Goal: Task Accomplishment & Management: Manage account settings

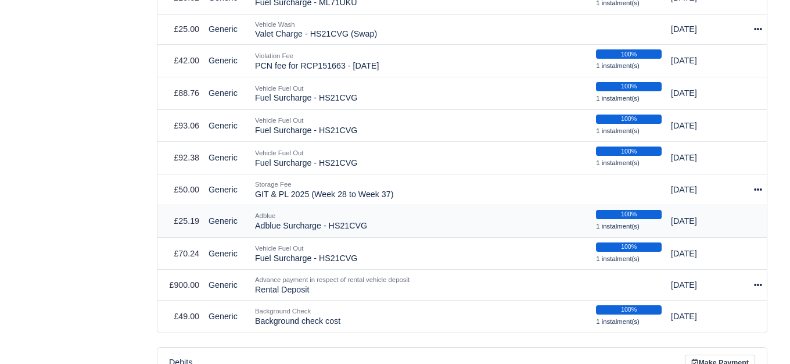
scroll to position [1065, 0]
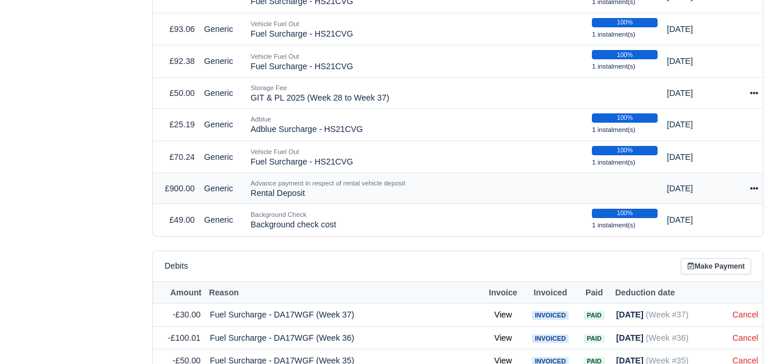
click at [754, 184] on icon at bounding box center [754, 188] width 8 height 8
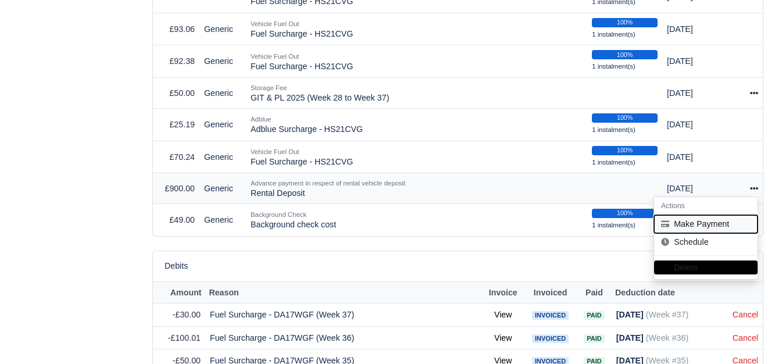
click at [706, 219] on button "Make Payment" at bounding box center [705, 224] width 103 height 18
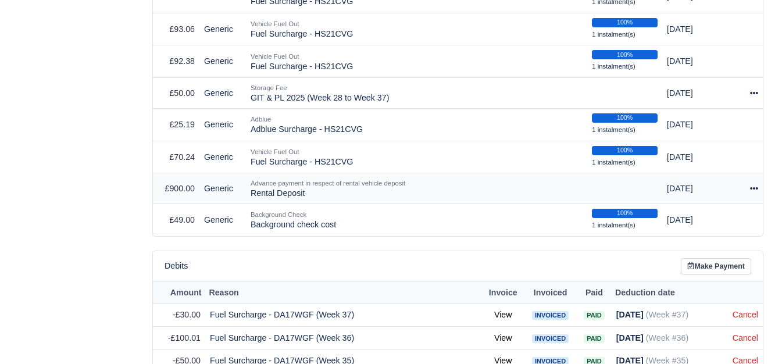
select select "7598"
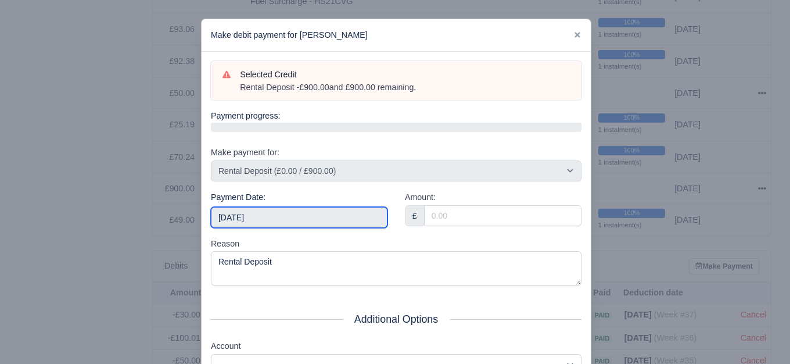
click at [270, 224] on input "2025-10-18" at bounding box center [299, 217] width 177 height 21
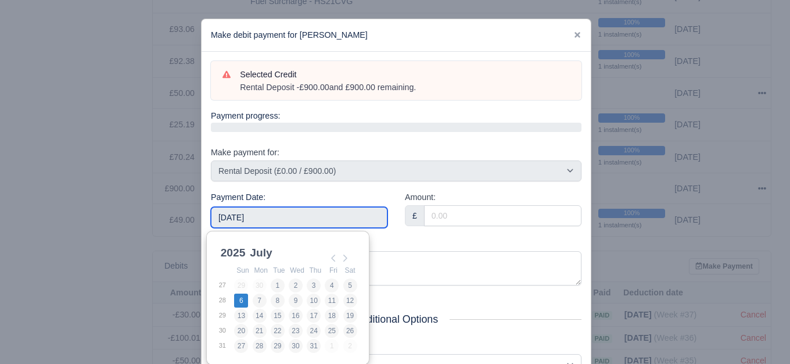
type input "2025-07-06"
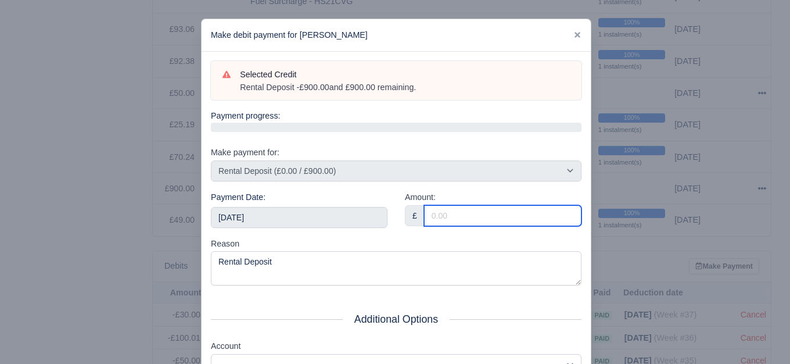
click at [535, 216] on input "Amount:" at bounding box center [503, 215] width 158 height 21
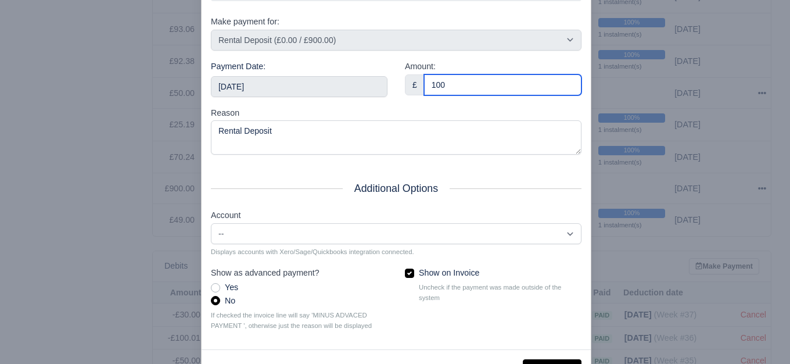
scroll to position [176, 0]
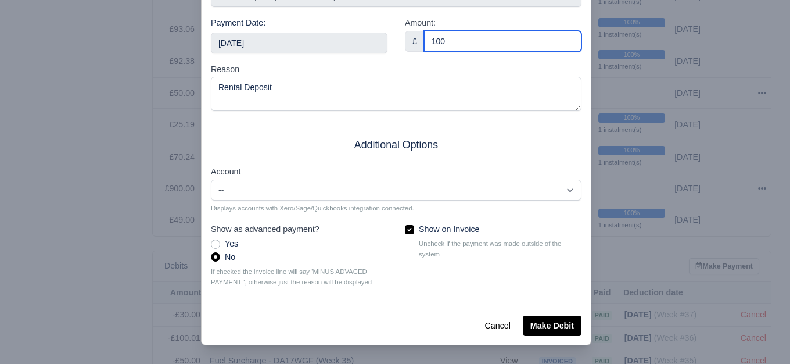
click at [435, 47] on input "100" at bounding box center [503, 41] width 158 height 21
click at [435, 46] on input "100" at bounding box center [503, 41] width 158 height 21
type input "100"
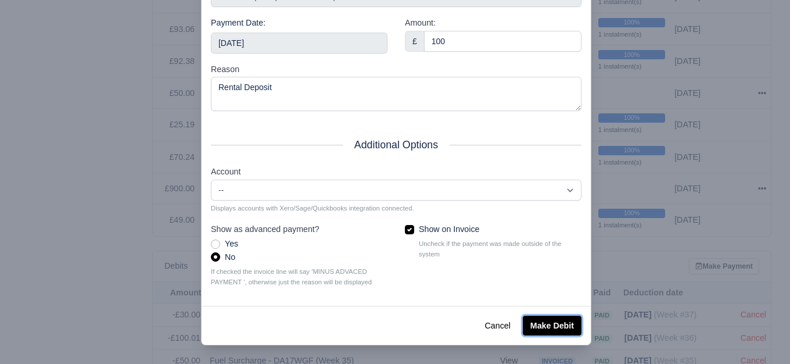
click at [548, 330] on button "Make Debit" at bounding box center [552, 326] width 59 height 20
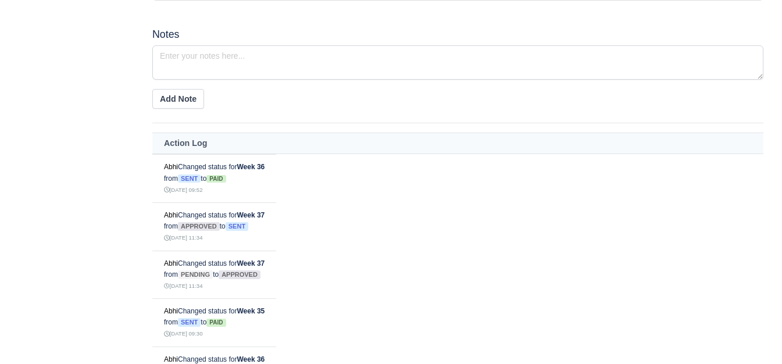
scroll to position [678, 0]
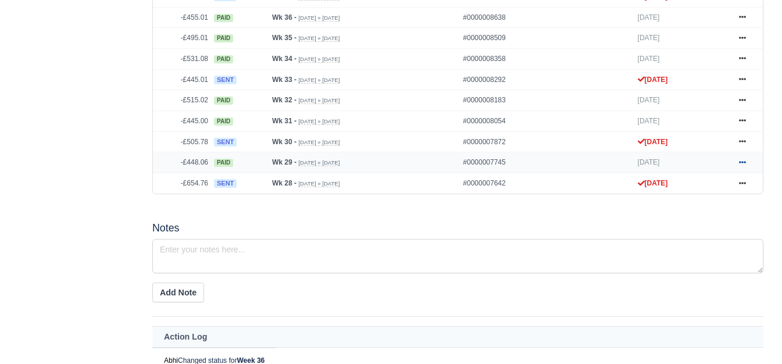
click at [742, 159] on icon at bounding box center [742, 162] width 7 height 7
click at [742, 120] on icon at bounding box center [742, 121] width 7 height 2
click at [741, 93] on link at bounding box center [742, 100] width 17 height 15
click at [746, 52] on link at bounding box center [742, 59] width 17 height 15
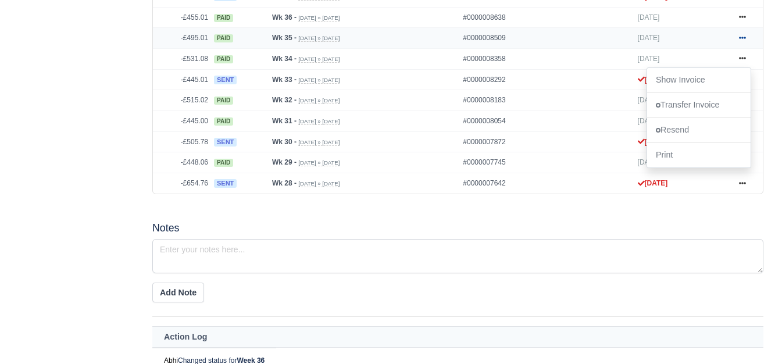
click at [743, 31] on link at bounding box center [742, 38] width 17 height 15
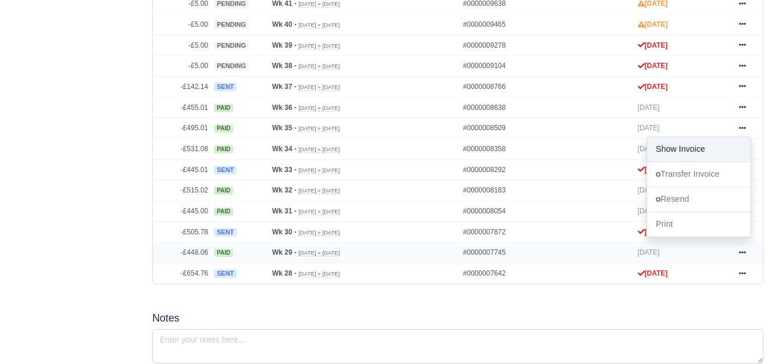
scroll to position [581, 0]
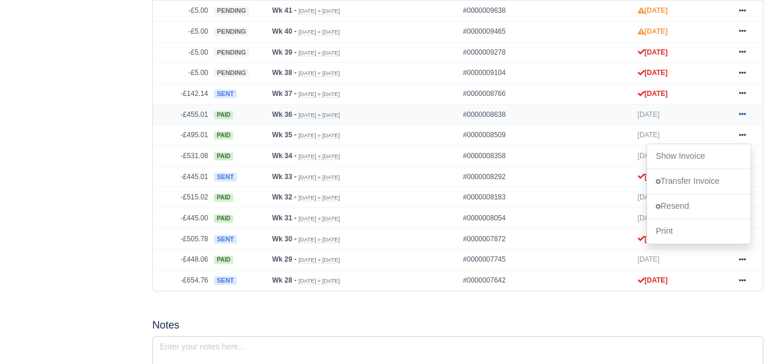
click at [746, 108] on link at bounding box center [742, 115] width 17 height 15
click at [77, 155] on div "Details Timesheet Invoices Wallet Customer Escalations Notes Attendance Documen…" at bounding box center [76, 167] width 134 height 1138
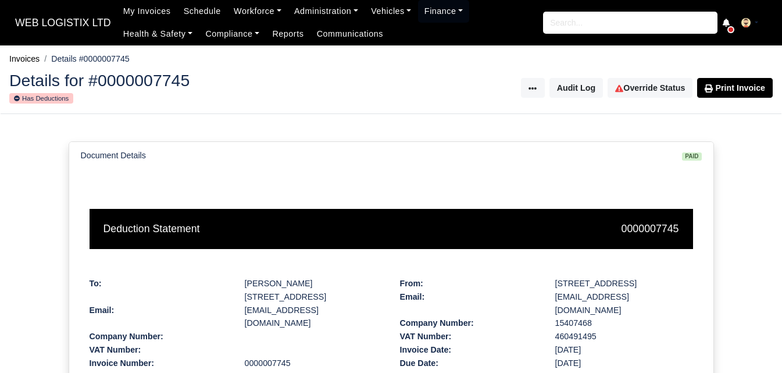
click at [657, 76] on div "Details for #0000007745 Has Deductions Invoice Actions Resend Invoice Transfer …" at bounding box center [391, 88] width 781 height 51
click at [648, 82] on link "Override Status" at bounding box center [649, 88] width 85 height 20
click at [659, 85] on link "Override Status" at bounding box center [649, 88] width 85 height 20
click at [669, 93] on link "Override Status" at bounding box center [649, 88] width 85 height 20
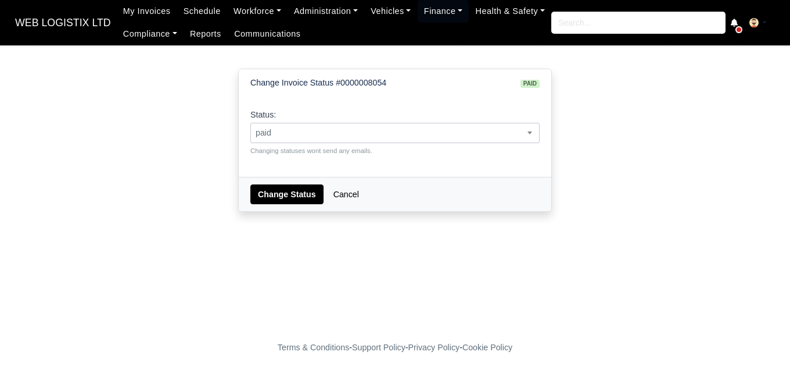
click at [282, 131] on span "paid" at bounding box center [395, 133] width 288 height 15
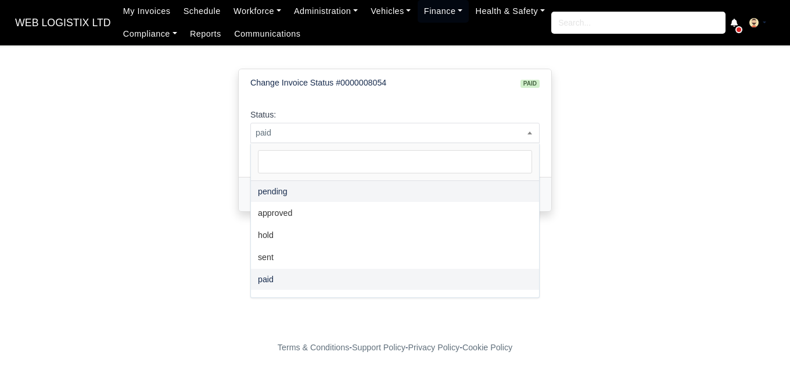
select select "pending"
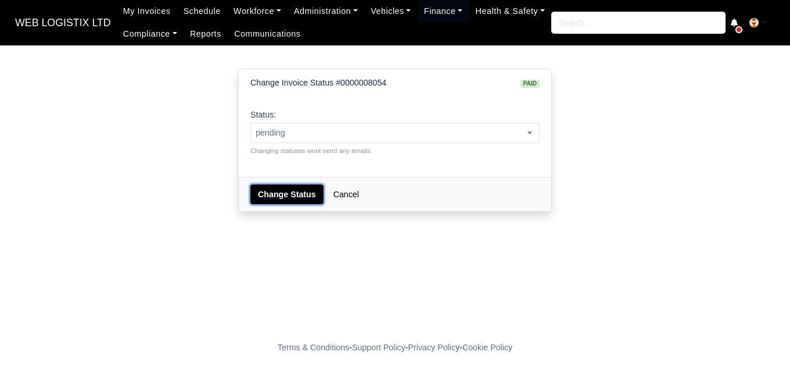
click at [284, 200] on button "Change Status" at bounding box center [287, 194] width 73 height 20
click at [378, 141] on span "paid" at bounding box center [395, 133] width 289 height 20
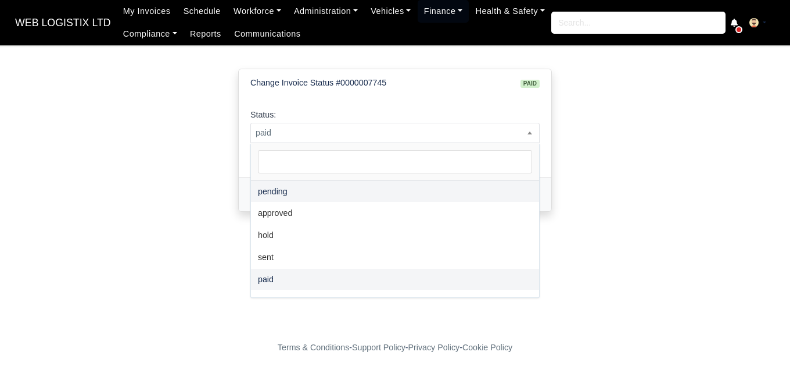
select select "pending"
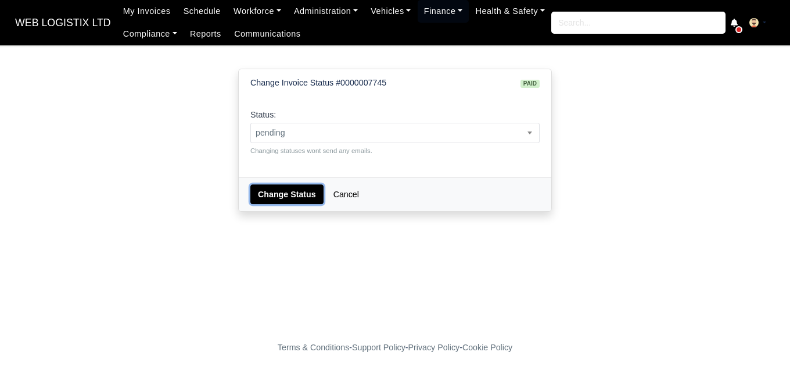
click at [285, 194] on button "Change Status" at bounding box center [287, 194] width 73 height 20
select select "pending"
click at [325, 138] on span "paid" at bounding box center [395, 133] width 288 height 15
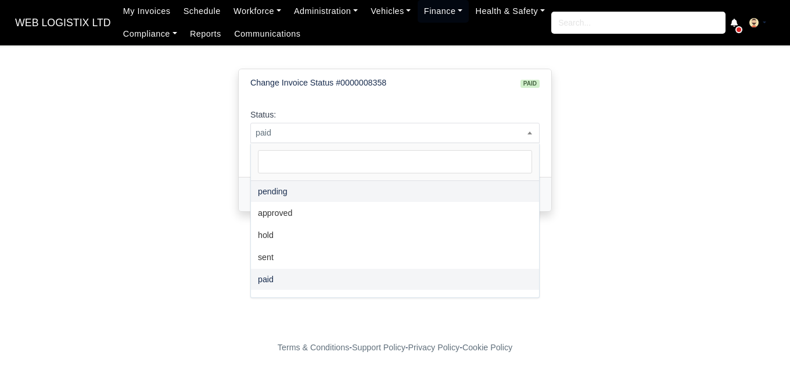
select select "pending"
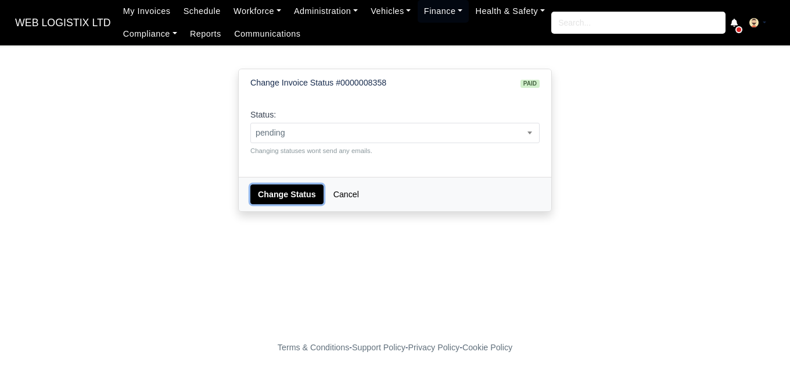
click at [295, 198] on button "Change Status" at bounding box center [287, 194] width 73 height 20
click at [320, 145] on small "Changing statuses wont send any emails." at bounding box center [395, 150] width 289 height 10
click at [319, 132] on span "paid" at bounding box center [395, 133] width 288 height 15
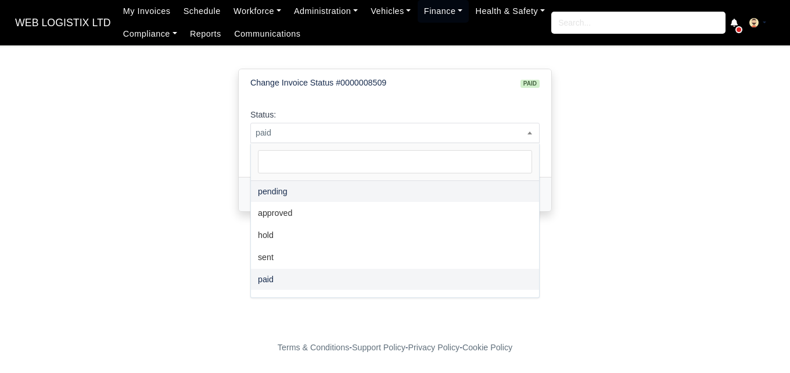
select select "pending"
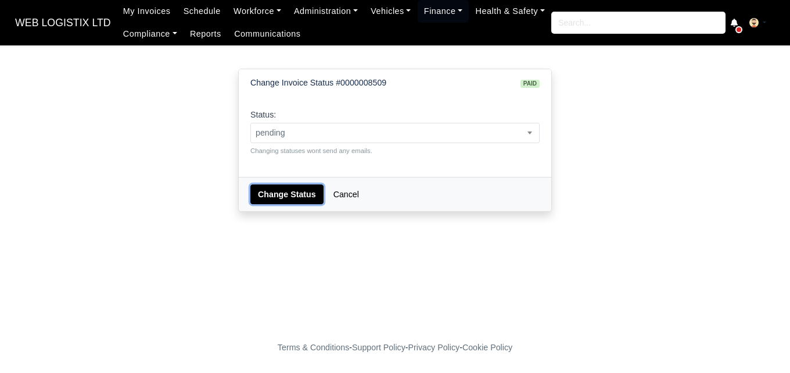
click at [273, 188] on button "Change Status" at bounding box center [287, 194] width 73 height 20
select select "pending"
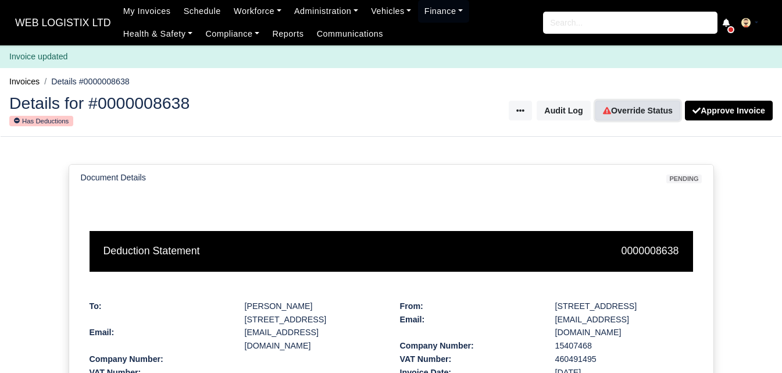
click at [638, 110] on link "Override Status" at bounding box center [637, 111] width 85 height 20
click at [634, 109] on link "Override Status" at bounding box center [637, 111] width 85 height 20
click at [620, 105] on link "Override Status" at bounding box center [637, 111] width 85 height 20
click at [636, 112] on link "Override Status" at bounding box center [637, 111] width 85 height 20
click at [620, 109] on link "Override Status" at bounding box center [637, 111] width 85 height 20
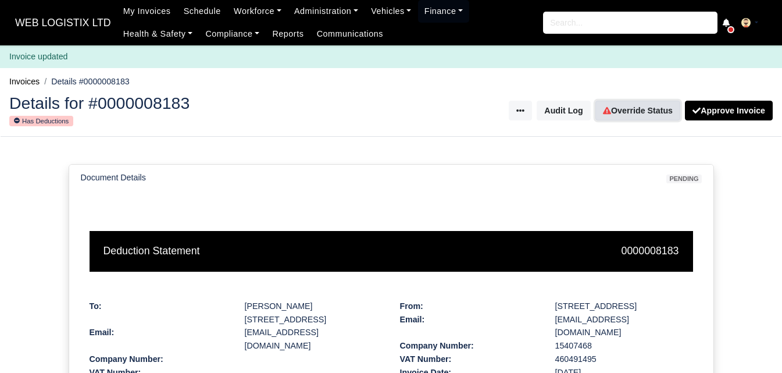
click at [611, 105] on link "Override Status" at bounding box center [637, 111] width 85 height 20
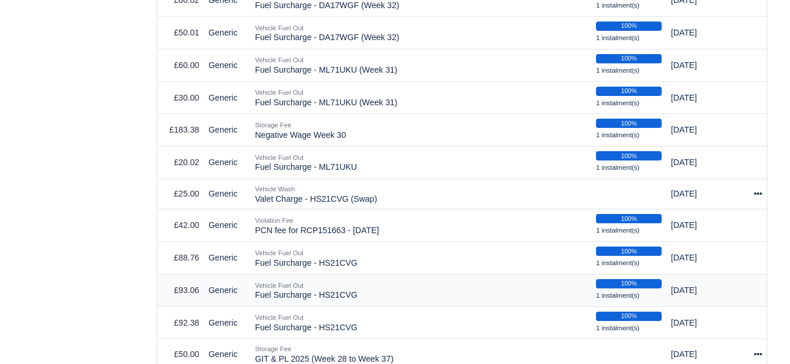
scroll to position [1065, 0]
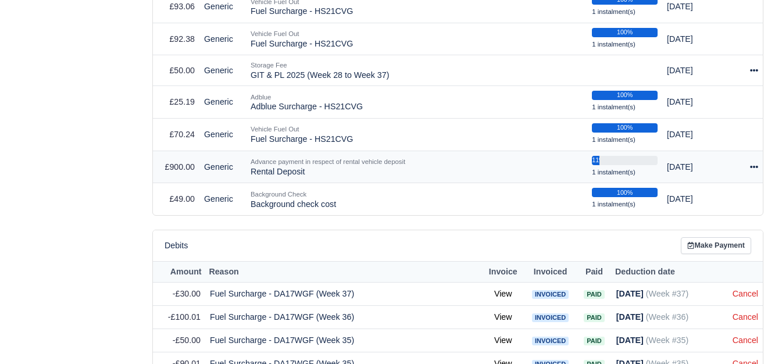
click at [753, 164] on icon at bounding box center [754, 167] width 8 height 8
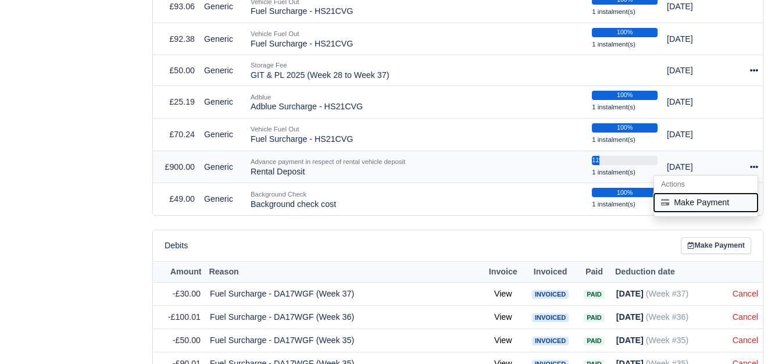
click at [724, 196] on button "Make Payment" at bounding box center [705, 202] width 103 height 18
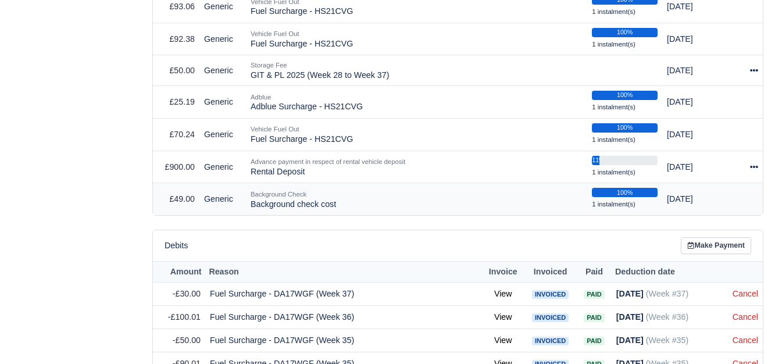
select select "7598"
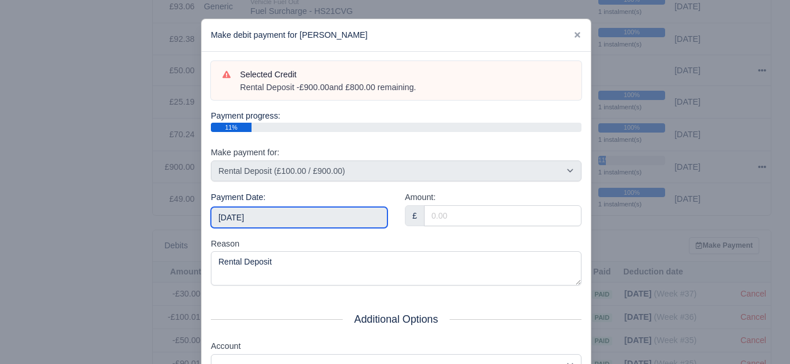
click at [284, 218] on input "[DATE]" at bounding box center [299, 217] width 177 height 21
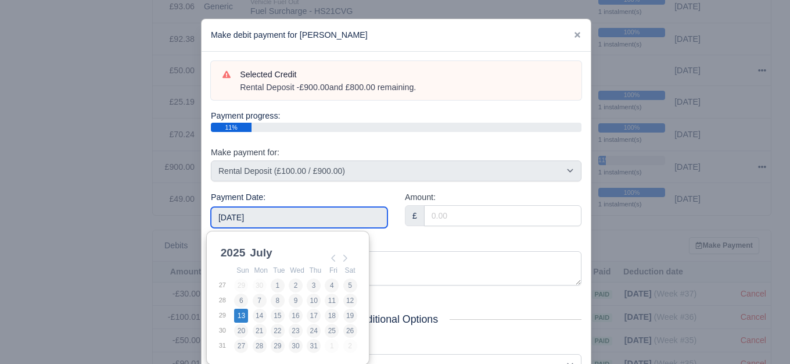
type input "2025-07-13"
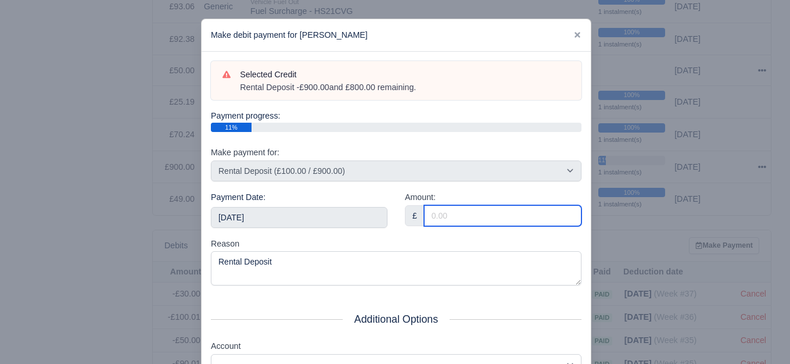
click at [498, 220] on input "Amount:" at bounding box center [503, 215] width 158 height 21
paste input "100"
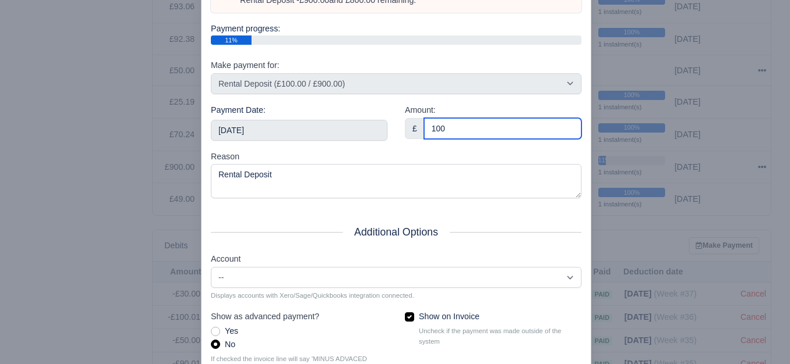
scroll to position [176, 0]
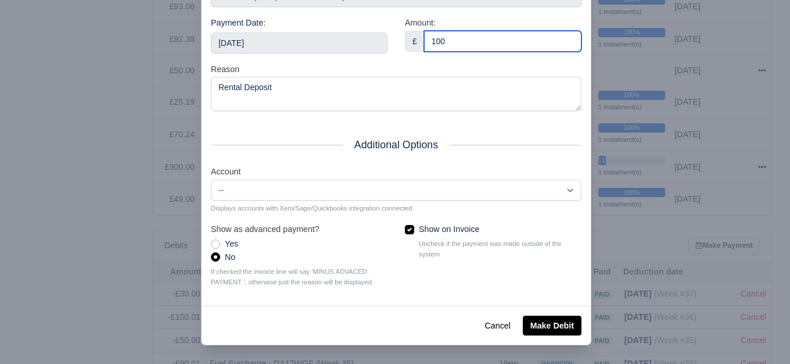
type input "100"
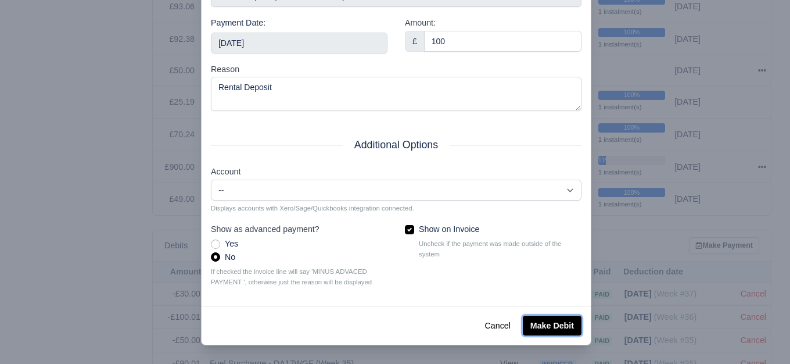
click at [561, 320] on button "Make Debit" at bounding box center [552, 326] width 59 height 20
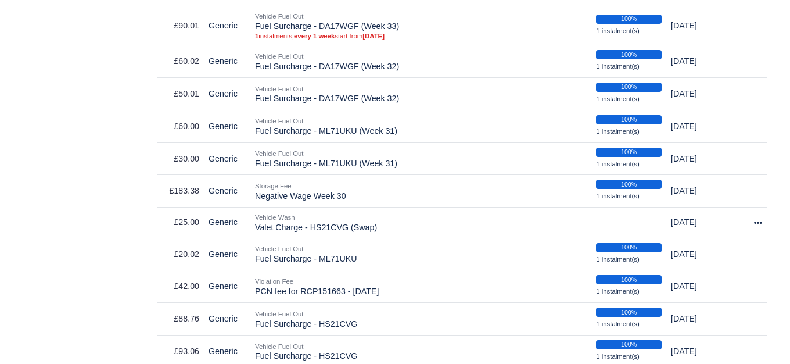
scroll to position [1011, 0]
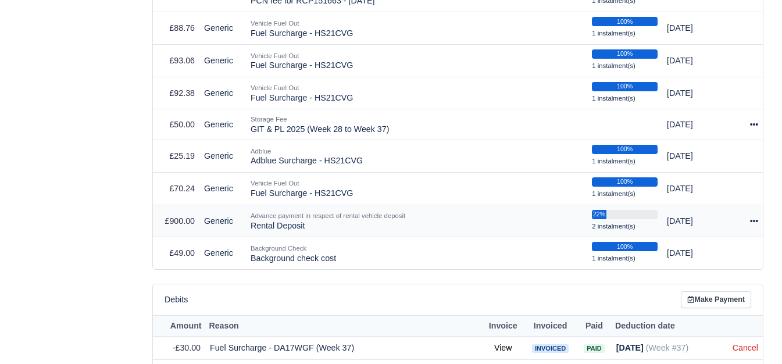
click at [753, 218] on icon at bounding box center [754, 221] width 8 height 8
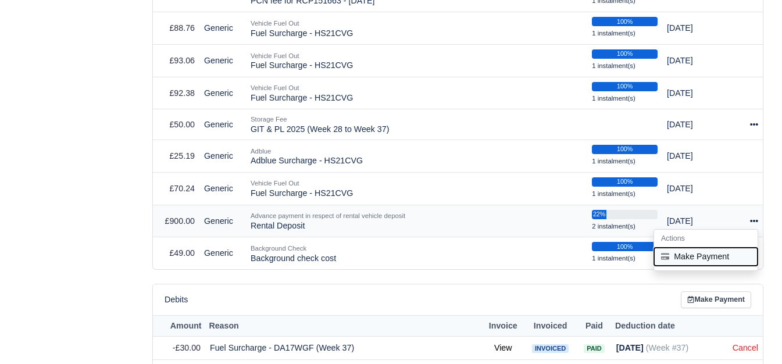
click at [684, 249] on button "Make Payment" at bounding box center [705, 256] width 103 height 18
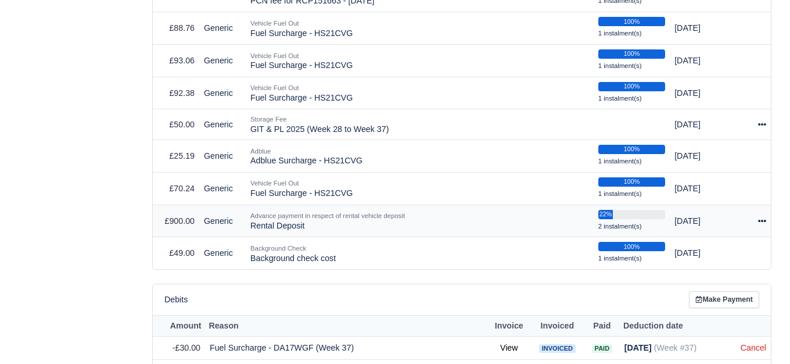
select select "7598"
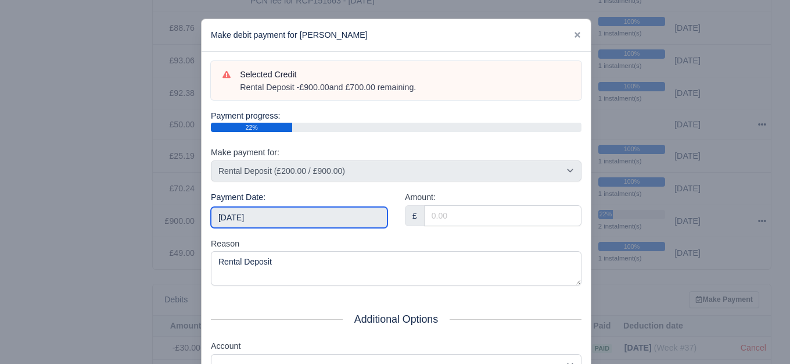
click at [306, 220] on input "[DATE]" at bounding box center [299, 217] width 177 height 21
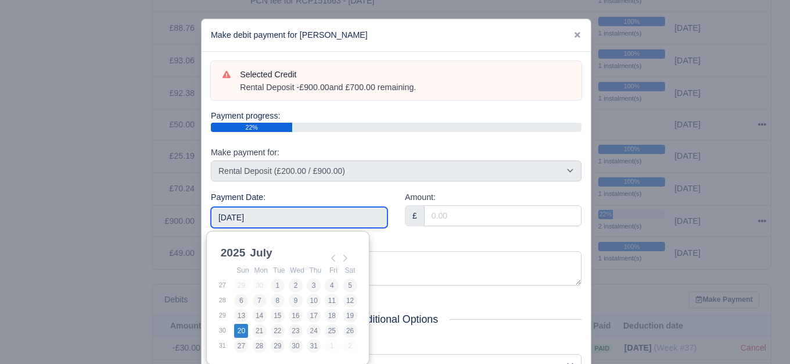
type input "2025-07-20"
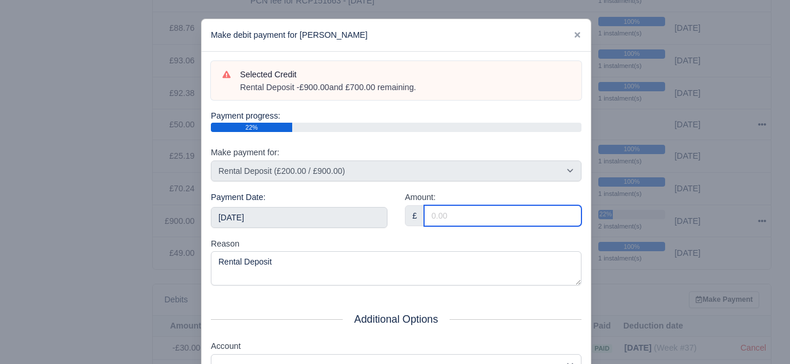
click at [462, 219] on input "Amount:" at bounding box center [503, 215] width 158 height 21
paste input "100"
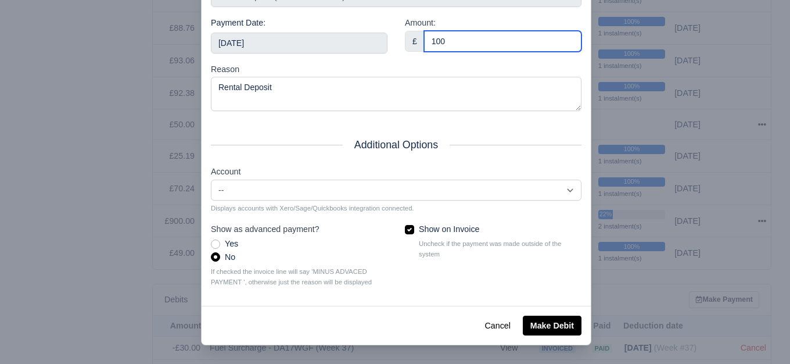
type input "100"
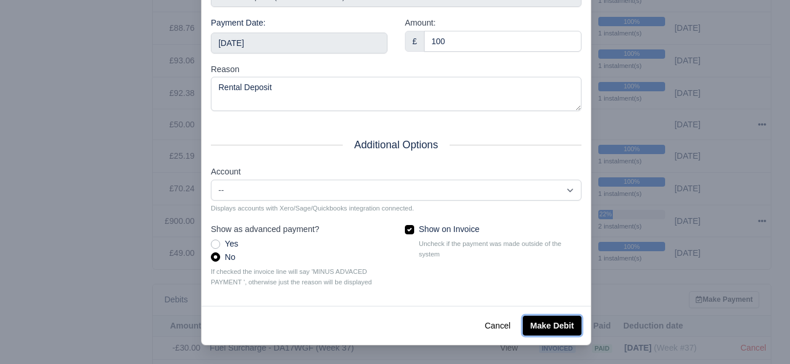
click at [539, 328] on button "Make Debit" at bounding box center [552, 326] width 59 height 20
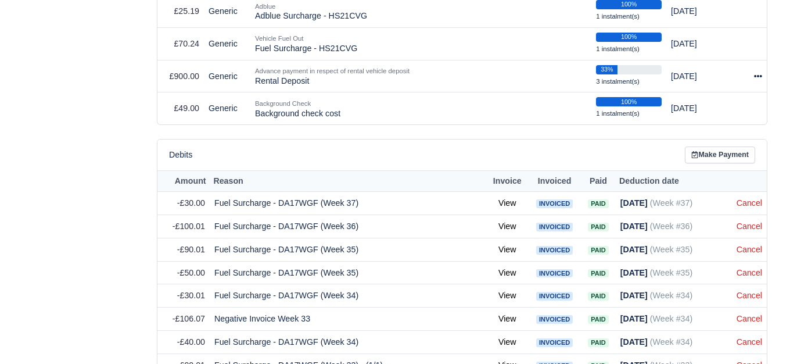
scroll to position [1025, 0]
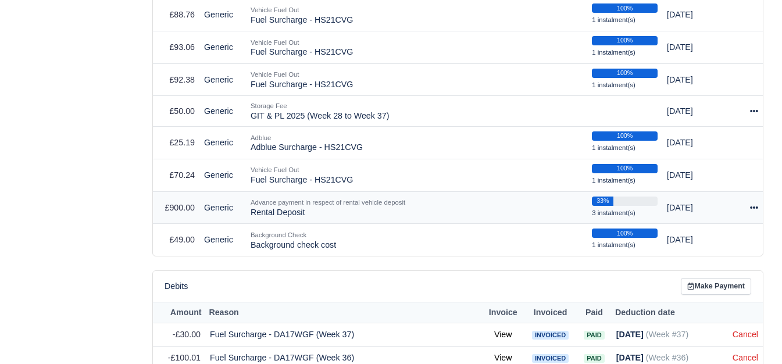
click at [750, 205] on icon at bounding box center [754, 207] width 8 height 8
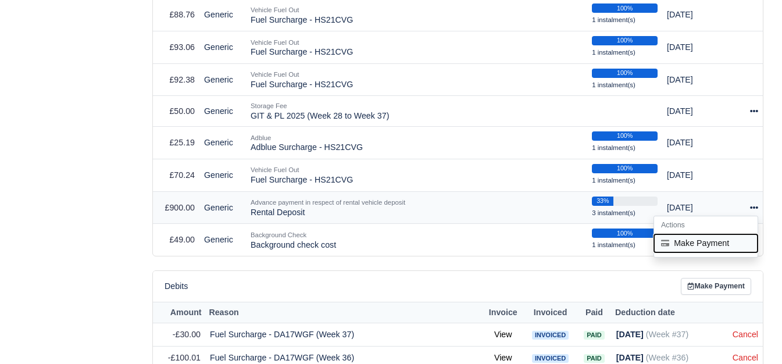
click at [724, 235] on button "Make Payment" at bounding box center [705, 243] width 103 height 18
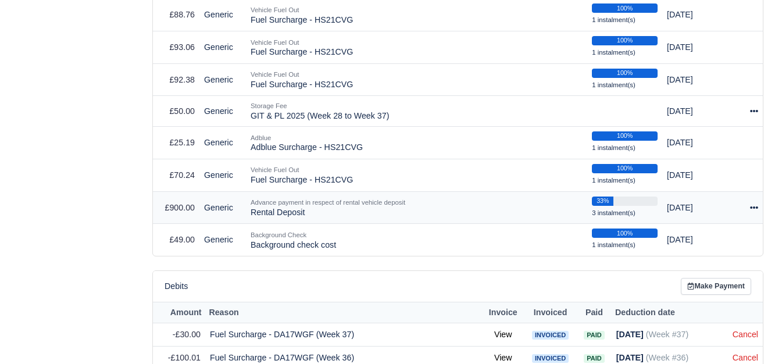
select select "7598"
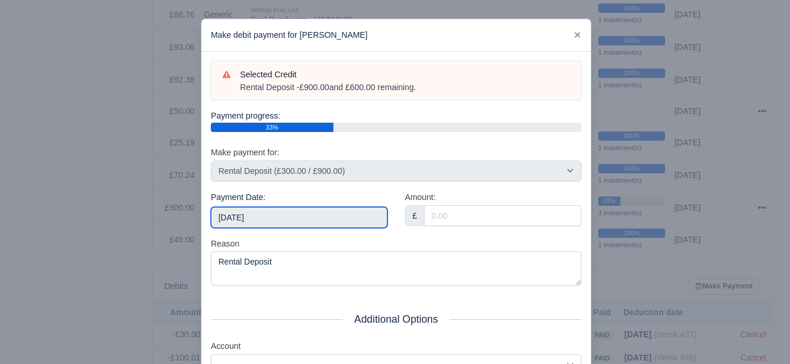
click at [309, 215] on input "[DATE]" at bounding box center [299, 217] width 177 height 21
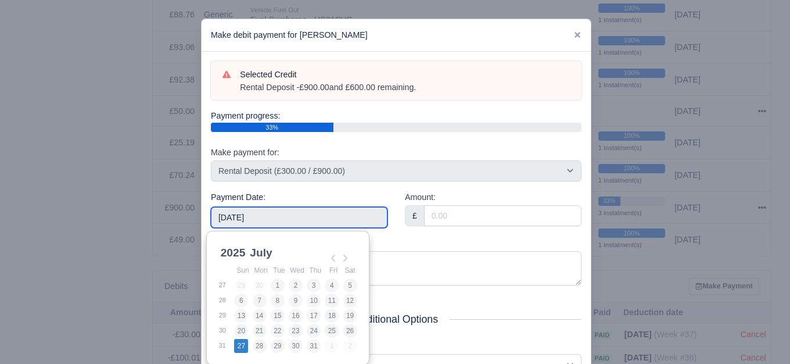
type input "2025-07-27"
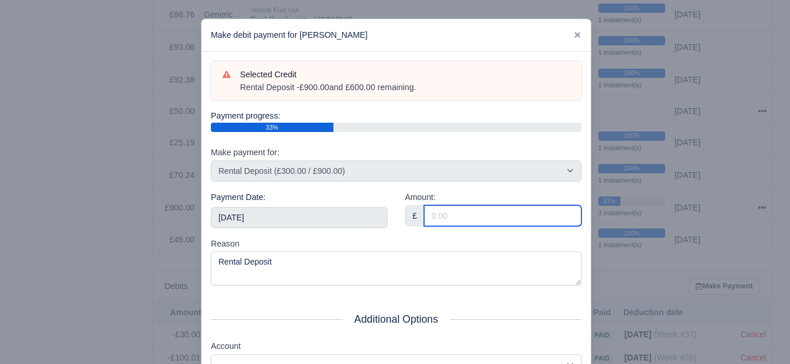
click at [448, 220] on input "Amount:" at bounding box center [503, 215] width 158 height 21
paste input "100"
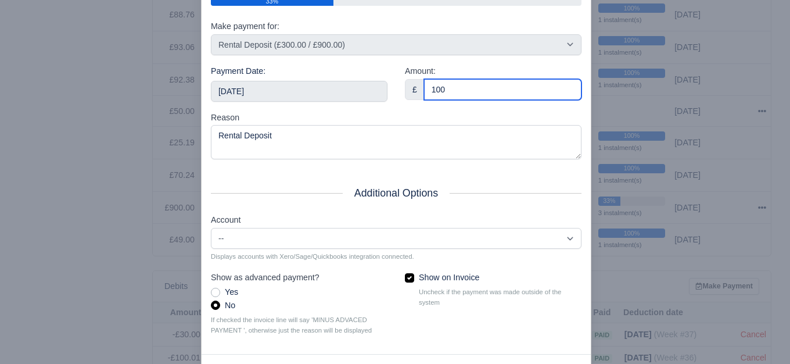
scroll to position [176, 0]
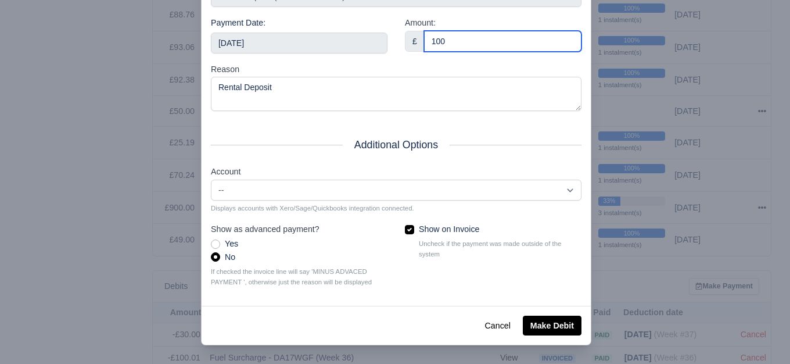
type input "100"
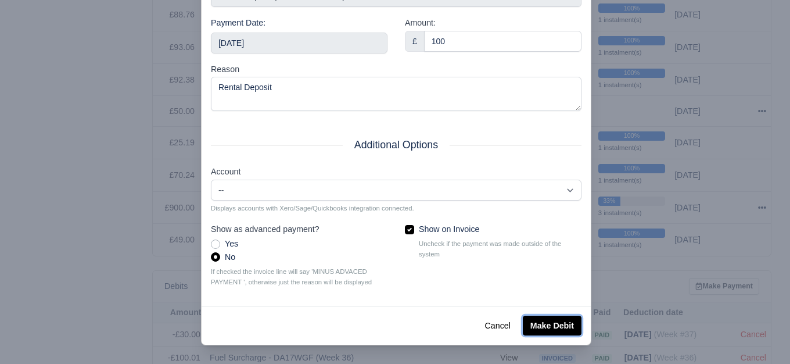
click at [557, 332] on button "Make Debit" at bounding box center [552, 326] width 59 height 20
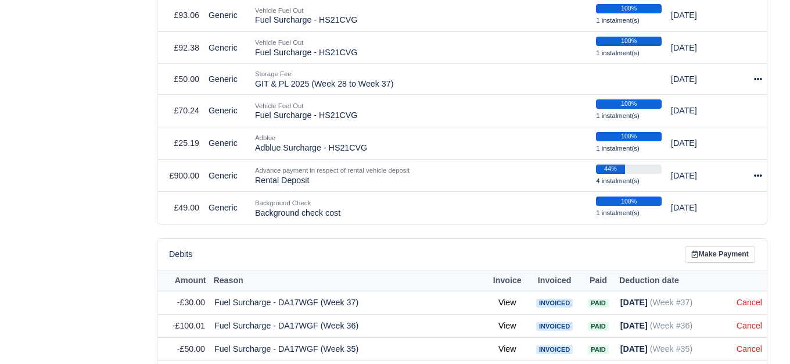
scroll to position [1162, 0]
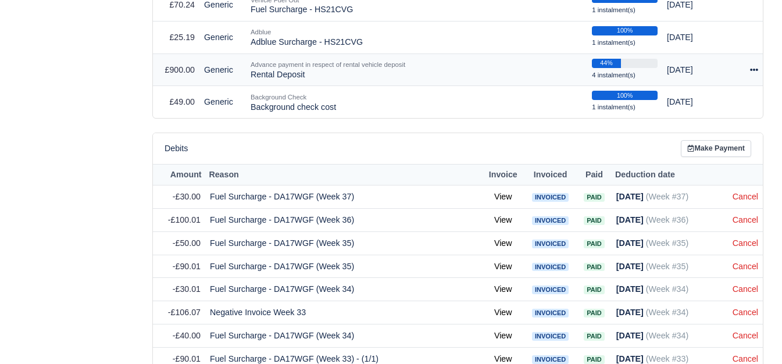
click at [752, 56] on td "Actions Make Payment" at bounding box center [750, 69] width 25 height 33
click at [752, 66] on icon at bounding box center [754, 70] width 8 height 8
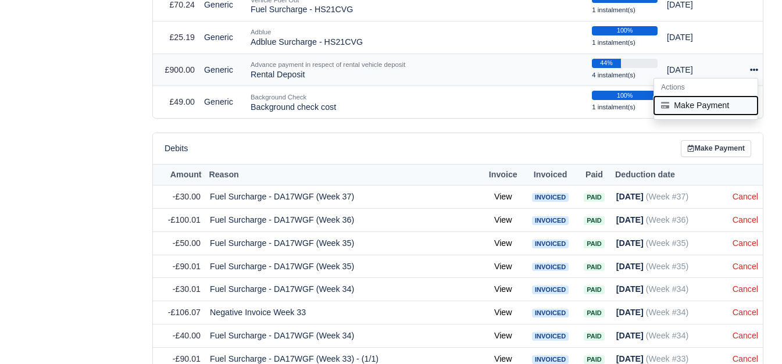
click at [704, 99] on button "Make Payment" at bounding box center [705, 105] width 103 height 18
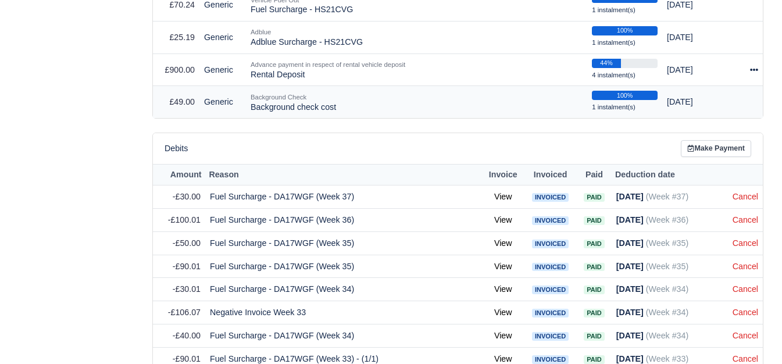
select select "7598"
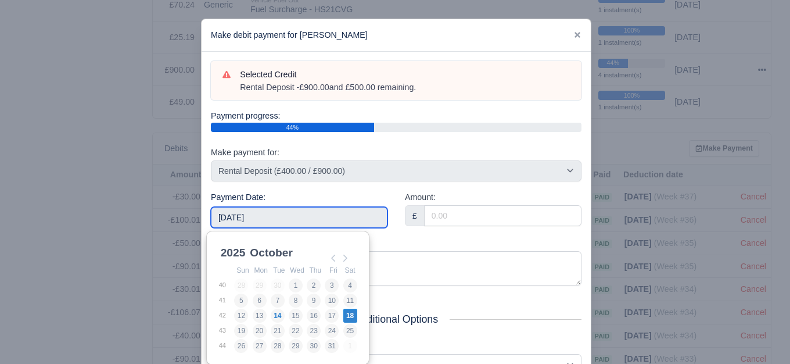
click at [284, 220] on input "[DATE]" at bounding box center [299, 217] width 177 height 21
type input "2025-08-03"
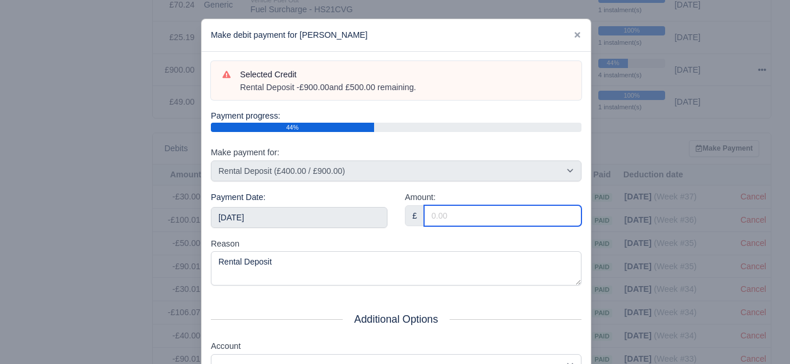
click at [471, 220] on input "Amount:" at bounding box center [503, 215] width 158 height 21
paste input "100"
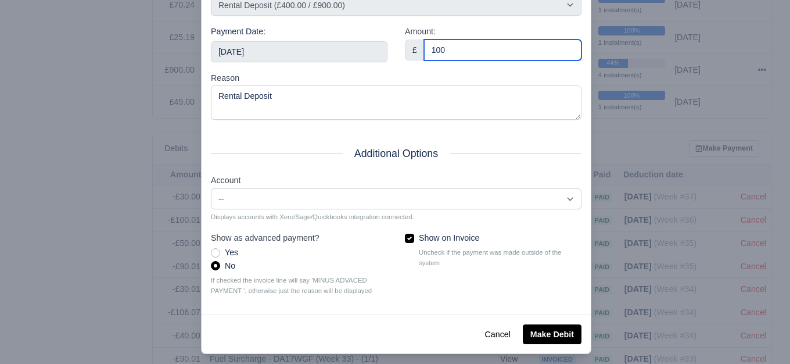
scroll to position [176, 0]
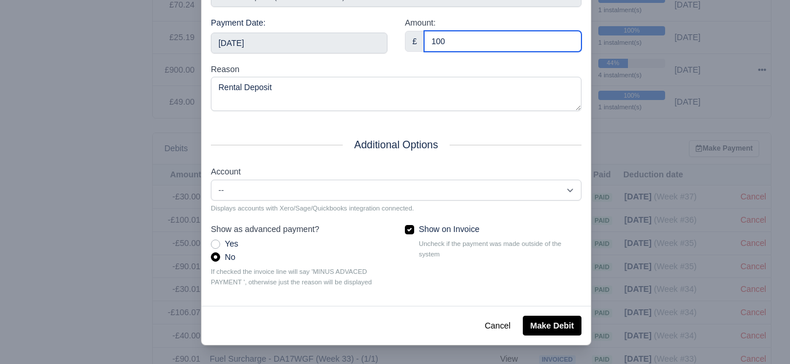
type input "100"
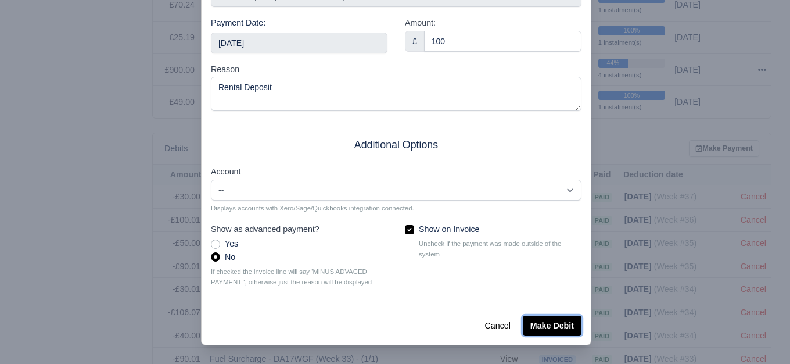
click at [543, 335] on button "Make Debit" at bounding box center [552, 326] width 59 height 20
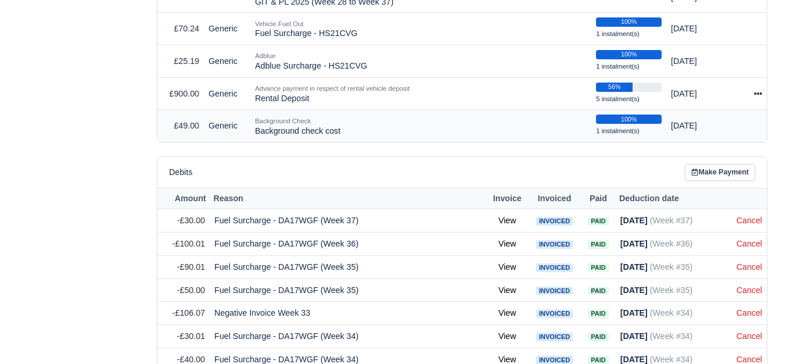
scroll to position [1139, 0]
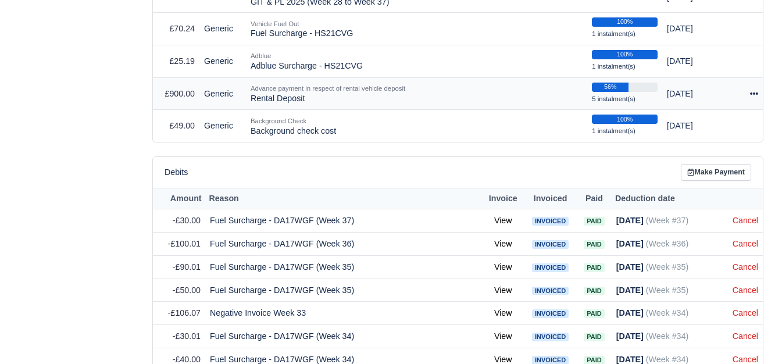
click at [756, 90] on icon at bounding box center [754, 94] width 8 height 8
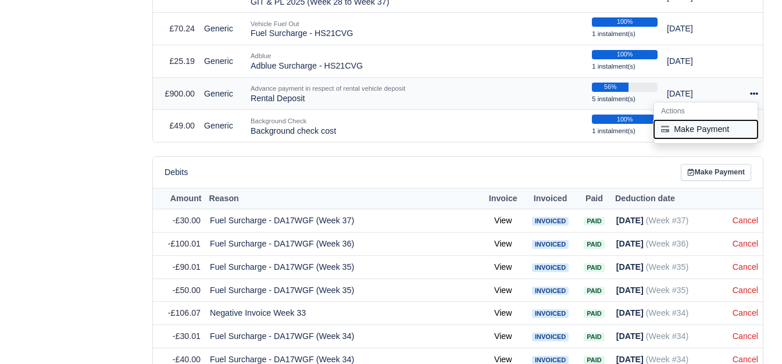
click at [689, 120] on button "Make Payment" at bounding box center [705, 129] width 103 height 18
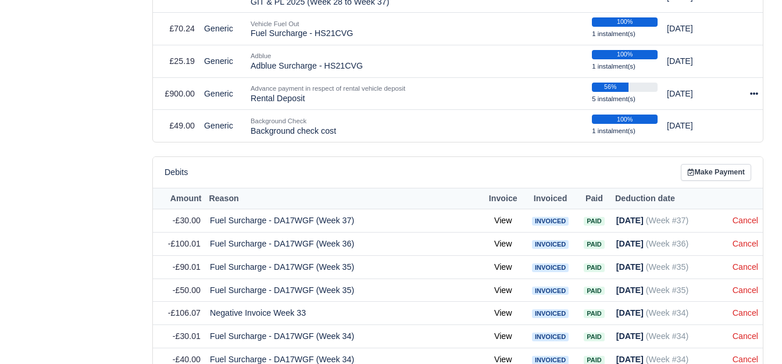
select select "7598"
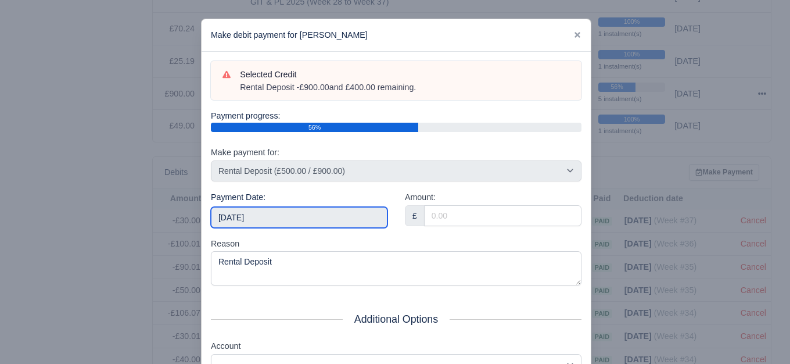
click at [309, 213] on input "[DATE]" at bounding box center [299, 217] width 177 height 21
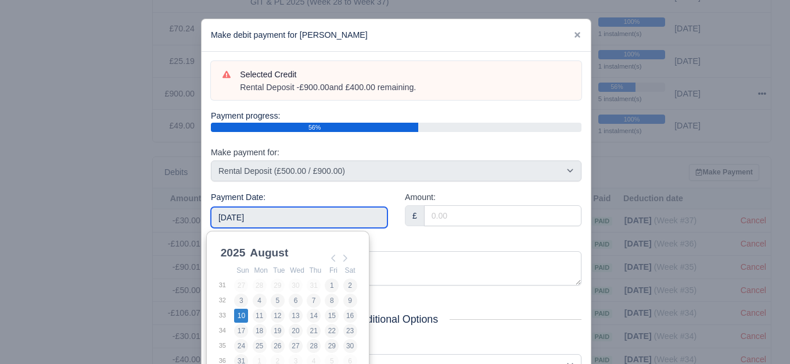
type input "2025-08-10"
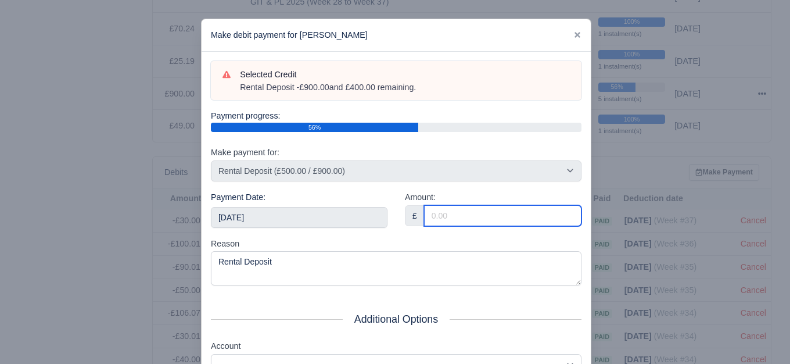
click at [512, 212] on input "Amount:" at bounding box center [503, 215] width 158 height 21
paste input "100"
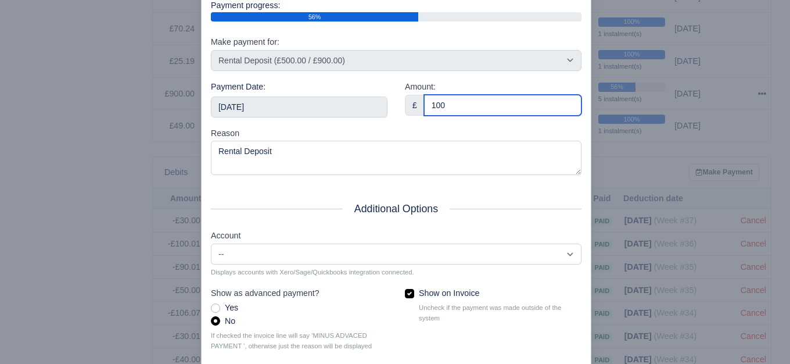
scroll to position [176, 0]
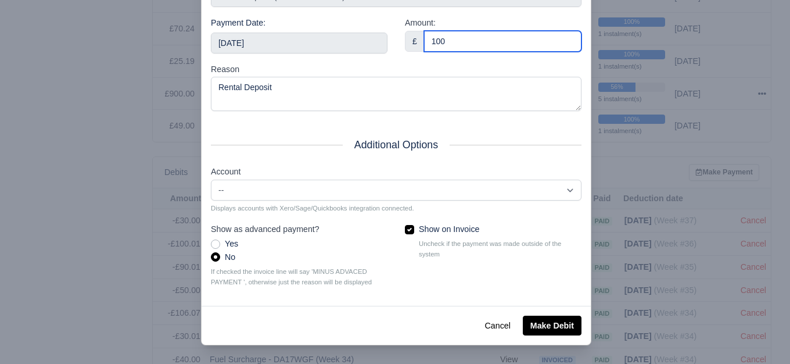
type input "100"
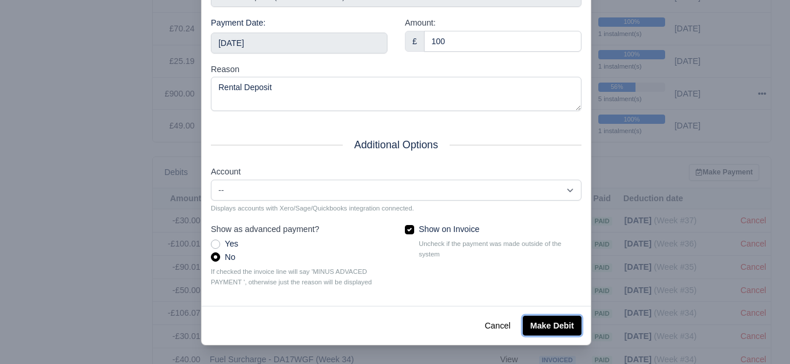
click at [553, 332] on button "Make Debit" at bounding box center [552, 326] width 59 height 20
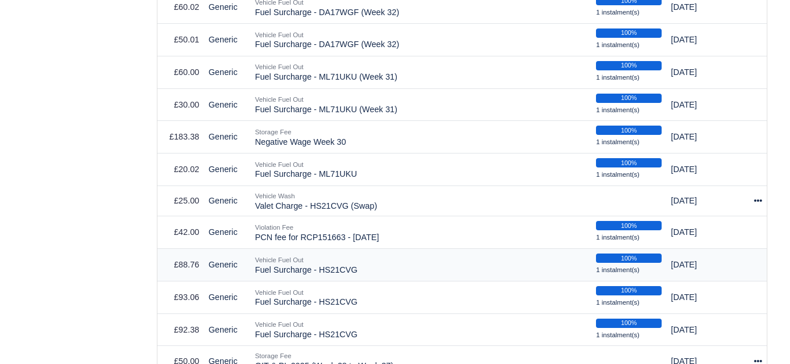
scroll to position [969, 0]
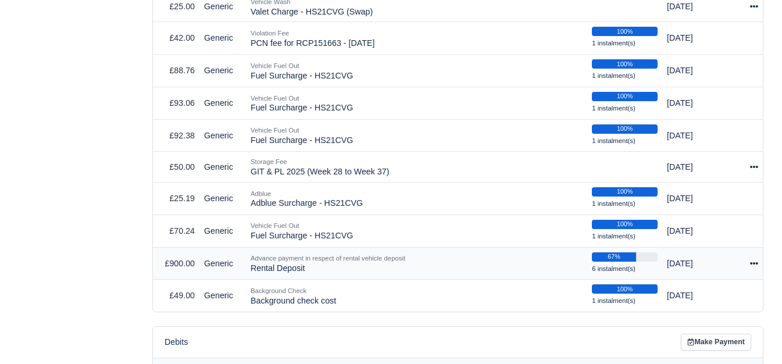
click at [760, 256] on td "Actions Make Payment" at bounding box center [750, 263] width 25 height 33
click at [754, 259] on icon at bounding box center [754, 263] width 8 height 8
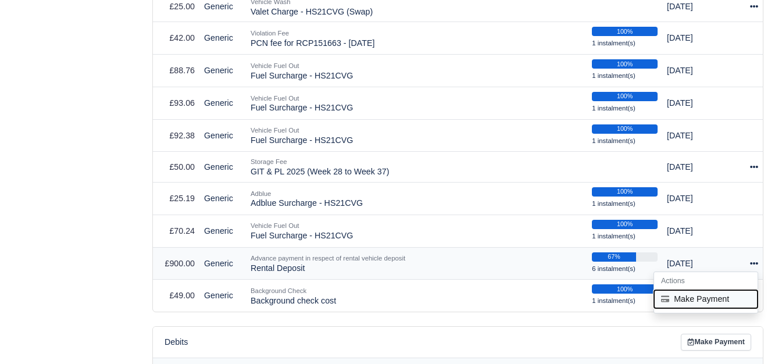
click at [679, 289] on button "Make Payment" at bounding box center [705, 298] width 103 height 18
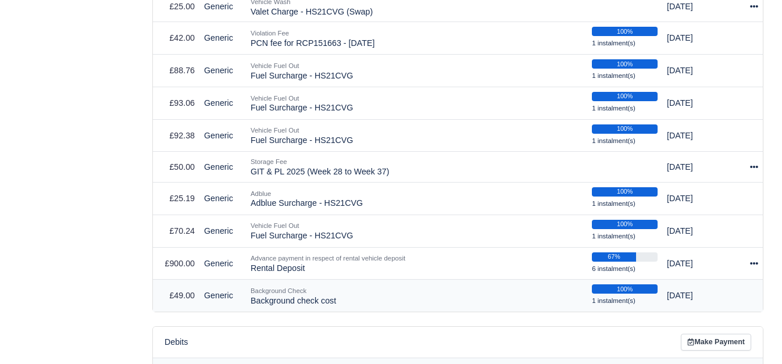
select select "7598"
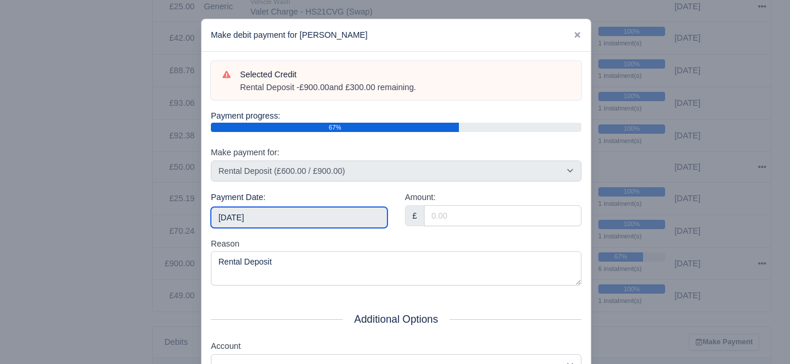
click at [269, 223] on input "[DATE]" at bounding box center [299, 217] width 177 height 21
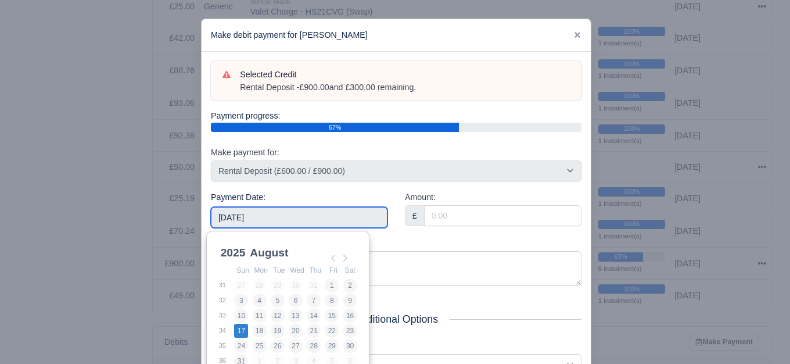
type input "2025-08-17"
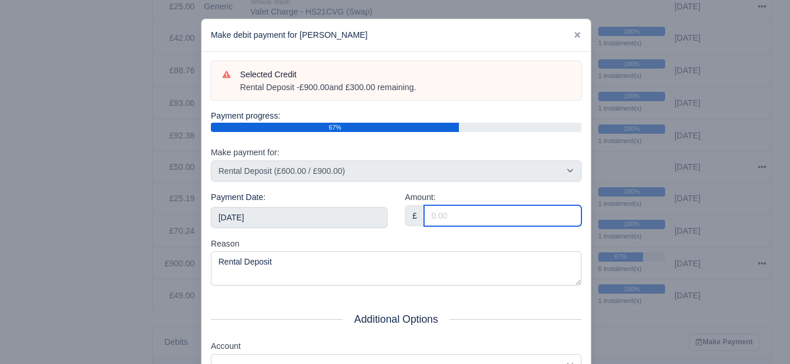
click at [431, 214] on input "Amount:" at bounding box center [503, 215] width 158 height 21
paste input "100"
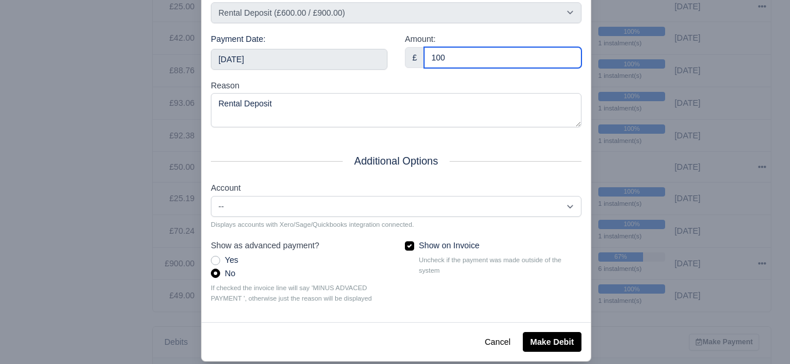
scroll to position [176, 0]
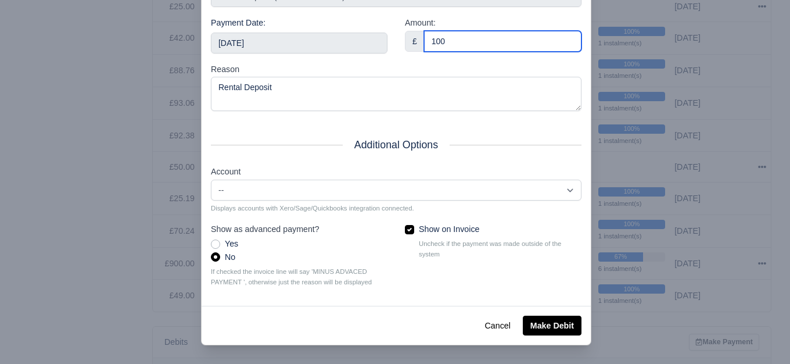
type input "100"
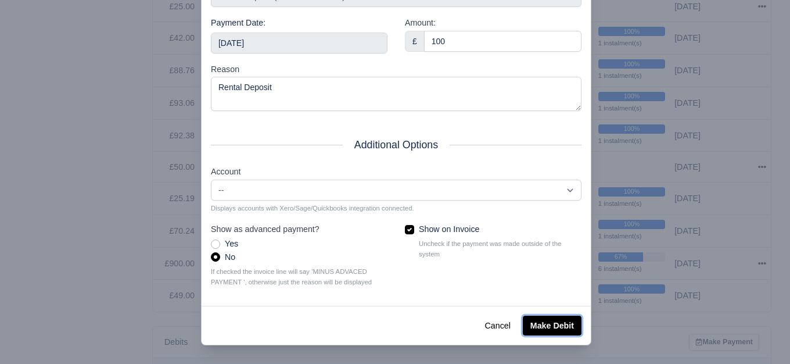
click at [531, 323] on button "Make Debit" at bounding box center [552, 326] width 59 height 20
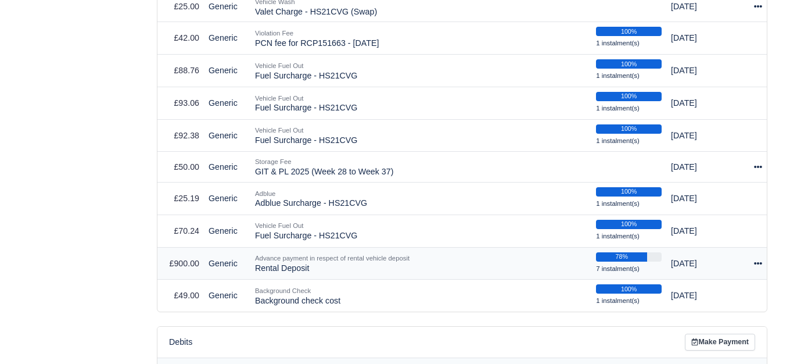
scroll to position [969, 0]
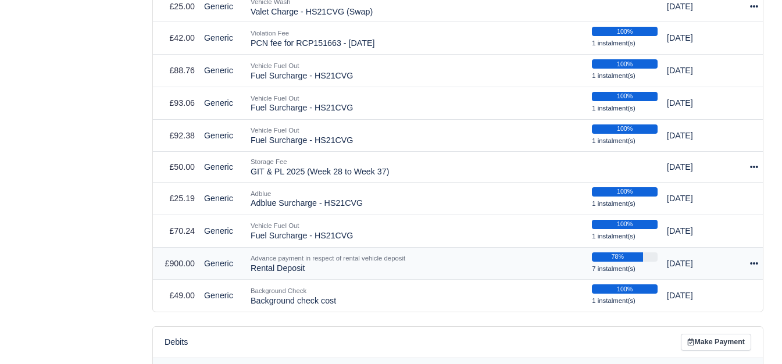
click at [753, 259] on icon at bounding box center [754, 263] width 8 height 8
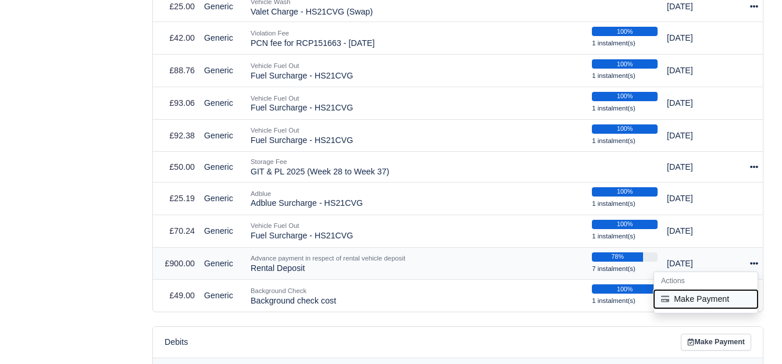
click at [722, 289] on button "Make Payment" at bounding box center [705, 298] width 103 height 18
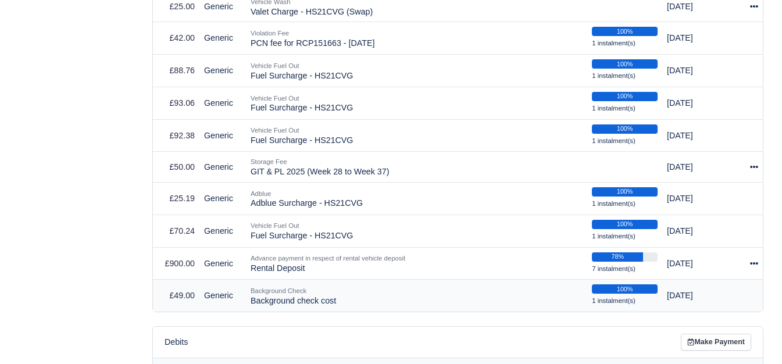
select select "7598"
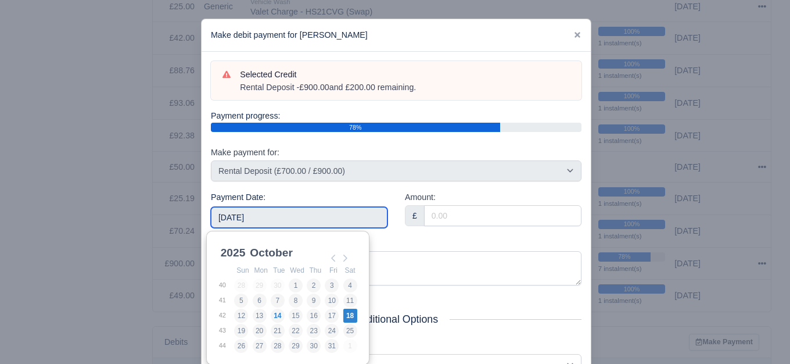
click at [307, 212] on input "[DATE]" at bounding box center [299, 217] width 177 height 21
type input "2025-08-24"
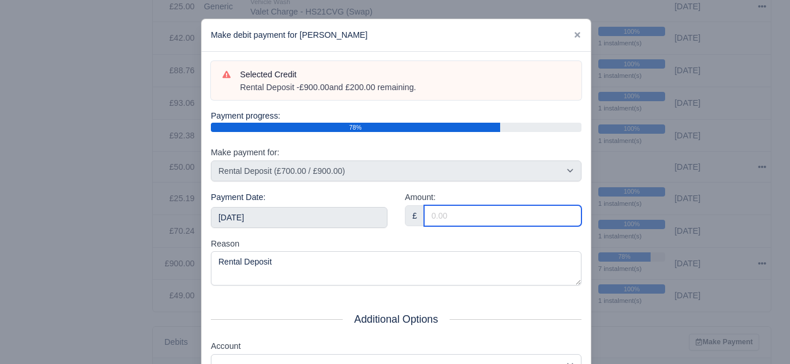
click at [509, 216] on input "Amount:" at bounding box center [503, 215] width 158 height 21
paste input "100"
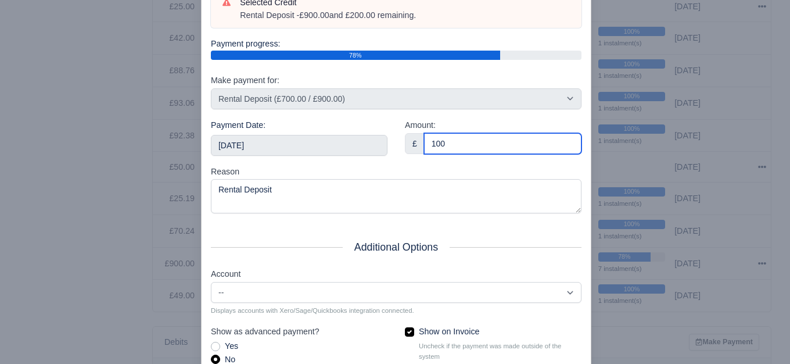
scroll to position [176, 0]
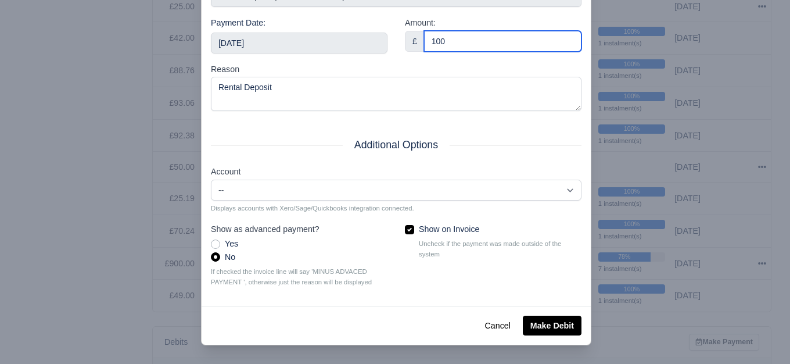
type input "100"
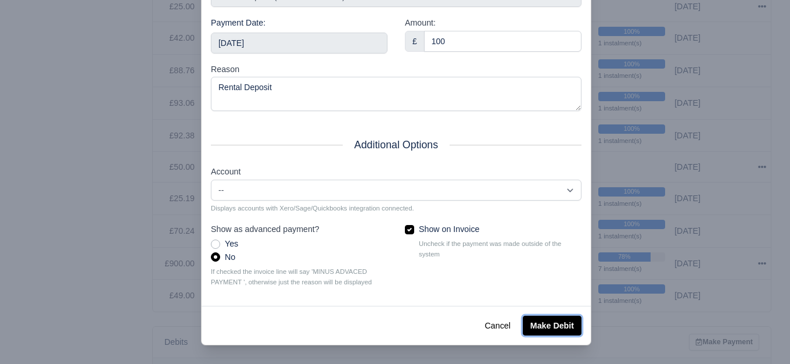
click at [536, 319] on button "Make Debit" at bounding box center [552, 326] width 59 height 20
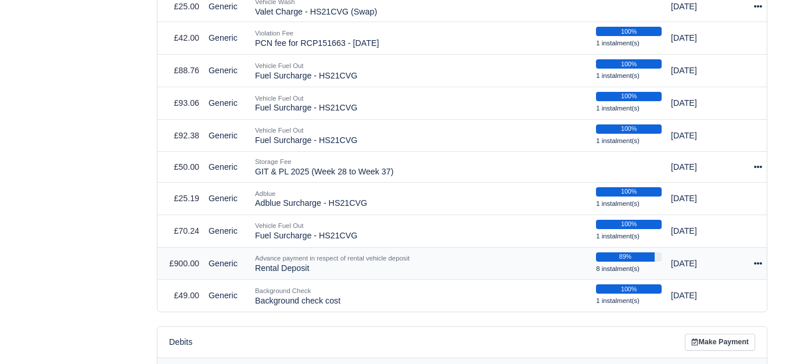
scroll to position [969, 0]
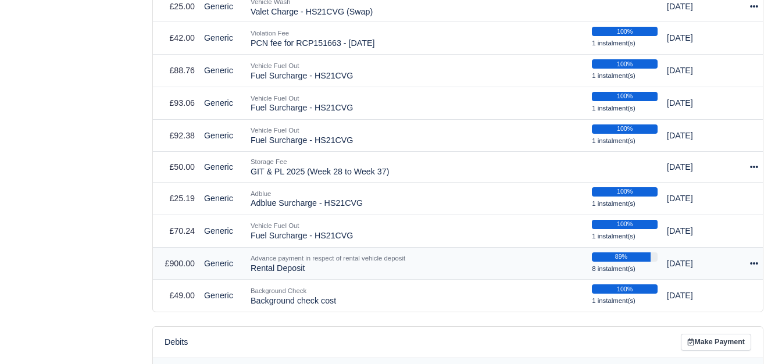
click at [757, 262] on icon at bounding box center [754, 263] width 8 height 2
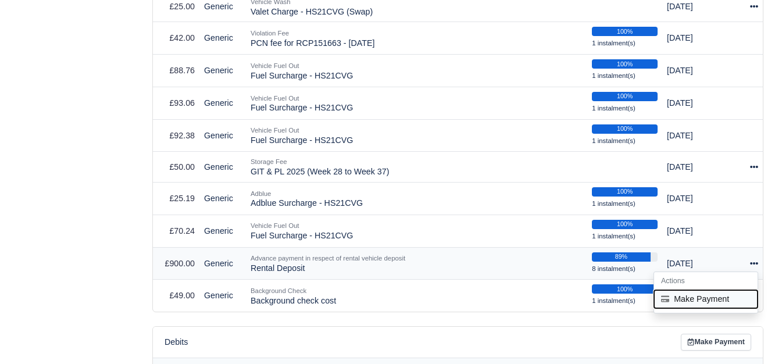
click at [690, 296] on button "Make Payment" at bounding box center [705, 298] width 103 height 18
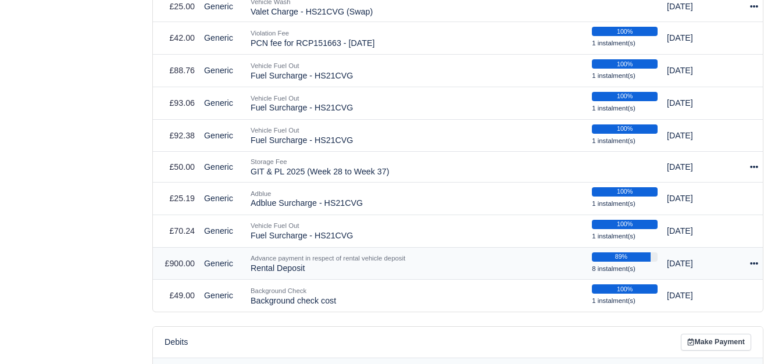
select select "7598"
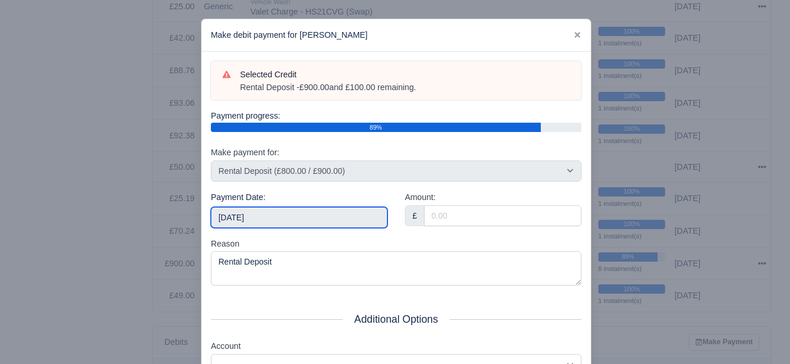
click at [320, 217] on input "[DATE]" at bounding box center [299, 217] width 177 height 21
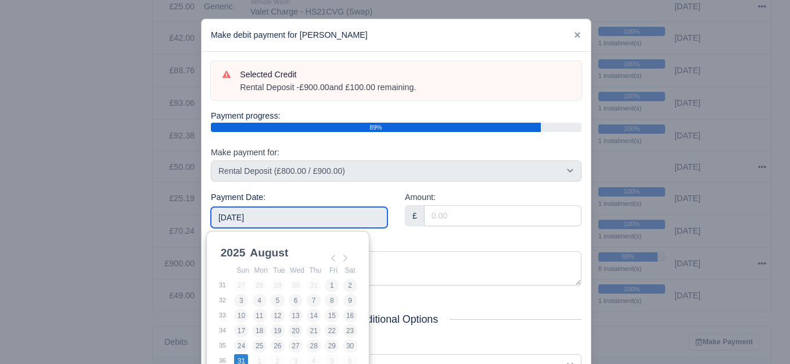
type input "2025-08-31"
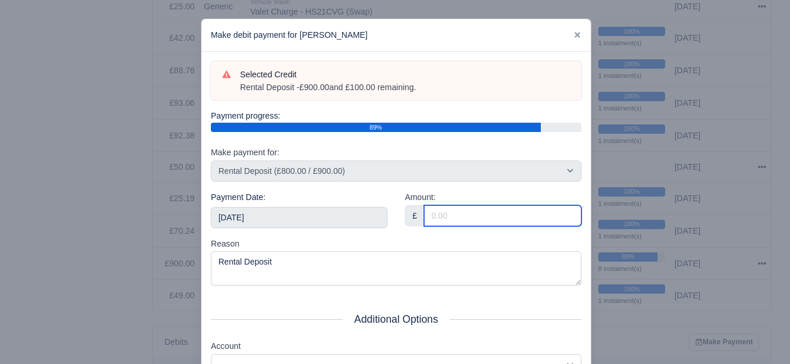
click at [438, 214] on input "Amount:" at bounding box center [503, 215] width 158 height 21
paste input "100"
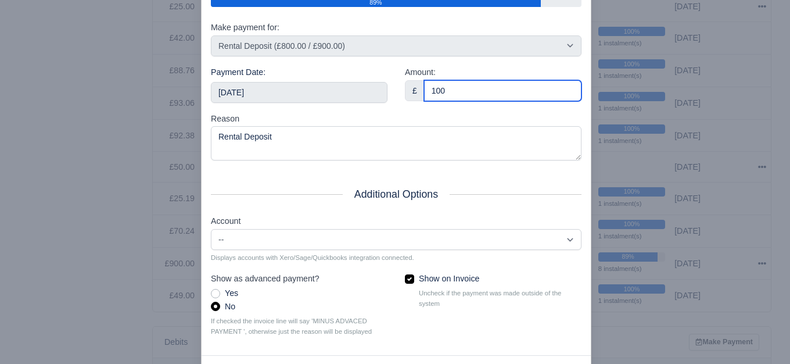
scroll to position [176, 0]
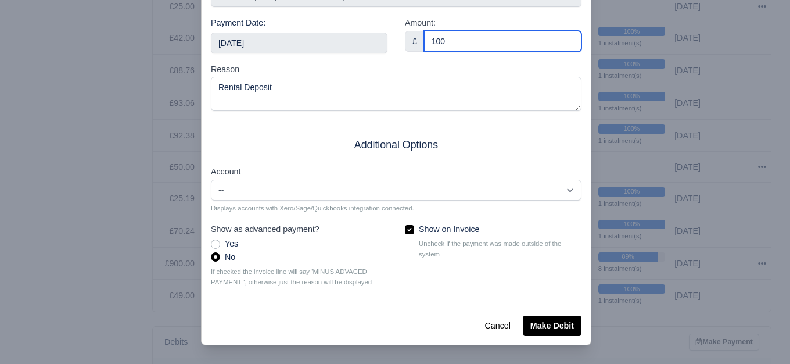
type input "100"
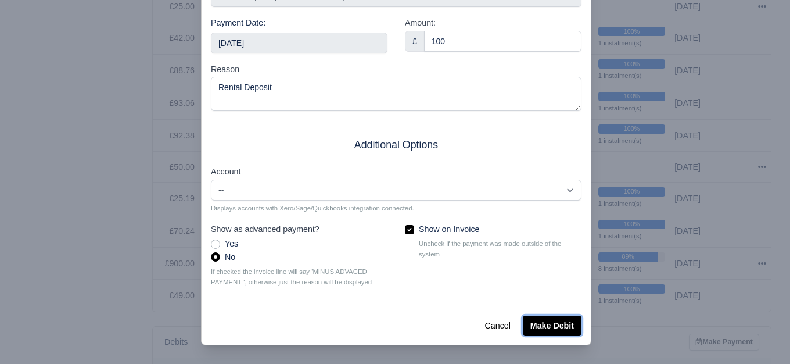
click at [548, 324] on button "Make Debit" at bounding box center [552, 326] width 59 height 20
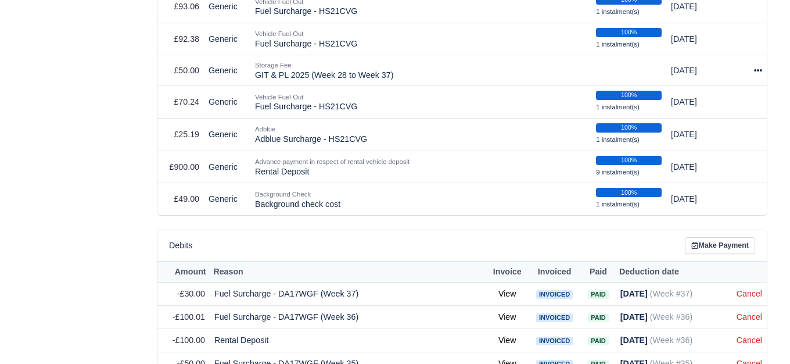
scroll to position [969, 0]
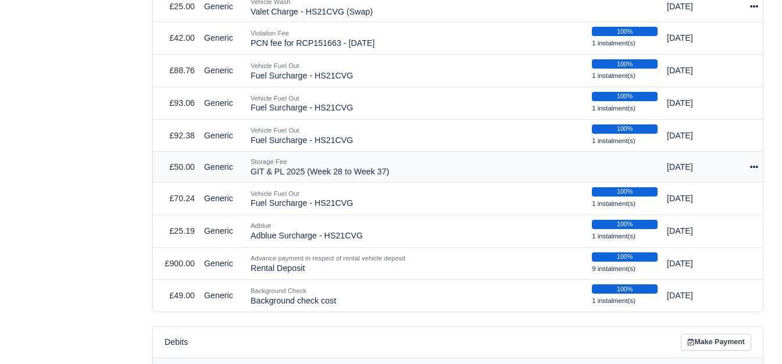
click at [754, 166] on icon at bounding box center [754, 167] width 8 height 2
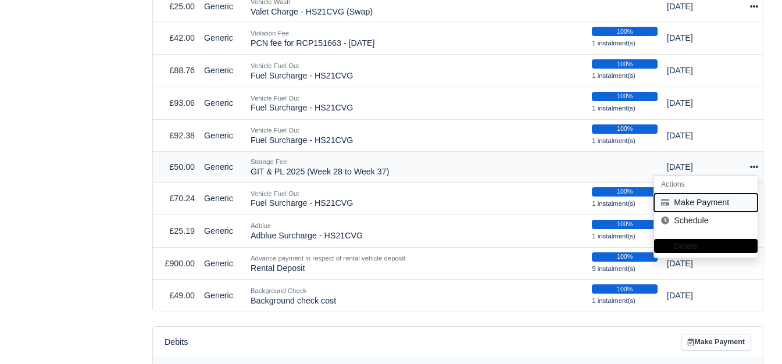
click at [693, 194] on button "Make Payment" at bounding box center [705, 203] width 103 height 18
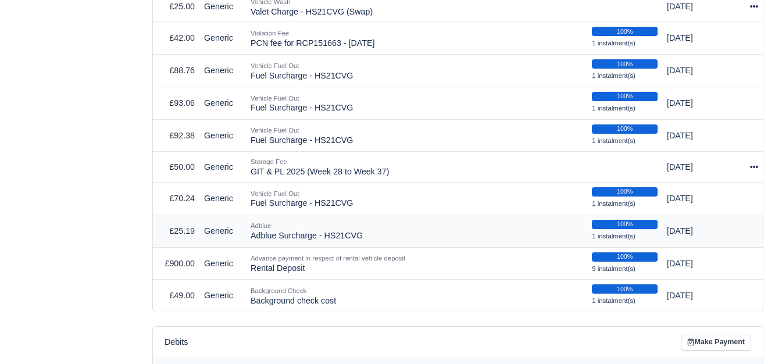
select select "7599"
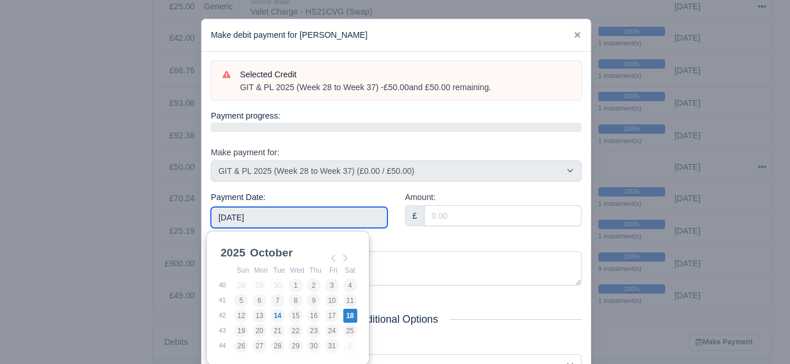
click at [266, 215] on input "[DATE]" at bounding box center [299, 217] width 177 height 21
type input "2025-07-06"
click at [313, 209] on input "2025-07-06" at bounding box center [299, 217] width 177 height 21
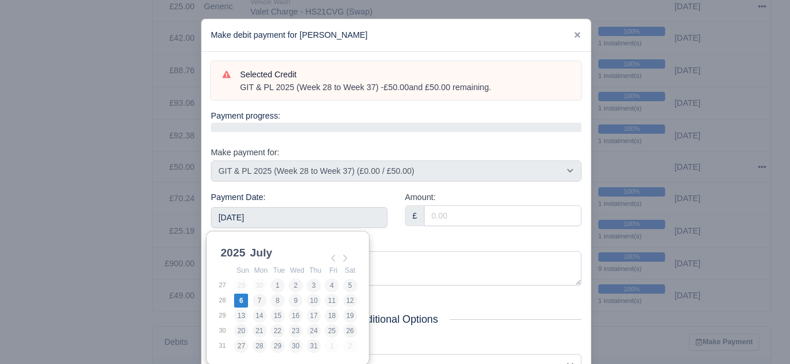
click at [445, 226] on div "£" at bounding box center [493, 215] width 177 height 21
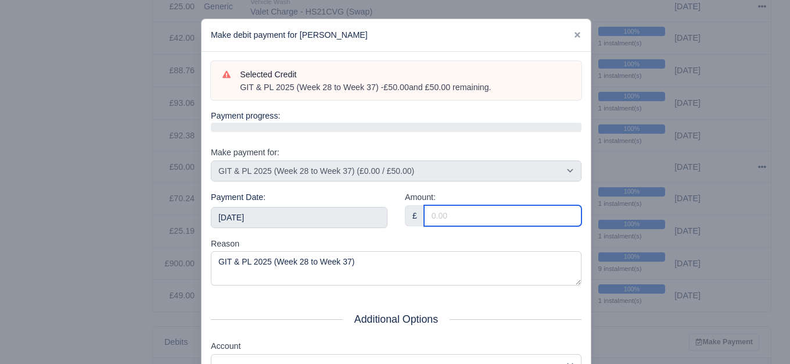
click at [448, 216] on input "Amount:" at bounding box center [503, 215] width 158 height 21
click at [448, 217] on input "5" at bounding box center [503, 215] width 158 height 21
type input "5"
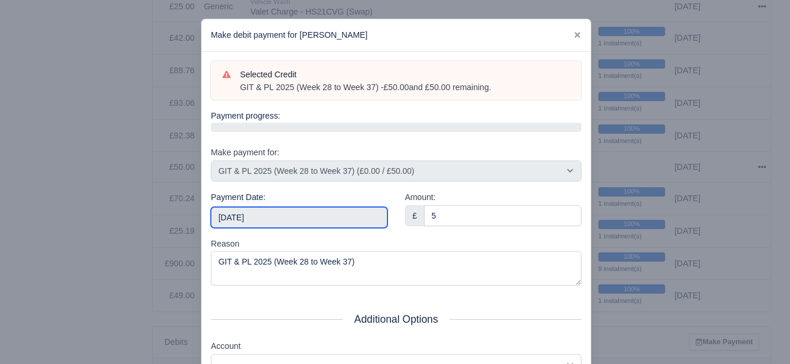
click at [303, 212] on input "2025-07-06" at bounding box center [299, 217] width 177 height 21
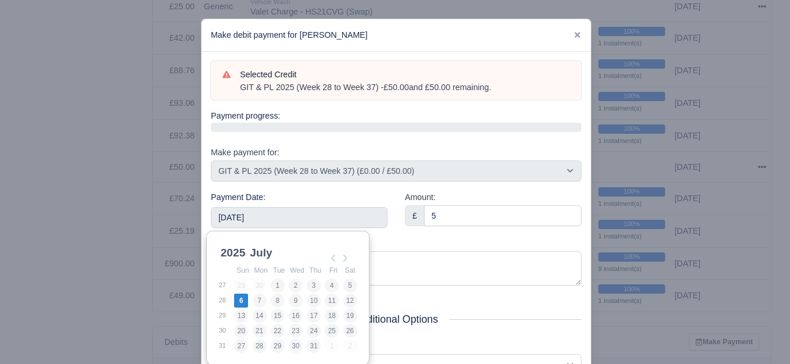
click at [396, 227] on div "Amount: £ 5" at bounding box center [493, 214] width 194 height 46
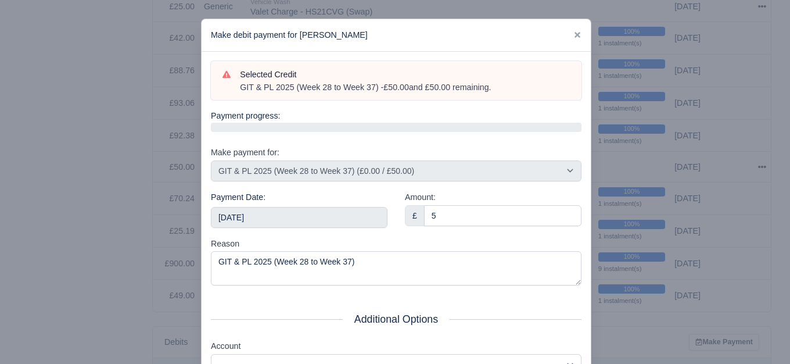
scroll to position [176, 0]
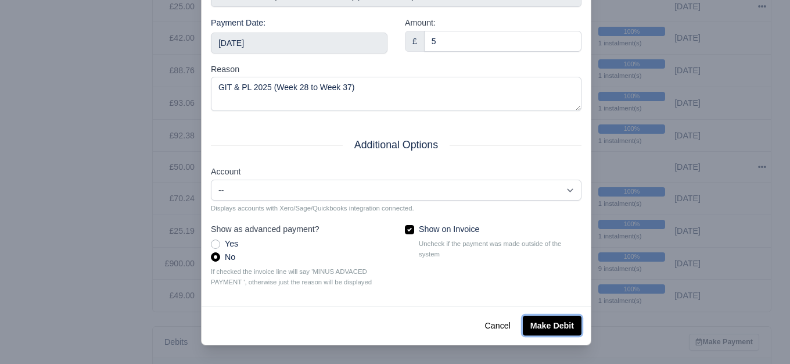
click at [547, 324] on button "Make Debit" at bounding box center [552, 326] width 59 height 20
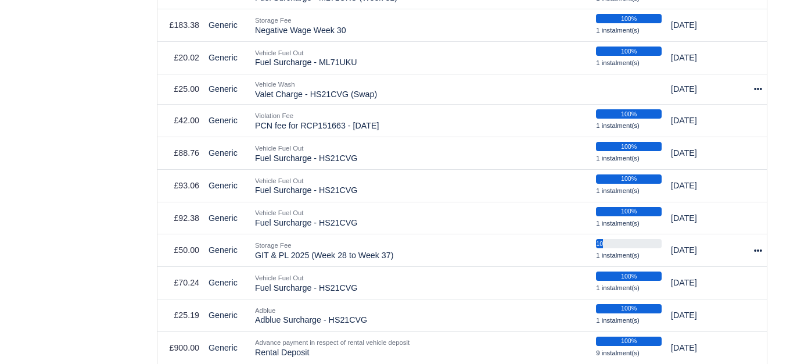
scroll to position [969, 0]
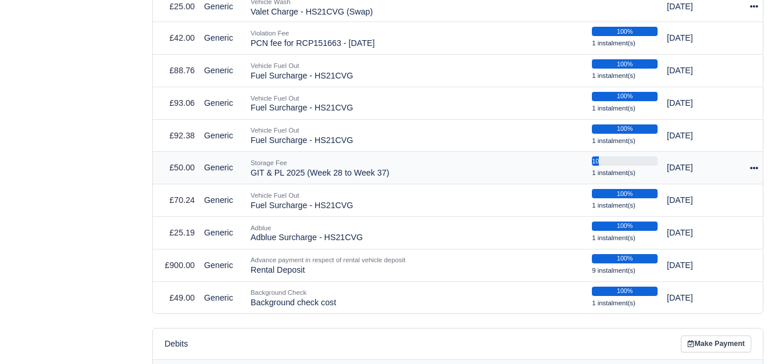
click at [749, 161] on div at bounding box center [750, 167] width 16 height 13
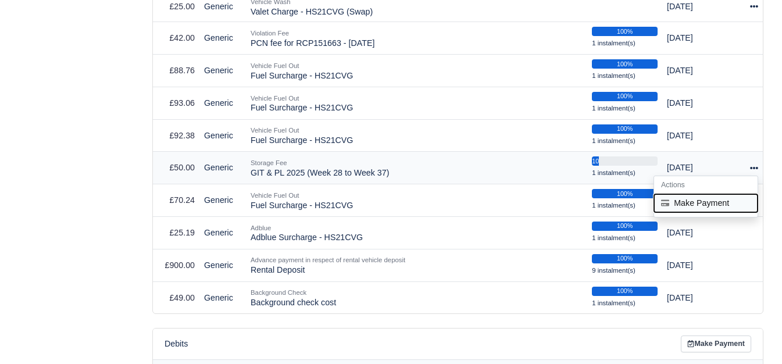
click at [693, 194] on button "Make Payment" at bounding box center [705, 203] width 103 height 18
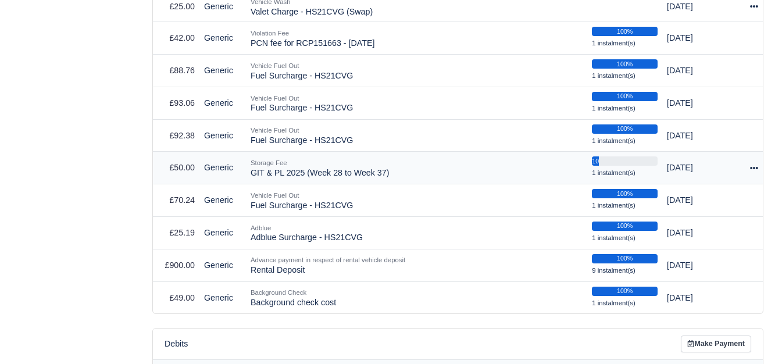
select select "7599"
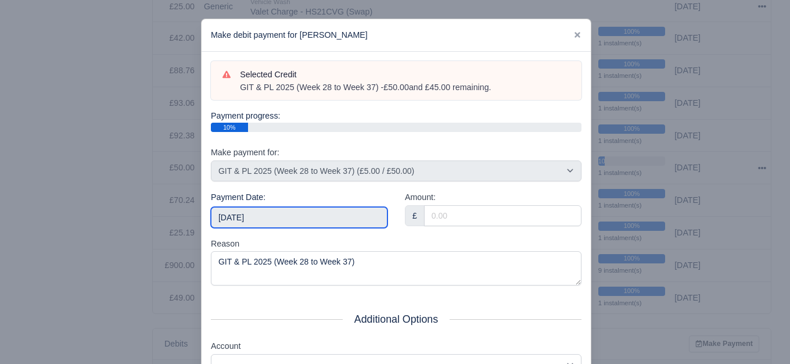
click at [332, 216] on input "[DATE]" at bounding box center [299, 217] width 177 height 21
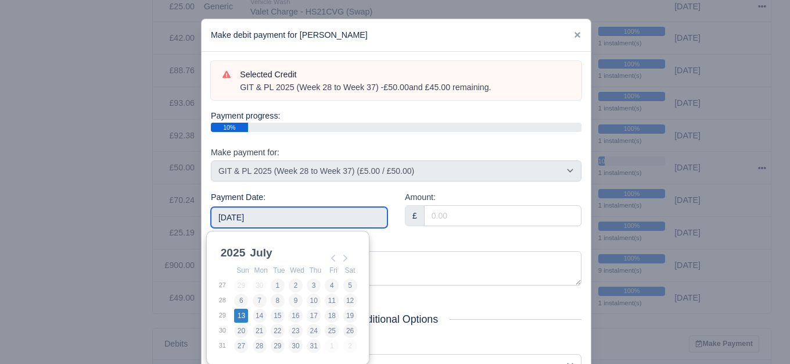
type input "2025-07-13"
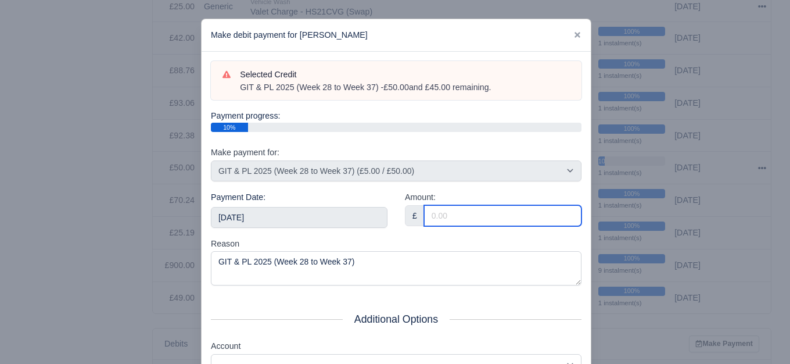
click at [442, 224] on input "Amount:" at bounding box center [503, 215] width 158 height 21
paste input "5"
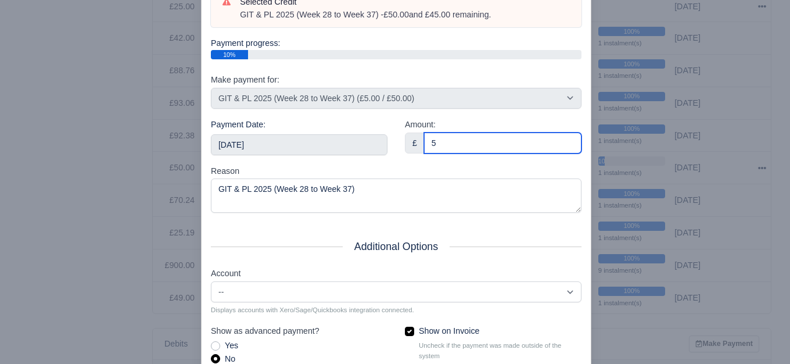
scroll to position [176, 0]
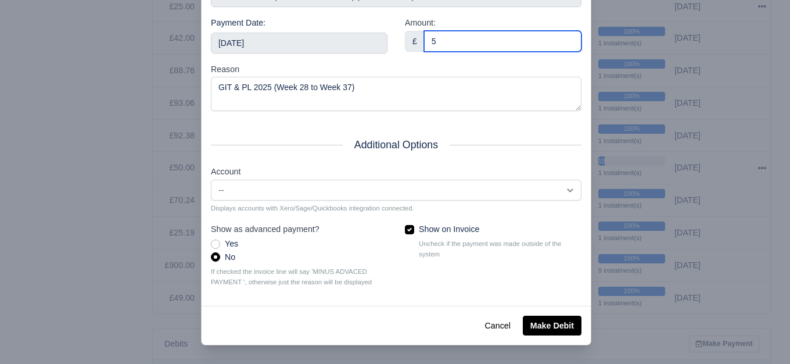
type input "5"
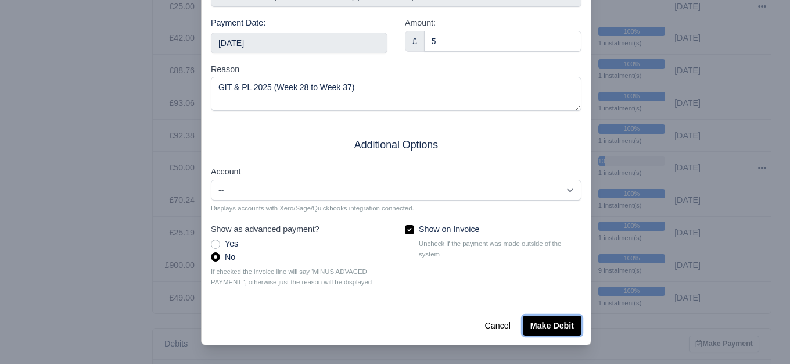
click at [541, 331] on button "Make Debit" at bounding box center [552, 326] width 59 height 20
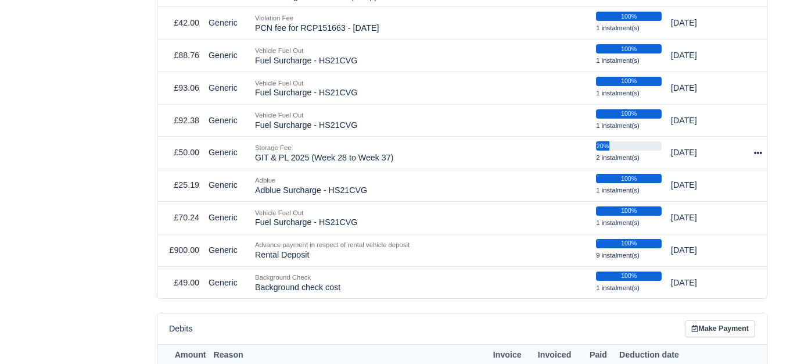
scroll to position [1065, 0]
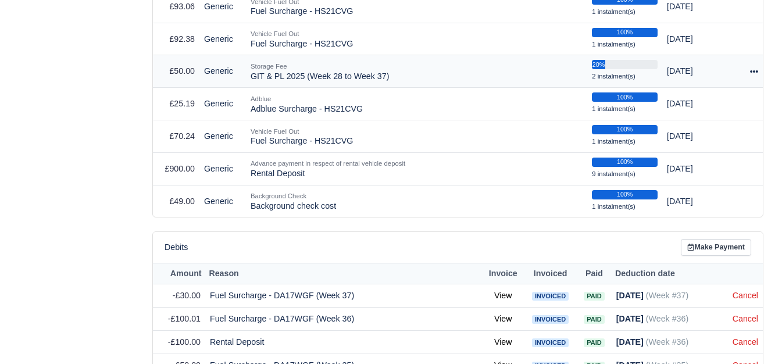
click at [747, 68] on div at bounding box center [750, 71] width 16 height 13
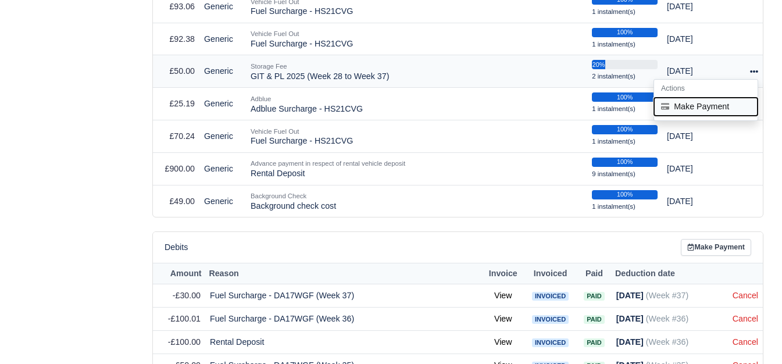
click at [702, 106] on button "Make Payment" at bounding box center [705, 107] width 103 height 18
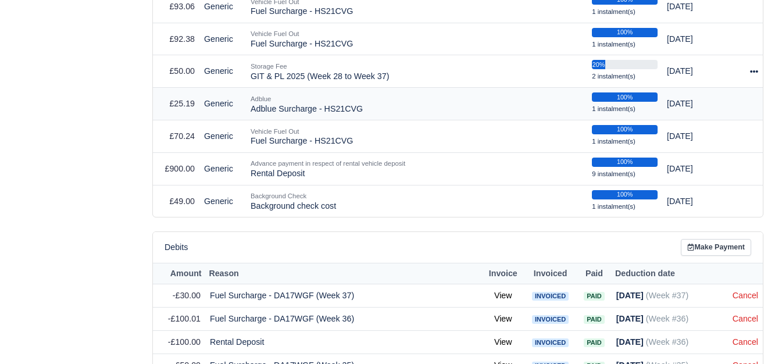
select select "7599"
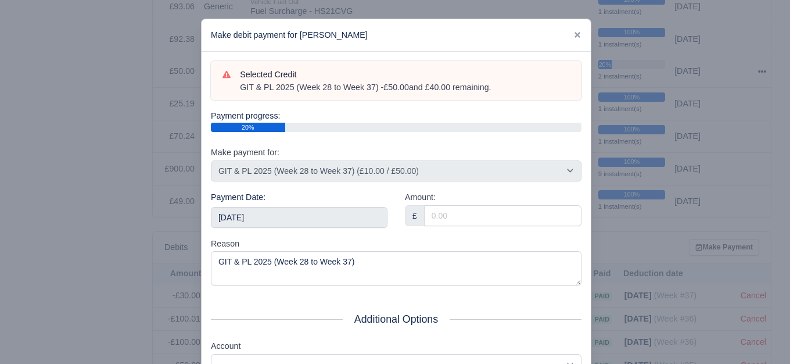
click at [324, 227] on div "Payment Date: [DATE]" at bounding box center [299, 214] width 194 height 46
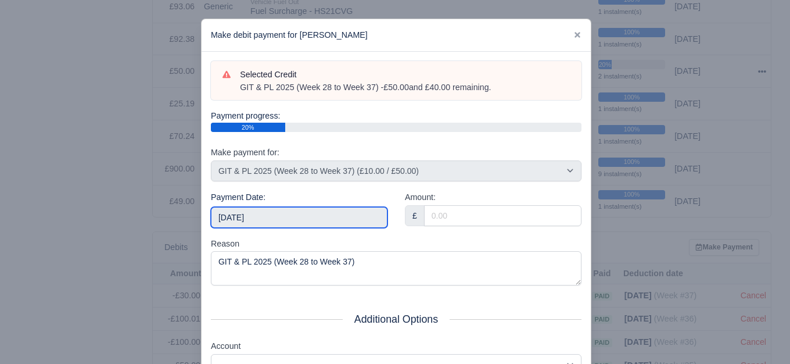
click at [316, 220] on input "[DATE]" at bounding box center [299, 217] width 177 height 21
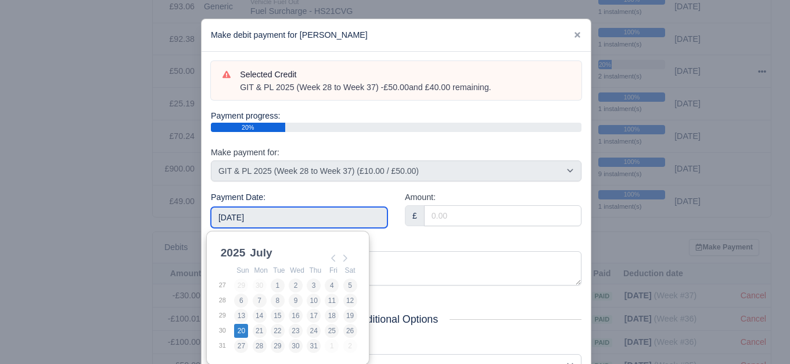
type input "[DATE]"
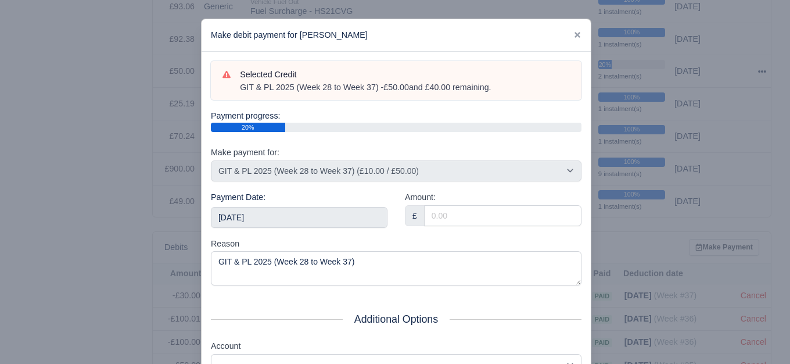
click at [455, 228] on div "Amount: £" at bounding box center [493, 214] width 194 height 46
click at [454, 194] on div "Amount: £" at bounding box center [493, 208] width 177 height 35
click at [446, 215] on input "Amount:" at bounding box center [503, 215] width 158 height 21
paste input "5"
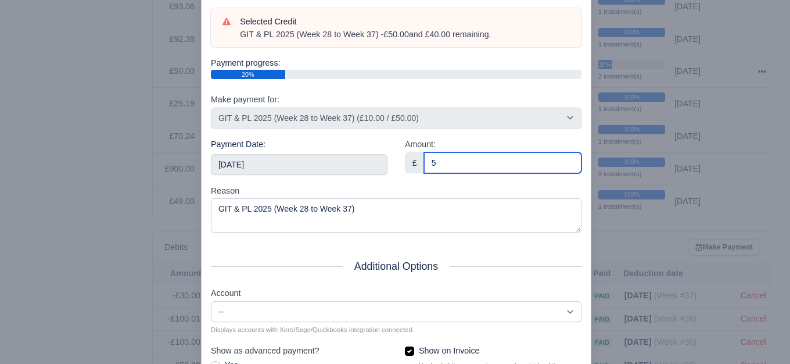
scroll to position [176, 0]
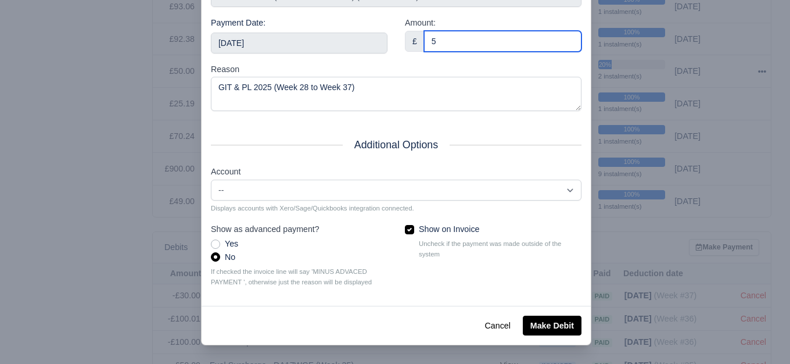
type input "5"
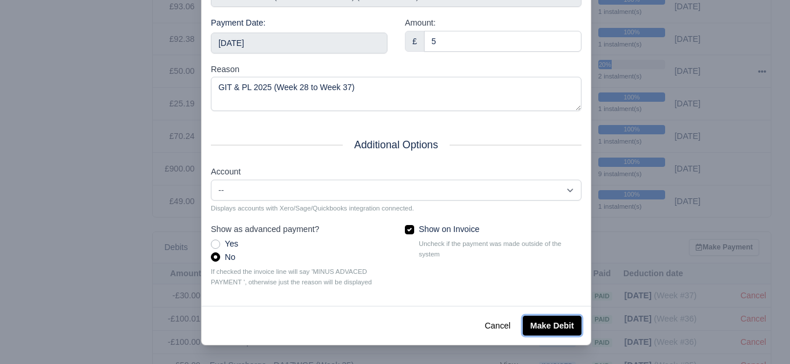
click at [550, 326] on button "Make Debit" at bounding box center [552, 326] width 59 height 20
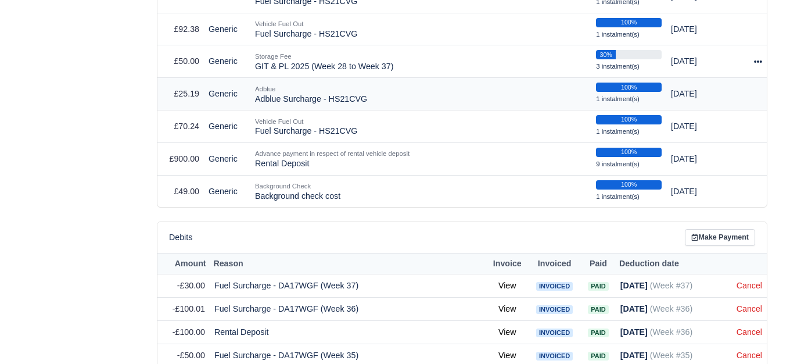
scroll to position [1065, 0]
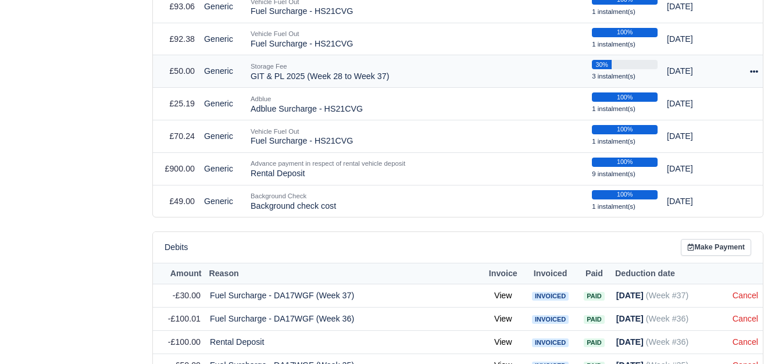
click at [752, 67] on icon at bounding box center [754, 71] width 8 height 8
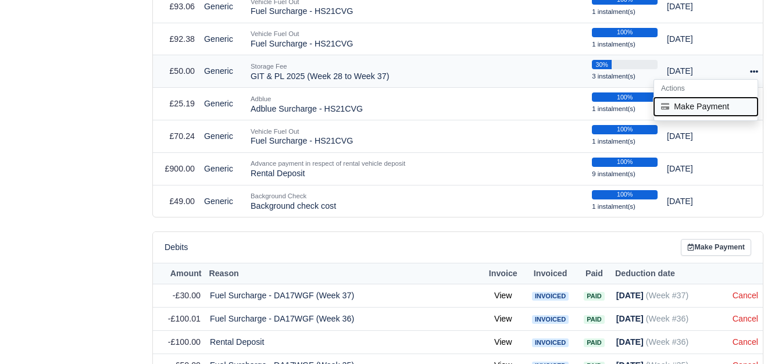
click at [710, 102] on button "Make Payment" at bounding box center [705, 107] width 103 height 18
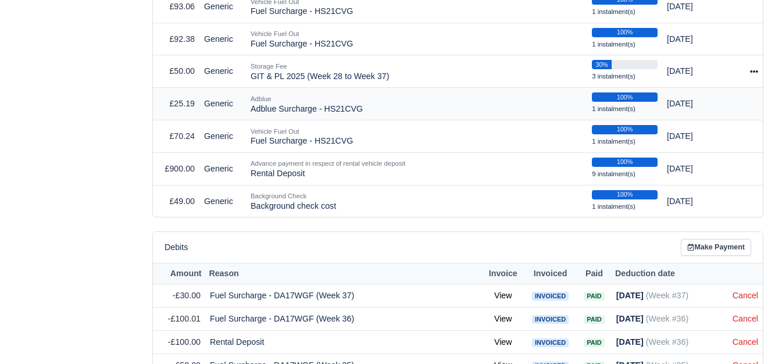
select select "7599"
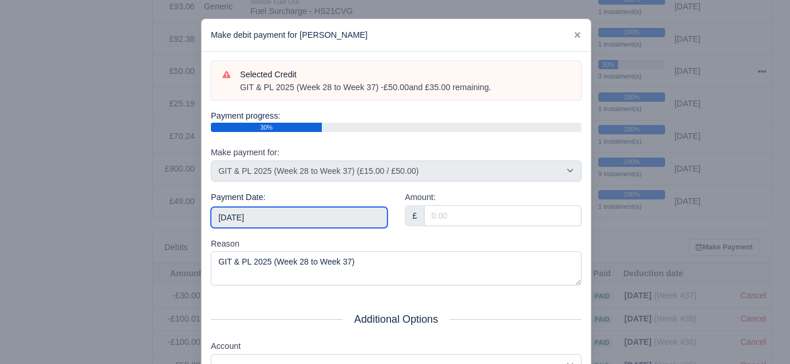
click at [287, 217] on input "[DATE]" at bounding box center [299, 217] width 177 height 21
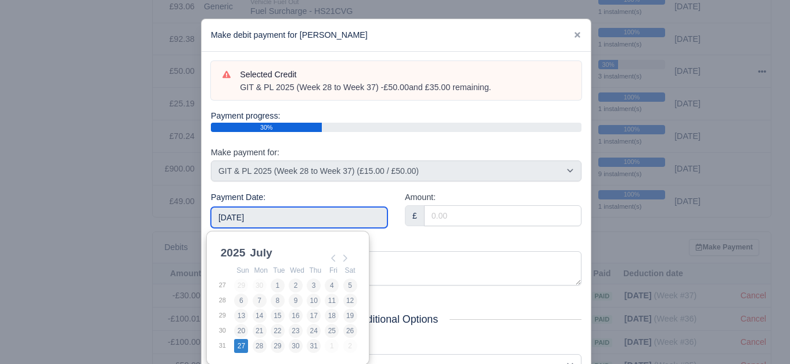
type input "2025-07-27"
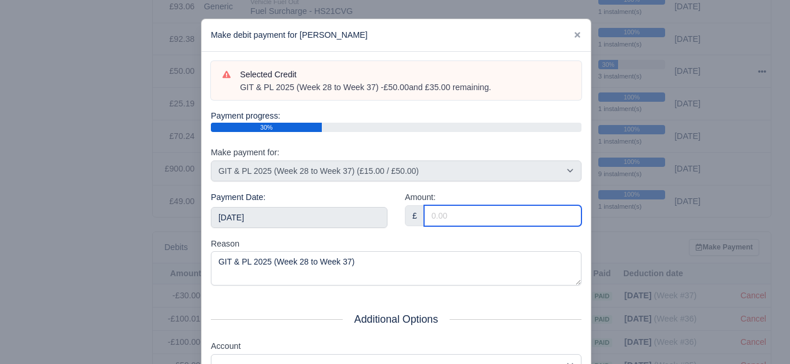
click at [515, 214] on input "Amount:" at bounding box center [503, 215] width 158 height 21
paste input "5"
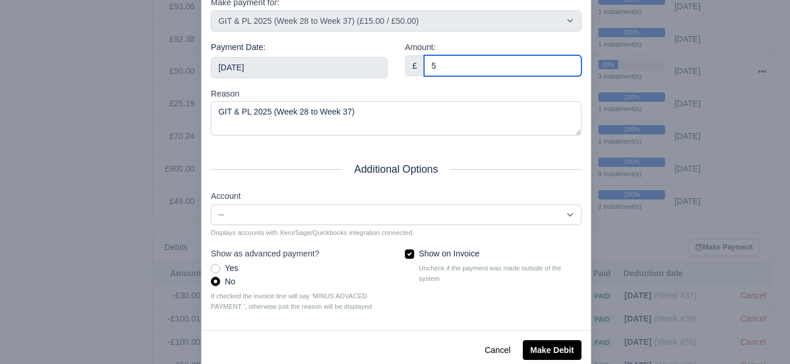
scroll to position [176, 0]
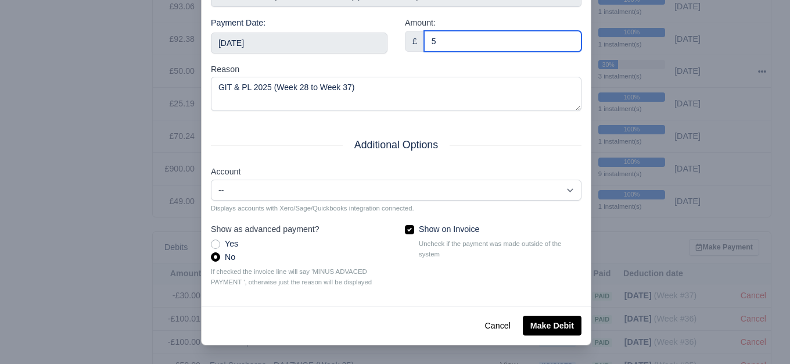
type input "5"
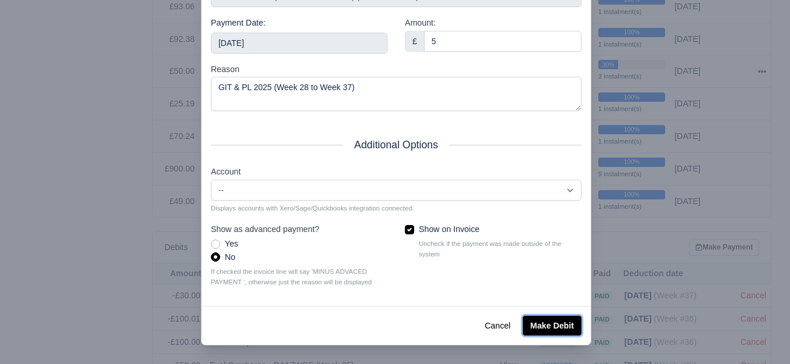
click at [525, 324] on button "Make Debit" at bounding box center [552, 326] width 59 height 20
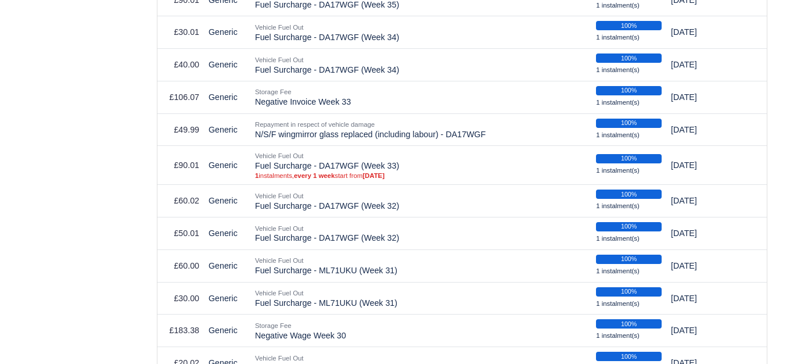
scroll to position [969, 0]
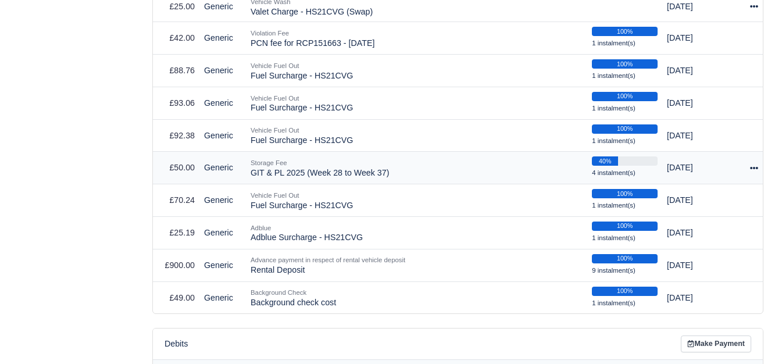
click at [757, 164] on icon at bounding box center [754, 168] width 8 height 8
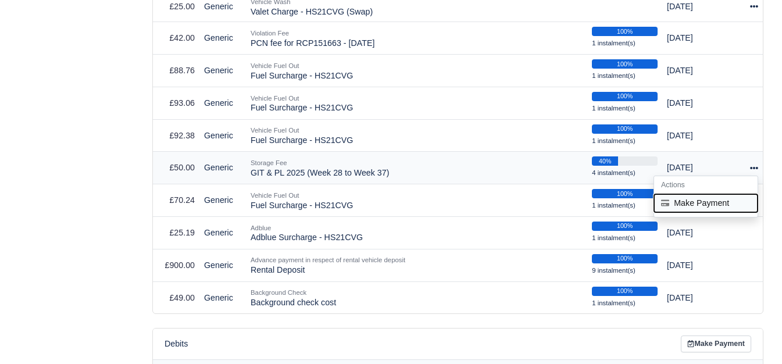
click at [709, 204] on button "Make Payment" at bounding box center [705, 203] width 103 height 18
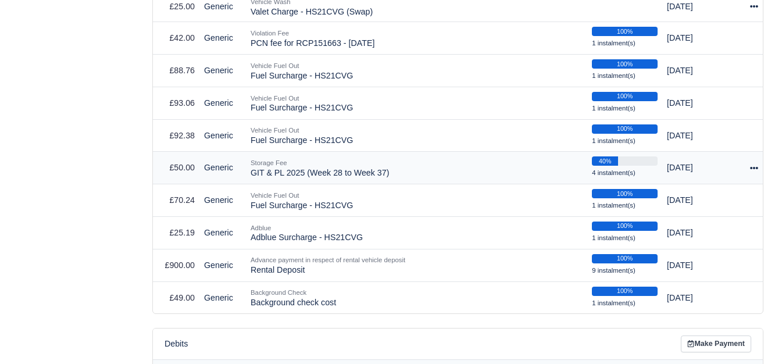
select select "7599"
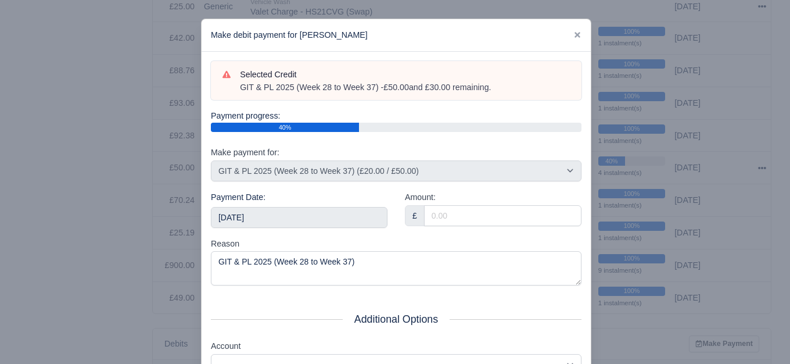
click at [339, 229] on div "Payment Date: 2025-10-18" at bounding box center [299, 214] width 194 height 46
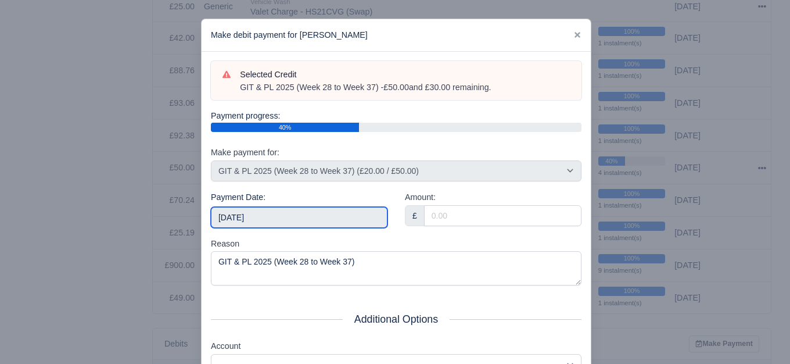
click at [338, 219] on input "[DATE]" at bounding box center [299, 217] width 177 height 21
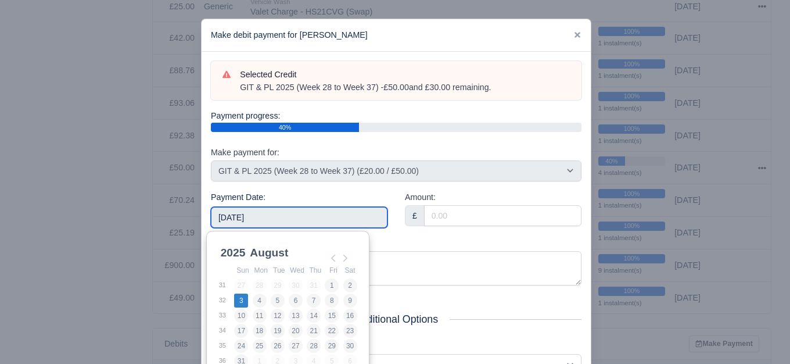
type input "2025-08-03"
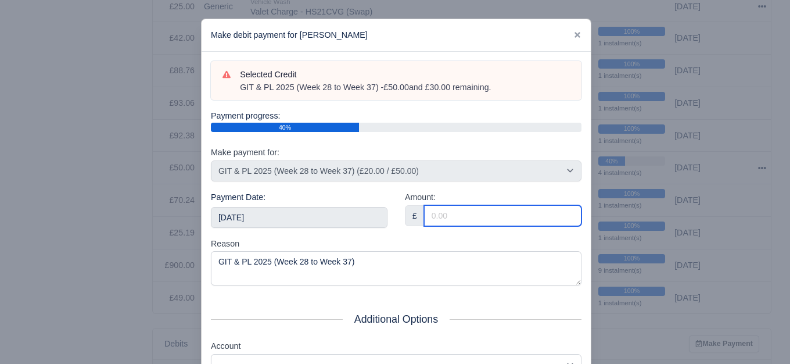
click at [469, 213] on input "Amount:" at bounding box center [503, 215] width 158 height 21
paste input "5"
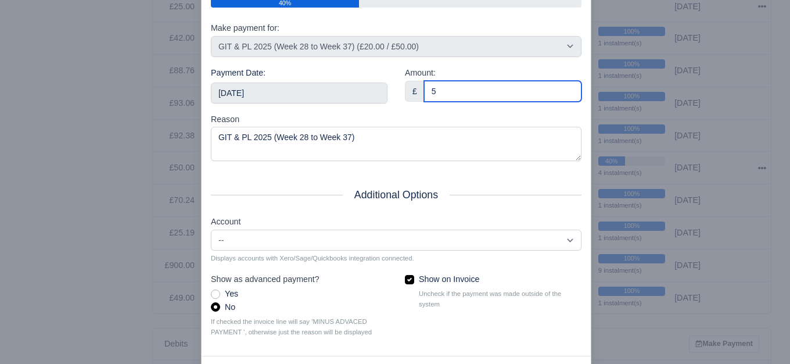
scroll to position [176, 0]
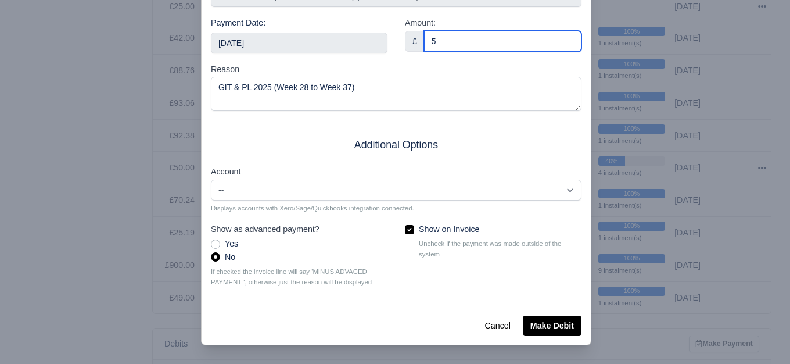
type input "5"
click at [561, 312] on div "Cancel Make Debit" at bounding box center [396, 325] width 389 height 39
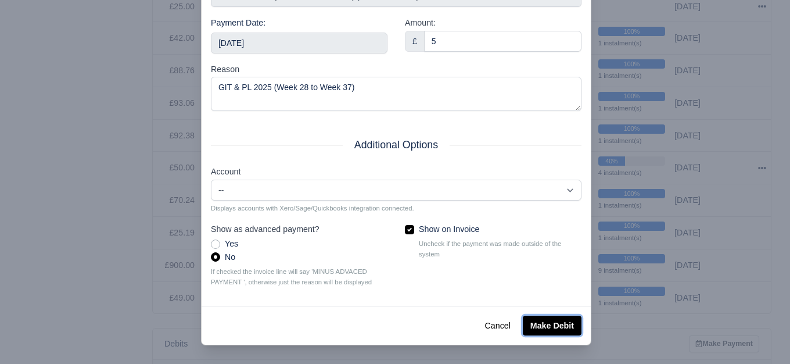
click at [557, 318] on button "Make Debit" at bounding box center [552, 326] width 59 height 20
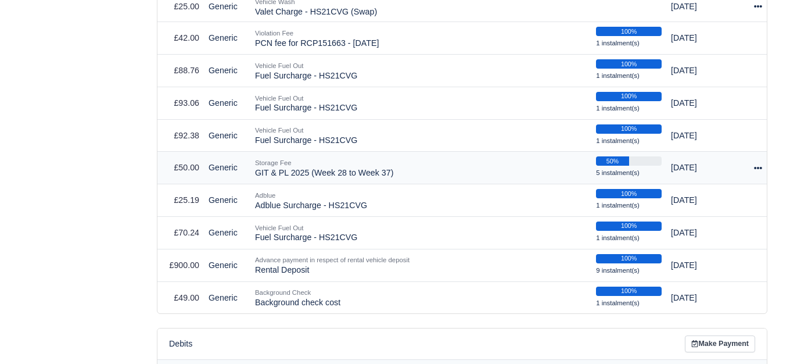
scroll to position [969, 0]
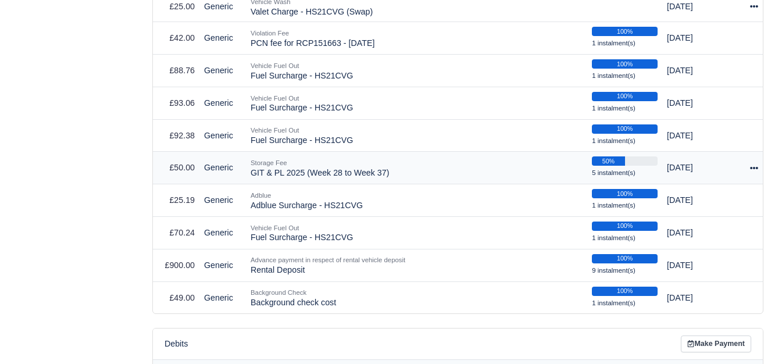
click at [748, 164] on div at bounding box center [750, 167] width 16 height 13
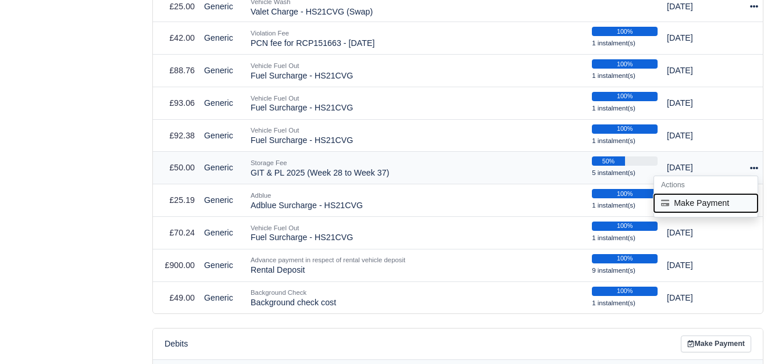
click at [710, 195] on button "Make Payment" at bounding box center [705, 203] width 103 height 18
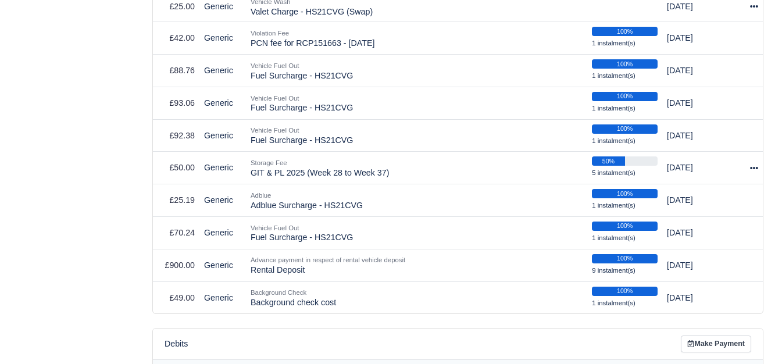
select select "7599"
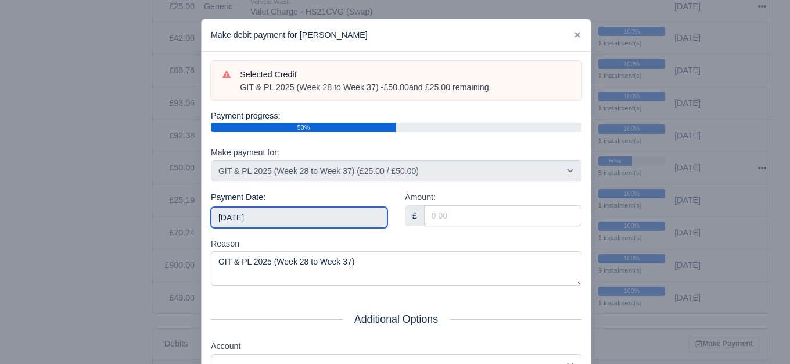
click at [280, 209] on input "[DATE]" at bounding box center [299, 217] width 177 height 21
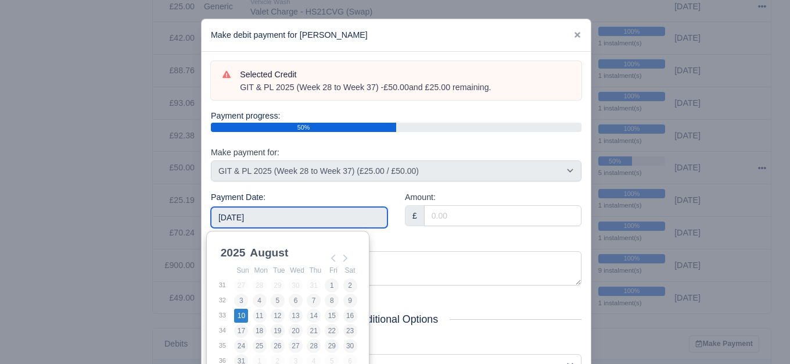
type input "2025-08-10"
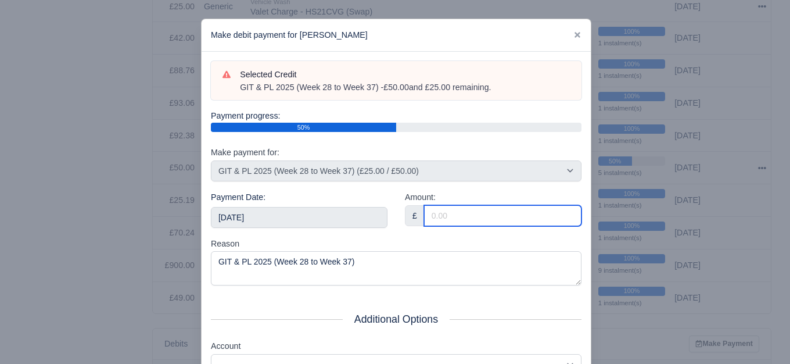
click at [451, 223] on input "Amount:" at bounding box center [503, 215] width 158 height 21
paste input "5"
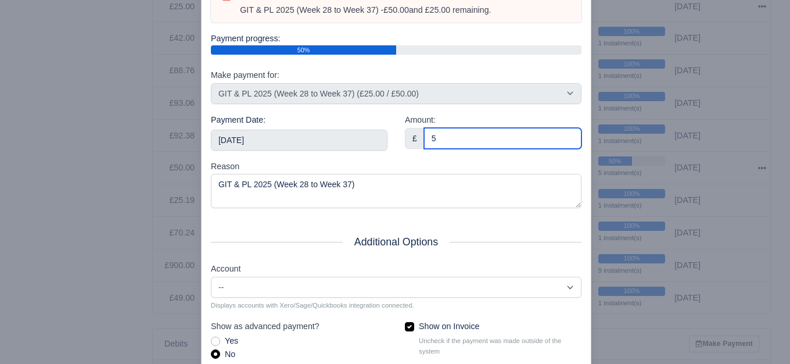
scroll to position [176, 0]
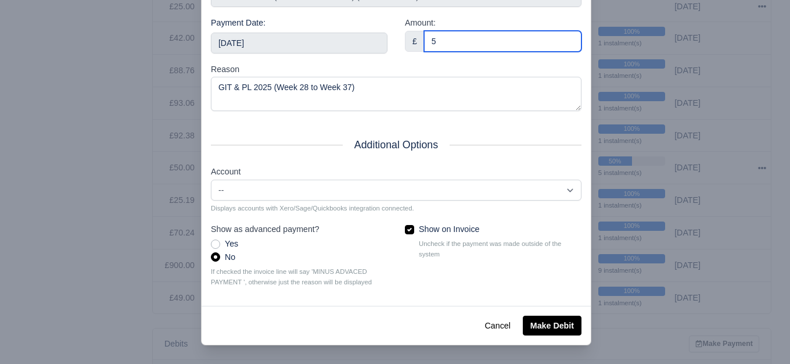
type input "5"
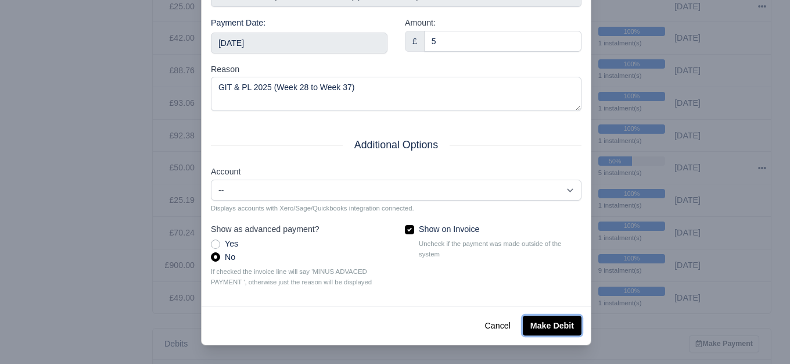
click at [548, 327] on button "Make Debit" at bounding box center [552, 326] width 59 height 20
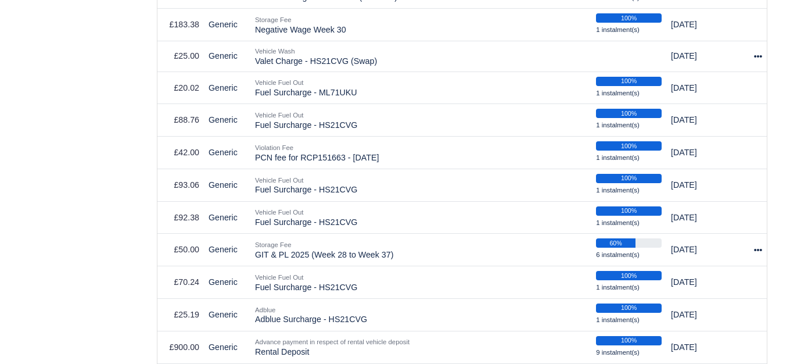
scroll to position [969, 0]
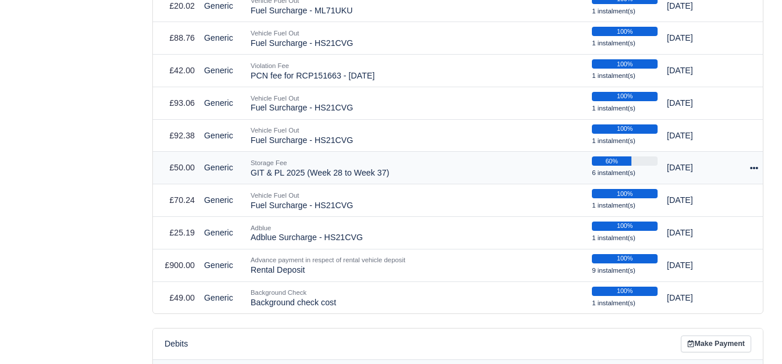
click at [757, 164] on icon at bounding box center [754, 168] width 8 height 8
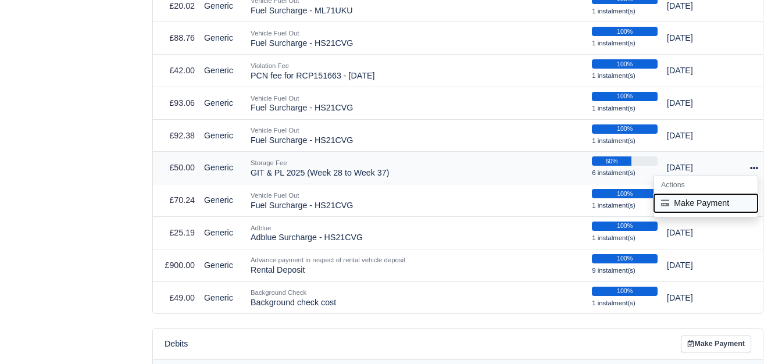
click at [711, 198] on button "Make Payment" at bounding box center [705, 203] width 103 height 18
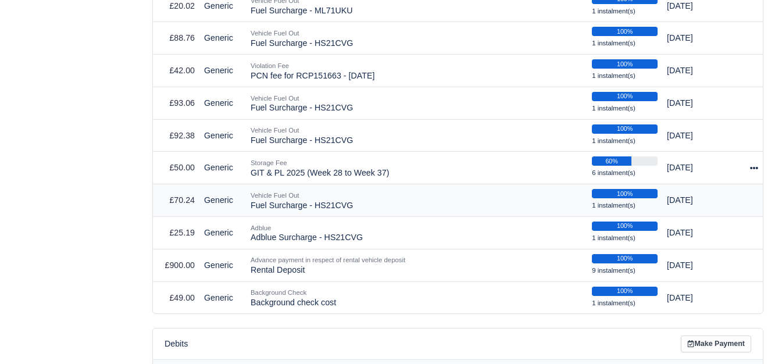
select select "7599"
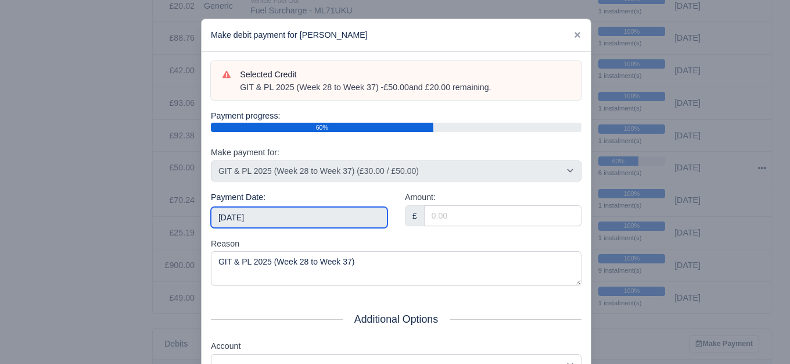
click at [299, 222] on input "[DATE]" at bounding box center [299, 217] width 177 height 21
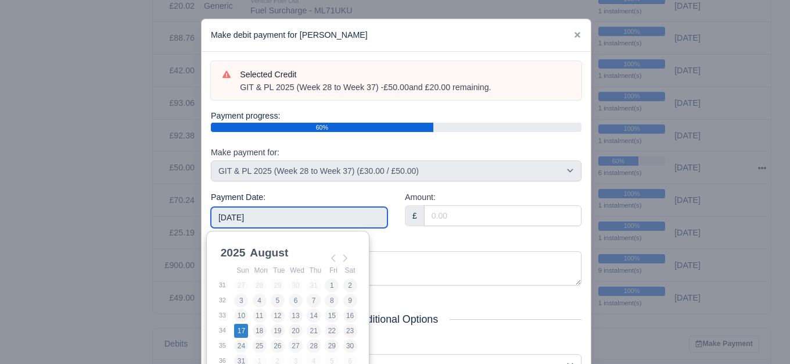
type input "[DATE]"
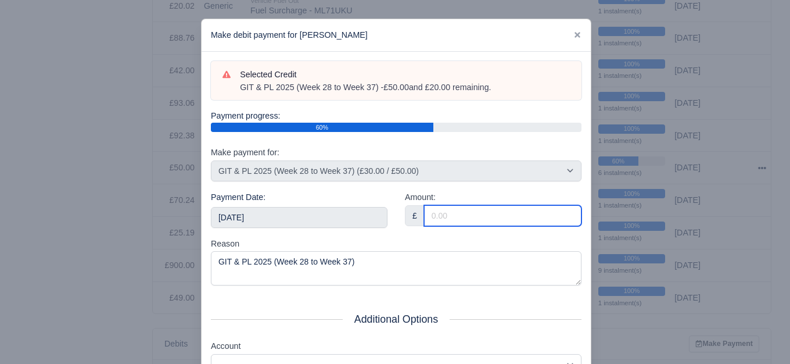
click at [498, 212] on input "Amount:" at bounding box center [503, 215] width 158 height 21
paste input "5"
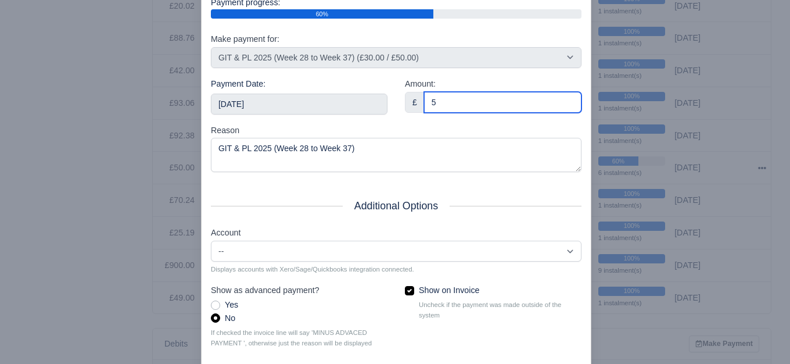
scroll to position [176, 0]
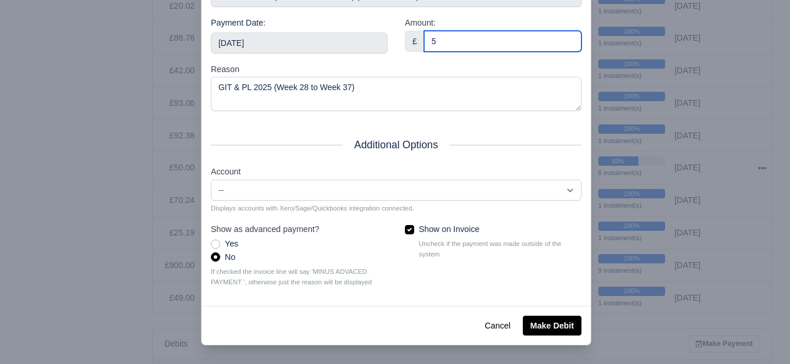
type input "5"
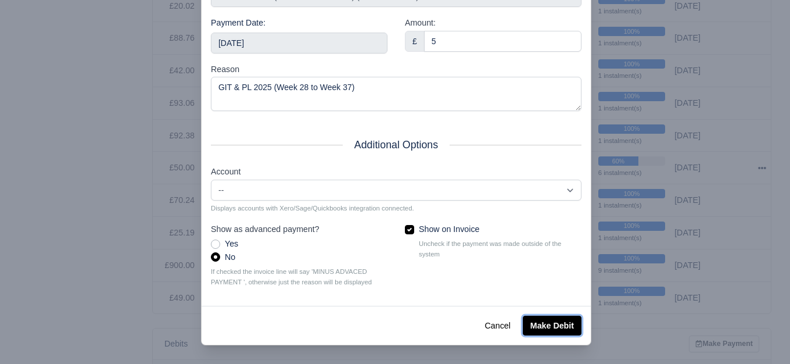
click at [536, 325] on button "Make Debit" at bounding box center [552, 326] width 59 height 20
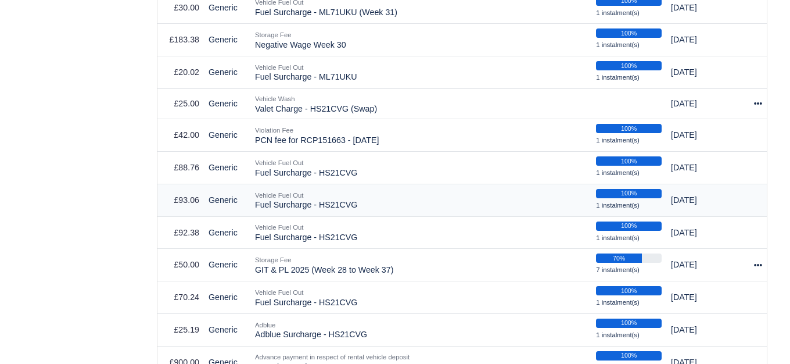
scroll to position [969, 0]
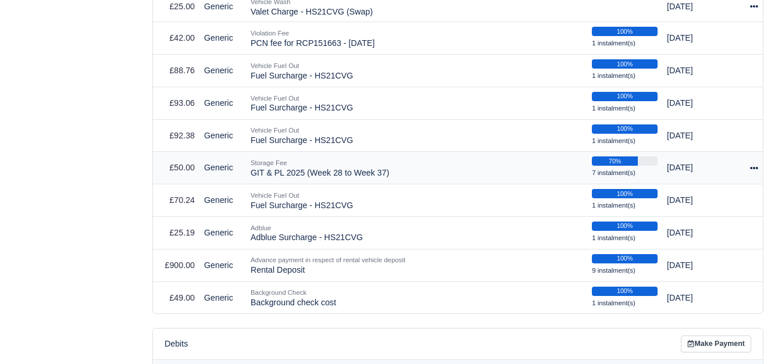
click at [755, 164] on icon at bounding box center [754, 168] width 8 height 8
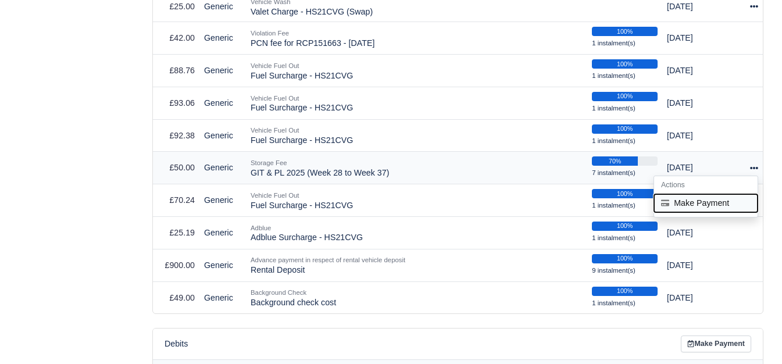
click at [705, 197] on button "Make Payment" at bounding box center [705, 203] width 103 height 18
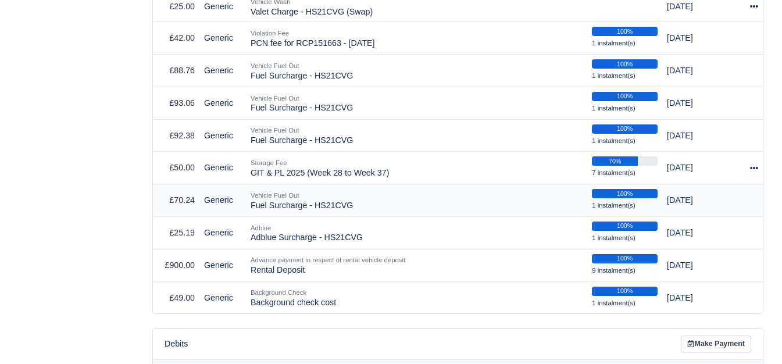
select select "7599"
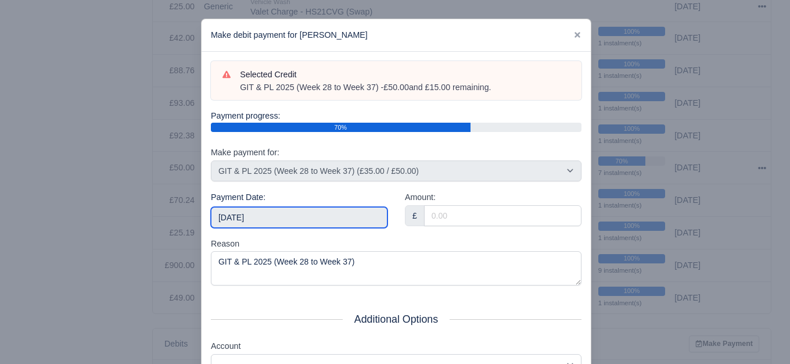
click at [299, 210] on input "[DATE]" at bounding box center [299, 217] width 177 height 21
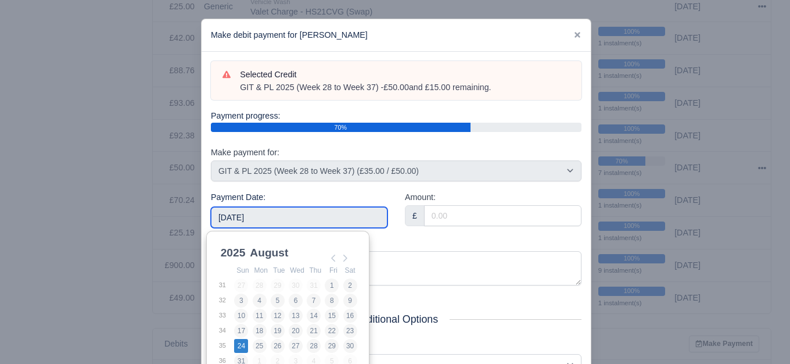
type input "[DATE]"
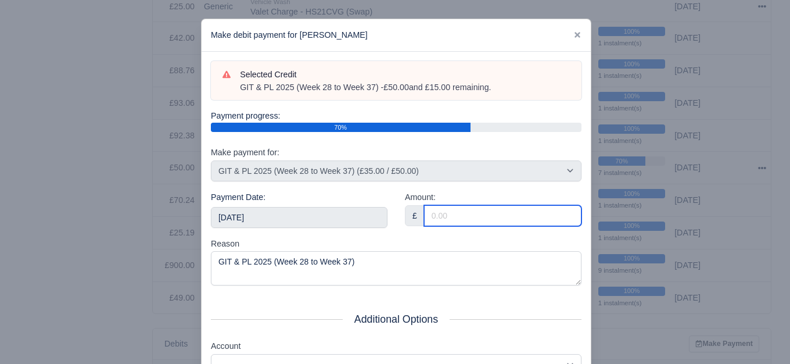
click at [496, 210] on input "Amount:" at bounding box center [503, 215] width 158 height 21
paste input "5"
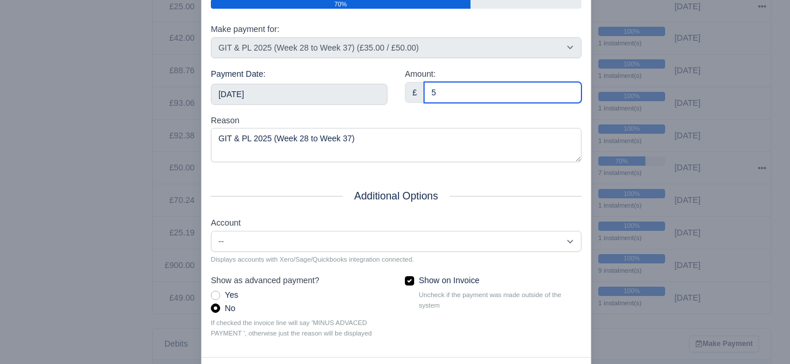
scroll to position [176, 0]
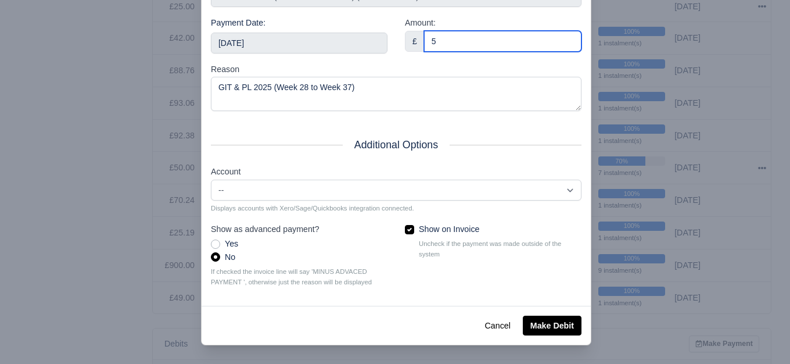
type input "5"
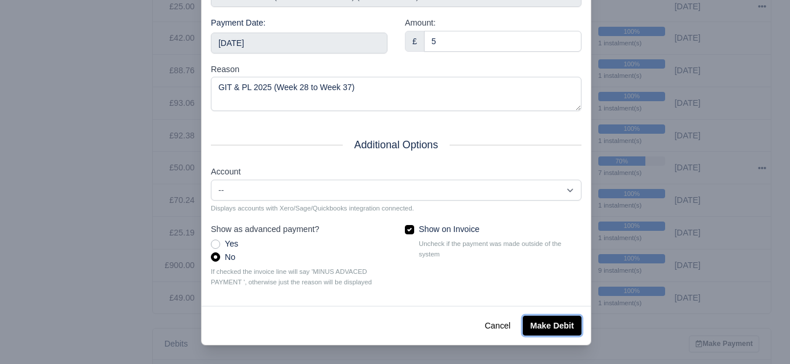
click at [554, 325] on button "Make Debit" at bounding box center [552, 326] width 59 height 20
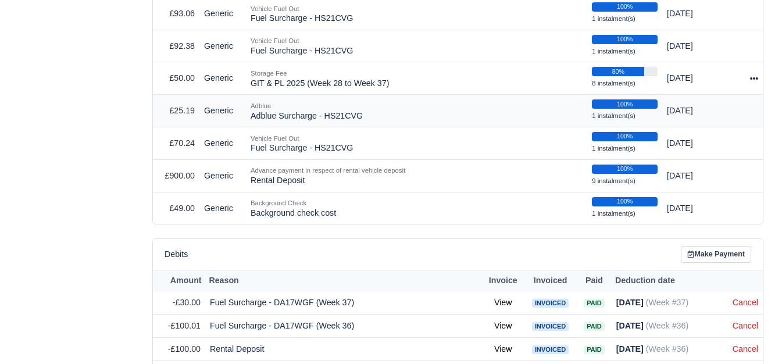
scroll to position [1058, 0]
click at [752, 74] on icon at bounding box center [754, 78] width 8 height 8
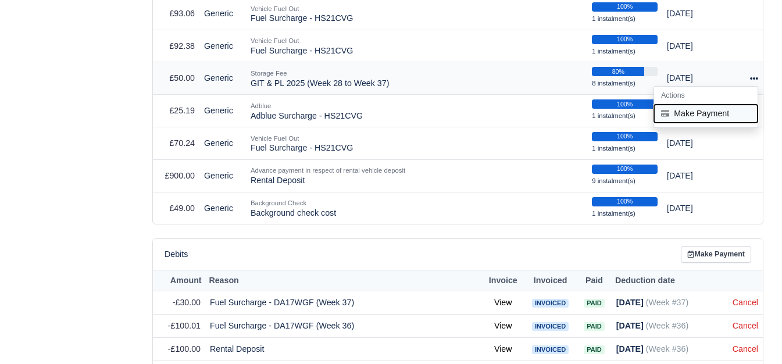
click at [715, 109] on button "Make Payment" at bounding box center [705, 114] width 103 height 18
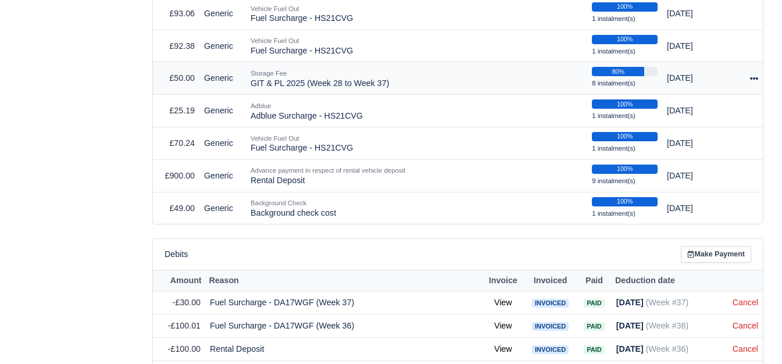
click at [753, 77] on icon at bounding box center [754, 78] width 8 height 2
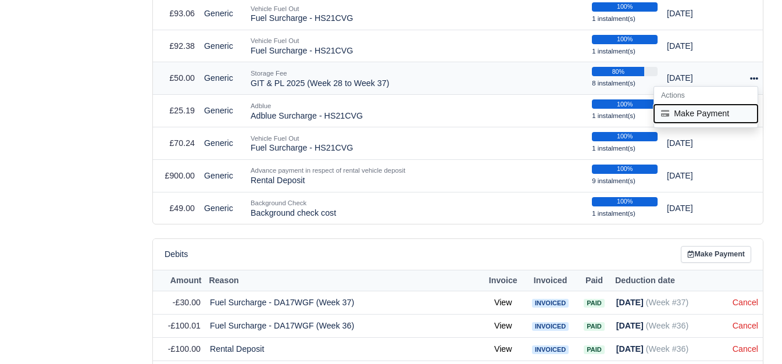
click at [668, 111] on icon at bounding box center [665, 113] width 8 height 8
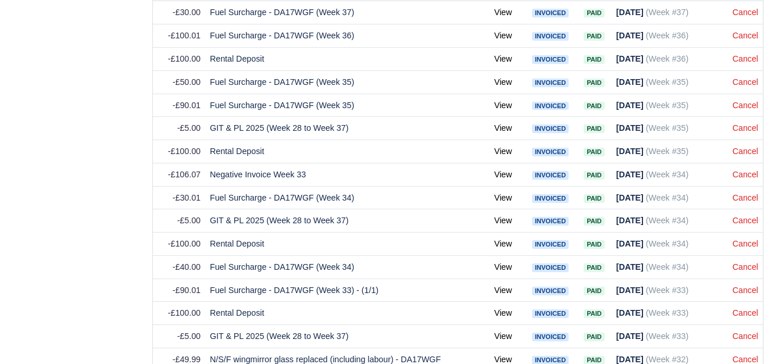
scroll to position [1349, 0]
select select "7599"
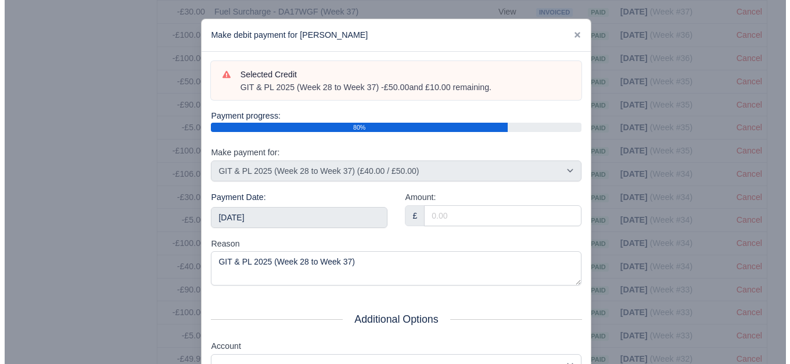
scroll to position [1931, 0]
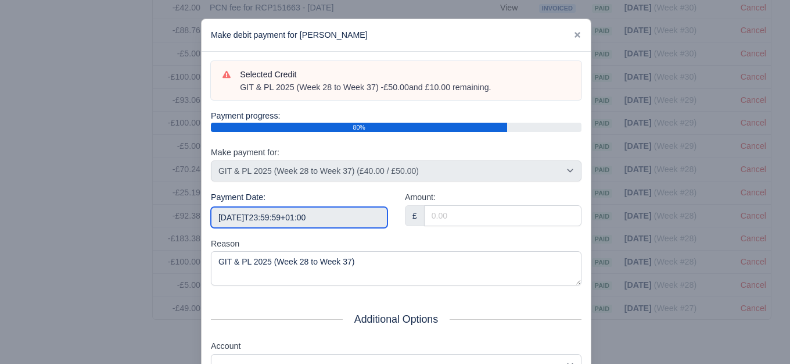
click at [352, 219] on input "2025-10-18T23:59:59+01:00" at bounding box center [299, 217] width 177 height 21
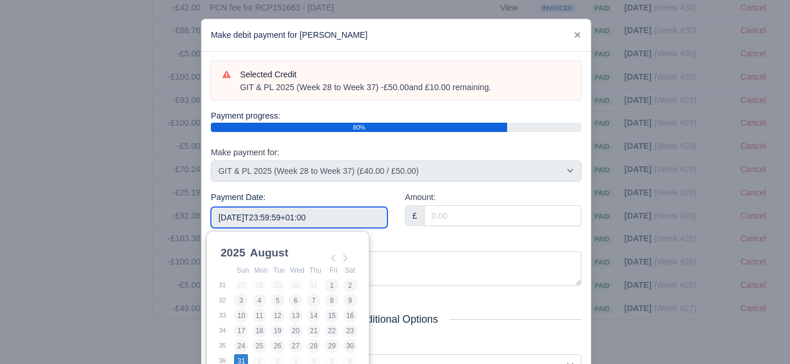
type input "2025-08-31"
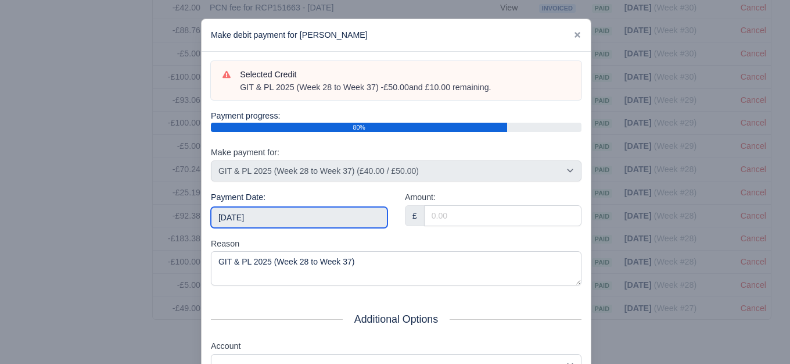
click at [322, 219] on input "2025-08-31" at bounding box center [299, 217] width 177 height 21
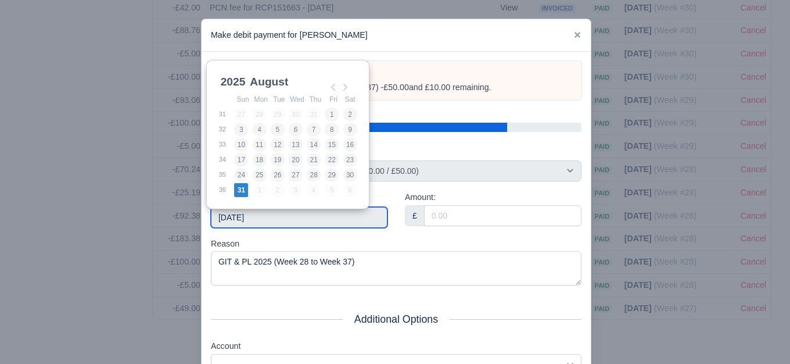
click at [232, 191] on td "36" at bounding box center [227, 190] width 16 height 15
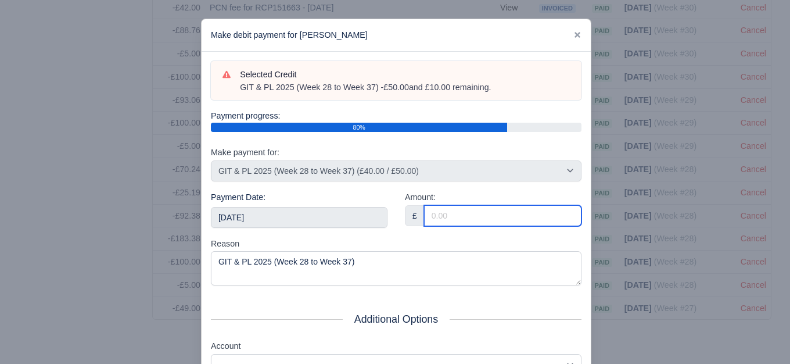
click at [485, 218] on input "Amount:" at bounding box center [503, 215] width 158 height 21
paste input "5"
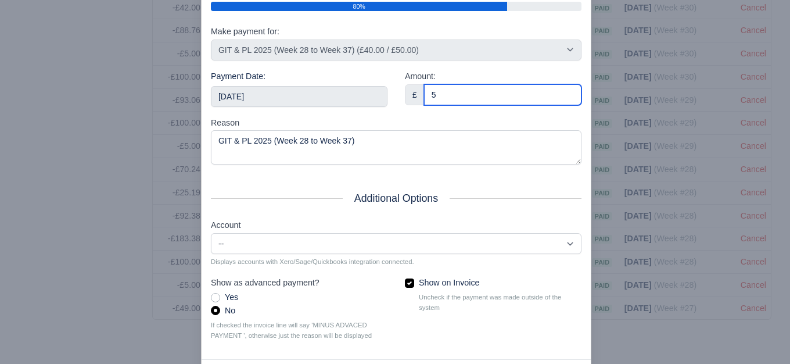
scroll to position [176, 0]
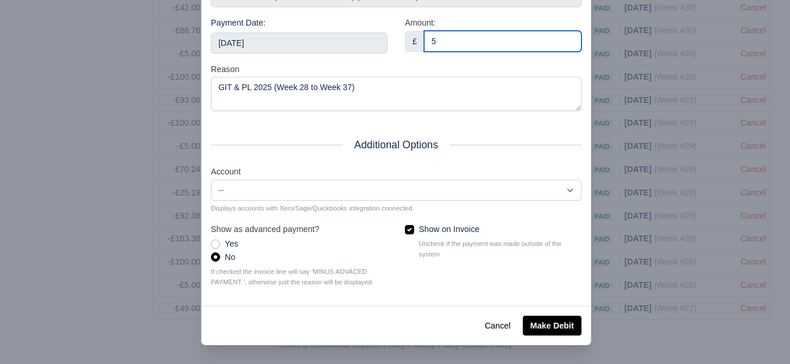
type input "5"
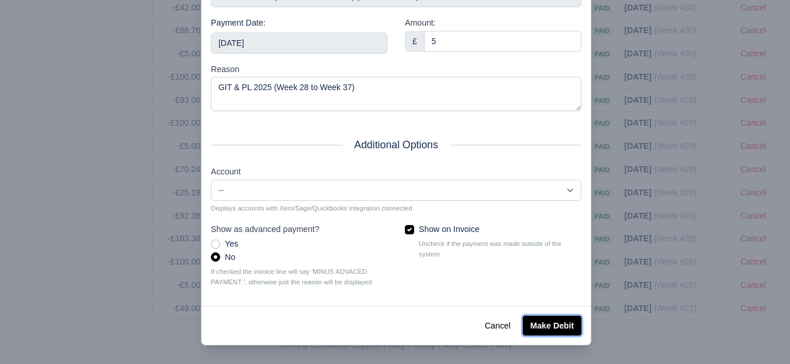
click at [539, 322] on button "Make Debit" at bounding box center [552, 326] width 59 height 20
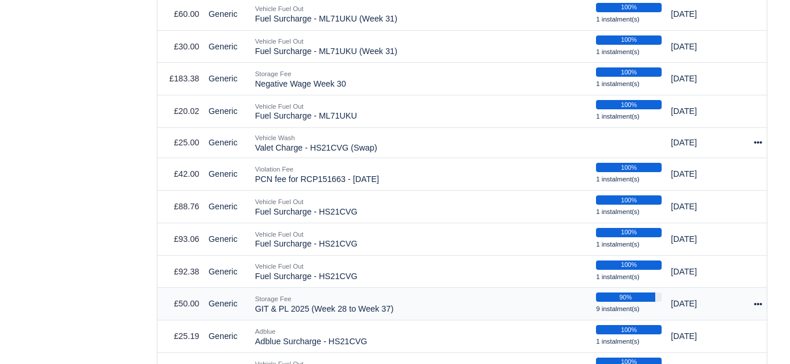
scroll to position [872, 0]
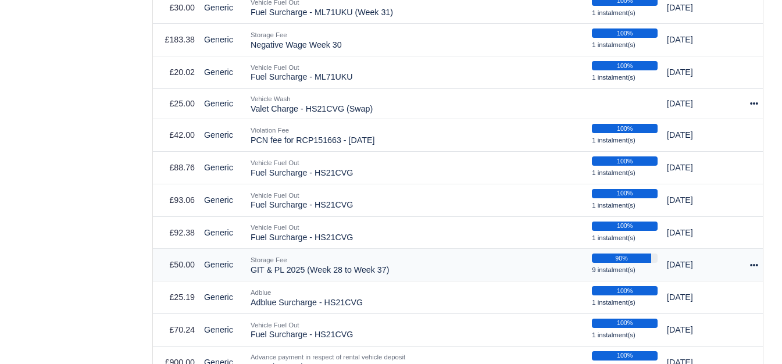
click at [752, 261] on icon at bounding box center [754, 265] width 8 height 8
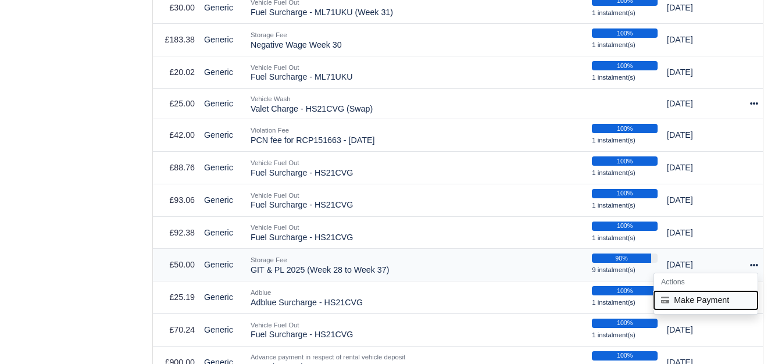
click at [702, 295] on button "Make Payment" at bounding box center [705, 300] width 103 height 18
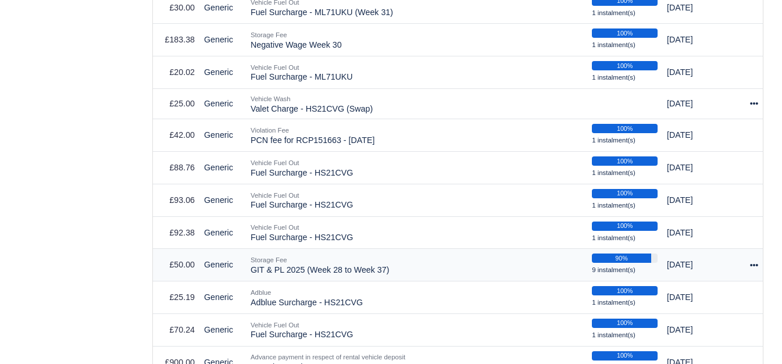
select select "7599"
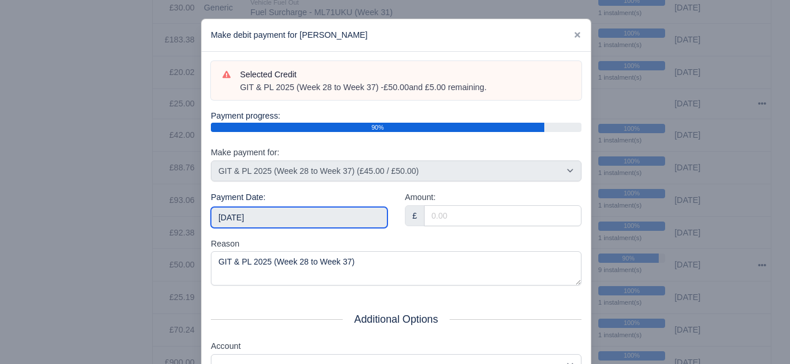
click at [295, 215] on input "2025-10-18" at bounding box center [299, 217] width 177 height 21
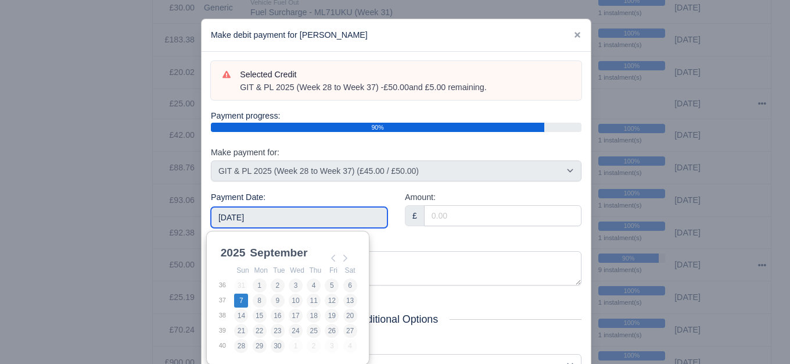
type input "2025-09-07"
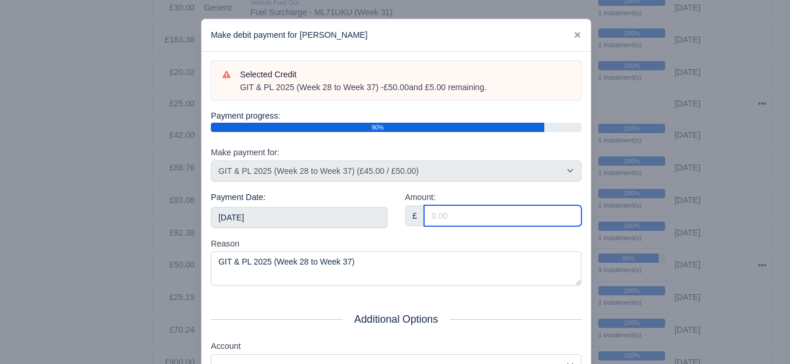
click at [493, 221] on input "Amount:" at bounding box center [503, 215] width 158 height 21
paste input "5"
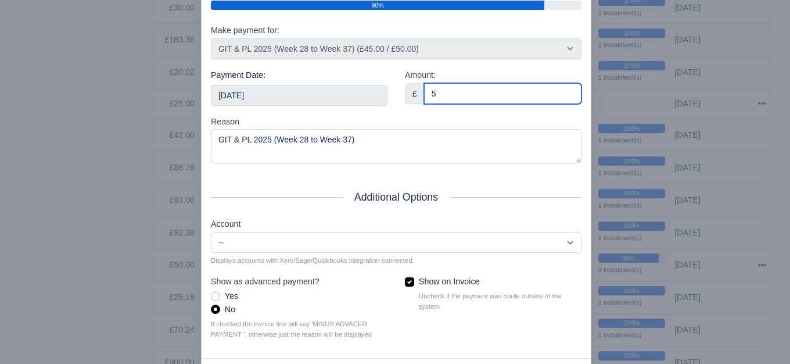
scroll to position [176, 0]
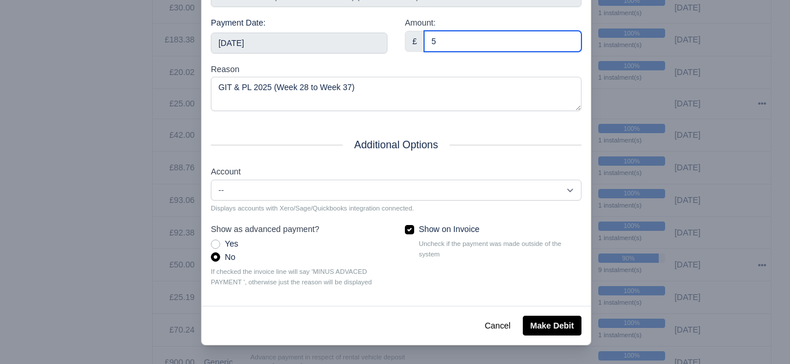
type input "5"
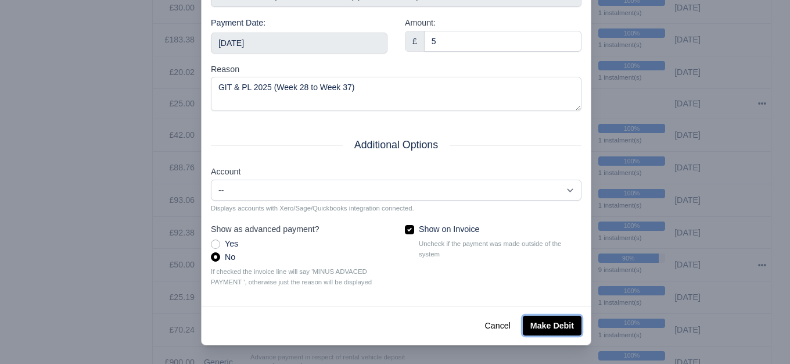
click at [531, 316] on button "Make Debit" at bounding box center [552, 326] width 59 height 20
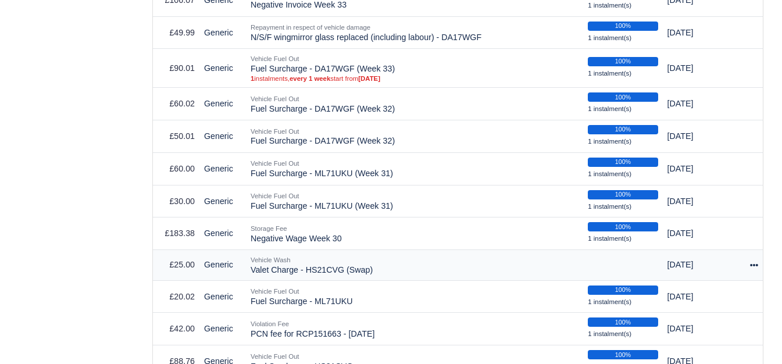
scroll to position [194, 0]
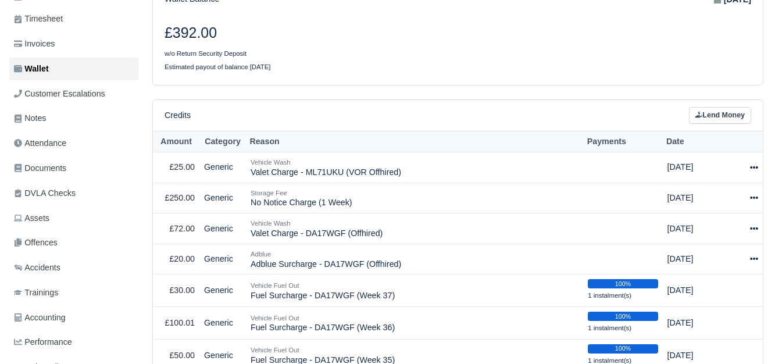
click at [738, 100] on div "Credits Lend Money" at bounding box center [458, 115] width 610 height 31
click at [719, 110] on link "Lend Money" at bounding box center [720, 115] width 62 height 17
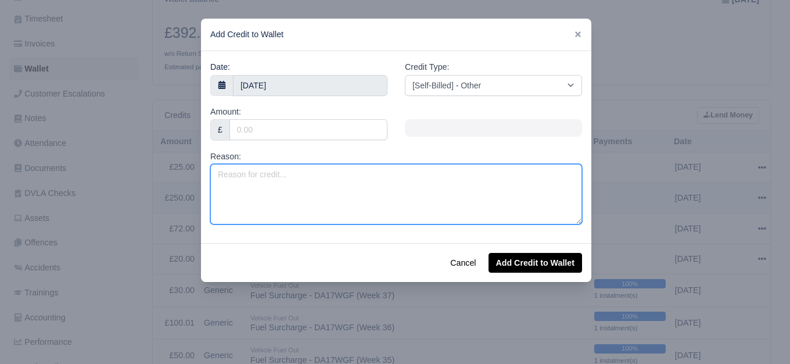
click at [320, 195] on textarea "Reason:" at bounding box center [396, 194] width 372 height 60
click at [254, 173] on textarea "Negat" at bounding box center [396, 194] width 372 height 60
type textarea "Negative Invoice Week 37"
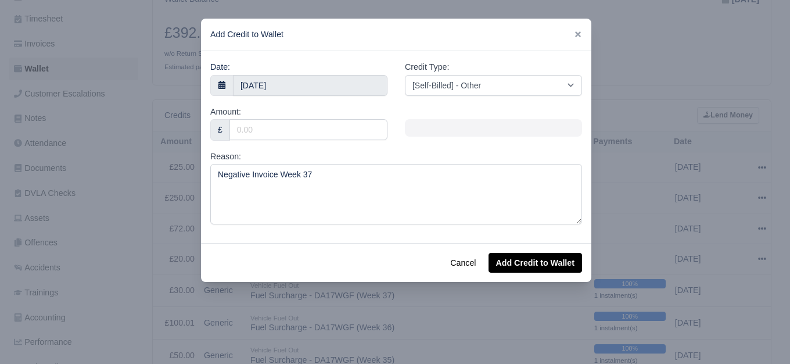
click at [267, 148] on div "Amount: £" at bounding box center [299, 127] width 195 height 45
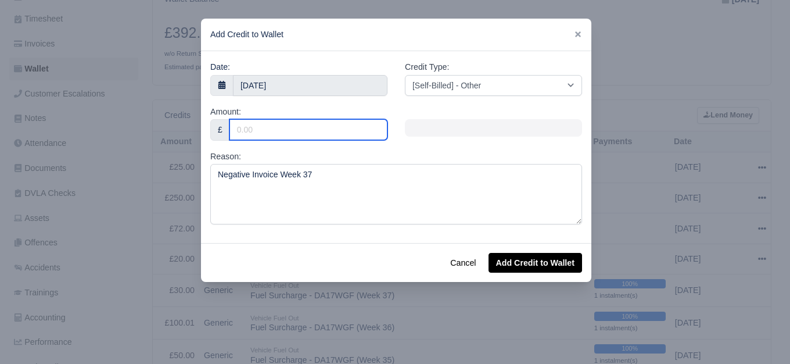
click at [265, 133] on input "Amount:" at bounding box center [309, 129] width 158 height 21
type input "64.45"
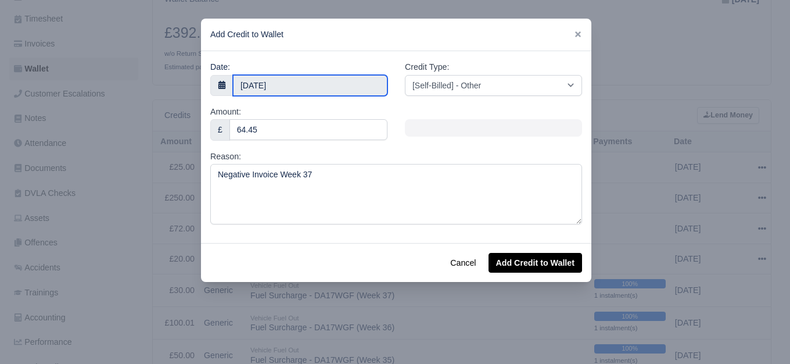
click at [343, 75] on input "14 October 2025" at bounding box center [310, 85] width 155 height 21
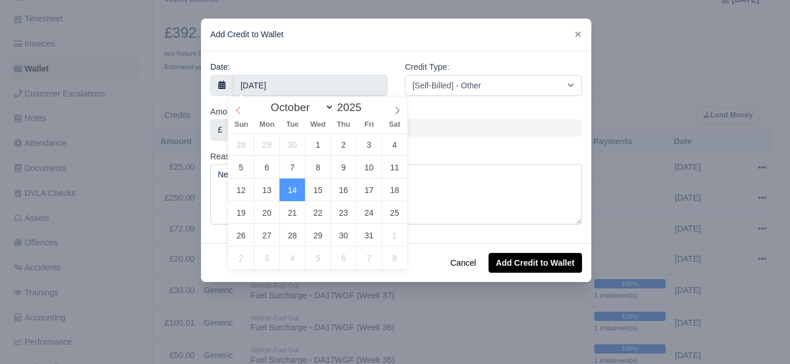
select select "8"
click at [237, 109] on icon at bounding box center [238, 110] width 8 height 8
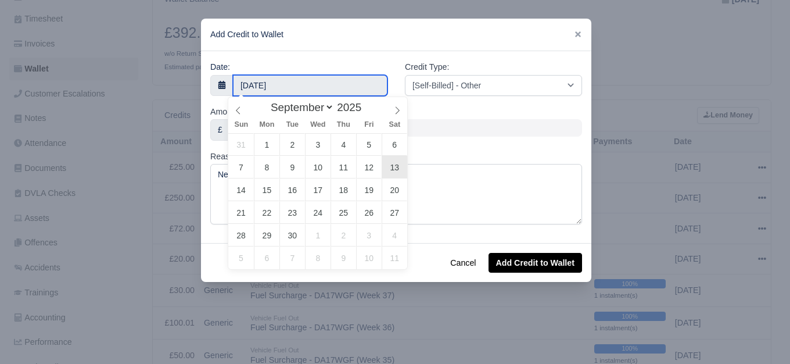
type input "13 September 2025"
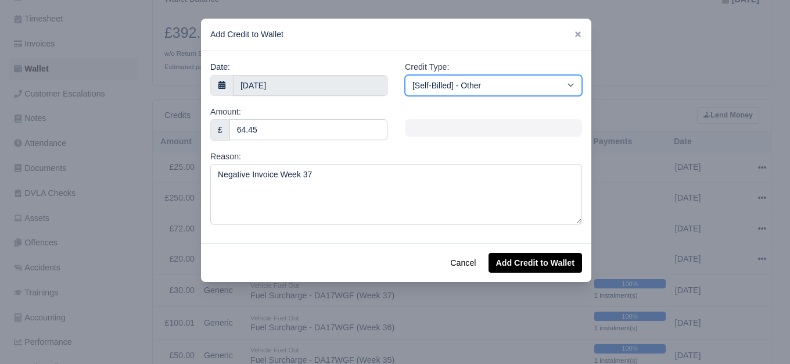
click at [447, 76] on select "[Self-Billed] - Other [Self-Billed] - Negative Invoice [Self-Billed] - Keychain…" at bounding box center [493, 85] width 177 height 21
click at [405, 75] on select "[Self-Billed] - Other [Self-Billed] - Negative Invoice [Self-Billed] - Keychain…" at bounding box center [493, 85] width 177 height 21
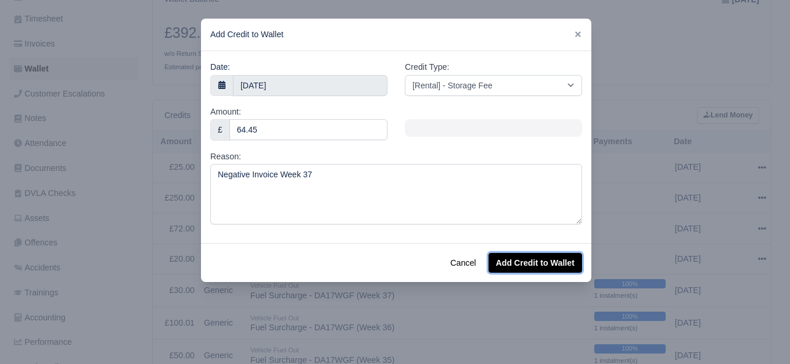
click at [536, 263] on button "Add Credit to Wallet" at bounding box center [536, 263] width 94 height 20
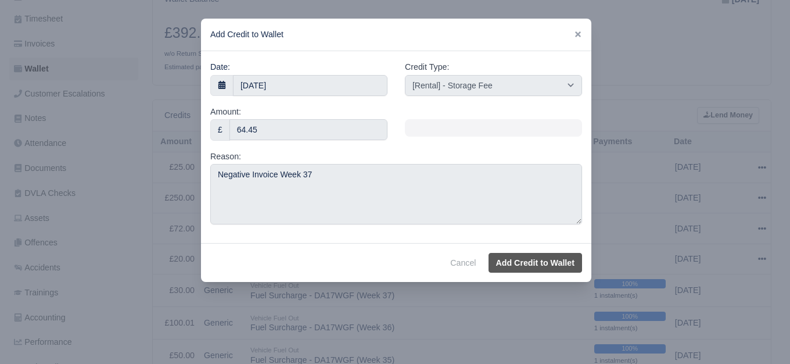
select select "other"
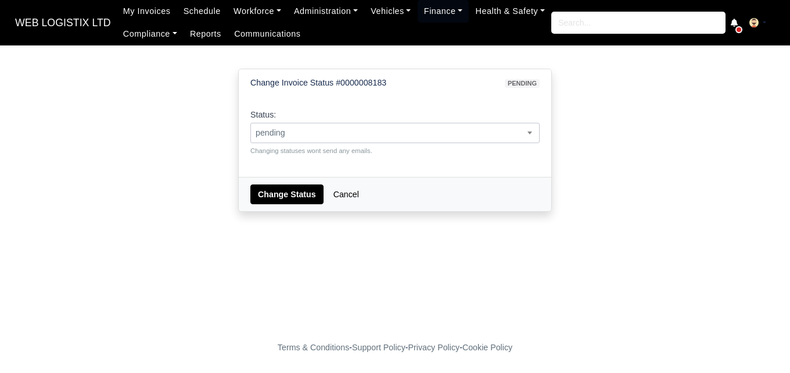
click at [282, 133] on span "pending" at bounding box center [395, 133] width 288 height 15
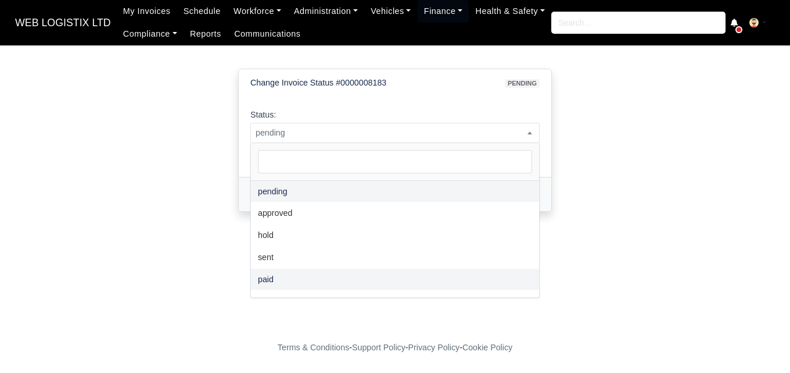
select select "paid"
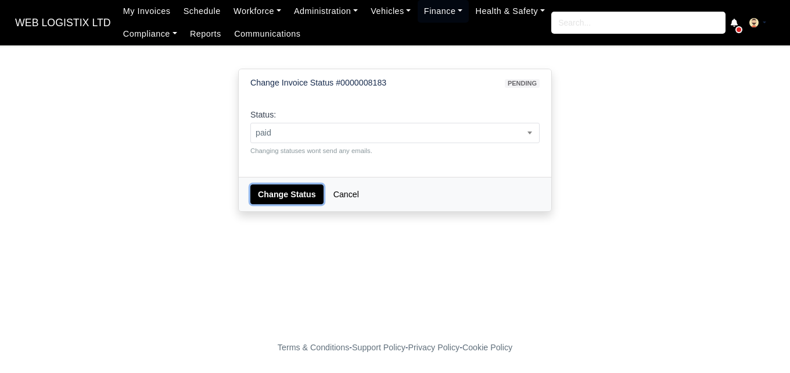
click at [287, 194] on button "Change Status" at bounding box center [287, 194] width 73 height 20
click at [393, 121] on div "Status: pending approved hold sent paid voided deducted disputed transferred pe…" at bounding box center [395, 132] width 289 height 48
click at [391, 140] on span "pending" at bounding box center [395, 133] width 289 height 20
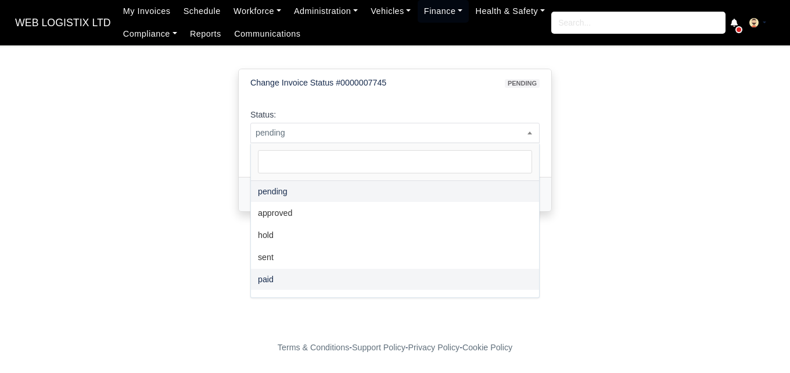
select select "paid"
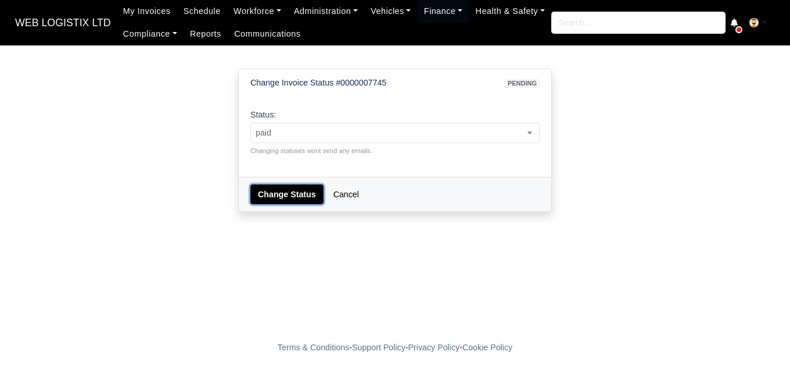
click at [277, 195] on button "Change Status" at bounding box center [287, 194] width 73 height 20
click at [327, 127] on span "pending" at bounding box center [395, 133] width 288 height 15
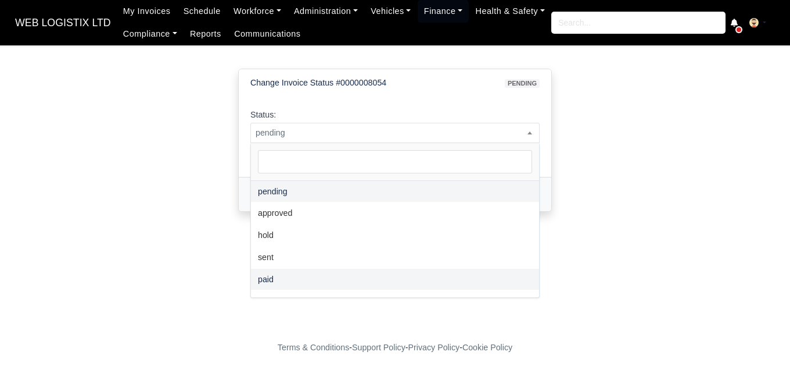
select select "paid"
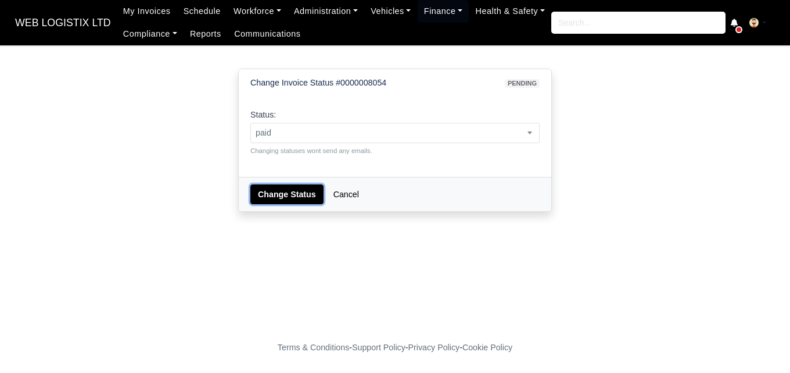
click at [284, 199] on button "Change Status" at bounding box center [287, 194] width 73 height 20
click at [284, 148] on small "Changing statuses wont send any emails." at bounding box center [395, 150] width 289 height 10
click at [285, 138] on span "pending" at bounding box center [395, 133] width 288 height 15
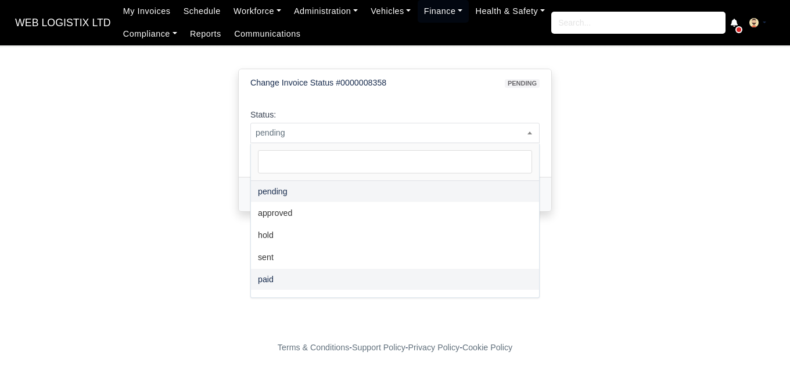
select select "paid"
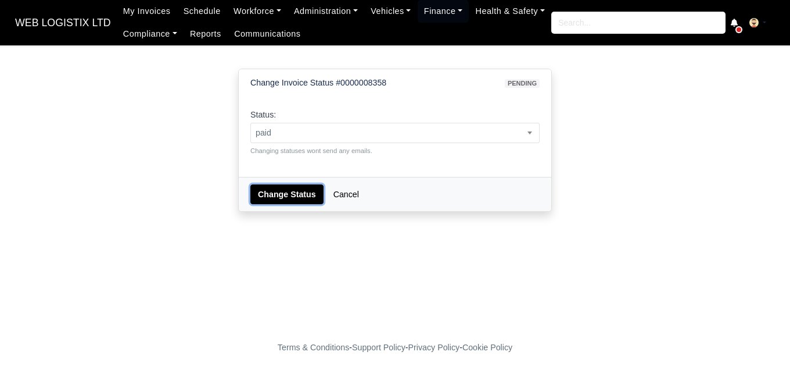
click at [281, 195] on button "Change Status" at bounding box center [287, 194] width 73 height 20
click at [356, 134] on span "pending" at bounding box center [395, 133] width 288 height 15
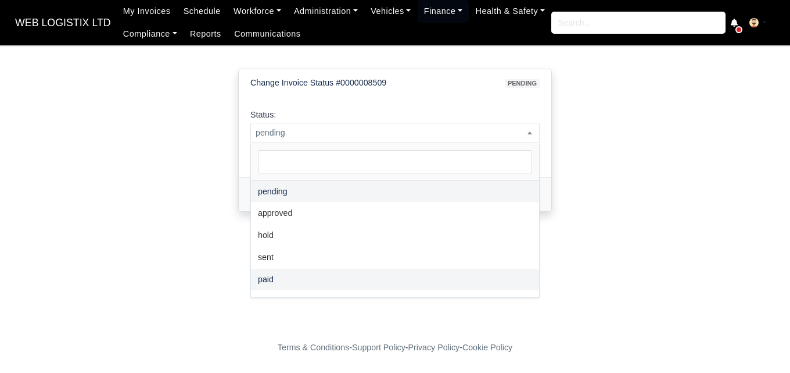
select select "paid"
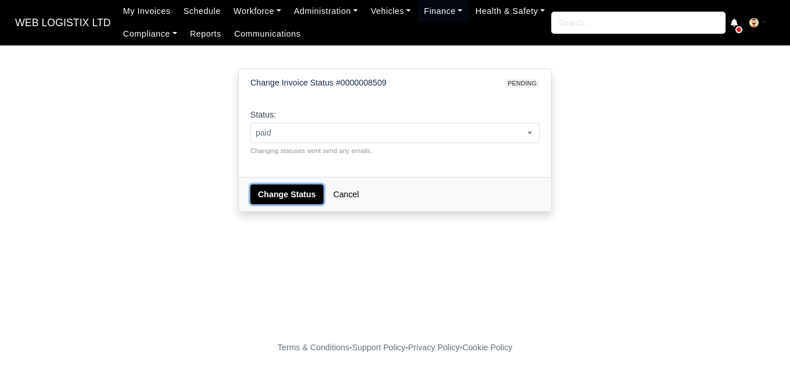
click at [302, 201] on button "Change Status" at bounding box center [287, 194] width 73 height 20
click at [309, 124] on span "pending" at bounding box center [395, 133] width 289 height 20
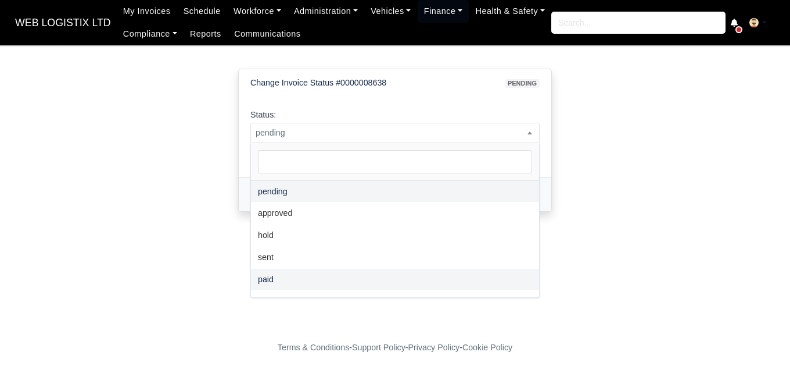
select select "paid"
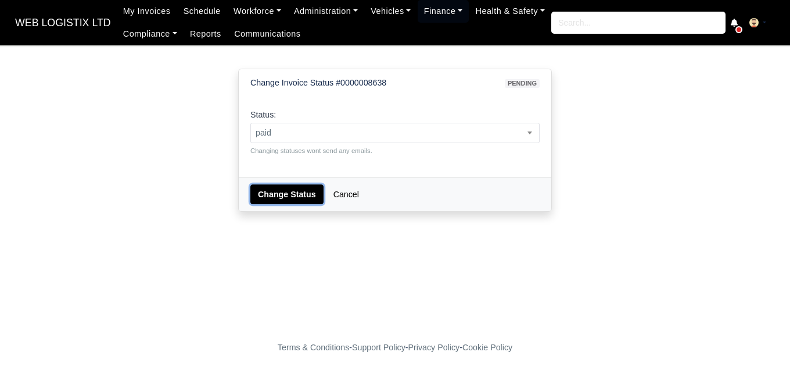
click at [279, 191] on button "Change Status" at bounding box center [287, 194] width 73 height 20
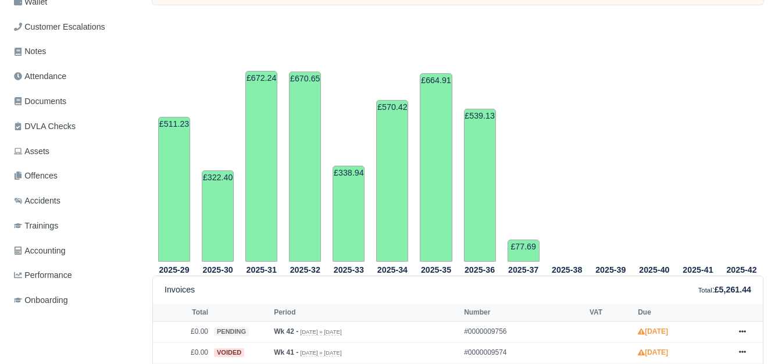
scroll to position [291, 0]
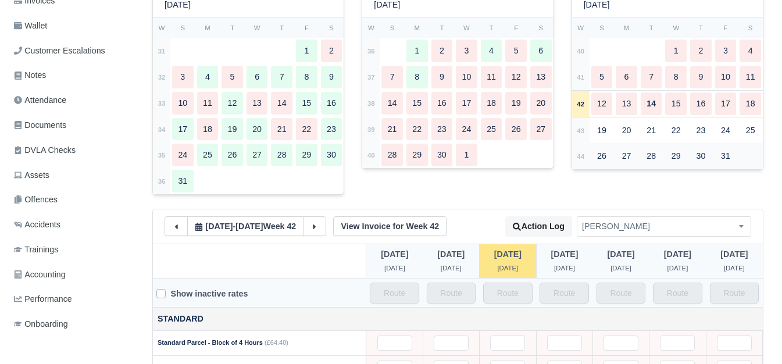
scroll to position [237, 0]
click at [374, 76] on td "37" at bounding box center [370, 77] width 17 height 26
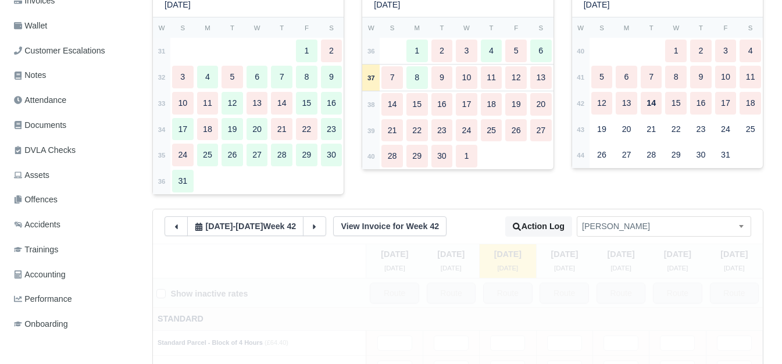
type input "20.5"
type input "0.5"
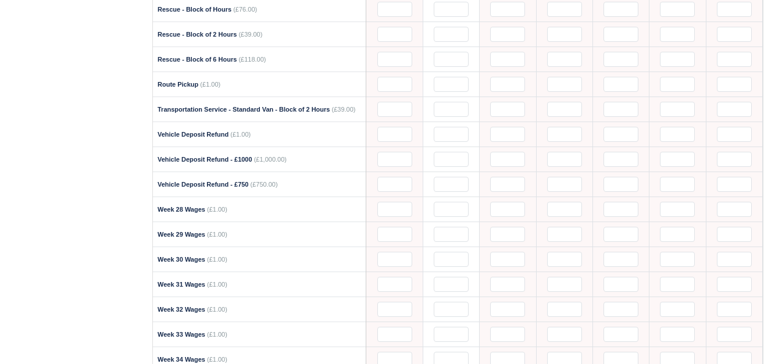
scroll to position [1599, 0]
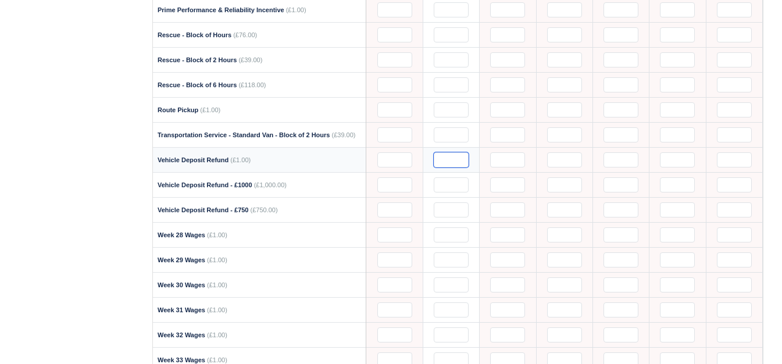
click at [438, 152] on input "text" at bounding box center [451, 159] width 35 height 15
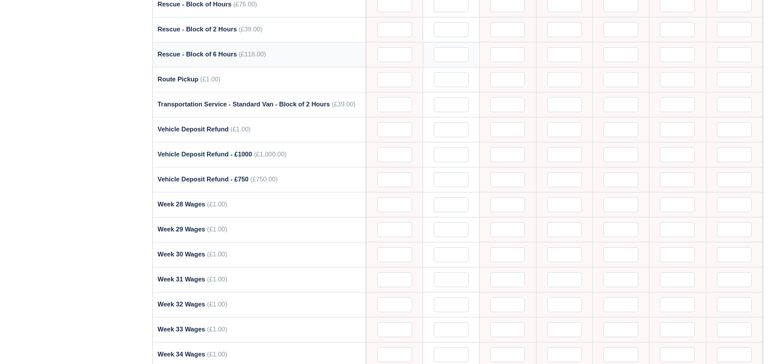
scroll to position [1742, 0]
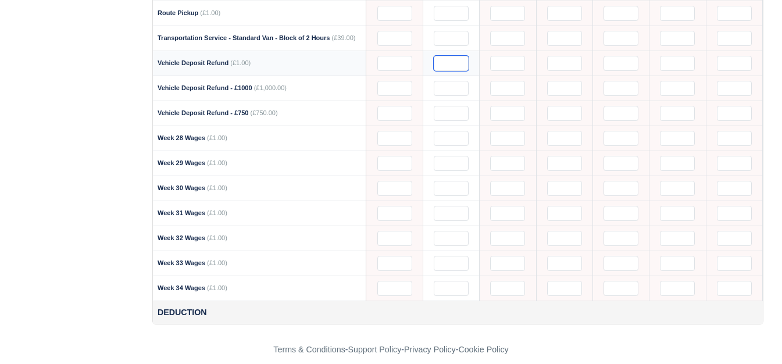
click at [461, 56] on input "text" at bounding box center [451, 63] width 35 height 15
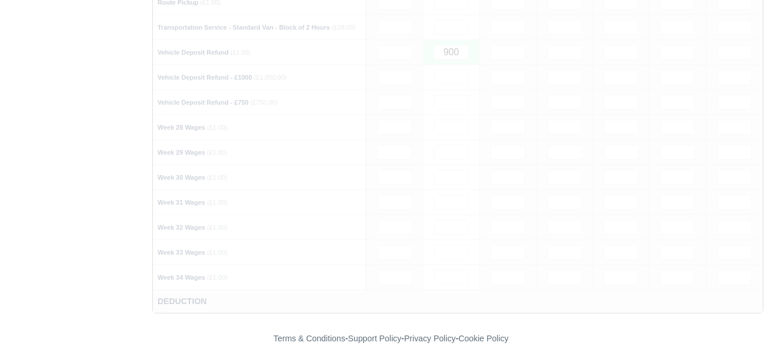
scroll to position [1696, 0]
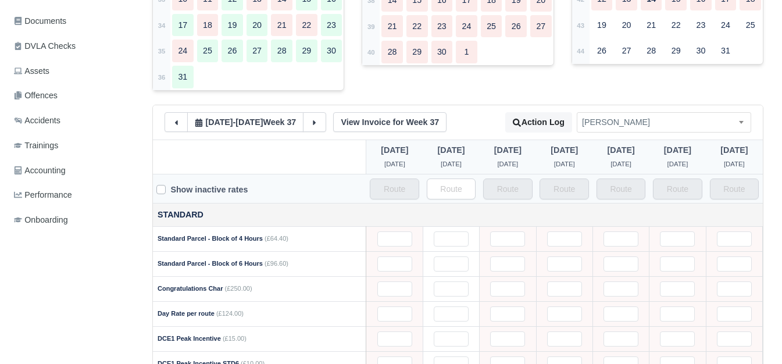
scroll to position [340, 0]
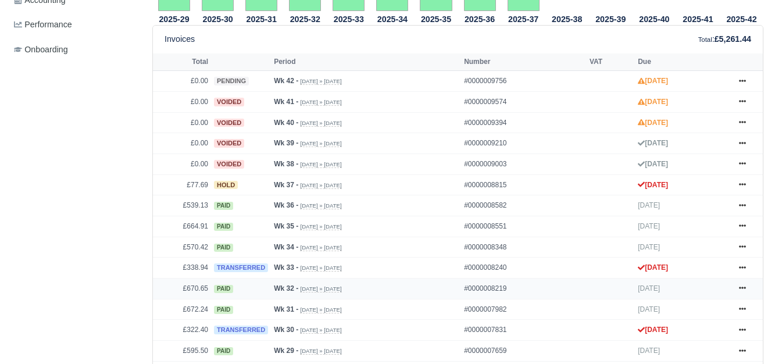
scroll to position [484, 0]
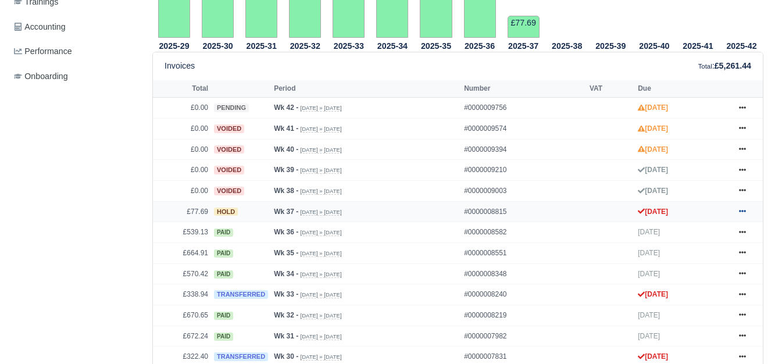
click at [741, 208] on icon at bounding box center [742, 211] width 7 height 7
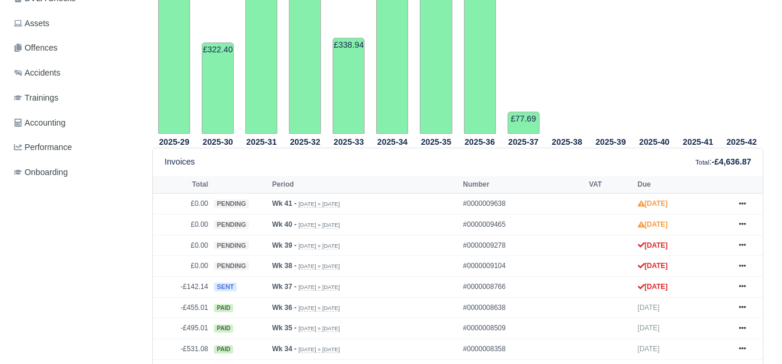
scroll to position [484, 0]
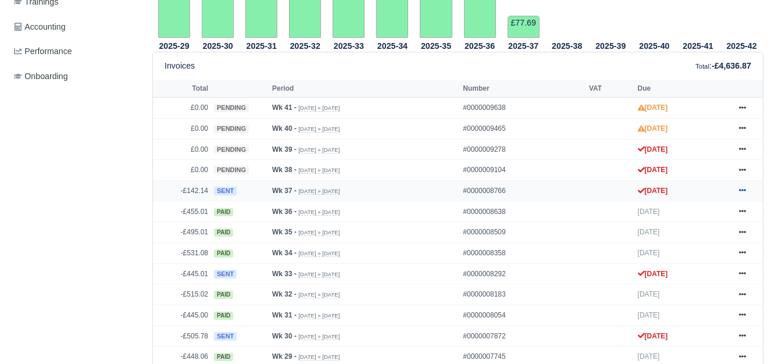
click at [744, 184] on link at bounding box center [742, 191] width 17 height 15
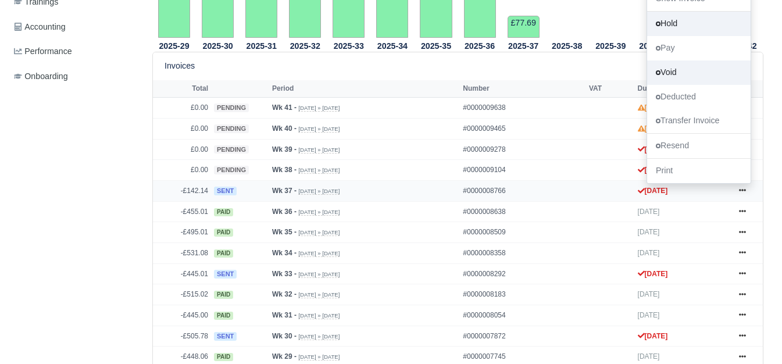
scroll to position [388, 0]
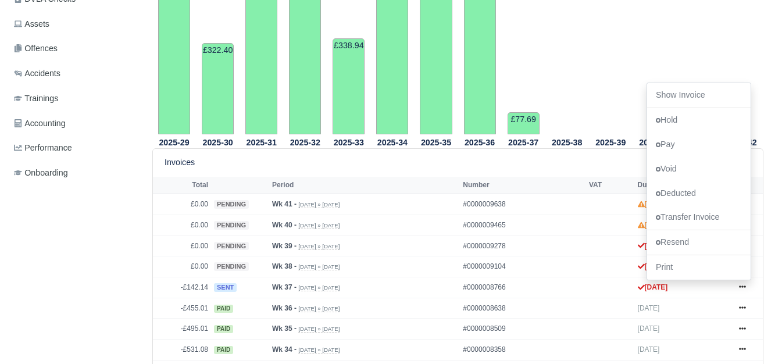
click at [109, 273] on div "Details Timesheet Invoices Wallet Customer Escalations Notes Attendance Documen…" at bounding box center [76, 360] width 134 height 1138
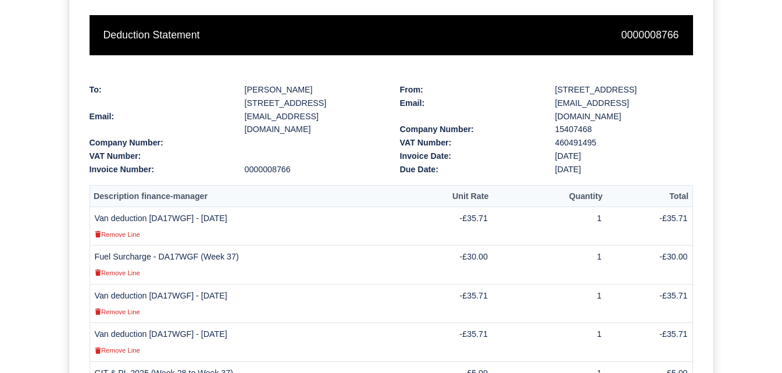
scroll to position [388, 0]
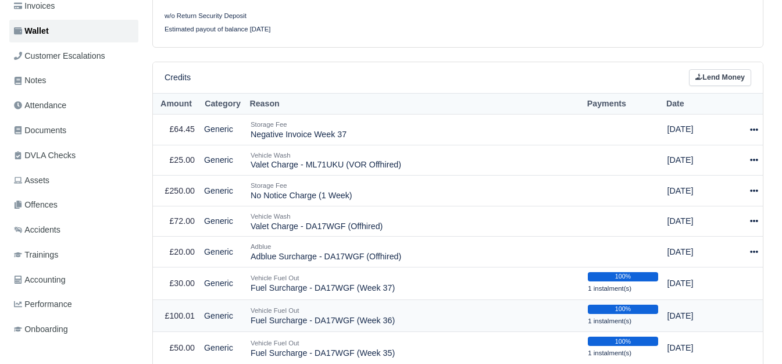
scroll to position [194, 0]
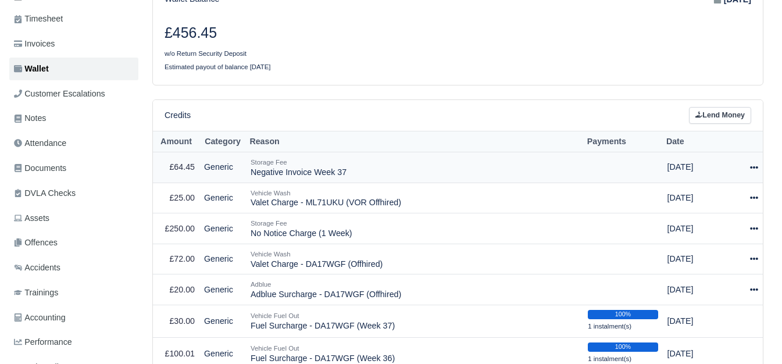
click at [752, 163] on icon at bounding box center [754, 167] width 8 height 8
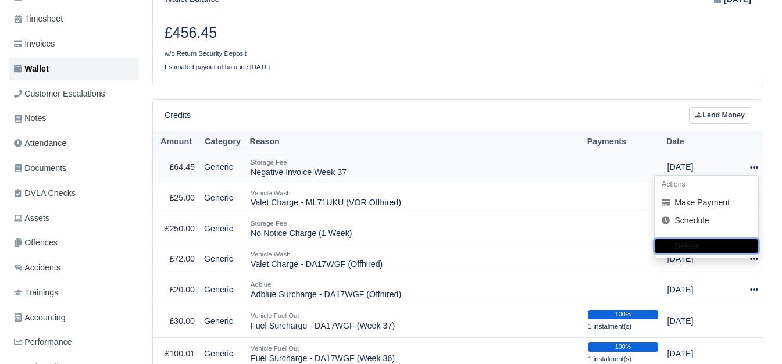
click at [691, 239] on button "Delete" at bounding box center [705, 246] width 103 height 14
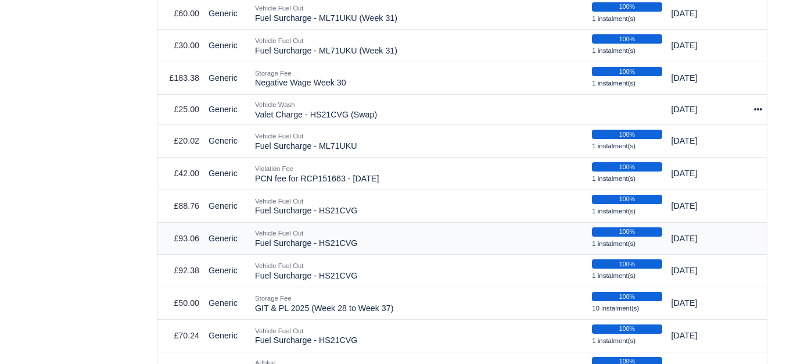
scroll to position [872, 0]
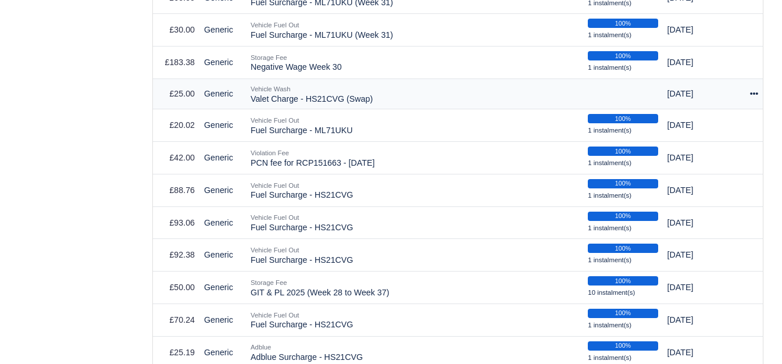
click at [754, 90] on icon at bounding box center [754, 94] width 8 height 8
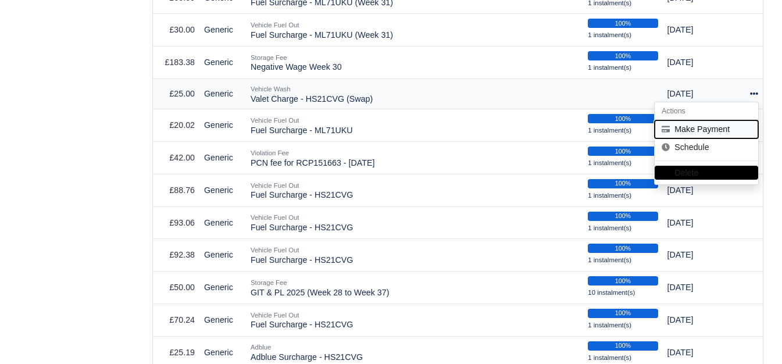
click at [715, 121] on button "Make Payment" at bounding box center [705, 129] width 103 height 18
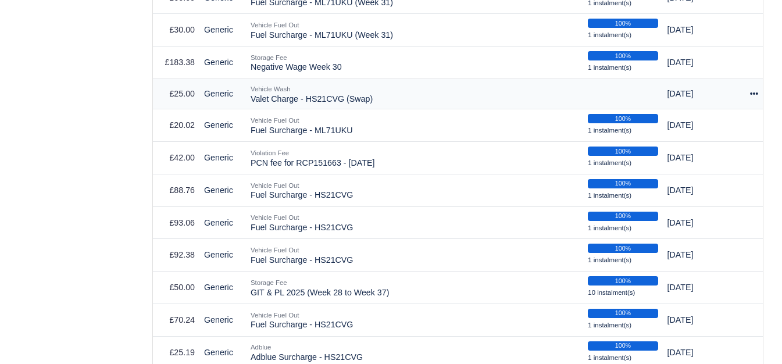
select select "7596"
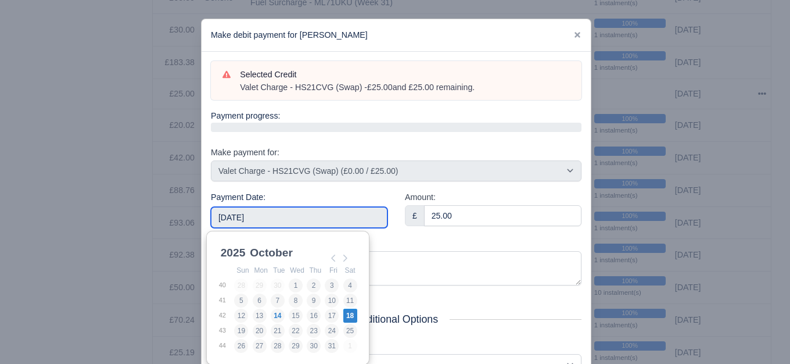
click at [349, 223] on input "2025-10-18" at bounding box center [299, 217] width 177 height 21
type input "2025-09-13"
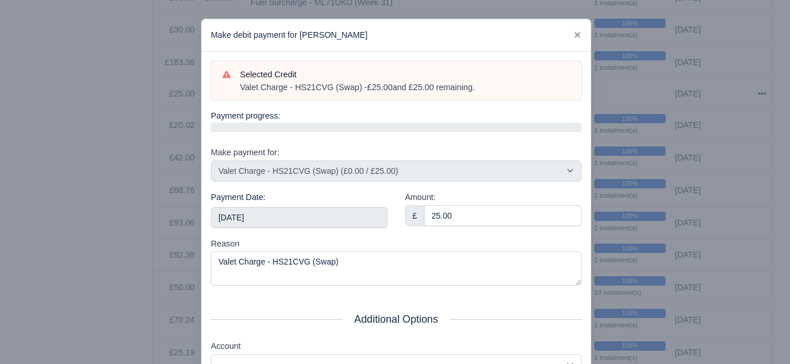
scroll to position [176, 0]
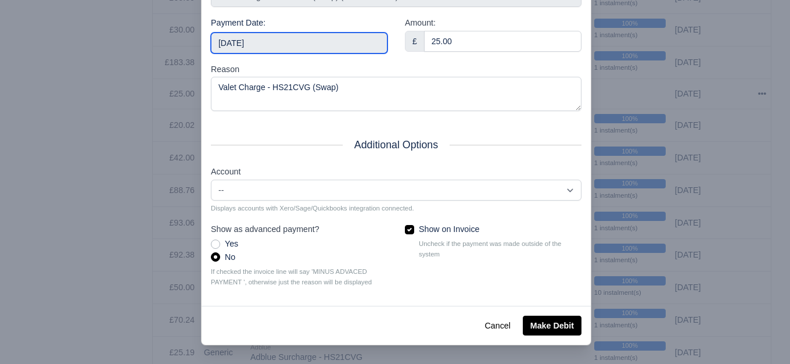
click at [274, 48] on input "2025-09-13" at bounding box center [299, 43] width 177 height 21
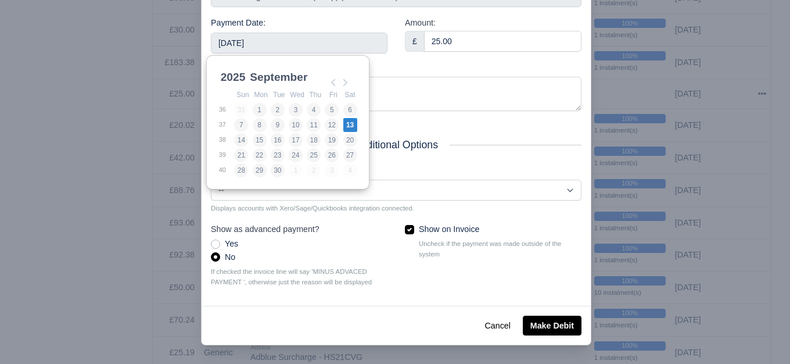
click at [466, 67] on div "Reason Valet Charge - HS21CVG (Swap)" at bounding box center [396, 87] width 371 height 49
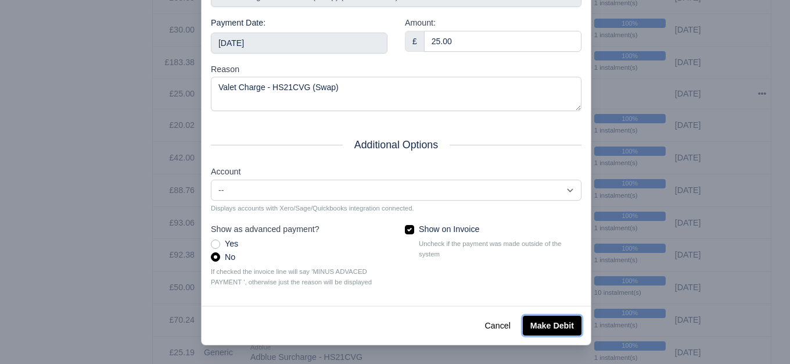
click at [550, 320] on button "Make Debit" at bounding box center [552, 326] width 59 height 20
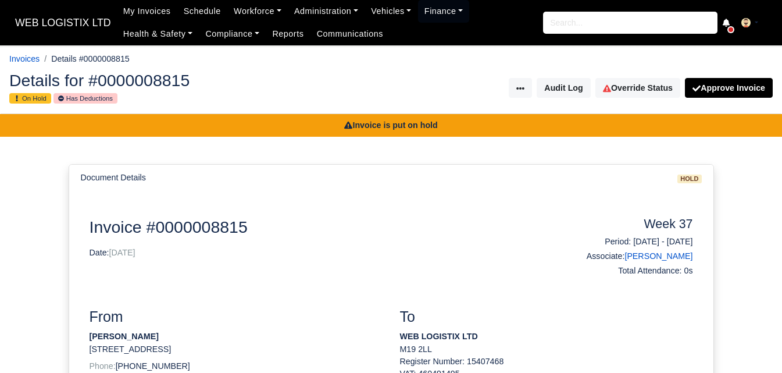
click at [635, 75] on div "Details for #0000008815 On Hold Has Deductions Invoice Actions Resend Invoice V…" at bounding box center [391, 88] width 781 height 51
click at [631, 85] on link "Override Status" at bounding box center [637, 88] width 85 height 20
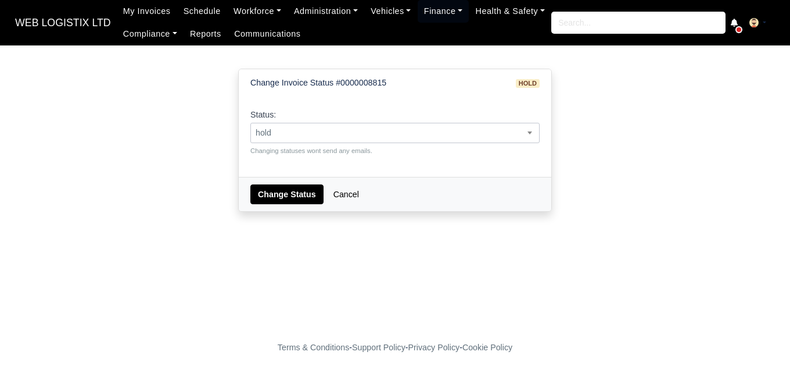
click at [375, 138] on span "hold" at bounding box center [395, 133] width 288 height 15
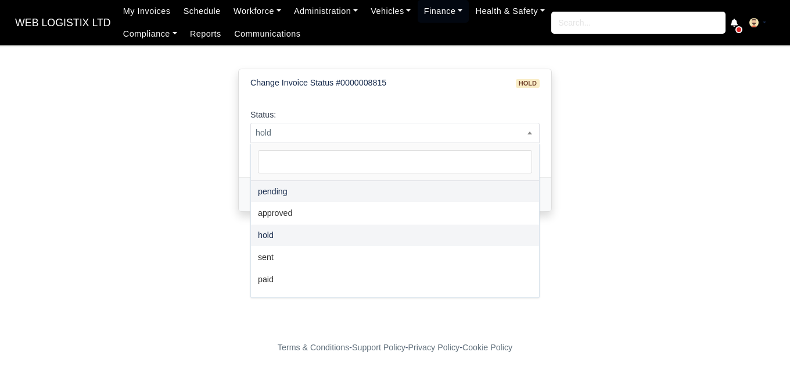
select select "pending"
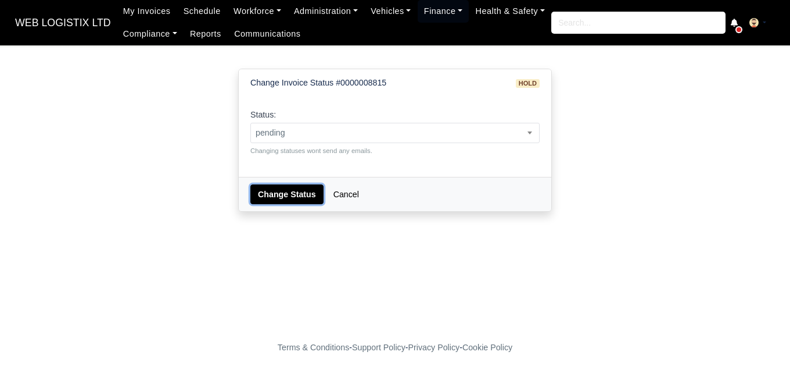
click at [278, 202] on button "Change Status" at bounding box center [287, 194] width 73 height 20
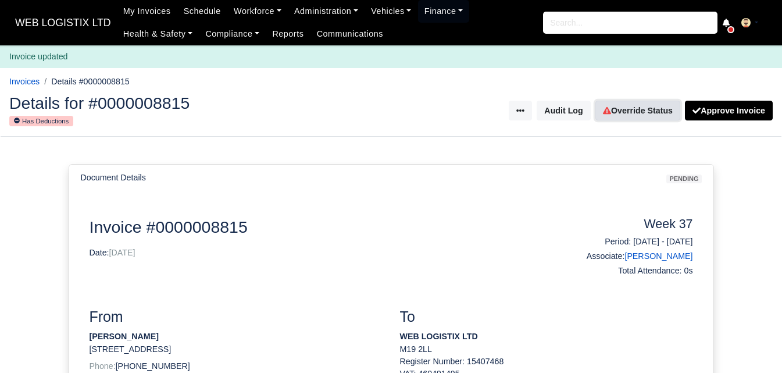
click at [643, 113] on link "Override Status" at bounding box center [637, 111] width 85 height 20
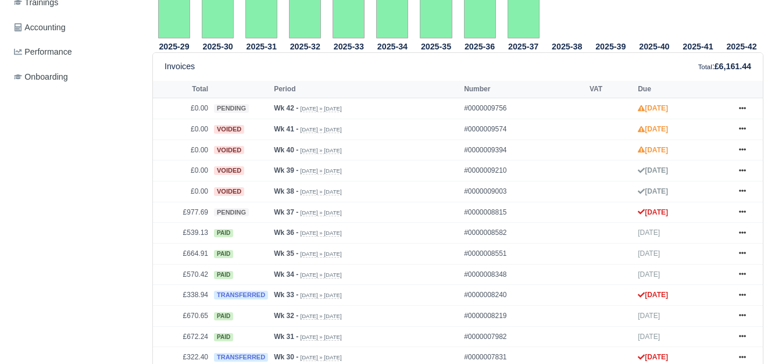
scroll to position [484, 0]
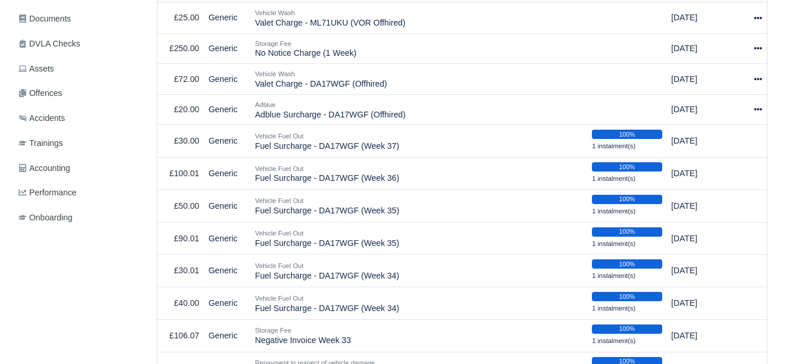
scroll to position [194, 0]
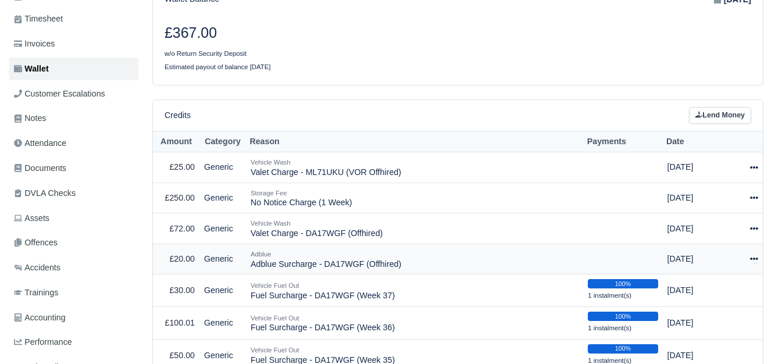
click at [753, 257] on div at bounding box center [750, 258] width 15 height 13
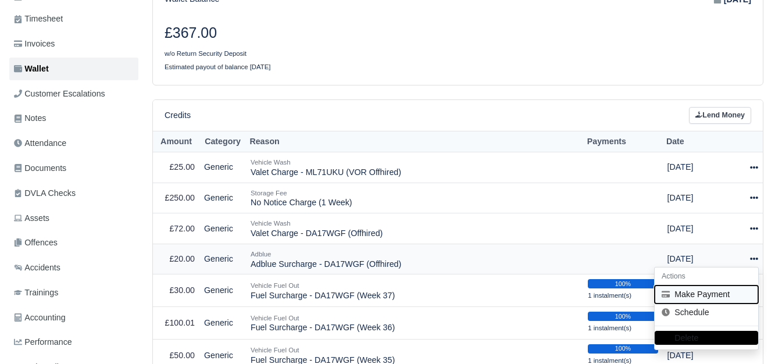
click at [706, 293] on button "Make Payment" at bounding box center [705, 294] width 103 height 18
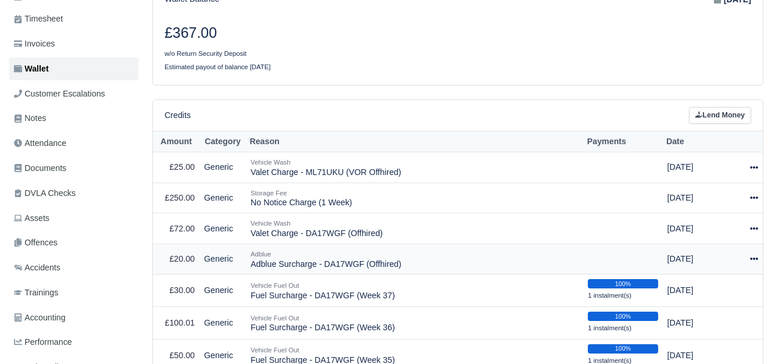
select select "7594"
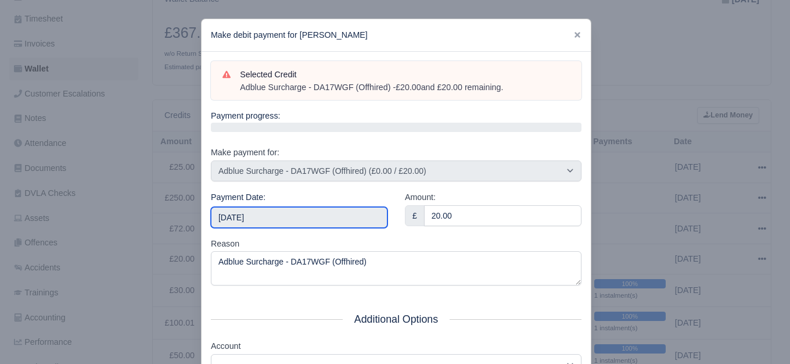
click at [312, 214] on input "[DATE]" at bounding box center [299, 217] width 177 height 21
click at [288, 227] on input "[DATE]" at bounding box center [299, 217] width 177 height 21
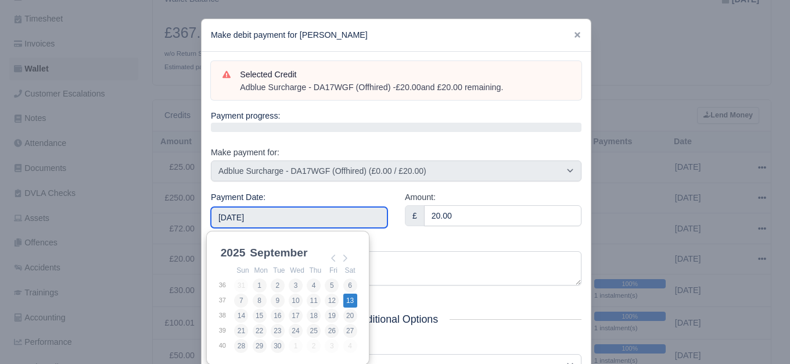
type input "[DATE]"
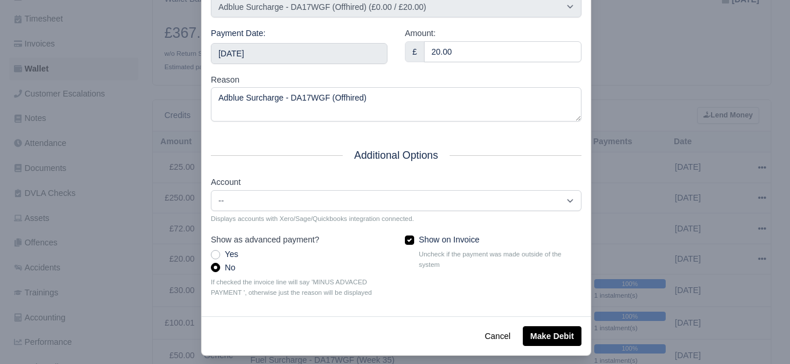
scroll to position [176, 0]
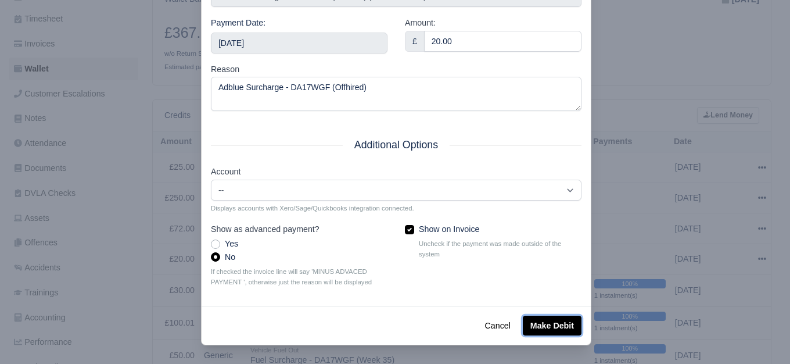
click at [535, 323] on button "Make Debit" at bounding box center [552, 326] width 59 height 20
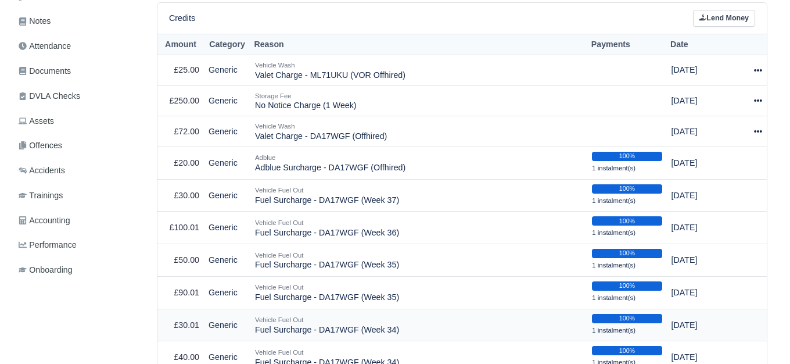
scroll to position [291, 0]
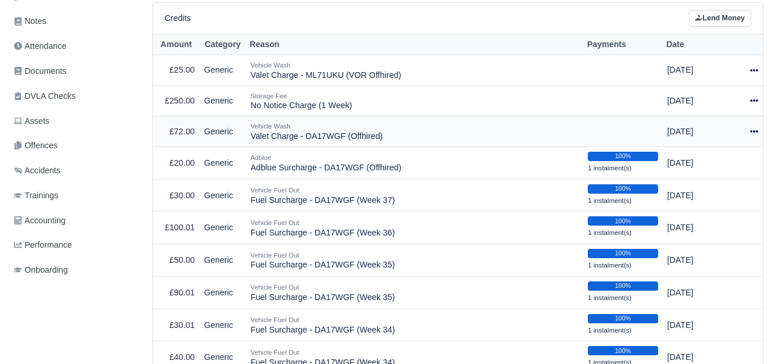
click at [752, 127] on icon at bounding box center [754, 131] width 8 height 8
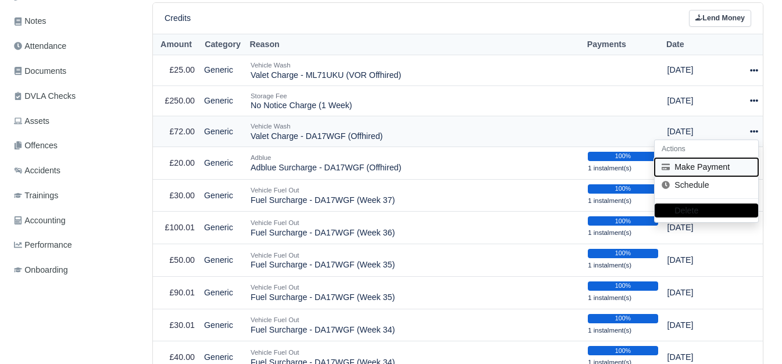
click at [703, 159] on button "Make Payment" at bounding box center [705, 167] width 103 height 18
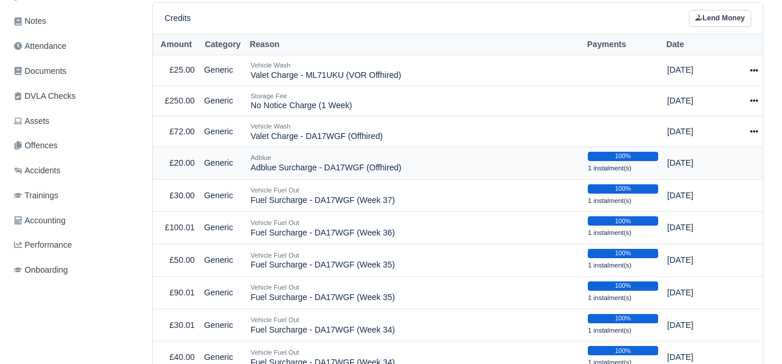
select select "7595"
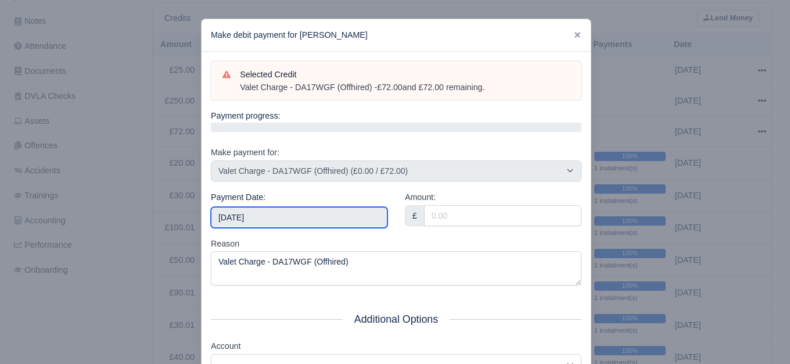
click at [322, 218] on input "[DATE]" at bounding box center [299, 217] width 177 height 21
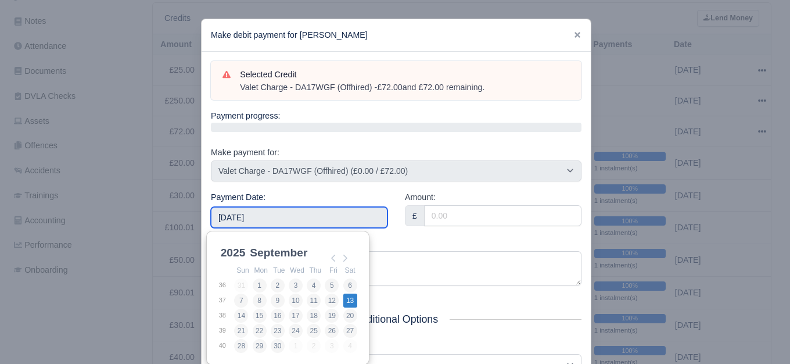
type input "[DATE]"
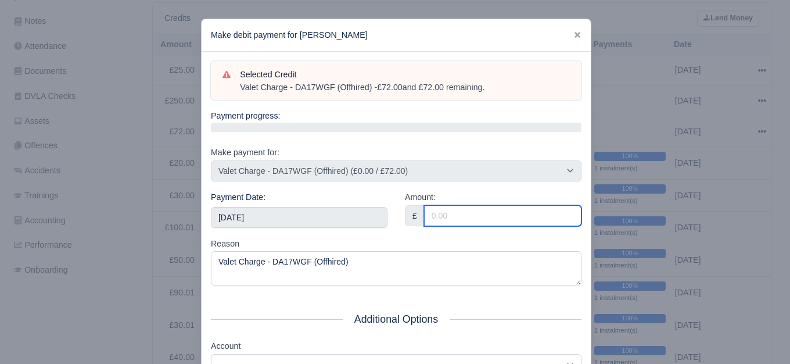
click at [455, 212] on input "Amount:" at bounding box center [503, 215] width 158 height 21
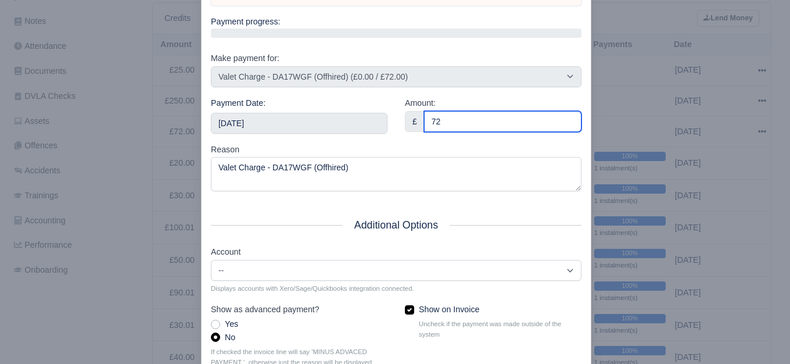
scroll to position [176, 0]
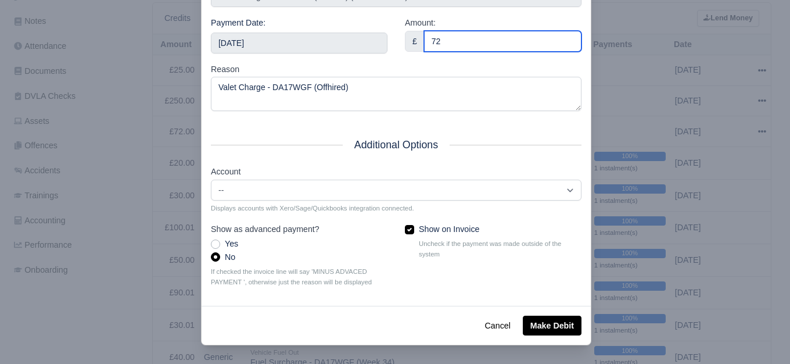
type input "72"
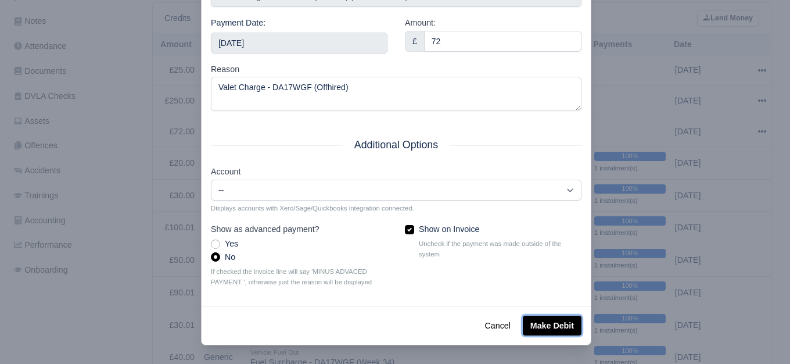
click at [534, 328] on button "Make Debit" at bounding box center [552, 326] width 59 height 20
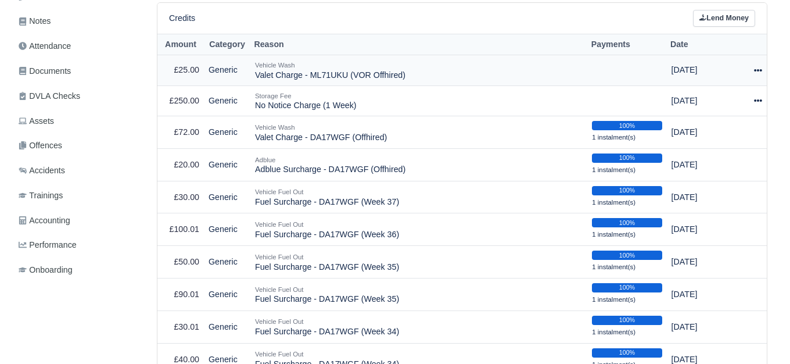
scroll to position [291, 0]
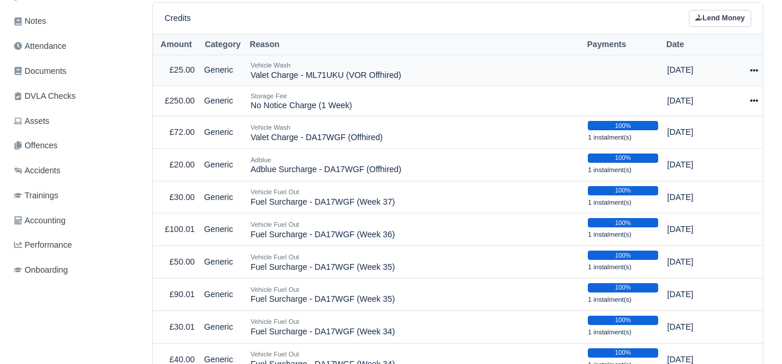
click at [758, 66] on td "Actions Make Payment Schedule [GEOGRAPHIC_DATA]" at bounding box center [750, 70] width 24 height 31
click at [748, 65] on div at bounding box center [750, 69] width 15 height 13
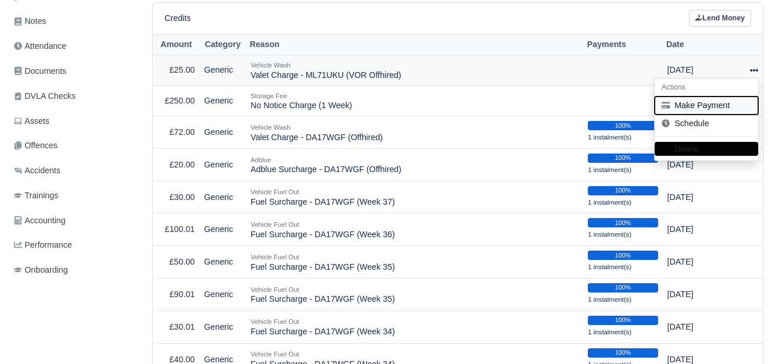
click at [715, 99] on button "Make Payment" at bounding box center [705, 105] width 103 height 18
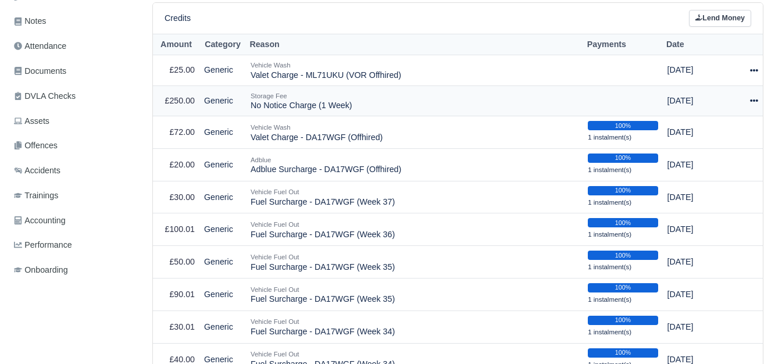
select select "7593"
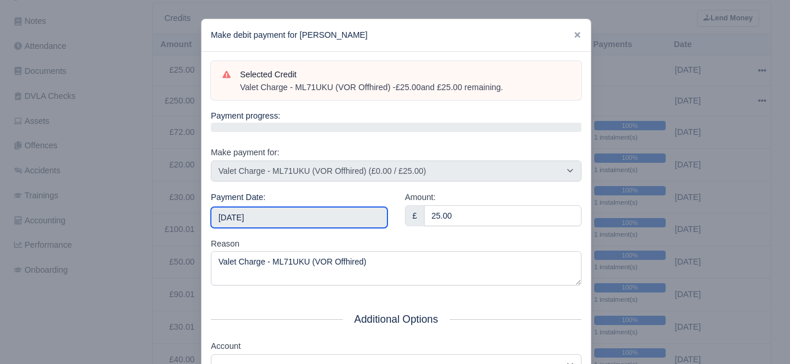
click at [263, 212] on input "[DATE]" at bounding box center [299, 217] width 177 height 21
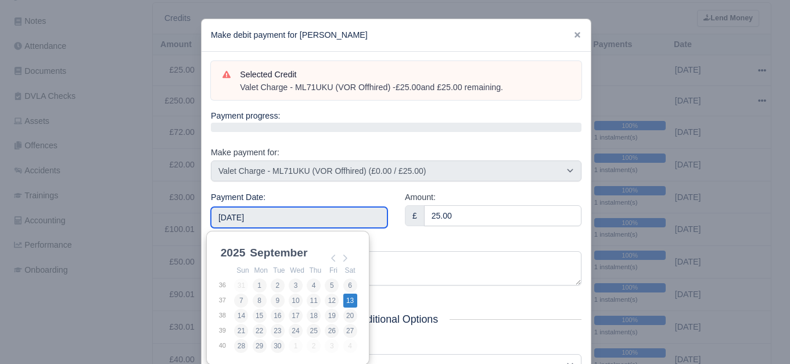
type input "2025-09-13"
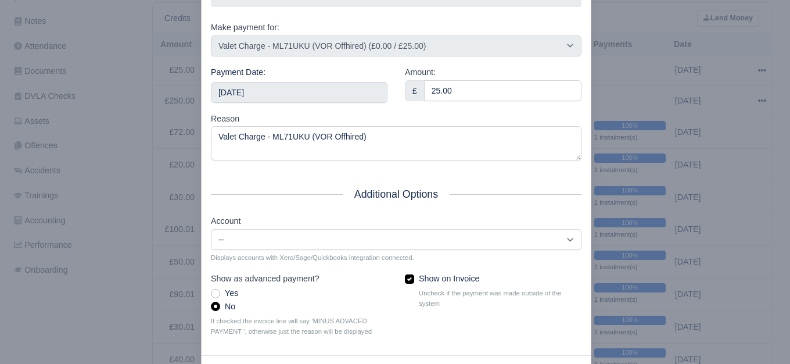
scroll to position [176, 0]
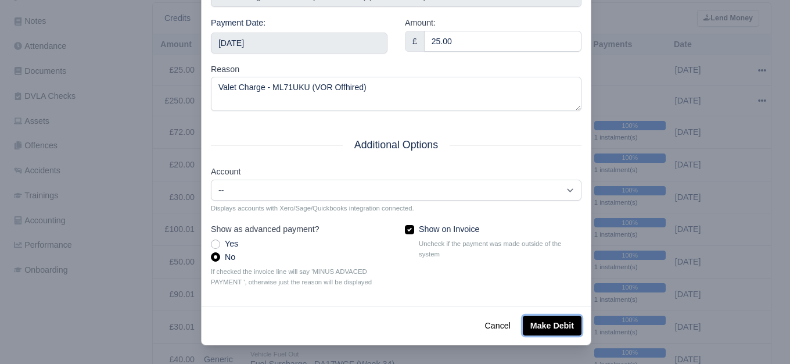
click at [534, 331] on button "Make Debit" at bounding box center [552, 326] width 59 height 20
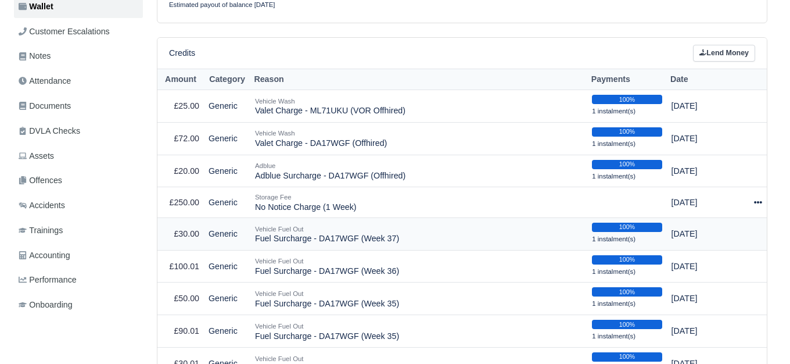
scroll to position [291, 0]
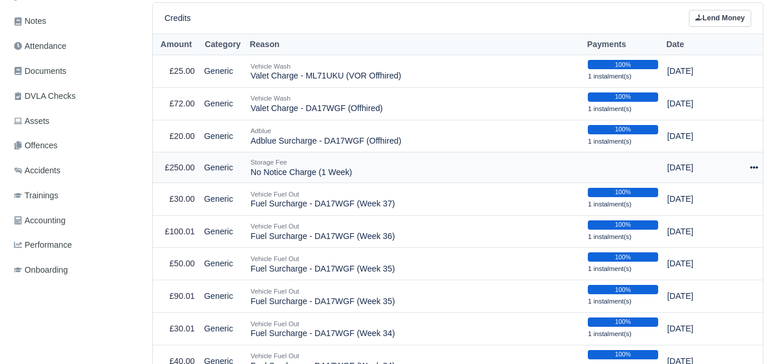
click at [755, 163] on icon at bounding box center [754, 167] width 8 height 8
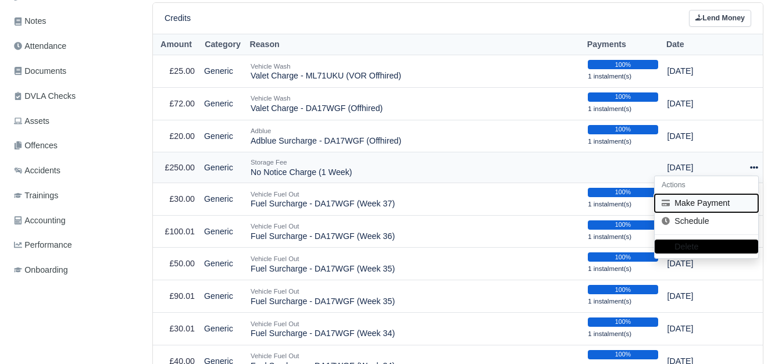
click at [710, 199] on button "Make Payment" at bounding box center [705, 203] width 103 height 18
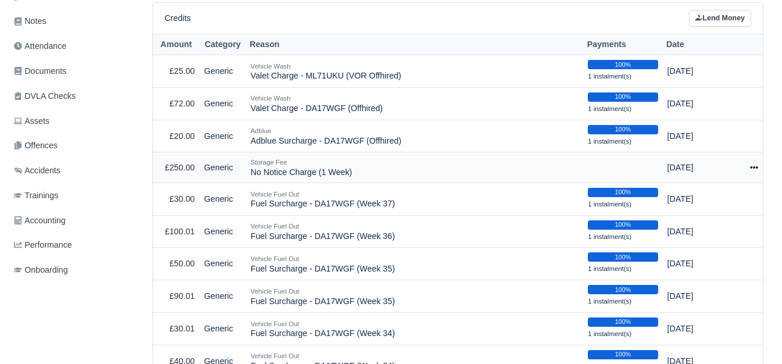
select select "7597"
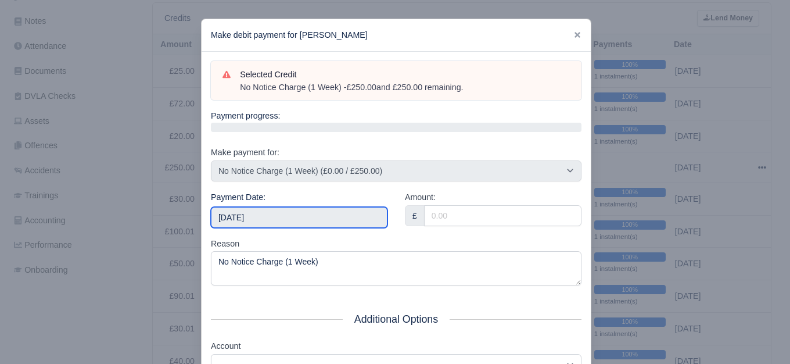
click at [310, 216] on input "2025-10-18" at bounding box center [299, 217] width 177 height 21
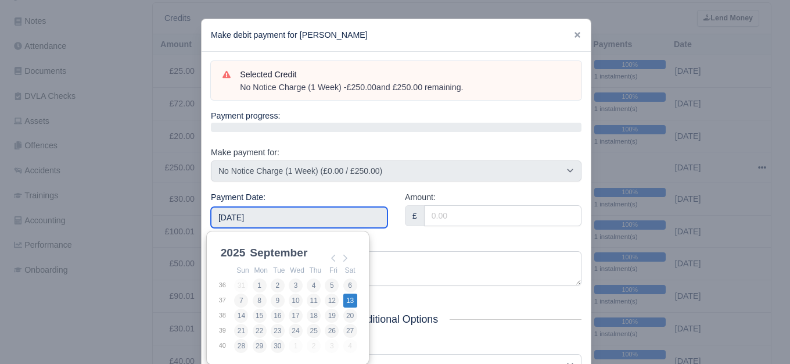
type input "2025-09-13"
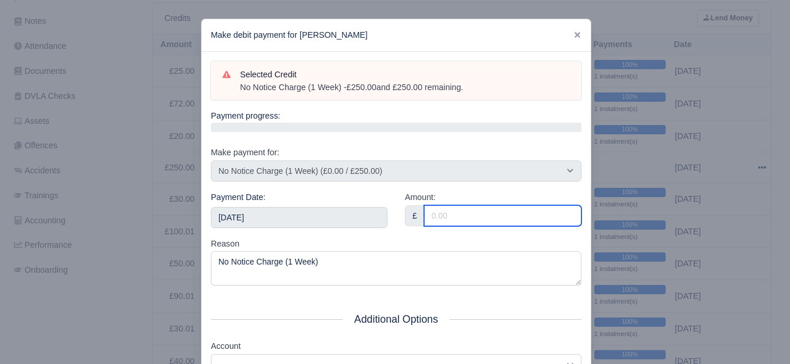
click at [446, 223] on input "Amount:" at bounding box center [503, 215] width 158 height 21
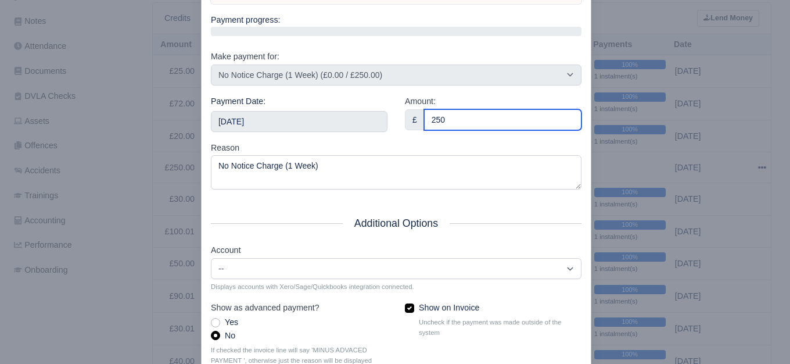
scroll to position [176, 0]
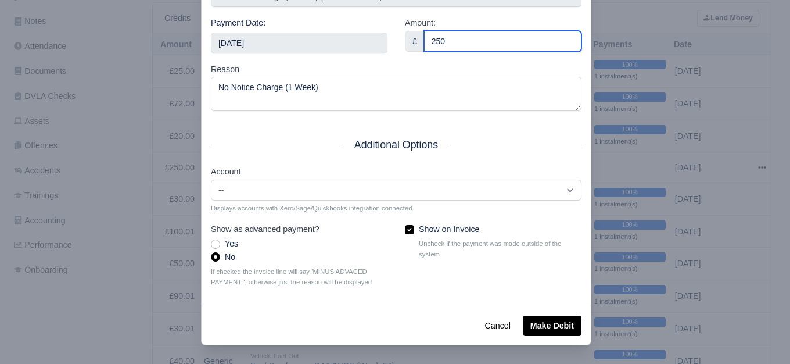
type input "250"
click at [548, 313] on div "Cancel Make Debit" at bounding box center [396, 325] width 389 height 39
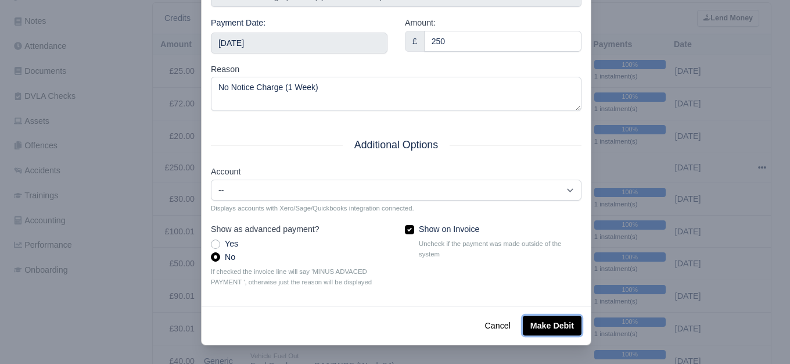
click at [550, 327] on button "Make Debit" at bounding box center [552, 326] width 59 height 20
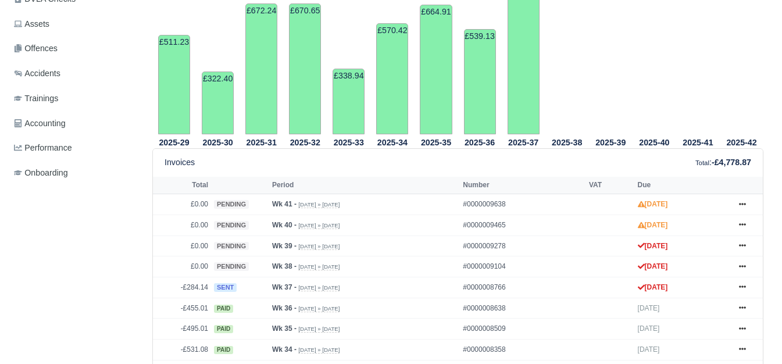
scroll to position [388, 0]
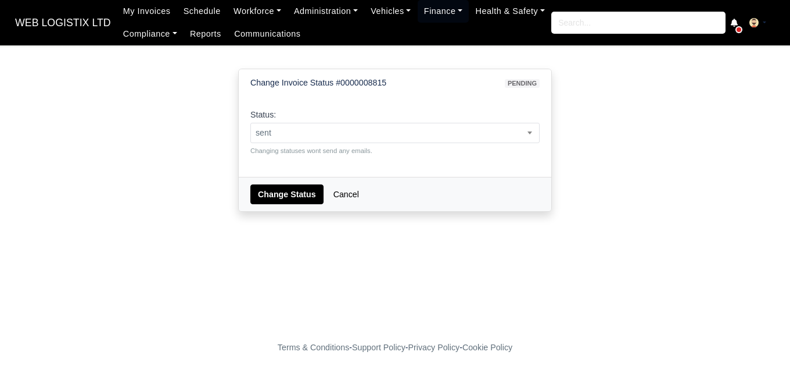
select select "sent"
click at [276, 196] on button "Change Status" at bounding box center [287, 194] width 73 height 20
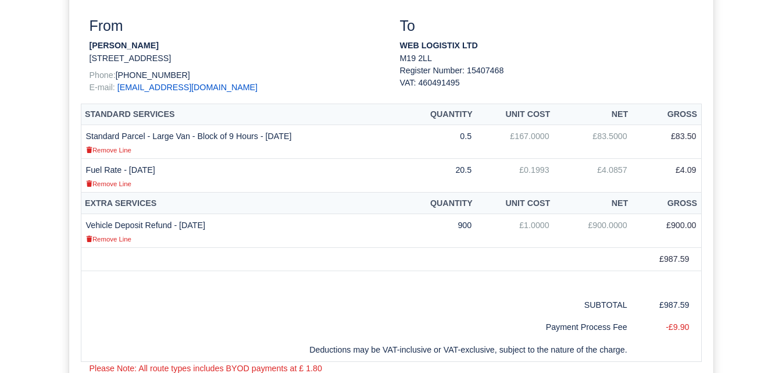
scroll to position [388, 0]
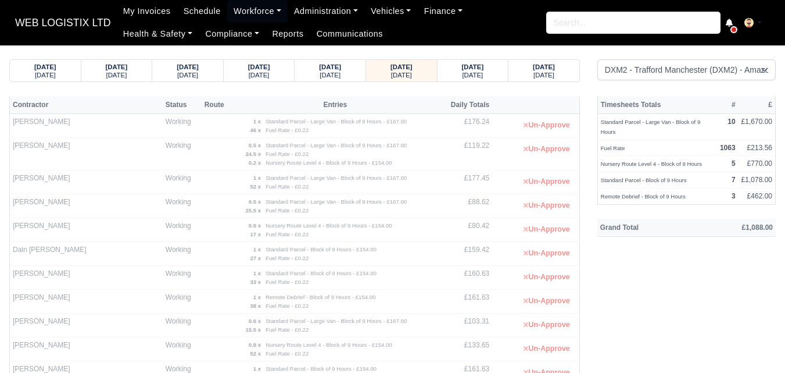
select select "1"
click at [458, 73] on div "[DATE]" at bounding box center [473, 74] width 49 height 8
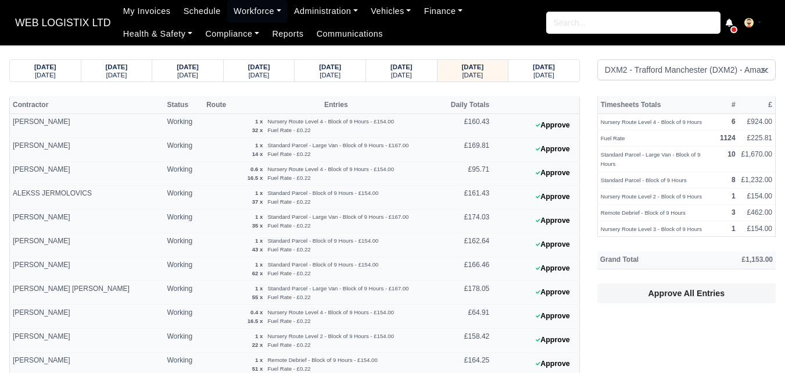
click at [627, 251] on th "Grand Total" at bounding box center [647, 259] width 98 height 17
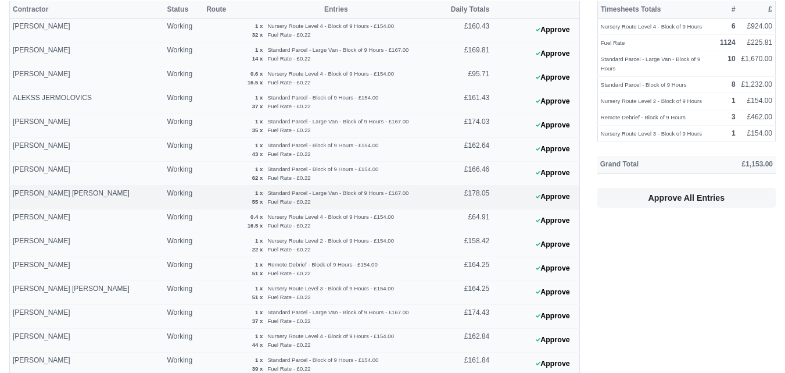
scroll to position [97, 0]
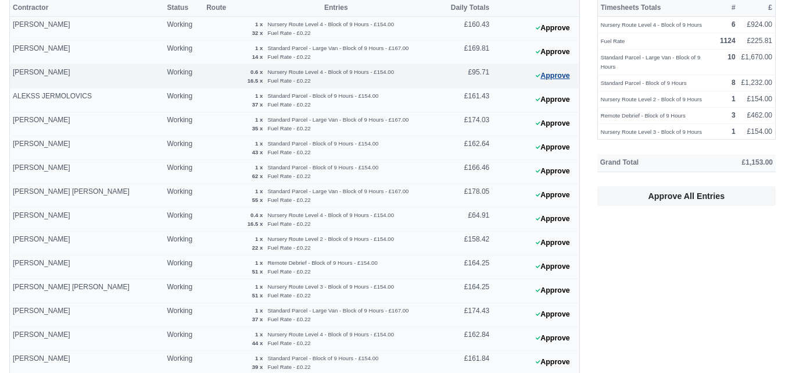
click at [530, 72] on button "Approve" at bounding box center [553, 75] width 47 height 17
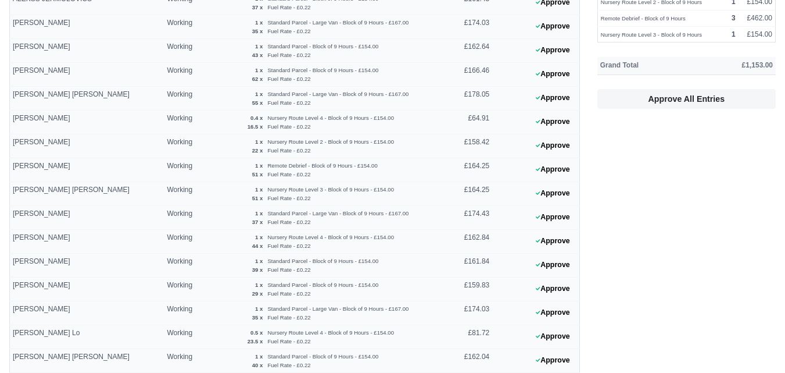
scroll to position [194, 0]
click at [564, 123] on button "Approve" at bounding box center [553, 122] width 47 height 17
click at [560, 344] on button "Approve" at bounding box center [553, 336] width 47 height 17
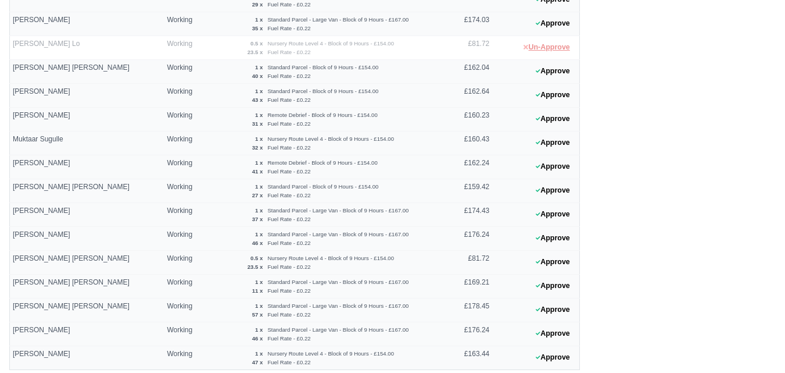
scroll to position [484, 0]
click at [550, 261] on button "Approve" at bounding box center [553, 260] width 47 height 17
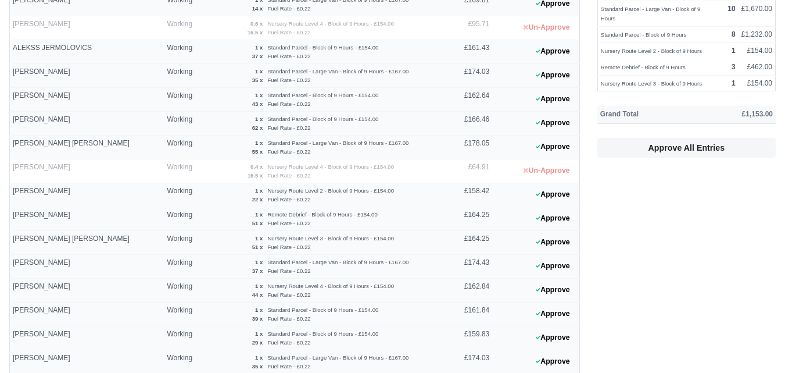
scroll to position [143, 0]
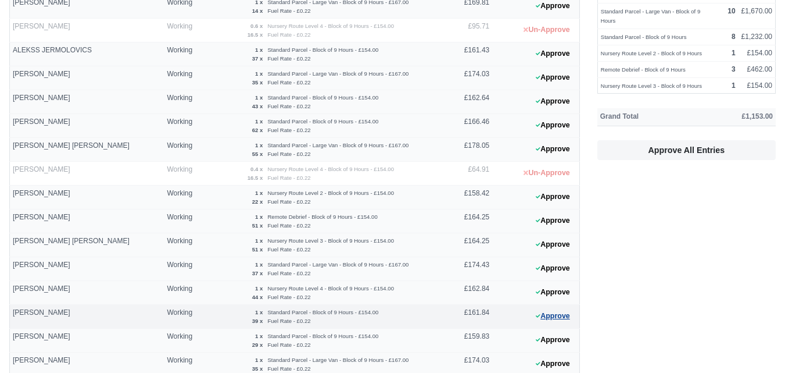
click at [557, 316] on button "Approve" at bounding box center [553, 315] width 47 height 17
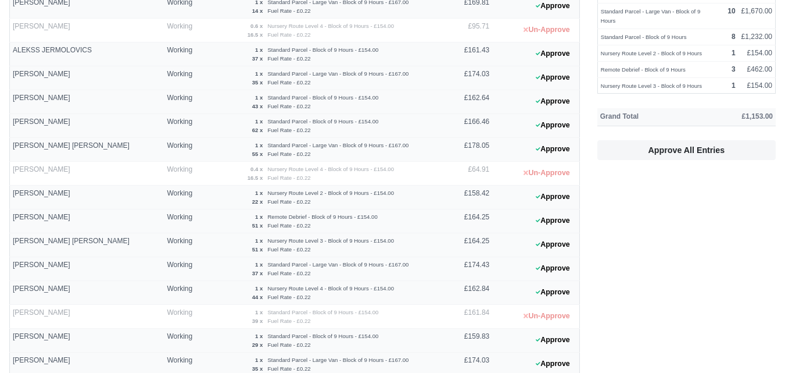
scroll to position [337, 0]
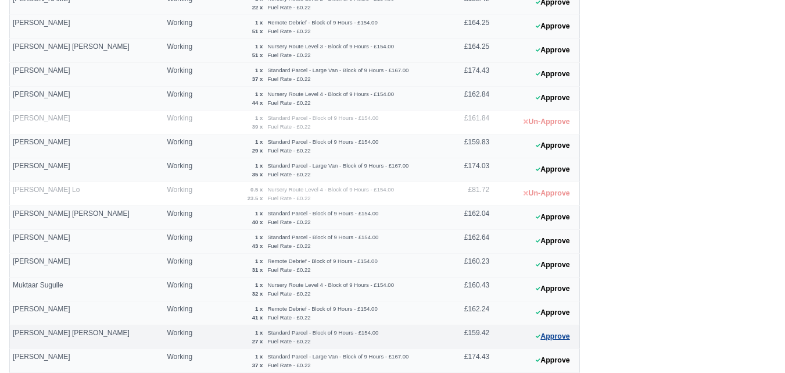
click at [555, 331] on button "Approve" at bounding box center [553, 336] width 47 height 17
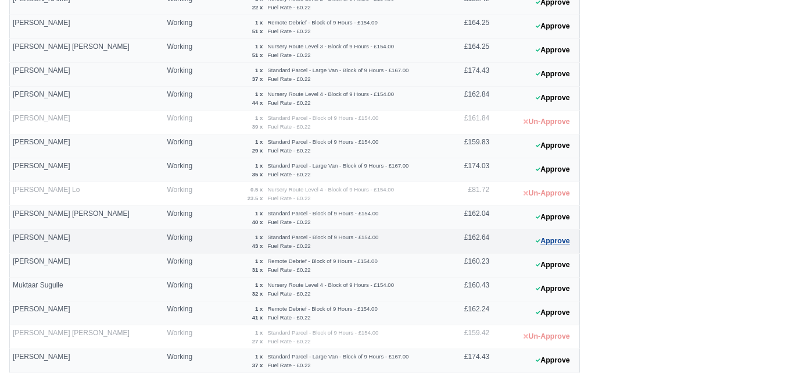
click at [562, 235] on button "Approve" at bounding box center [553, 240] width 47 height 17
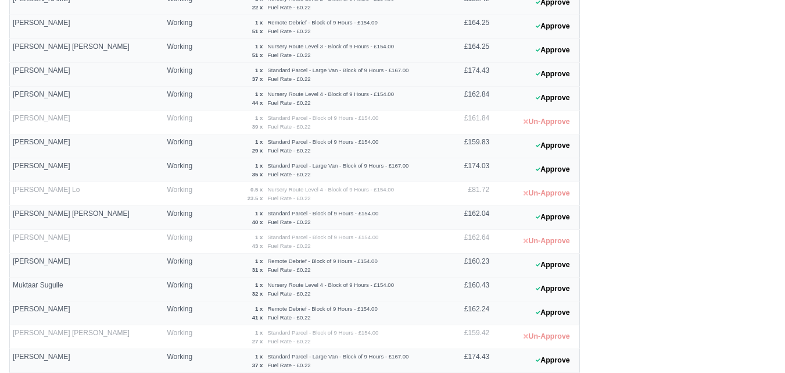
scroll to position [0, 0]
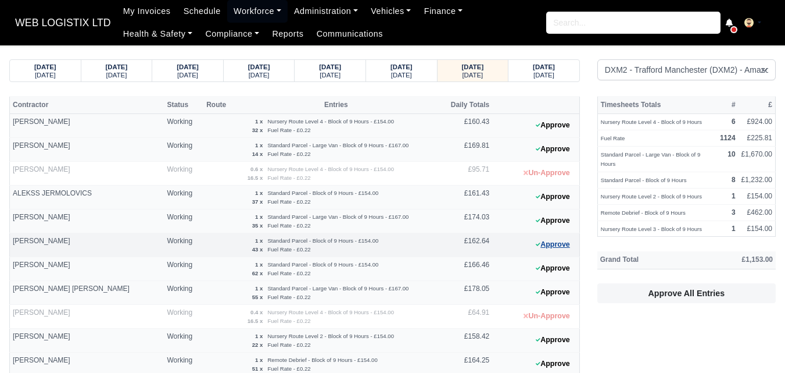
click at [545, 246] on button "Approve" at bounding box center [553, 244] width 47 height 17
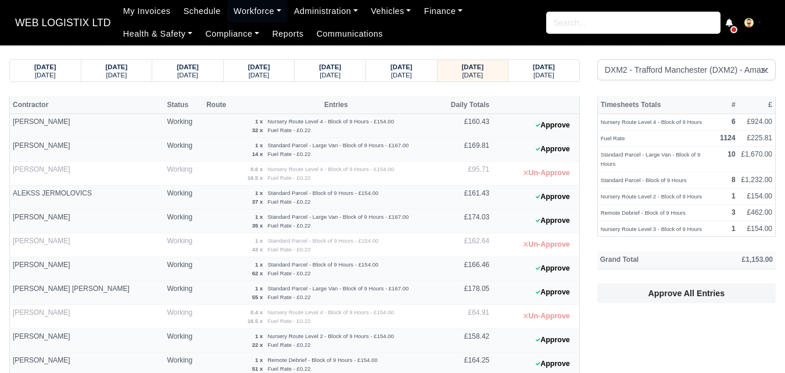
scroll to position [388, 0]
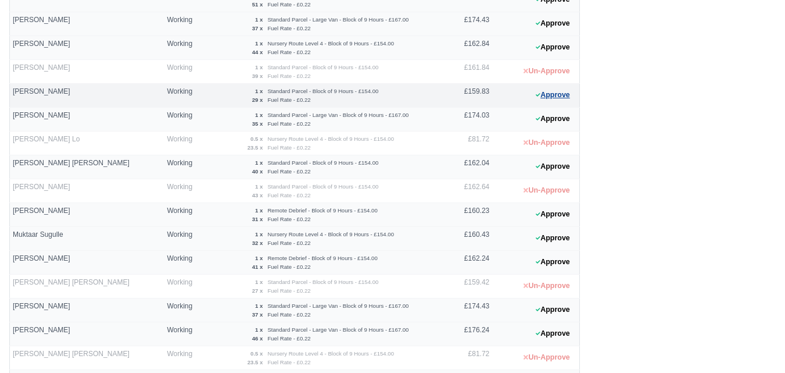
click at [542, 95] on button "Approve" at bounding box center [553, 95] width 47 height 17
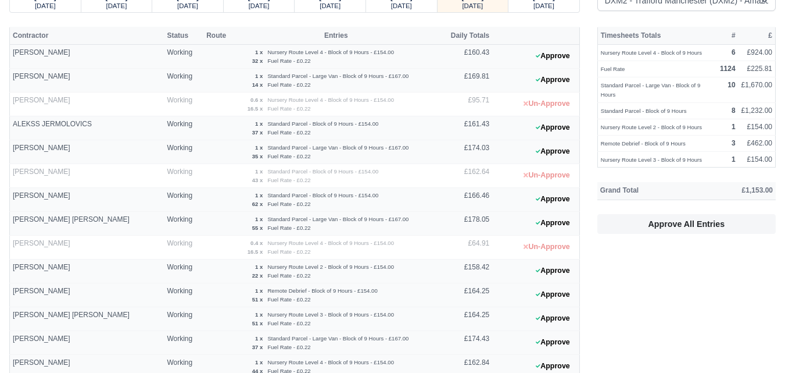
scroll to position [0, 0]
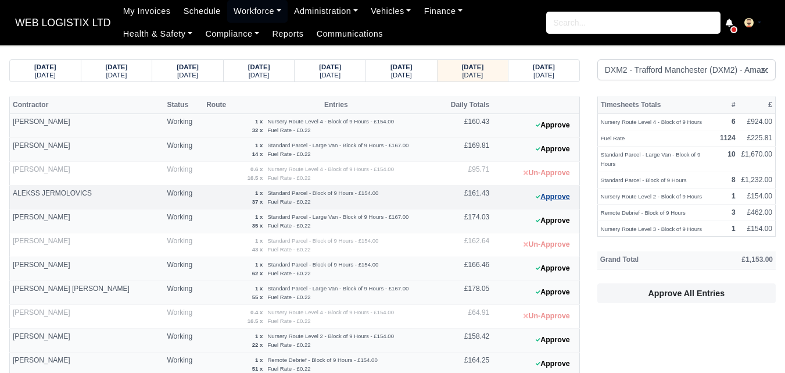
click at [572, 203] on button "Approve" at bounding box center [553, 196] width 47 height 17
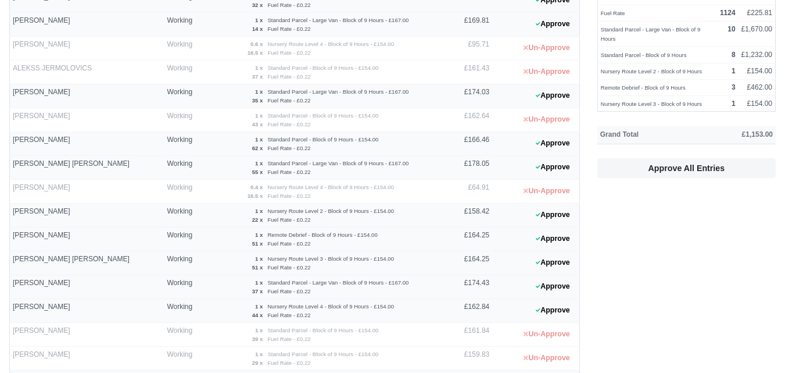
scroll to position [291, 0]
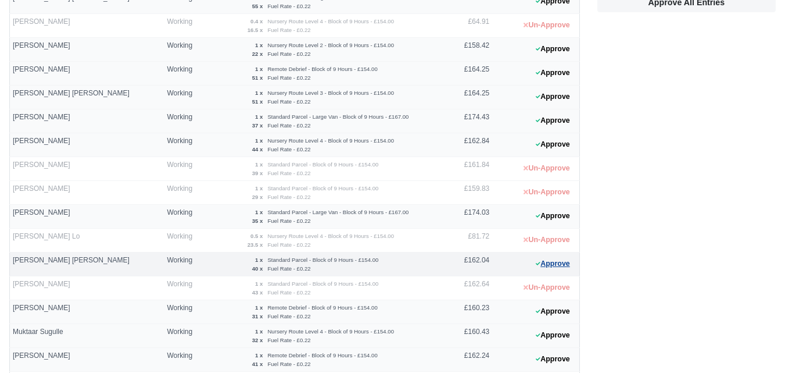
click at [563, 266] on button "Approve" at bounding box center [553, 263] width 47 height 17
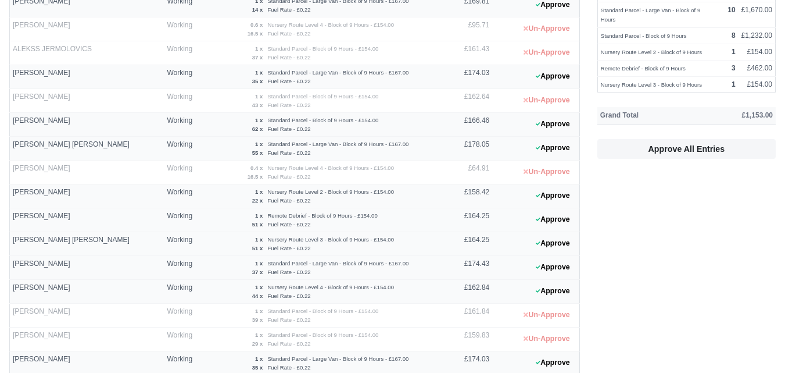
scroll to position [0, 0]
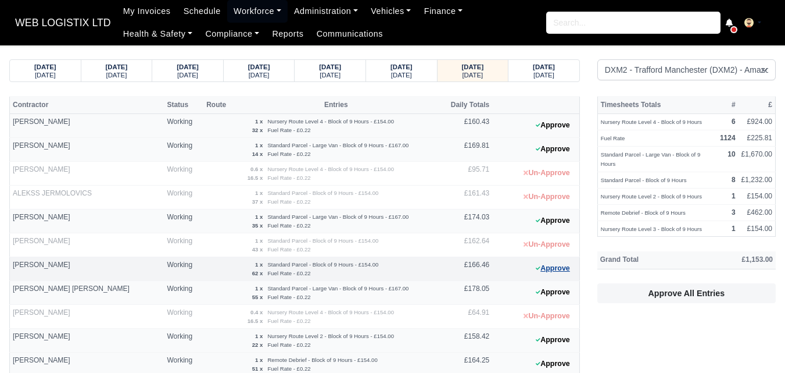
click at [539, 267] on icon at bounding box center [538, 267] width 5 height 3
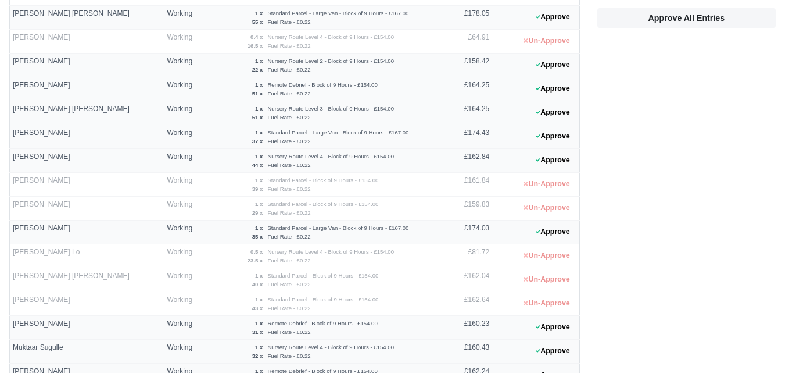
scroll to position [531, 0]
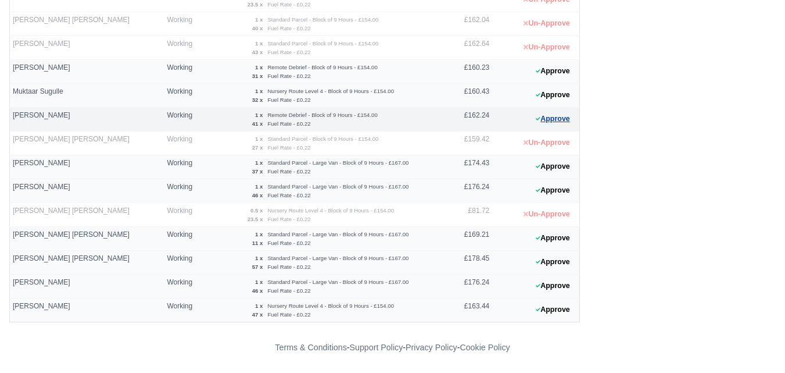
click at [535, 111] on button "Approve" at bounding box center [553, 118] width 47 height 17
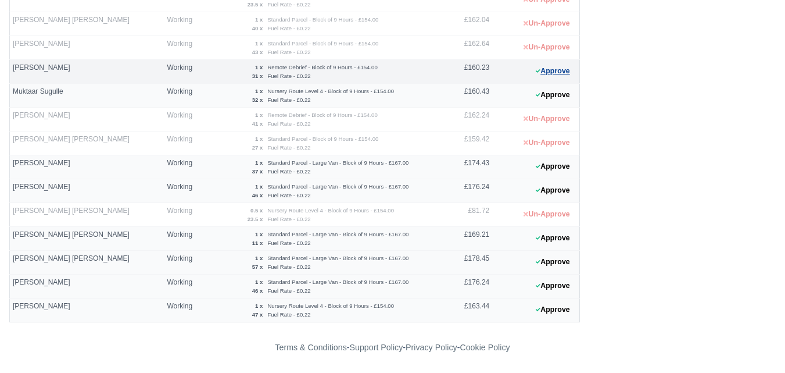
click at [540, 63] on button "Approve" at bounding box center [553, 71] width 47 height 17
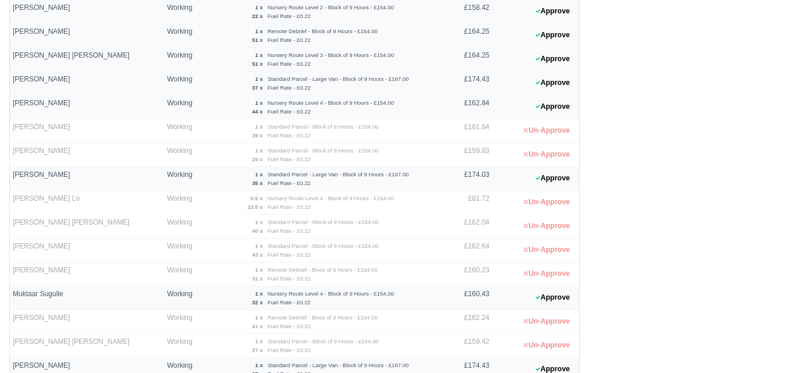
scroll to position [240, 0]
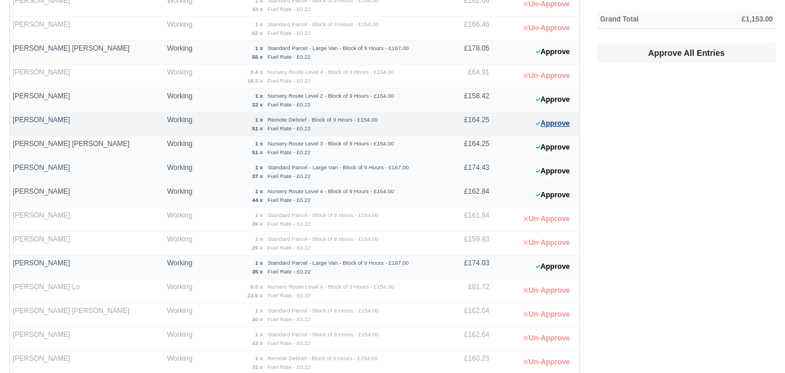
click at [547, 128] on button "Approve" at bounding box center [553, 123] width 47 height 17
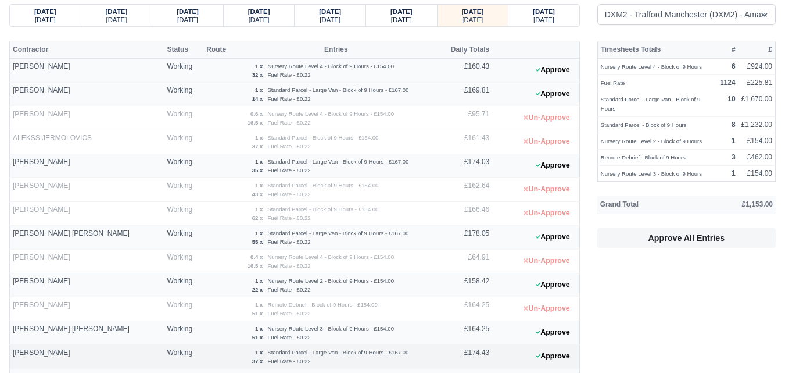
scroll to position [0, 0]
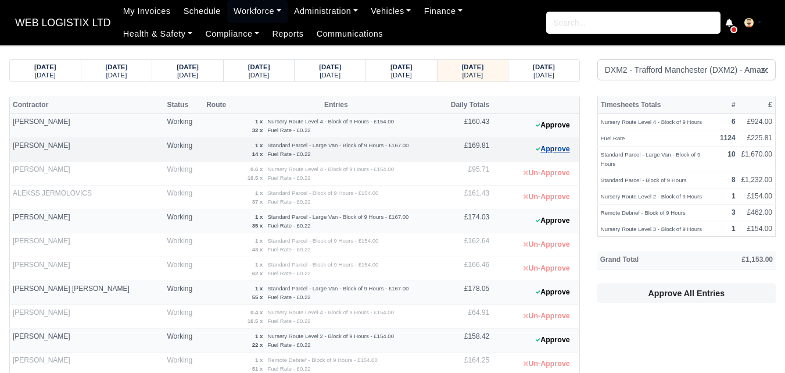
click at [541, 156] on button "Approve" at bounding box center [553, 149] width 47 height 17
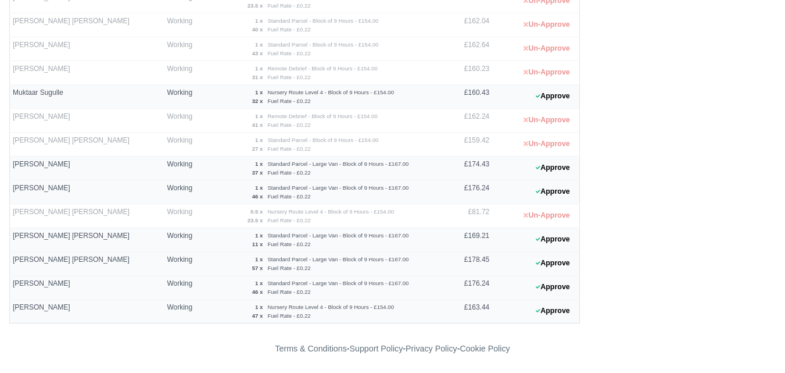
scroll to position [531, 0]
click at [551, 241] on button "Approve" at bounding box center [553, 238] width 47 height 17
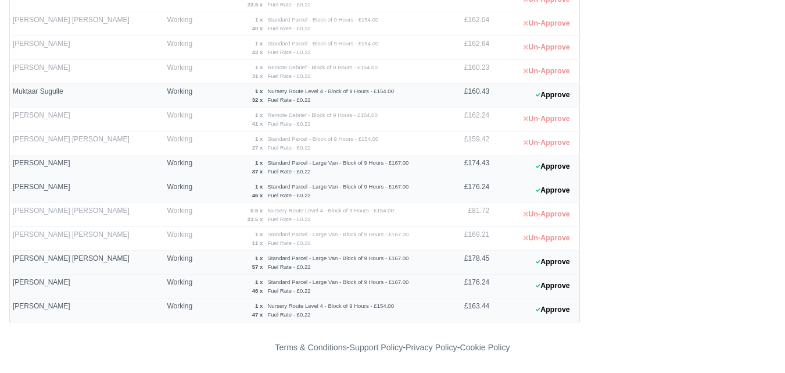
scroll to position [0, 0]
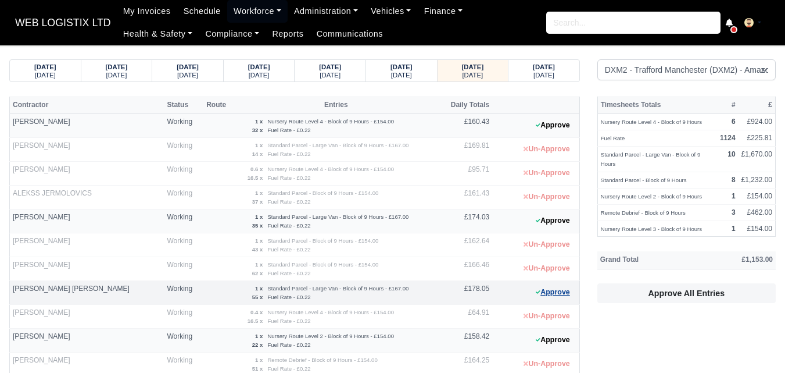
click at [536, 290] on icon at bounding box center [538, 291] width 5 height 7
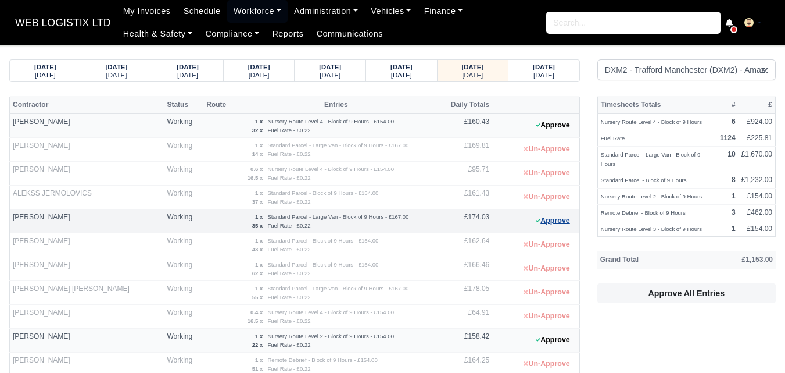
click at [542, 220] on button "Approve" at bounding box center [553, 220] width 47 height 17
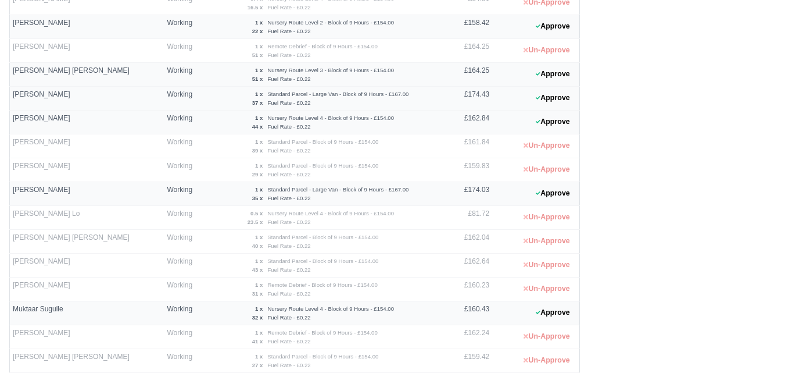
scroll to position [531, 0]
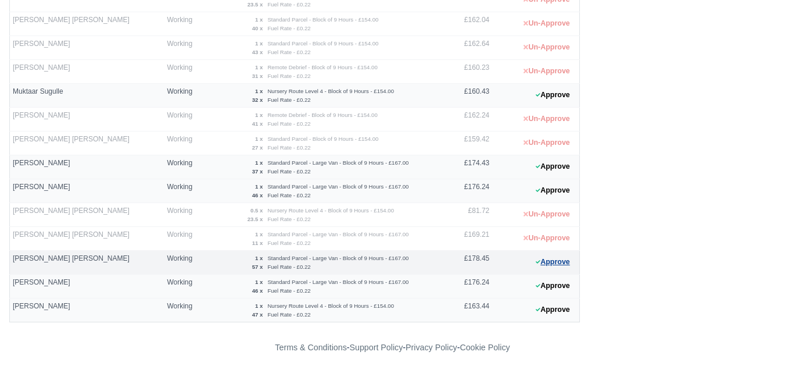
click at [542, 266] on button "Approve" at bounding box center [553, 261] width 47 height 17
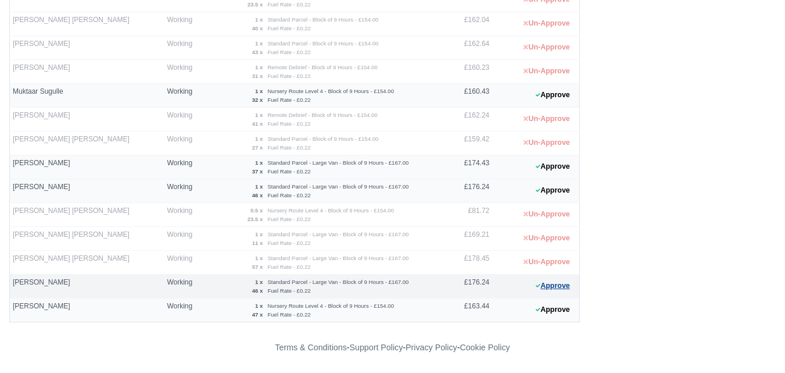
click at [556, 285] on button "Approve" at bounding box center [553, 285] width 47 height 17
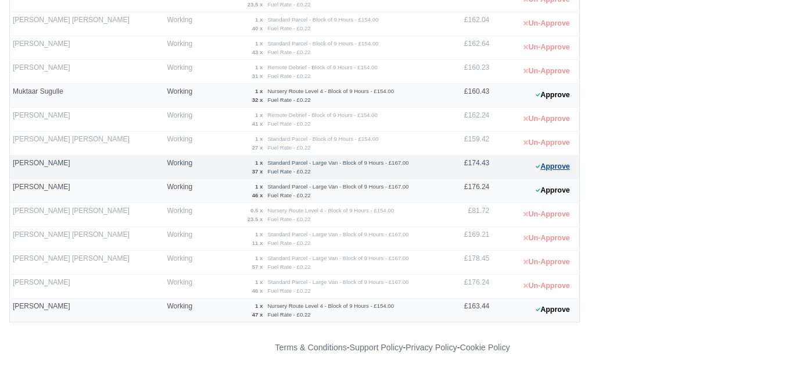
click at [557, 173] on button "Approve" at bounding box center [553, 166] width 47 height 17
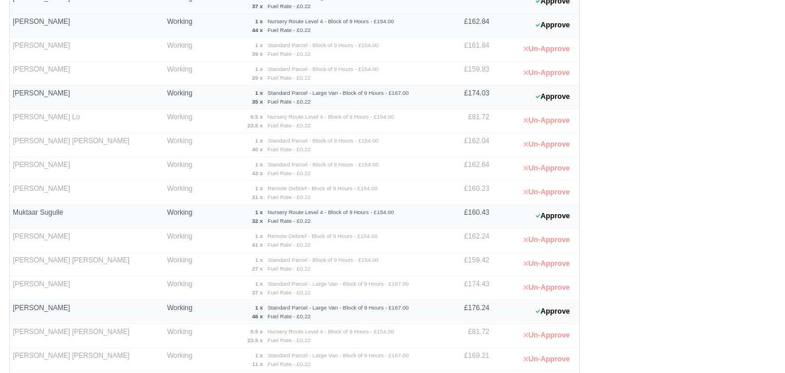
scroll to position [337, 0]
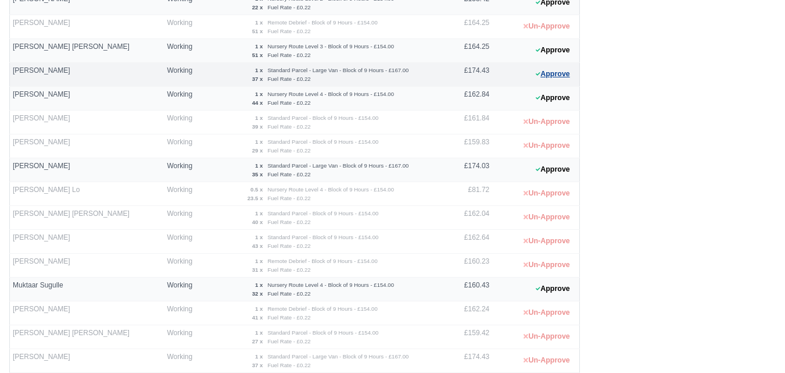
click at [564, 78] on button "Approve" at bounding box center [553, 74] width 47 height 17
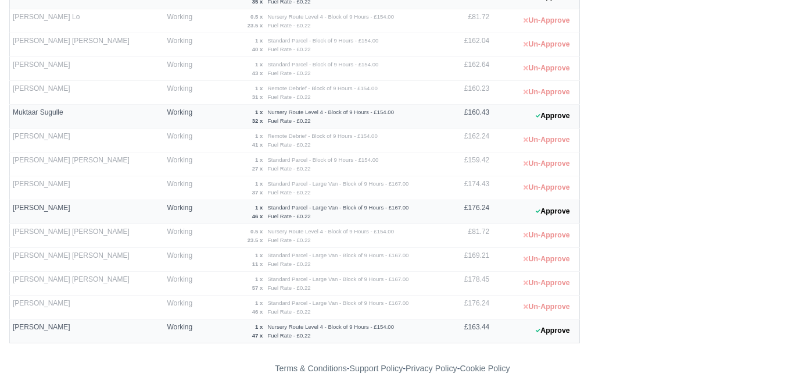
scroll to position [531, 0]
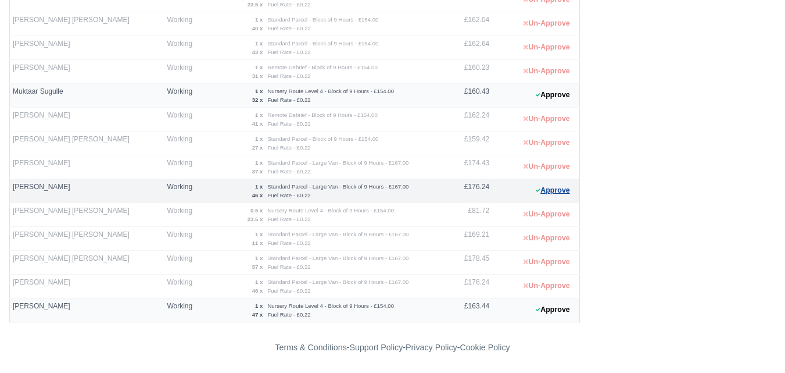
click at [570, 198] on button "Approve" at bounding box center [553, 190] width 47 height 17
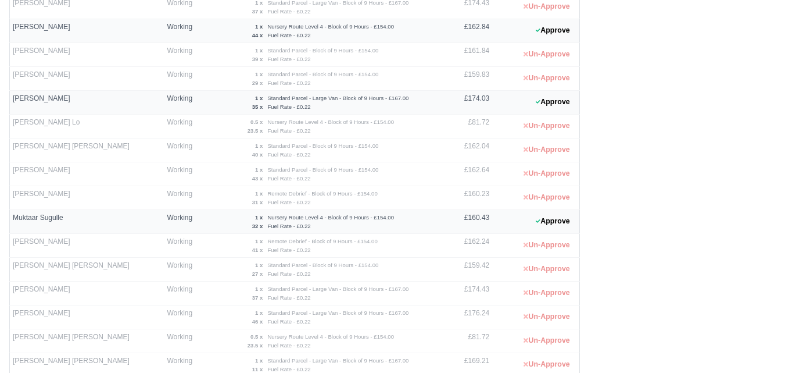
scroll to position [337, 0]
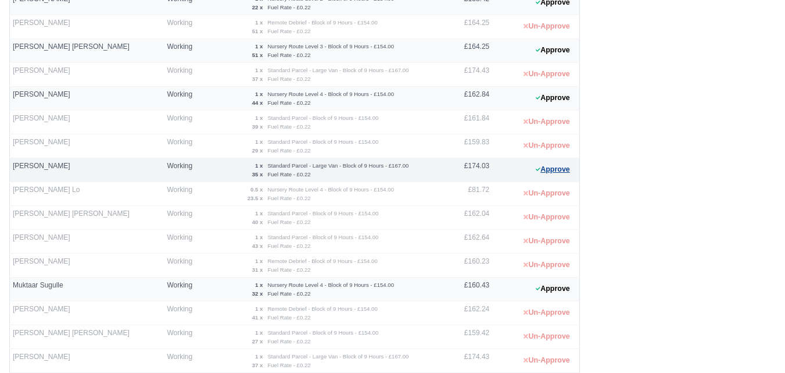
click at [560, 173] on button "Approve" at bounding box center [553, 169] width 47 height 17
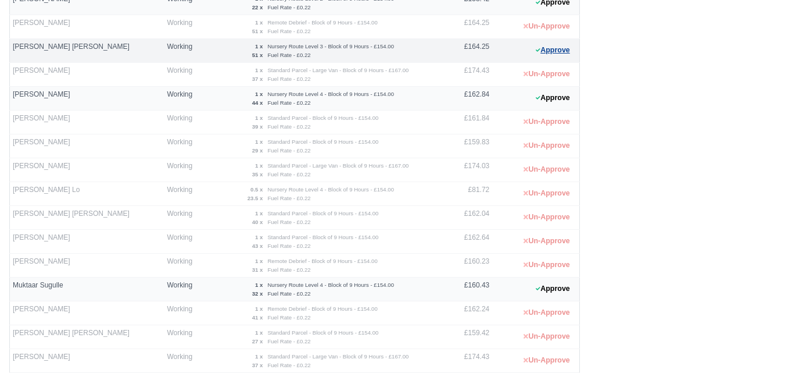
click at [553, 51] on button "Approve" at bounding box center [553, 50] width 47 height 17
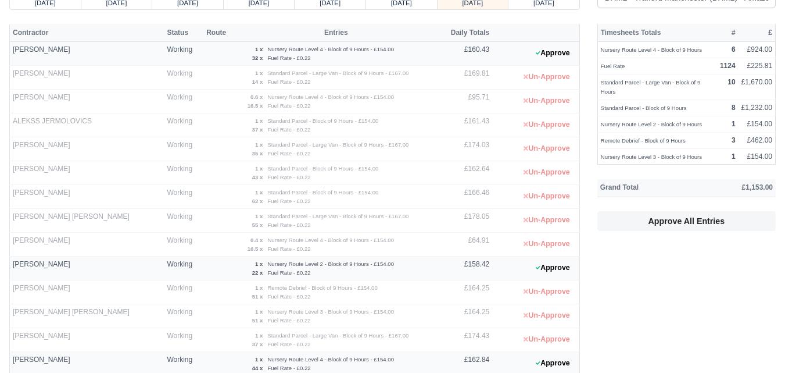
scroll to position [0, 0]
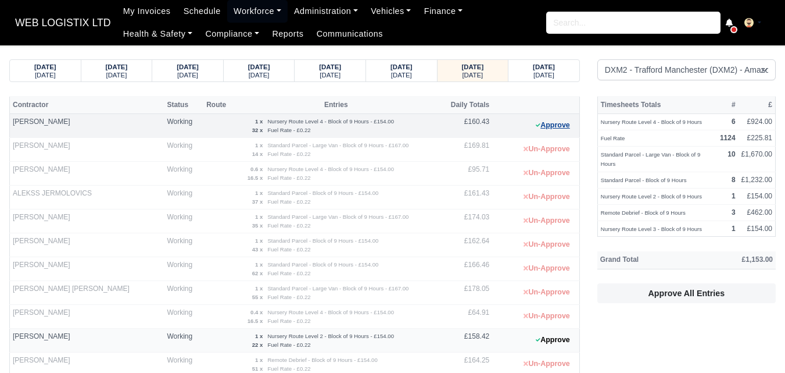
click at [567, 123] on button "Approve" at bounding box center [553, 125] width 47 height 17
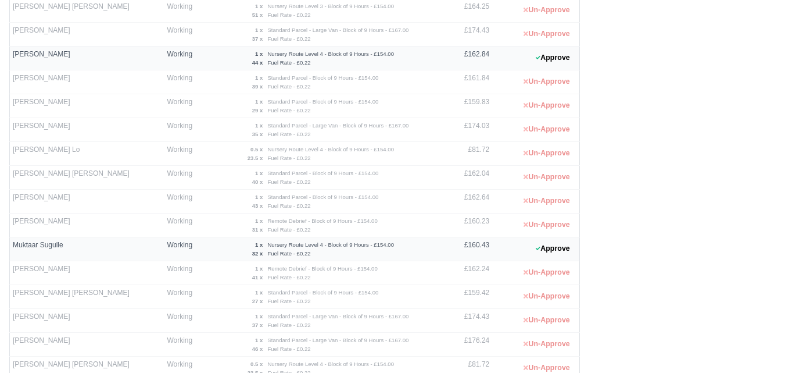
scroll to position [531, 0]
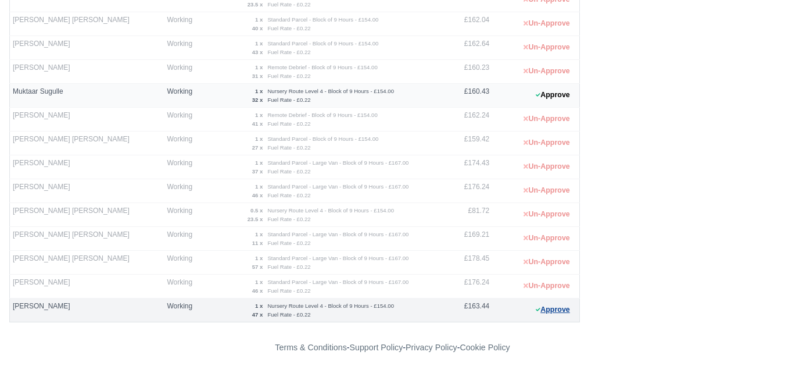
click at [546, 312] on button "Approve" at bounding box center [553, 309] width 47 height 17
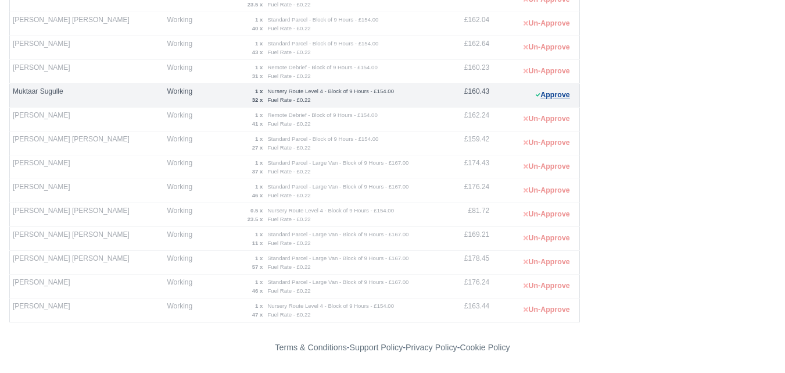
click at [548, 88] on button "Approve" at bounding box center [553, 95] width 47 height 17
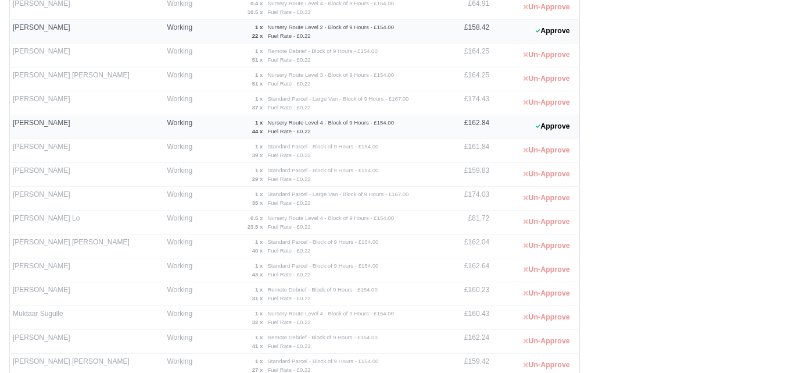
scroll to position [240, 0]
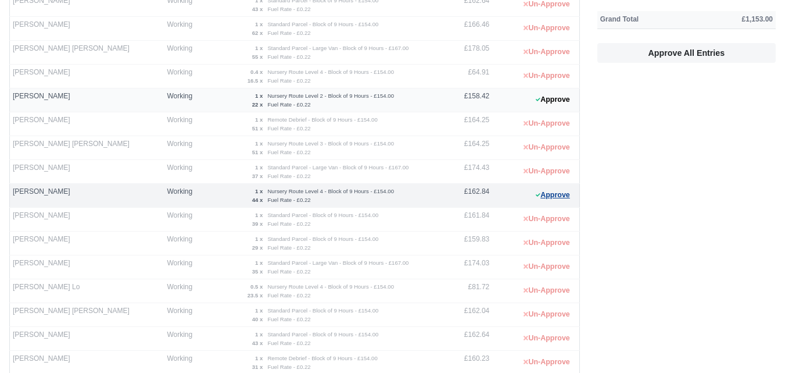
click at [567, 192] on button "Approve" at bounding box center [553, 195] width 47 height 17
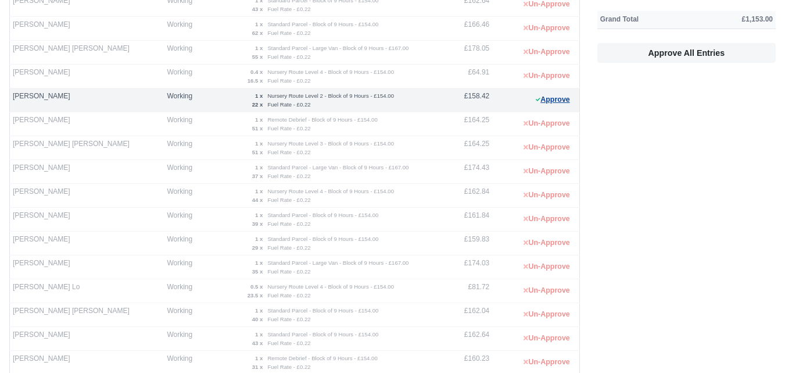
click at [541, 103] on button "Approve" at bounding box center [553, 99] width 47 height 17
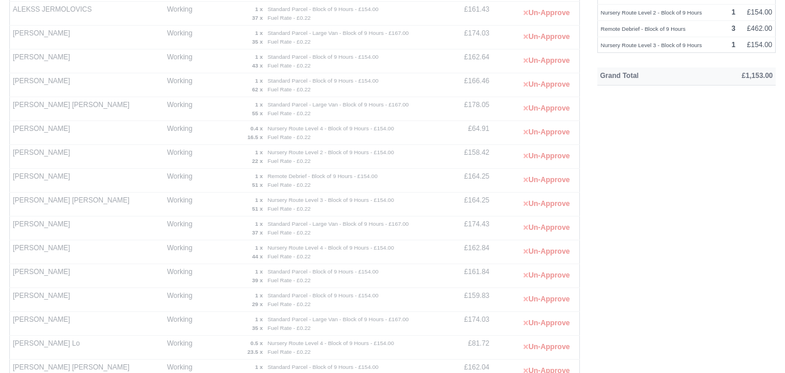
scroll to position [0, 0]
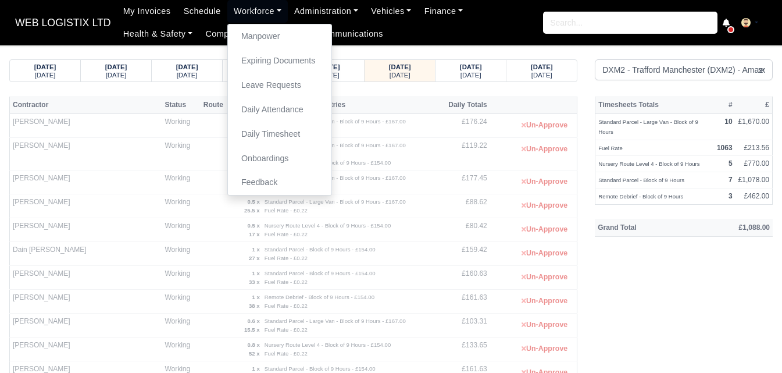
select select "1"
click at [482, 66] on strong "[DATE]" at bounding box center [471, 66] width 22 height 7
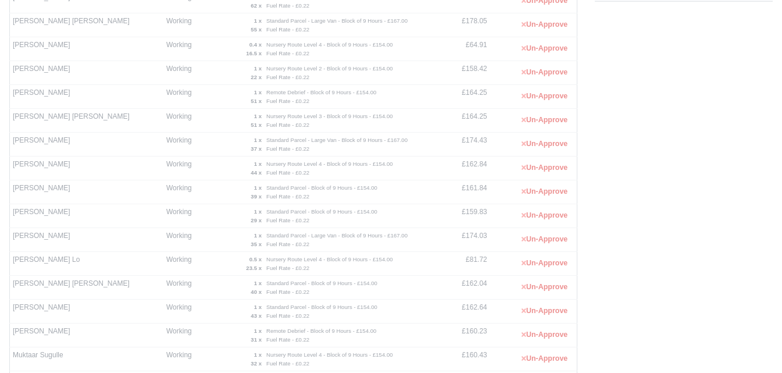
scroll to position [291, 0]
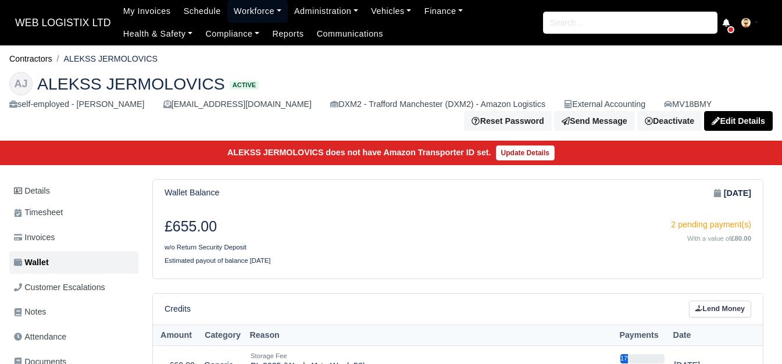
click at [244, 4] on link "Workforce" at bounding box center [257, 11] width 60 height 23
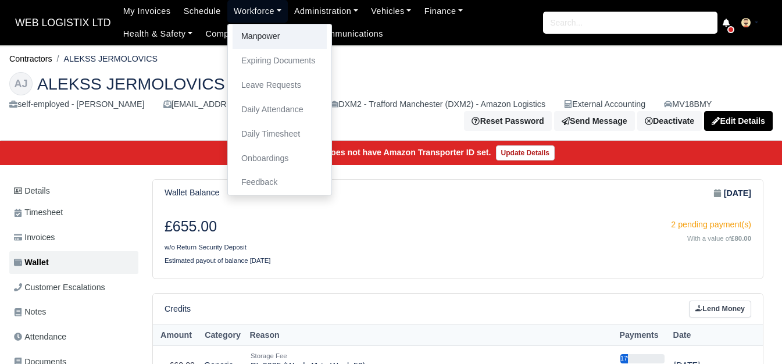
click at [252, 40] on link "Manpower" at bounding box center [279, 36] width 94 height 24
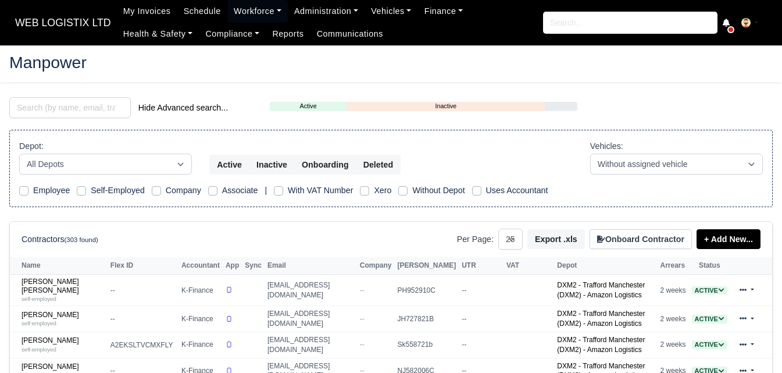
select select "25"
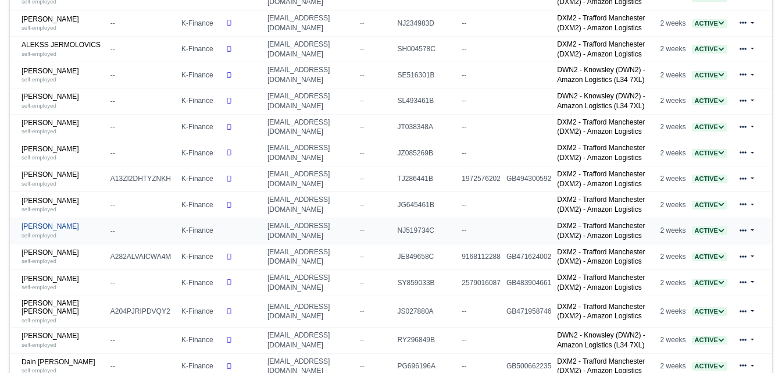
scroll to position [388, 0]
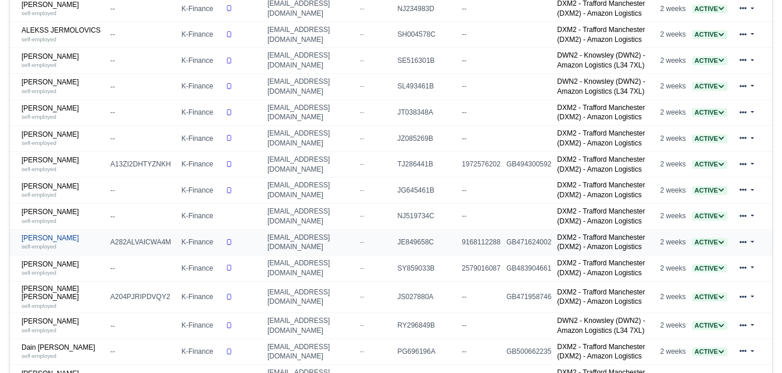
click at [41, 246] on small "self-employed" at bounding box center [39, 246] width 35 height 6
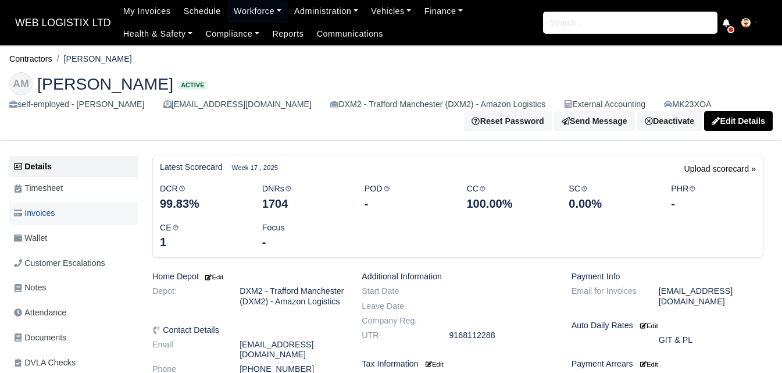
click at [59, 213] on link "Invoices" at bounding box center [73, 213] width 129 height 23
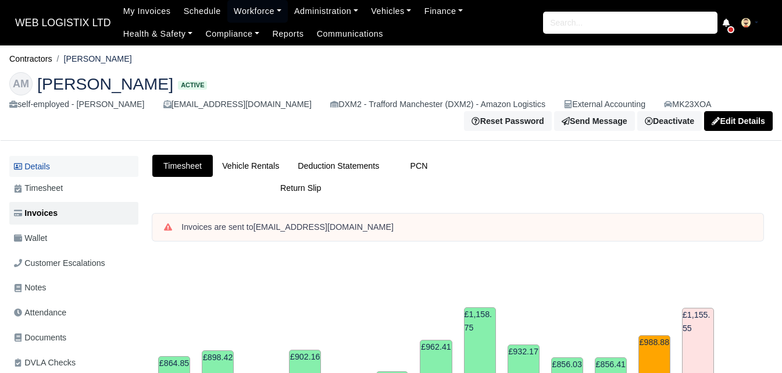
click at [17, 162] on link "Details" at bounding box center [73, 167] width 129 height 22
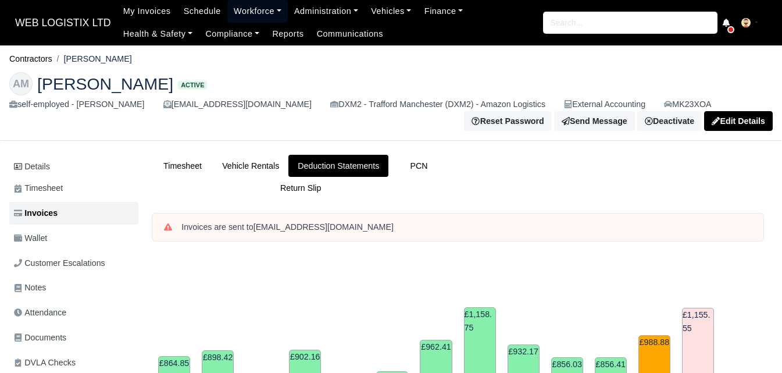
click at [248, 7] on link "Workforce" at bounding box center [257, 11] width 60 height 23
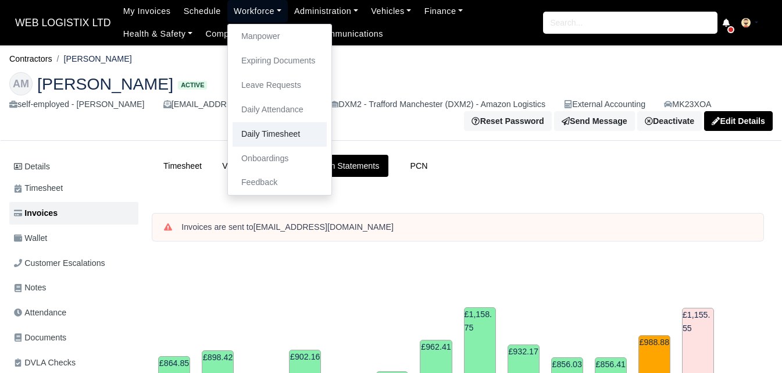
click at [283, 131] on link "Daily Timesheet" at bounding box center [279, 134] width 94 height 24
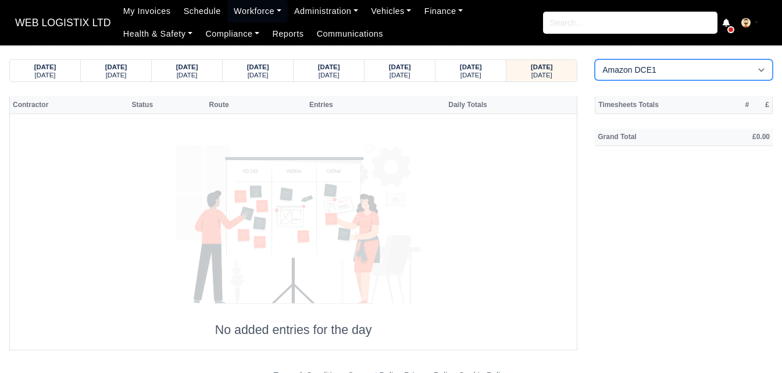
click at [610, 65] on select "Amazon DCE1 DWN2 - Knowsley (DWN2) - Amazon Logistics (L34 7XL) DXM2 - Trafford…" at bounding box center [684, 69] width 178 height 21
select select "1"
click at [595, 59] on select "Amazon DCE1 DWN2 - Knowsley (DWN2) - Amazon Logistics (L34 7XL) DXM2 - Trafford…" at bounding box center [684, 69] width 178 height 21
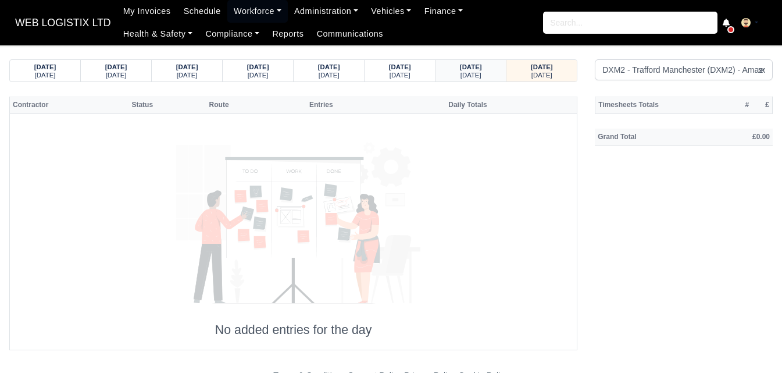
click at [474, 71] on small "Monday" at bounding box center [470, 74] width 21 height 7
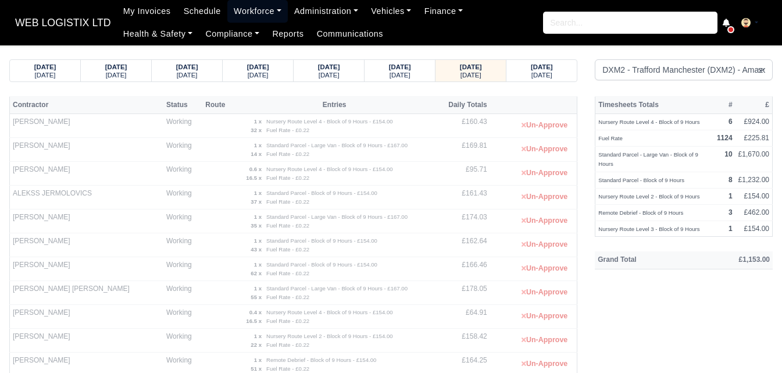
click at [244, 6] on link "Workforce" at bounding box center [257, 11] width 60 height 23
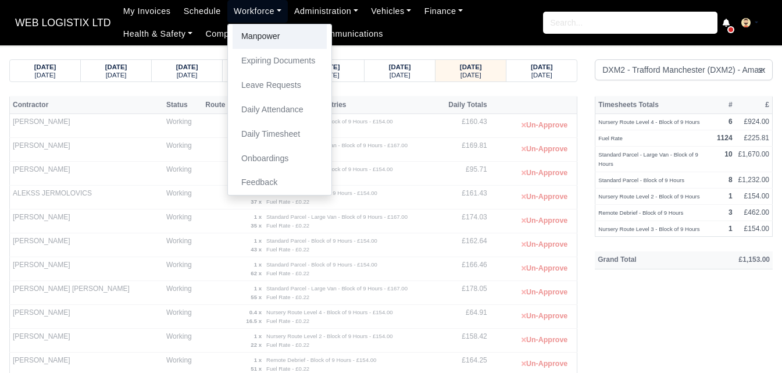
click at [244, 28] on link "Manpower" at bounding box center [279, 36] width 94 height 24
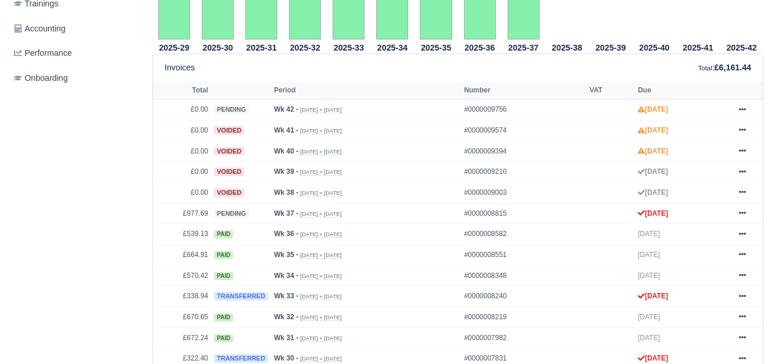
scroll to position [484, 0]
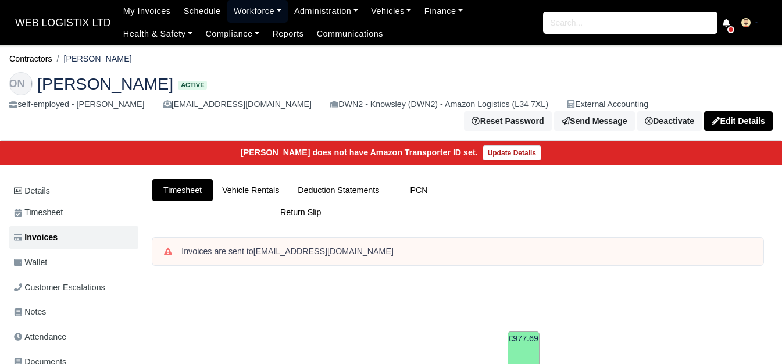
click at [255, 13] on link "Workforce" at bounding box center [257, 11] width 60 height 23
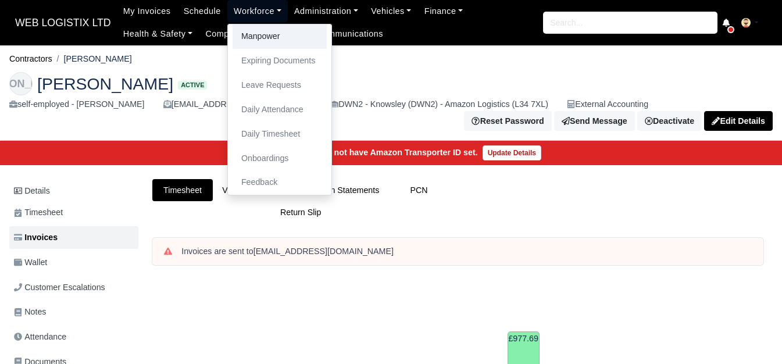
click at [252, 34] on link "Manpower" at bounding box center [279, 36] width 94 height 24
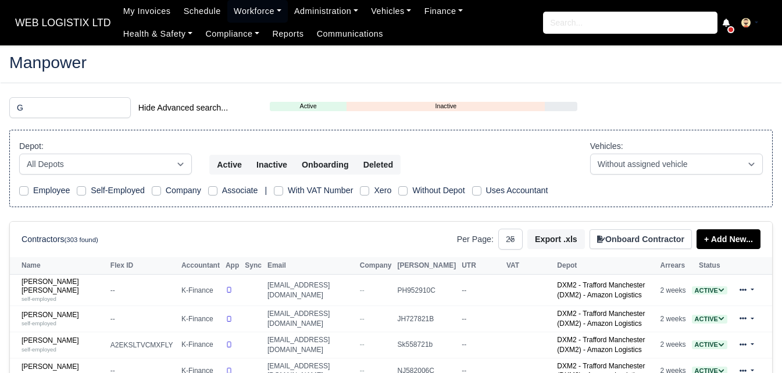
select select "25"
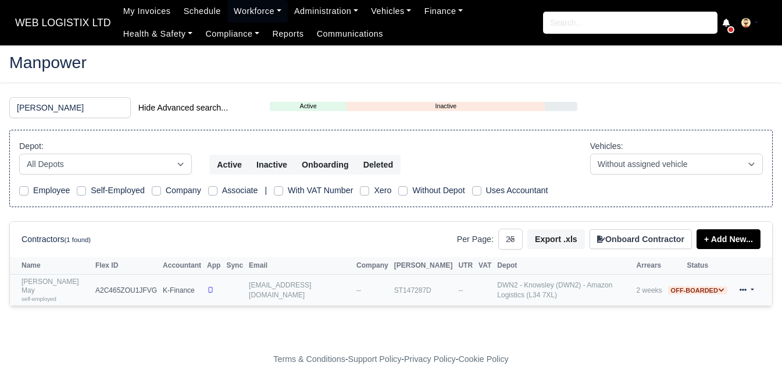
type input "[PERSON_NAME]"
click at [34, 297] on td "[PERSON_NAME] May self-employed" at bounding box center [51, 289] width 83 height 31
click at [40, 295] on small "self-employed" at bounding box center [39, 298] width 35 height 6
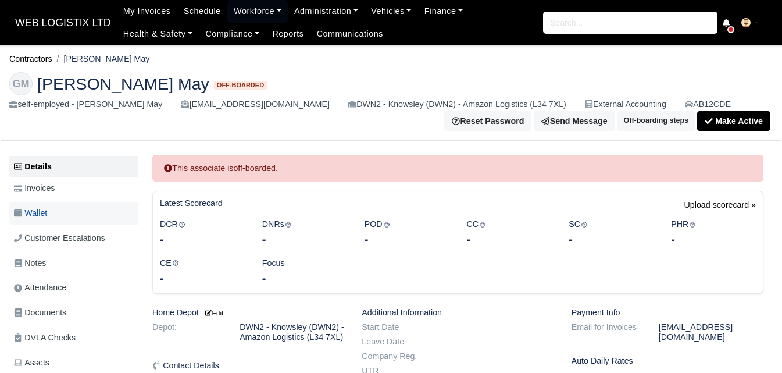
click at [62, 210] on link "Wallet" at bounding box center [73, 213] width 129 height 23
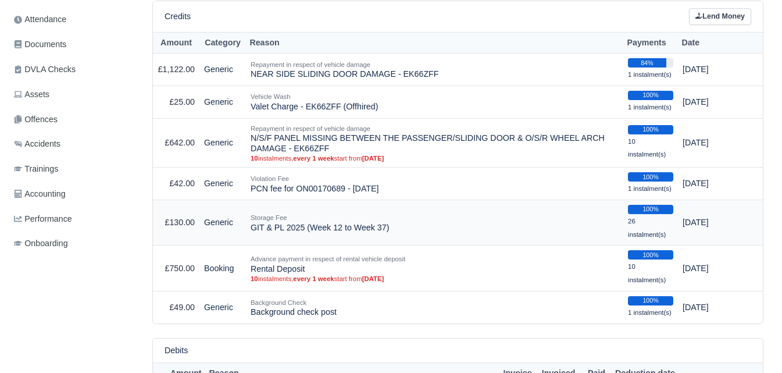
scroll to position [291, 0]
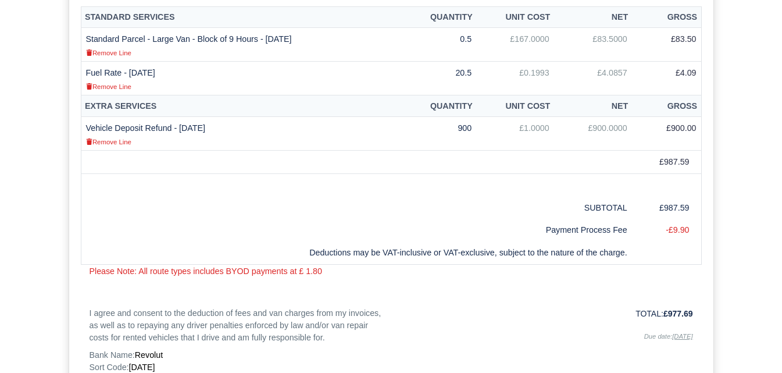
scroll to position [388, 0]
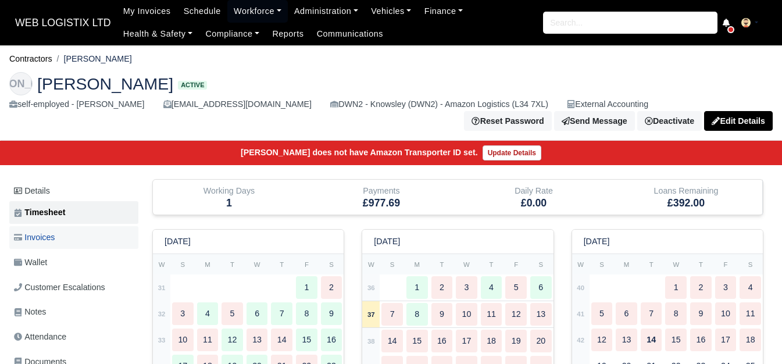
click at [63, 232] on link "Invoices" at bounding box center [73, 237] width 129 height 23
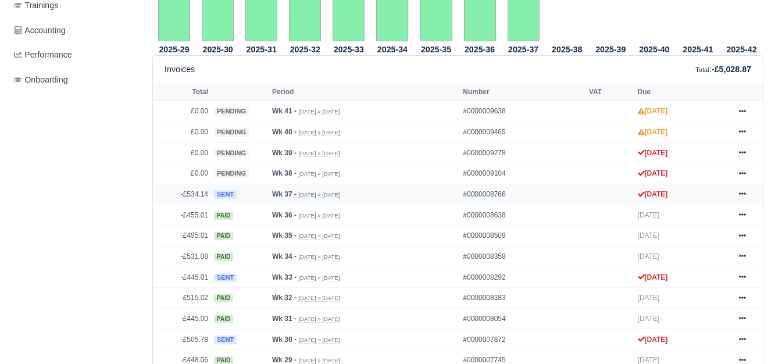
scroll to position [485, 0]
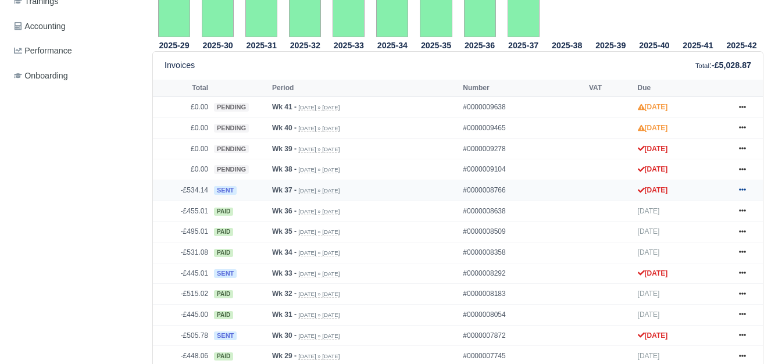
click at [741, 186] on icon at bounding box center [742, 189] width 7 height 7
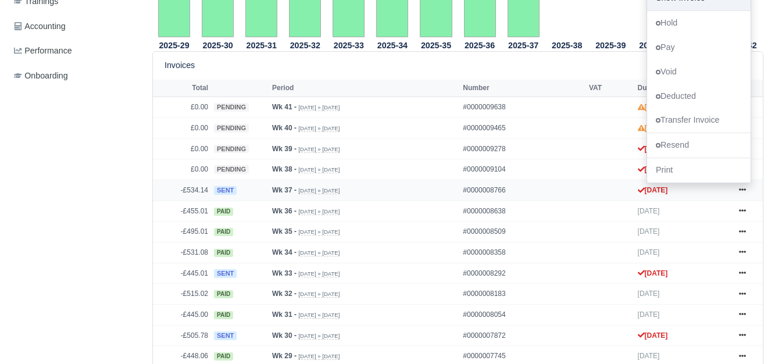
scroll to position [388, 0]
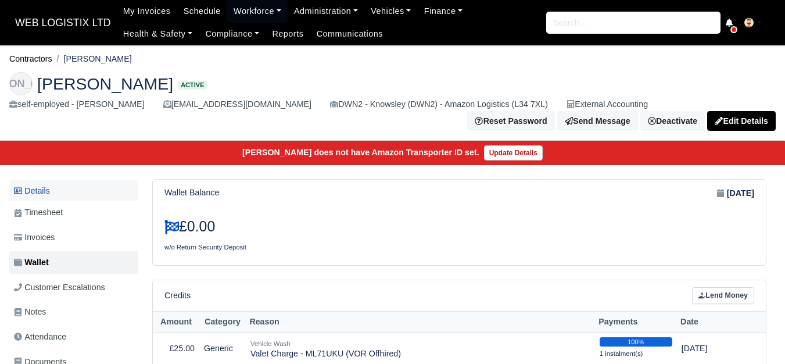
click at [51, 192] on link "Details" at bounding box center [73, 191] width 129 height 22
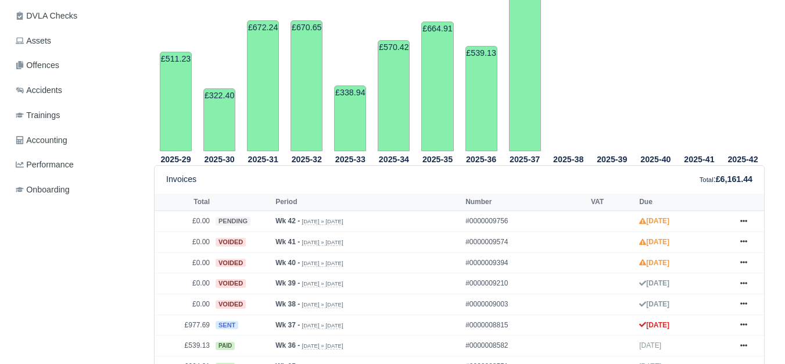
scroll to position [468, 0]
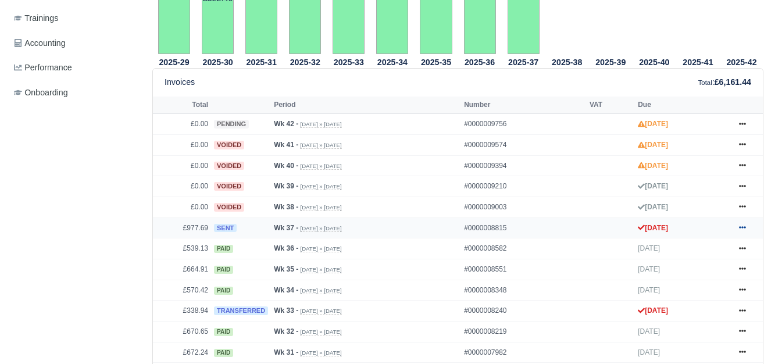
click at [739, 224] on icon at bounding box center [742, 227] width 7 height 7
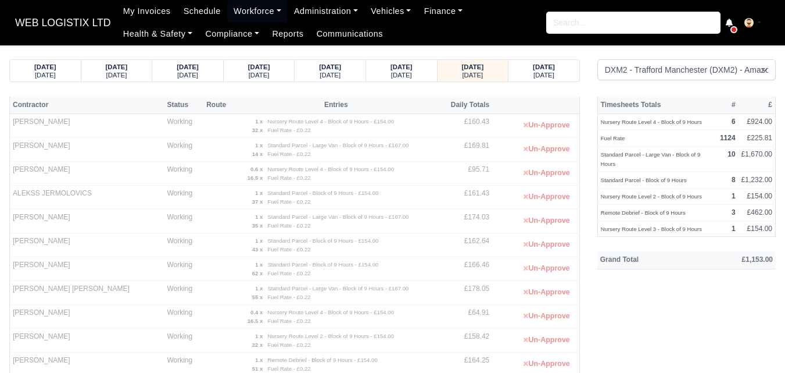
select select "1"
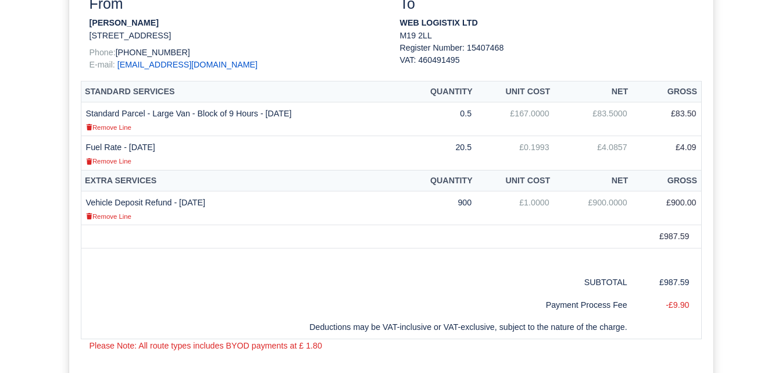
scroll to position [291, 0]
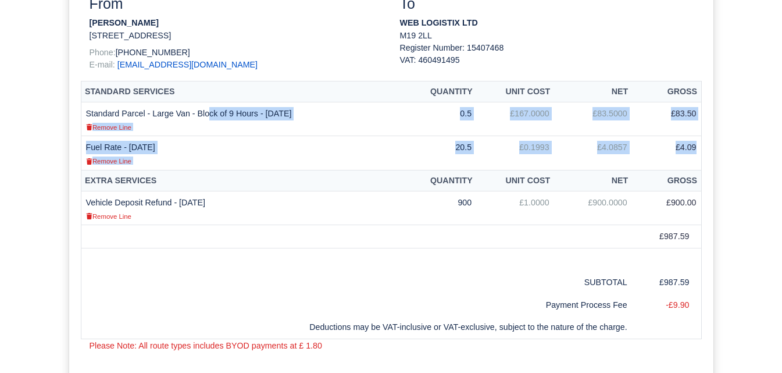
drag, startPoint x: 87, startPoint y: 109, endPoint x: 696, endPoint y: 149, distance: 610.4
click at [696, 149] on tbody "Standard Parcel - Large Van - Block of 9 Hours - 08/09/2025 Remove Line 0.5 £16…" at bounding box center [391, 135] width 620 height 67
copy tbody "Standard Parcel - Large Van - Block of 9 Hours - 08/09/2025 Remove Line 0.5 £16…"
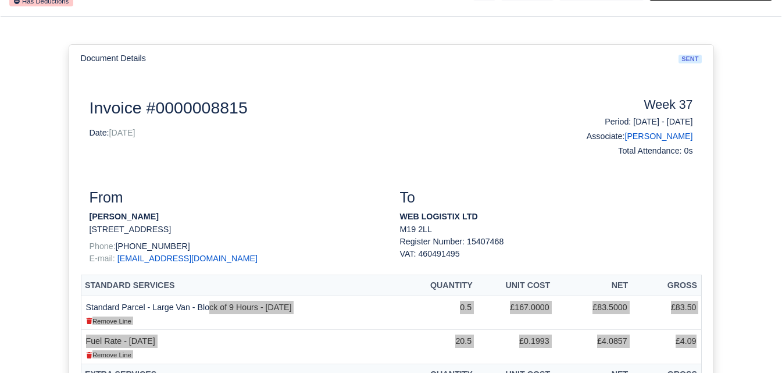
scroll to position [194, 0]
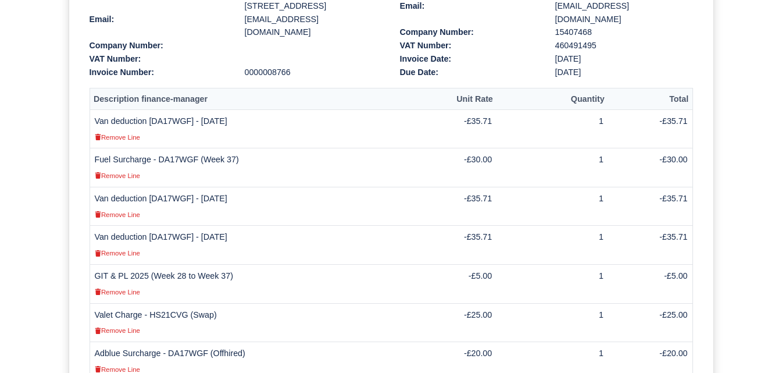
scroll to position [388, 0]
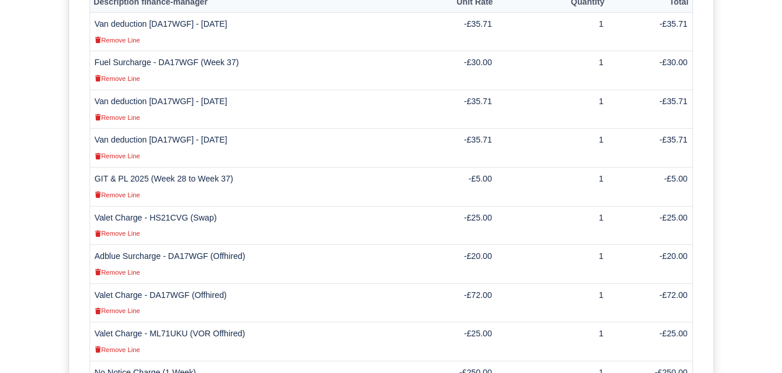
click at [119, 60] on td "Fuel Surcharge - DA17WGF (Week 37) Remove Line" at bounding box center [250, 70] width 320 height 39
drag, startPoint x: 100, startPoint y: 68, endPoint x: 148, endPoint y: 65, distance: 47.8
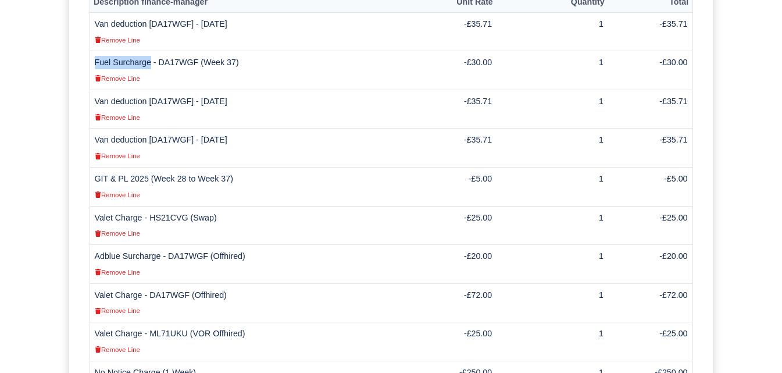
click at [148, 65] on td "Fuel Surcharge - DA17WGF (Week 37) Remove Line" at bounding box center [250, 70] width 320 height 39
copy td "Fuel Surcharge"
drag, startPoint x: 156, startPoint y: 61, endPoint x: 234, endPoint y: 62, distance: 77.9
click at [234, 62] on td "Fuel Surcharge - DA17WGF (Week 37) Remove Line" at bounding box center [250, 70] width 320 height 39
copy td "DA17WGF (Week 37)"
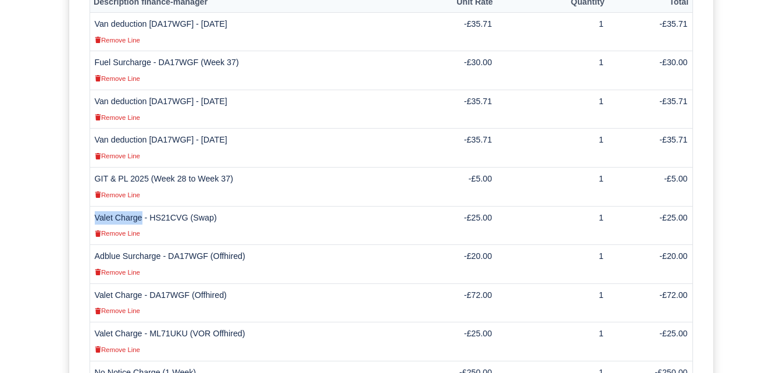
drag, startPoint x: 96, startPoint y: 213, endPoint x: 141, endPoint y: 217, distance: 45.5
click at [141, 217] on td "Valet Charge - HS21CVG (Swap) Remove Line" at bounding box center [250, 225] width 320 height 39
drag, startPoint x: 162, startPoint y: 219, endPoint x: 212, endPoint y: 216, distance: 50.1
click at [212, 216] on td "Valet Charge - HS21CVG (Swap) Remove Line" at bounding box center [250, 225] width 320 height 39
copy td "HS21CVG (Swap)"
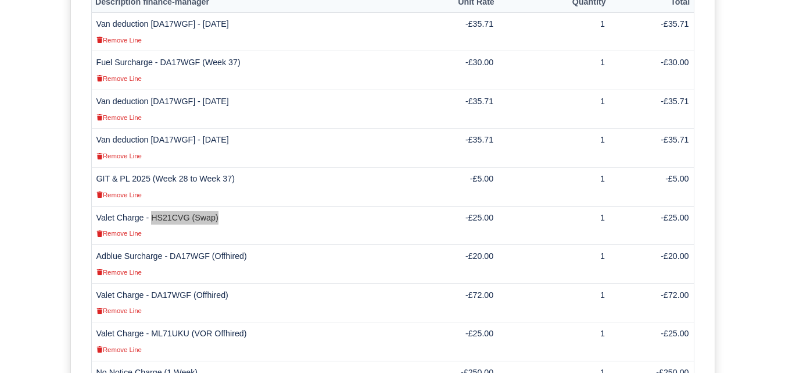
scroll to position [484, 0]
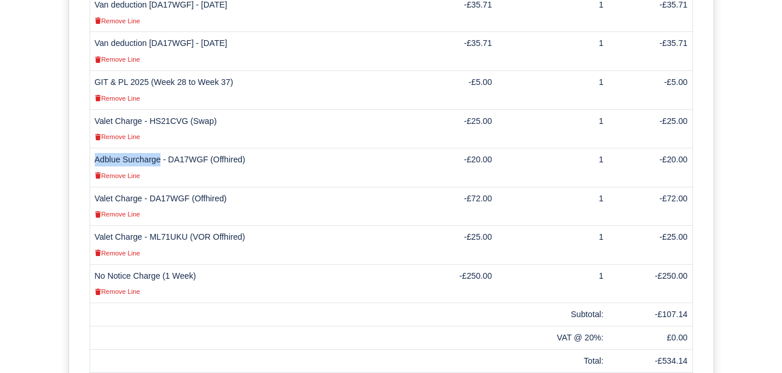
drag, startPoint x: 96, startPoint y: 156, endPoint x: 159, endPoint y: 159, distance: 62.8
click at [159, 159] on td "Adblue Surcharge - DA17WGF (Offhired) Remove Line" at bounding box center [250, 167] width 320 height 39
copy td "Adblue Surcharge"
drag, startPoint x: 97, startPoint y: 276, endPoint x: 219, endPoint y: 271, distance: 121.5
click at [219, 271] on td "No Notice Charge (1 Week) Remove Line" at bounding box center [250, 283] width 320 height 39
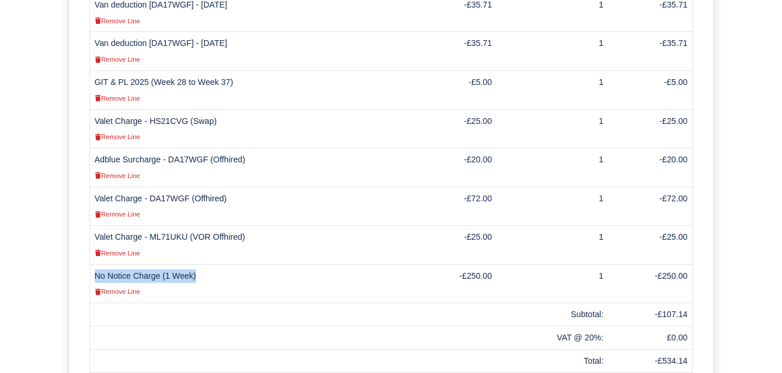
copy td "No Notice Charge (1 Week)"
drag, startPoint x: 172, startPoint y: 159, endPoint x: 238, endPoint y: 156, distance: 66.3
click at [238, 156] on td "Adblue Surcharge - DA17WGF (Offhired) Remove Line" at bounding box center [250, 167] width 320 height 39
click at [235, 158] on td "Adblue Surcharge - DA17WGF (Offhired) Remove Line" at bounding box center [250, 167] width 320 height 39
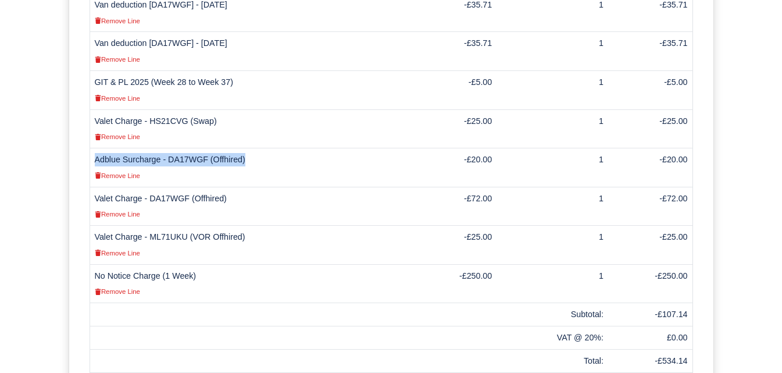
click at [235, 158] on td "Adblue Surcharge - DA17WGF (Offhired) Remove Line" at bounding box center [250, 167] width 320 height 39
click at [170, 154] on td "Adblue Surcharge - DA17WGF (Offhired) Remove Line" at bounding box center [250, 167] width 320 height 39
drag, startPoint x: 169, startPoint y: 159, endPoint x: 254, endPoint y: 160, distance: 84.9
click at [254, 160] on td "Adblue Surcharge - DA17WGF (Offhired) Remove Line" at bounding box center [250, 167] width 320 height 39
copy td "DA17WGF (Offhired)"
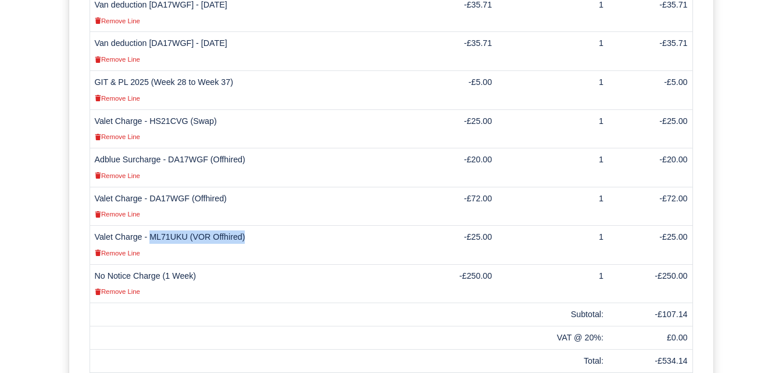
drag, startPoint x: 152, startPoint y: 233, endPoint x: 252, endPoint y: 237, distance: 100.6
click at [252, 237] on td "Valet Charge - ML71UKU (VOR Offhired) Remove Line" at bounding box center [250, 245] width 320 height 39
copy td "ML71UKU (VOR Offhired)"
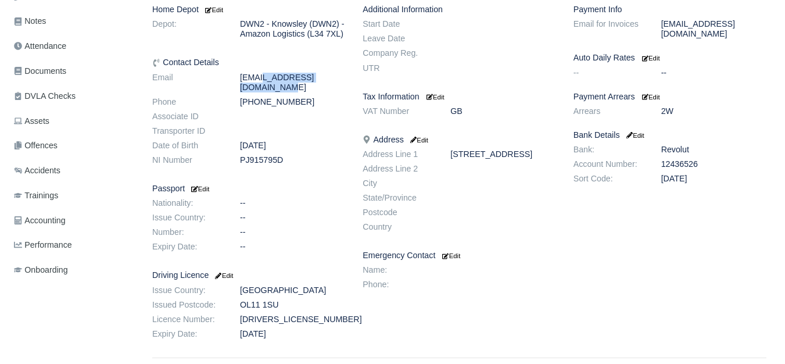
scroll to position [291, 0]
click at [334, 83] on dd "javadealam3@gmail.com" at bounding box center [292, 83] width 123 height 20
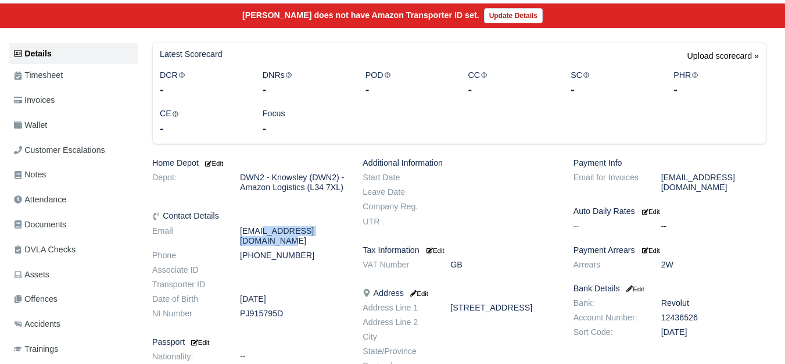
scroll to position [97, 0]
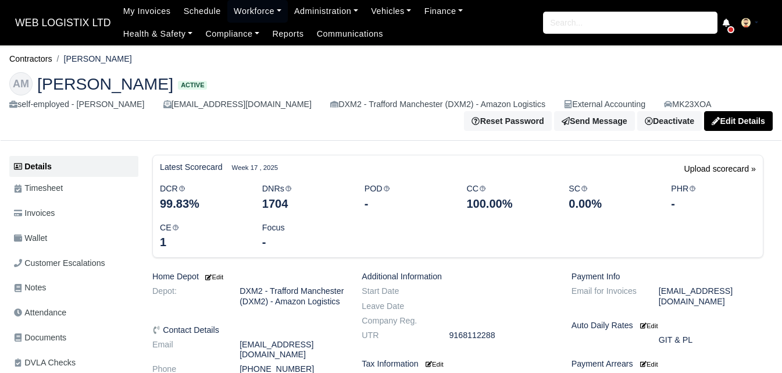
click at [85, 208] on link "Invoices" at bounding box center [73, 213] width 129 height 23
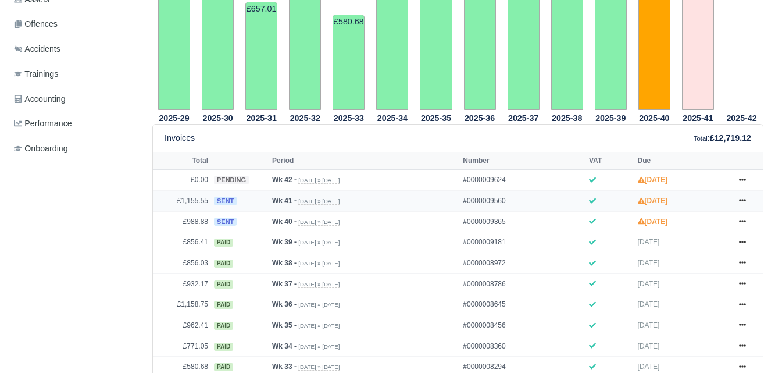
scroll to position [388, 0]
click at [739, 202] on icon at bounding box center [742, 200] width 7 height 2
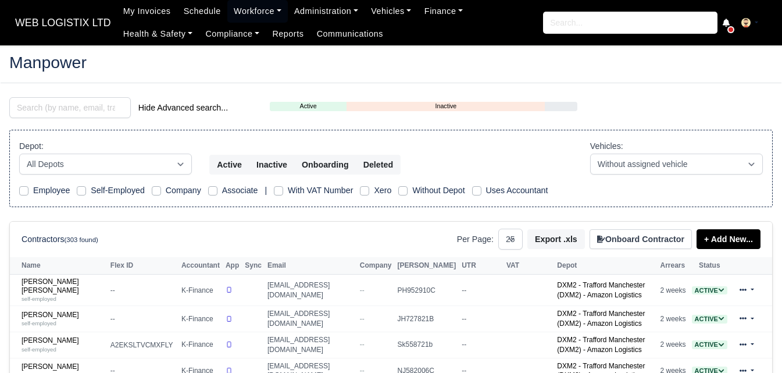
select select "25"
click at [67, 103] on input "search" at bounding box center [69, 107] width 121 height 21
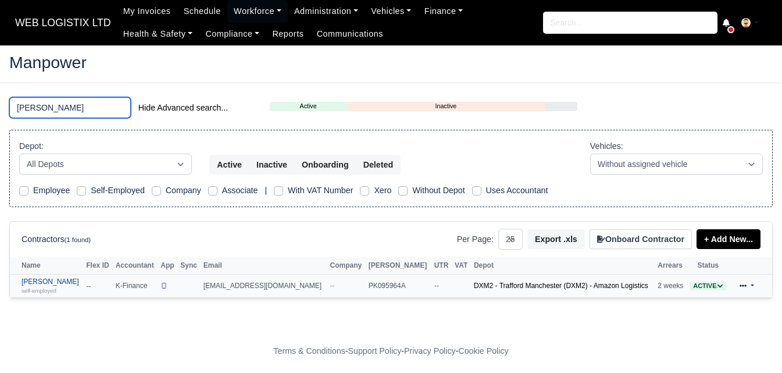
type input "[PERSON_NAME]"
click at [35, 290] on small "self-employed" at bounding box center [39, 290] width 35 height 6
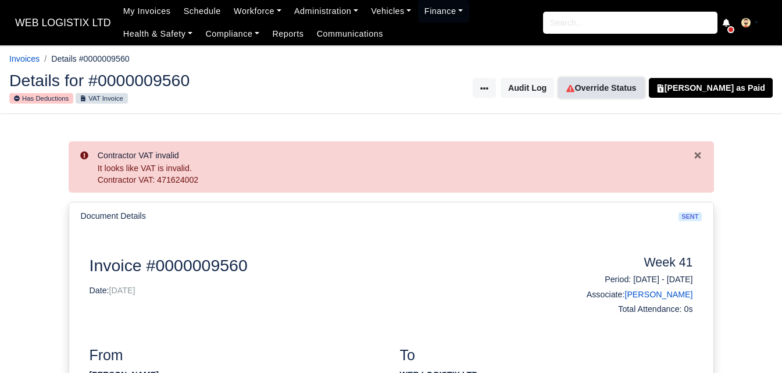
click at [640, 93] on link "Override Status" at bounding box center [601, 88] width 85 height 20
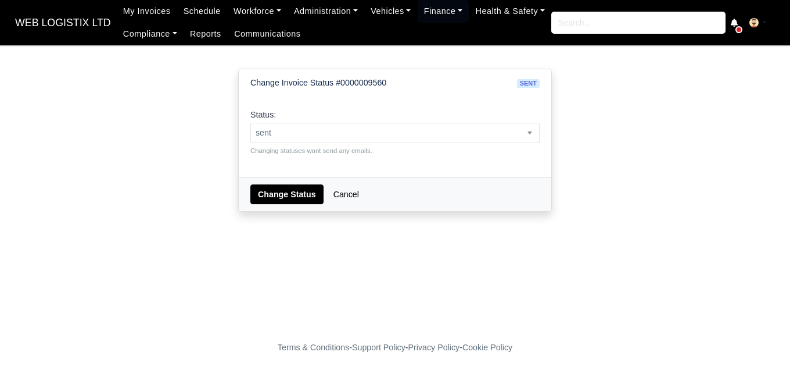
click at [356, 134] on span "sent" at bounding box center [395, 133] width 288 height 15
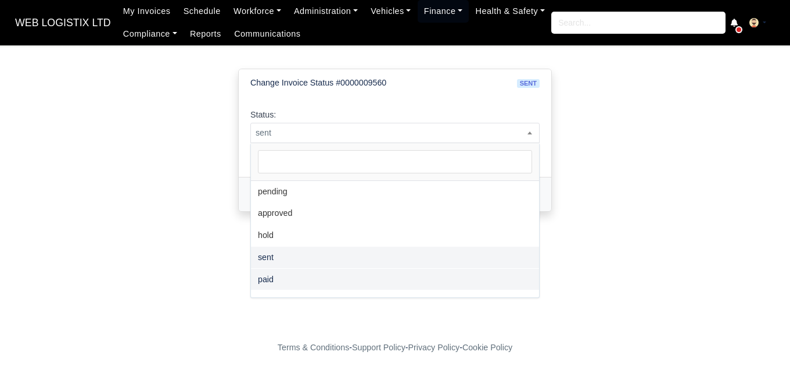
select select "paid"
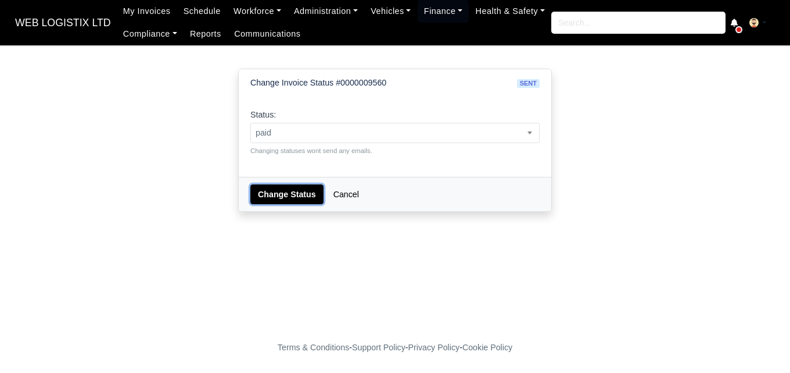
click at [294, 198] on button "Change Status" at bounding box center [287, 194] width 73 height 20
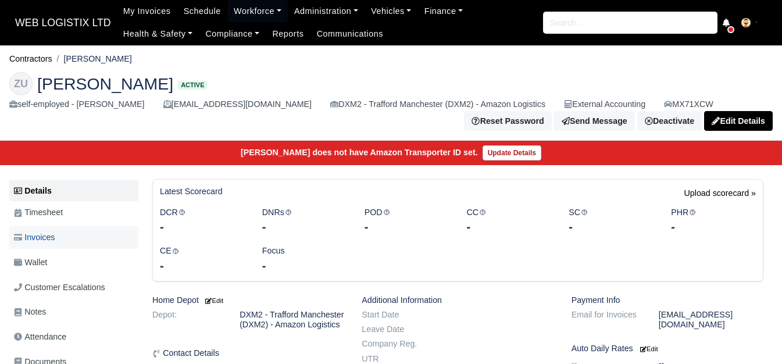
click at [52, 244] on span "Invoices" at bounding box center [34, 237] width 41 height 13
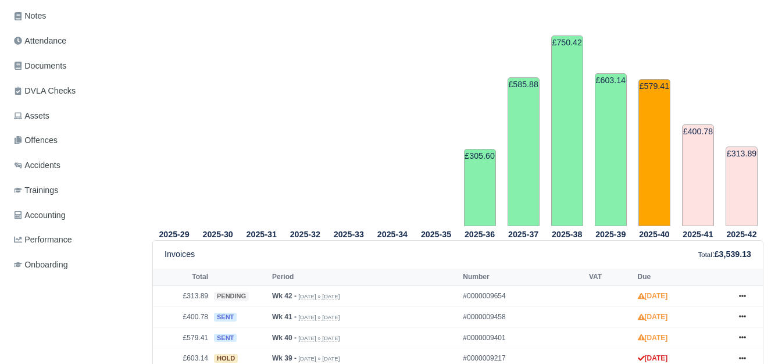
scroll to position [484, 0]
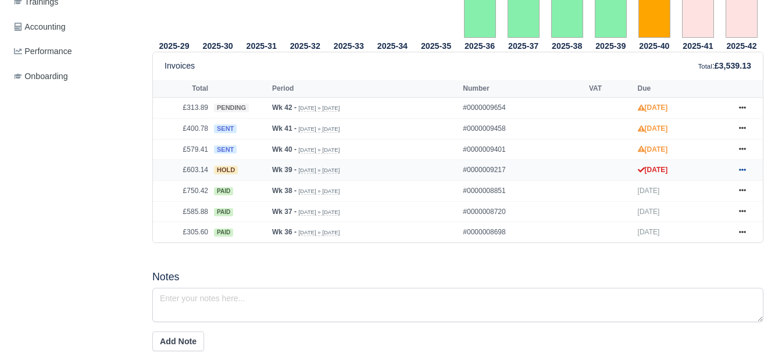
click at [735, 174] on link at bounding box center [742, 170] width 17 height 15
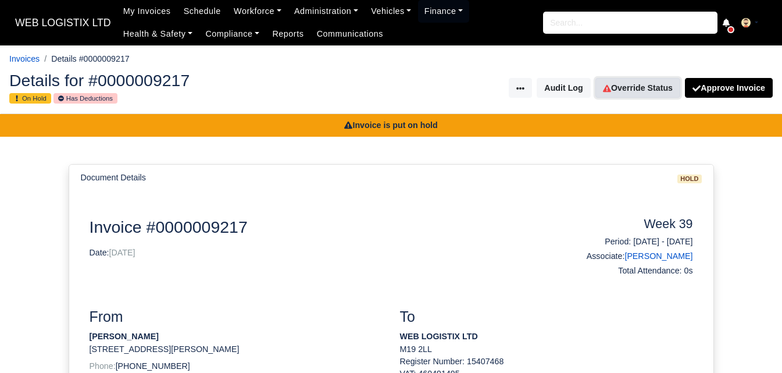
click at [625, 98] on link "Override Status" at bounding box center [637, 88] width 85 height 20
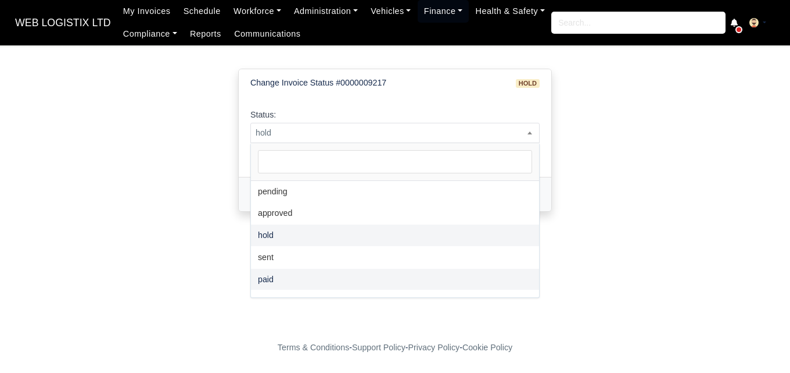
select select "paid"
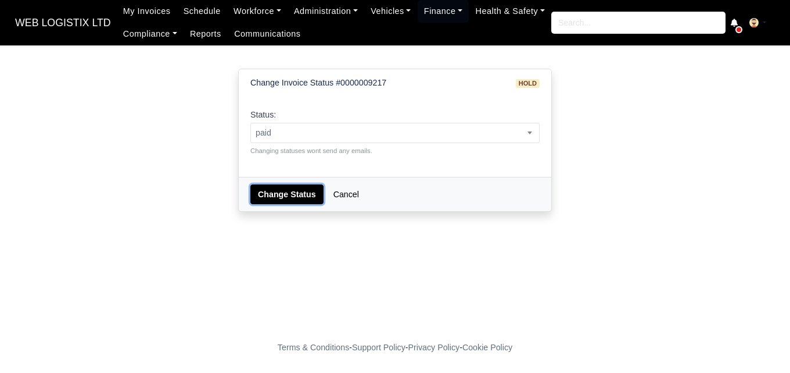
click at [296, 185] on button "Change Status" at bounding box center [287, 194] width 73 height 20
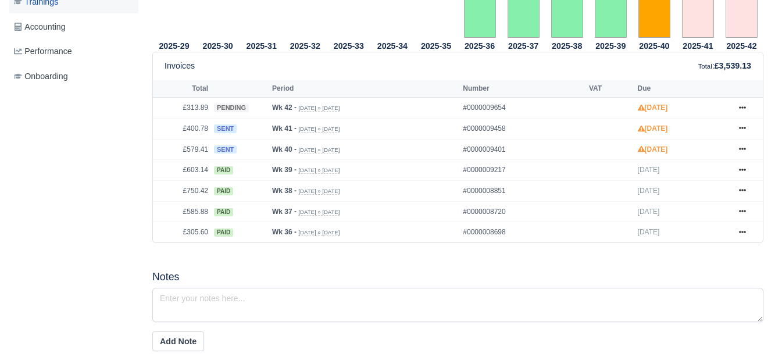
scroll to position [484, 0]
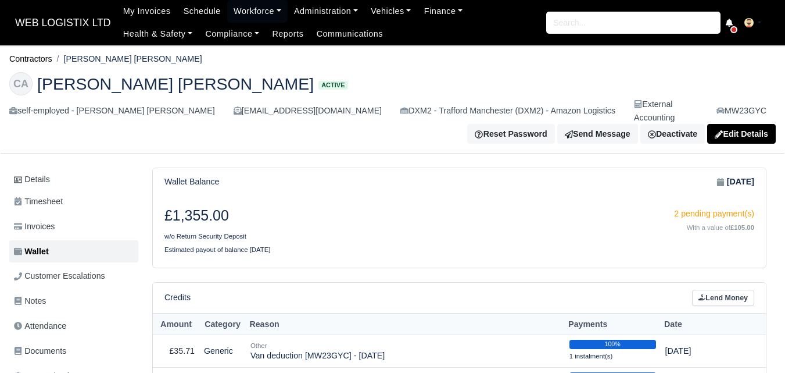
click at [310, 25] on link "Communications" at bounding box center [350, 34] width 80 height 23
click at [235, 17] on link "Workforce" at bounding box center [257, 11] width 60 height 23
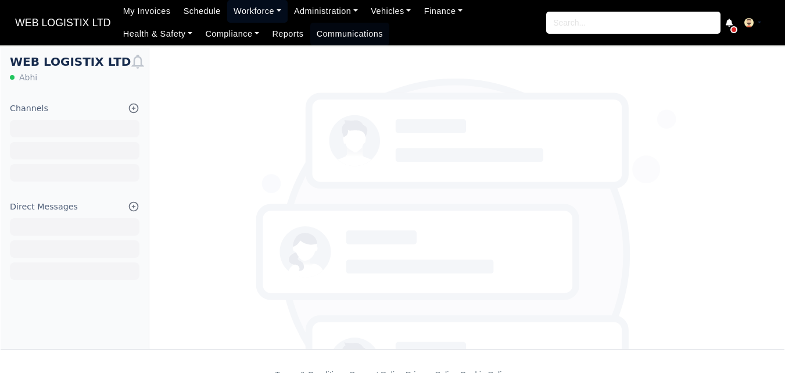
click at [238, 12] on link "Workforce" at bounding box center [257, 11] width 60 height 23
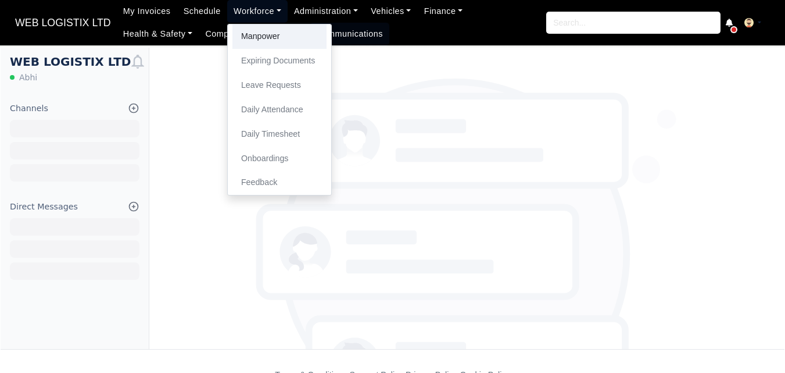
click at [245, 32] on link "Manpower" at bounding box center [279, 36] width 94 height 24
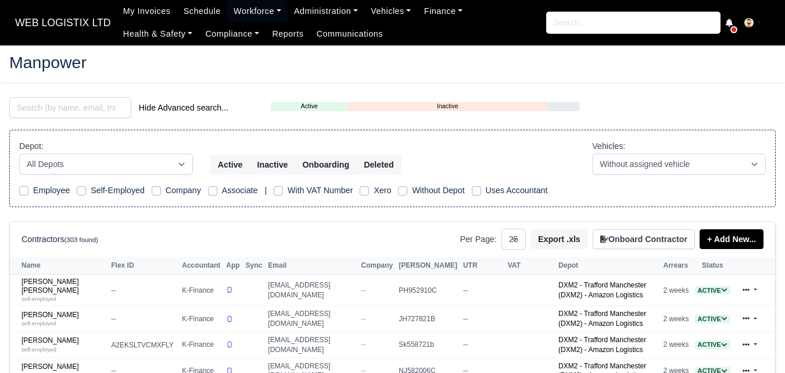
select select "25"
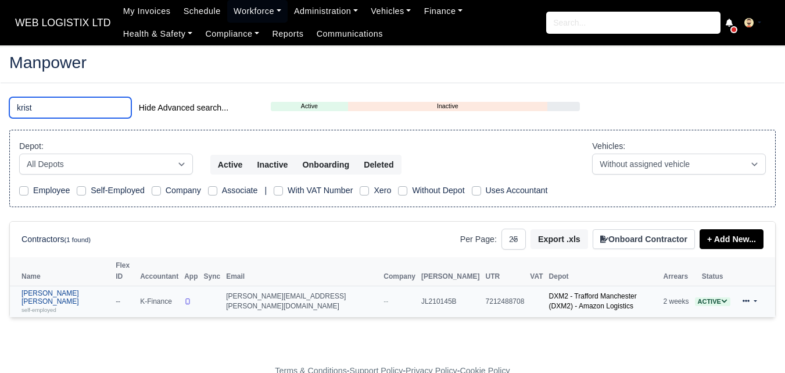
type input "krist"
click at [41, 289] on link "Kristopher John Morley self-employed" at bounding box center [66, 301] width 88 height 25
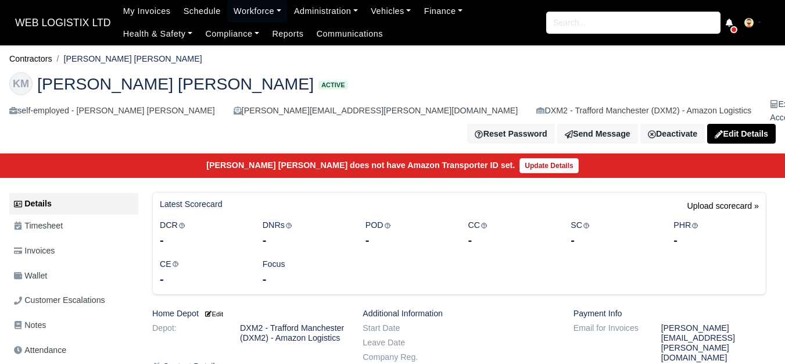
click at [49, 264] on link "Wallet" at bounding box center [73, 275] width 129 height 23
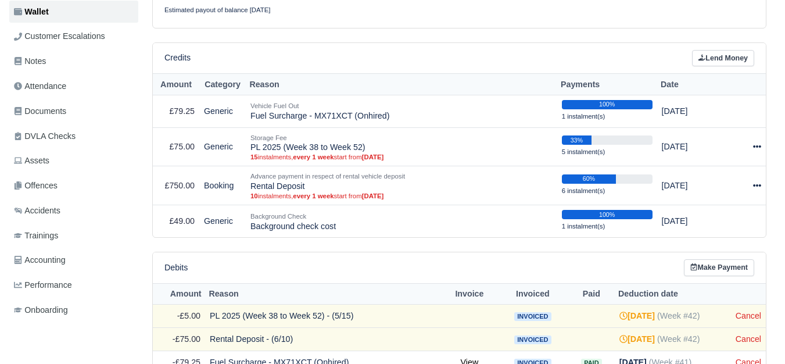
scroll to position [194, 0]
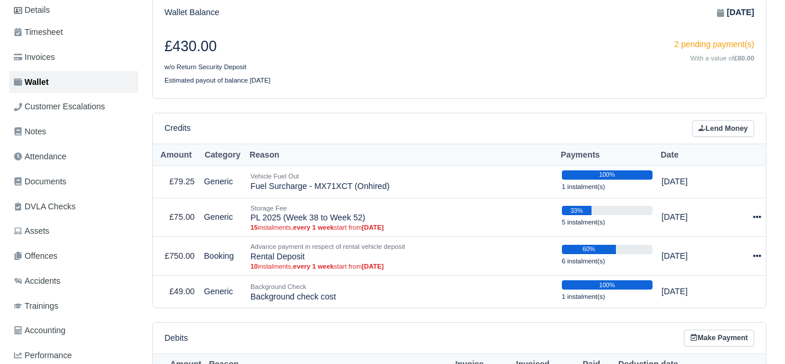
click at [719, 126] on div "Credits Lend Money" at bounding box center [459, 128] width 613 height 31
click at [736, 120] on link "Lend Money" at bounding box center [723, 128] width 62 height 17
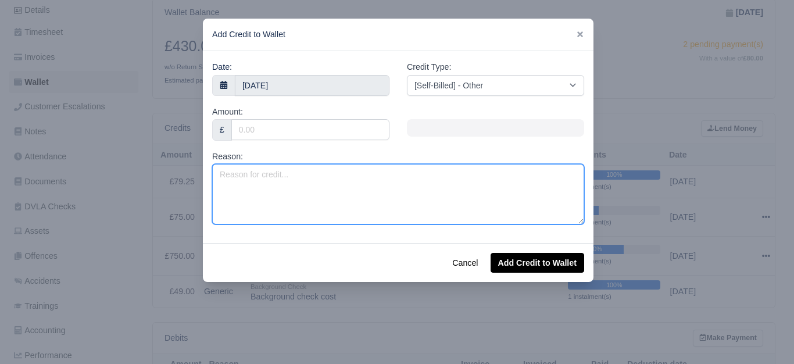
click at [236, 183] on textarea "Reason:" at bounding box center [398, 194] width 372 height 60
click at [409, 195] on textarea "Adblue Surcharge -" at bounding box center [398, 194] width 372 height 60
paste textarea "HS21CVG"
type textarea "Adblue Surcharge - HS21CVG (Offhired)"
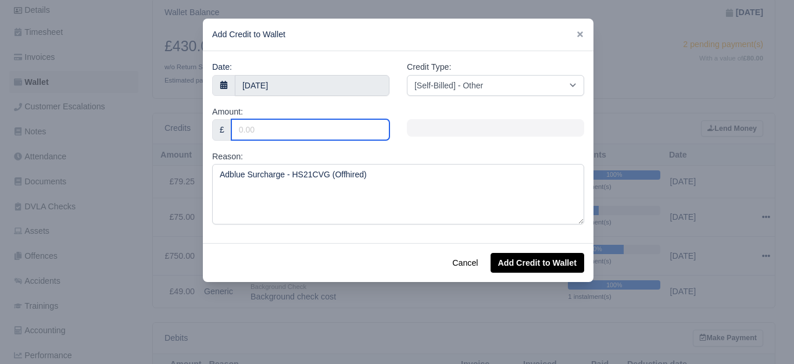
click at [352, 135] on input "Amount:" at bounding box center [310, 129] width 158 height 21
type input "20"
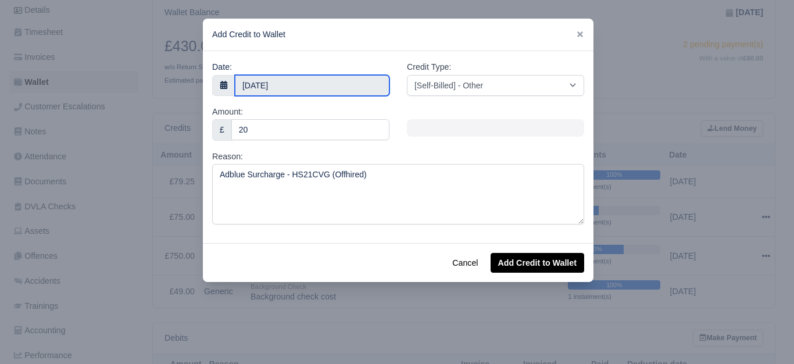
click at [292, 84] on input "14 October 2025" at bounding box center [312, 85] width 155 height 21
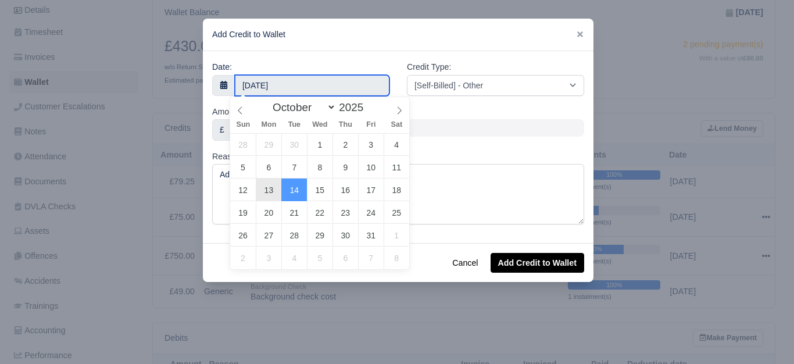
type input "13 October 2025"
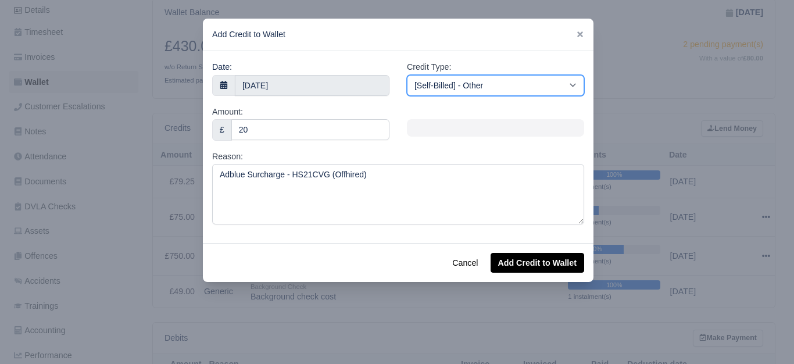
click at [476, 84] on select "[Self-Billed] - Other [Self-Billed] - Negative Invoice [Self-Billed] - Keychain…" at bounding box center [495, 85] width 177 height 21
click at [407, 75] on select "[Self-Billed] - Other [Self-Billed] - Negative Invoice [Self-Billed] - Keychain…" at bounding box center [495, 85] width 177 height 21
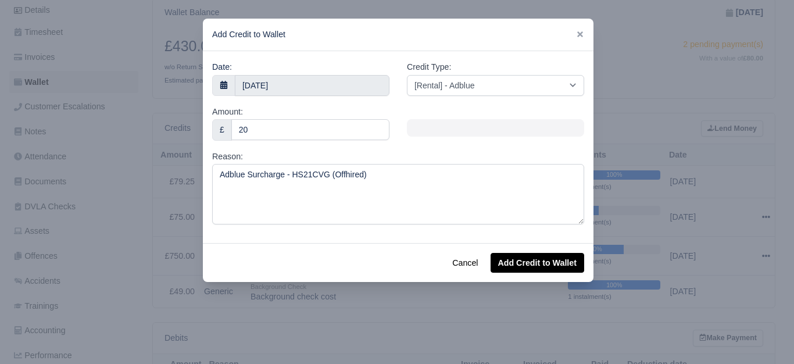
drag, startPoint x: 564, startPoint y: 251, endPoint x: 560, endPoint y: 259, distance: 8.9
click at [563, 251] on div "Cancel Add Credit to Wallet" at bounding box center [398, 262] width 391 height 39
click at [557, 269] on button "Add Credit to Wallet" at bounding box center [538, 263] width 94 height 20
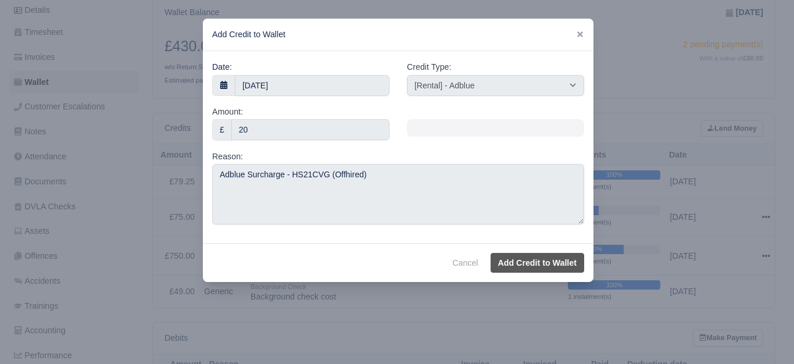
select select "other"
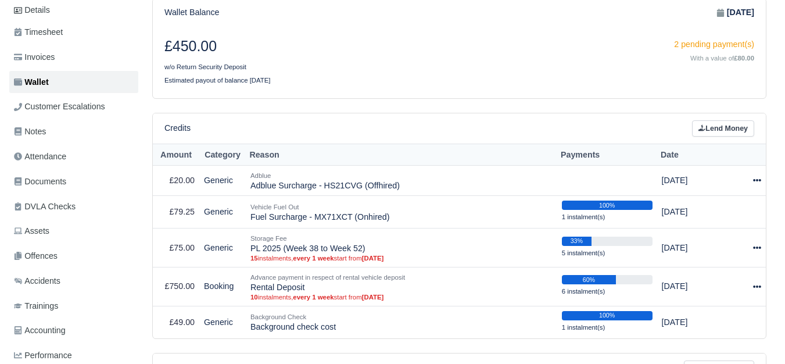
scroll to position [194, 0]
drag, startPoint x: 251, startPoint y: 172, endPoint x: 428, endPoint y: 177, distance: 177.4
click at [428, 177] on td "Adblue Adblue Surcharge - HS21CVG (Offhired)" at bounding box center [402, 180] width 312 height 31
copy td "Adblue Surcharge - HS21CVG (Offhired)"
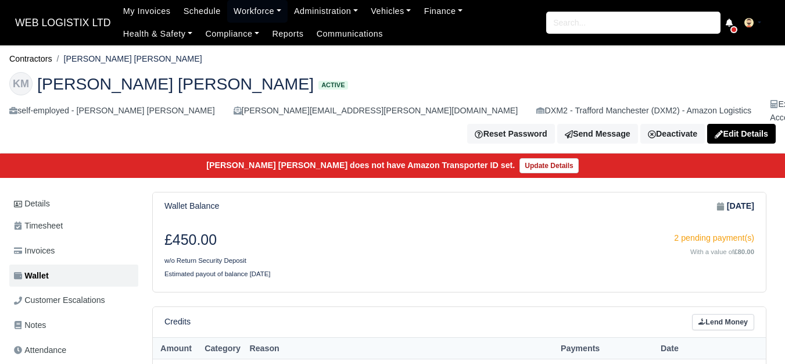
scroll to position [291, 0]
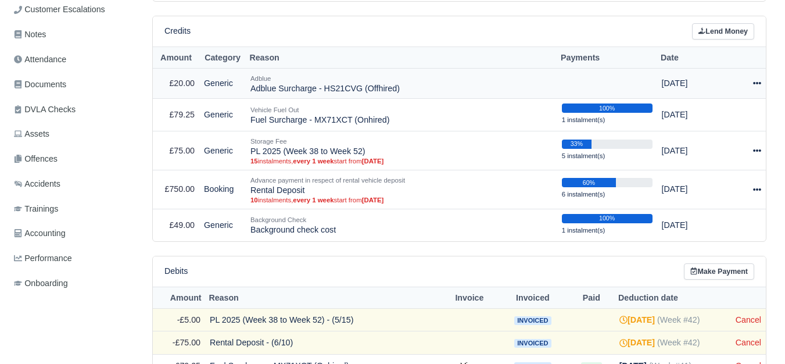
click at [756, 79] on icon at bounding box center [757, 83] width 8 height 8
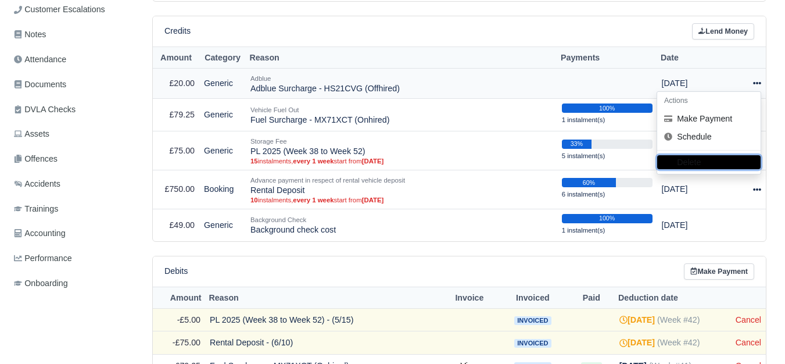
click at [722, 156] on button "Delete" at bounding box center [708, 163] width 103 height 14
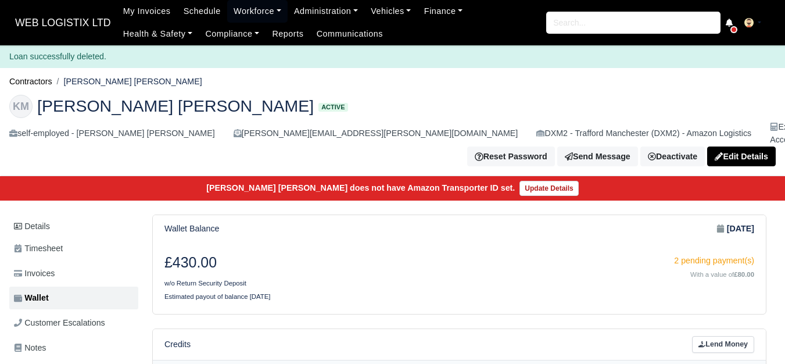
scroll to position [194, 0]
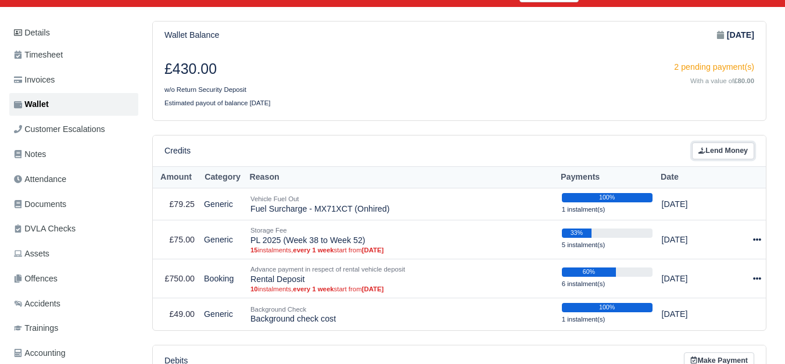
click at [717, 142] on link "Lend Money" at bounding box center [723, 150] width 62 height 17
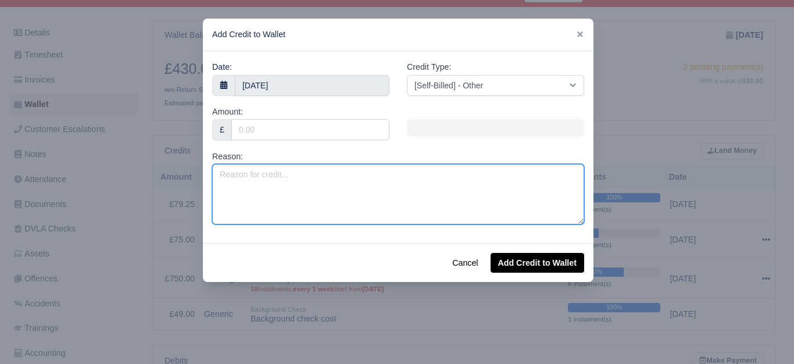
click at [388, 187] on textarea "Reason:" at bounding box center [398, 194] width 372 height 60
paste textarea "Adblue Surcharge - HS21CVG (Offhired)"
click at [328, 170] on textarea "Adblue Surcharge - HS21CVG (Offhired)" at bounding box center [398, 194] width 372 height 60
type textarea "Adblue Surcharge - HS21CVG (VOR Offhired)"
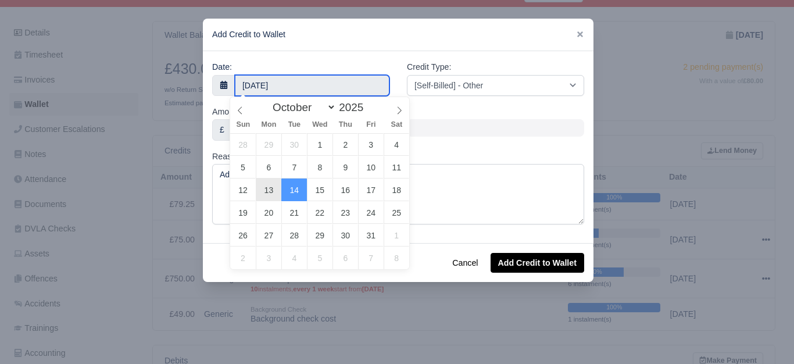
type input "13 October 2025"
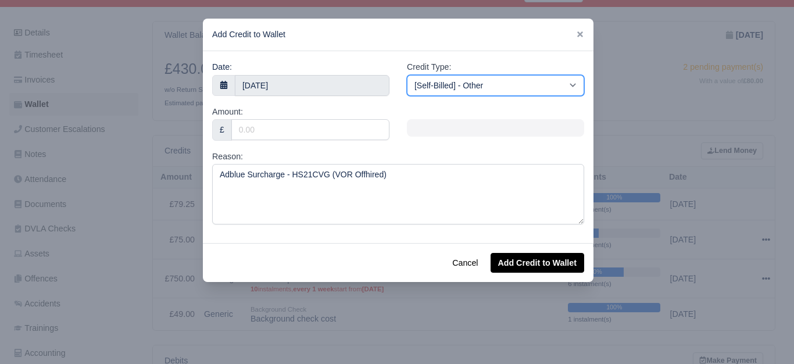
click at [521, 91] on select "[Self-Billed] - Other [Self-Billed] - Negative Invoice [Self-Billed] - Keychain…" at bounding box center [495, 85] width 177 height 21
select select "adblue"
click at [407, 75] on select "[Self-Billed] - Other [Self-Billed] - Negative Invoice [Self-Billed] - Keychain…" at bounding box center [495, 85] width 177 height 21
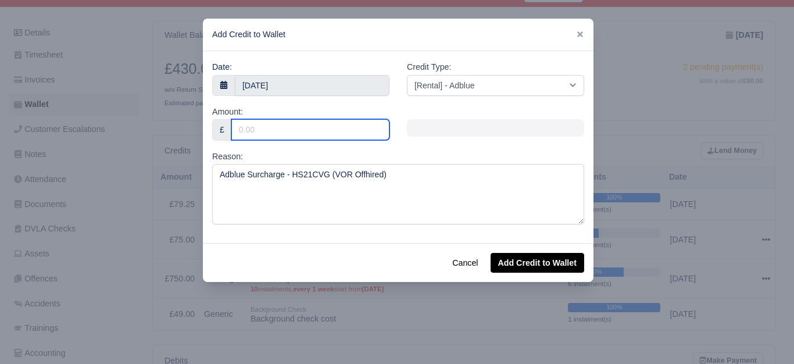
click at [277, 123] on input "Amount:" at bounding box center [310, 129] width 158 height 21
type input "20"
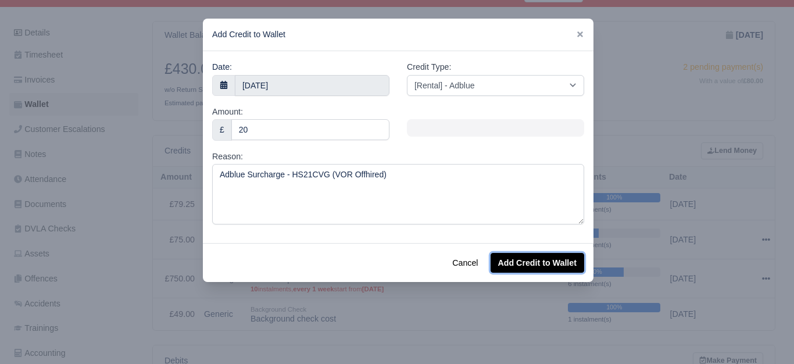
click at [528, 262] on button "Add Credit to Wallet" at bounding box center [538, 263] width 94 height 20
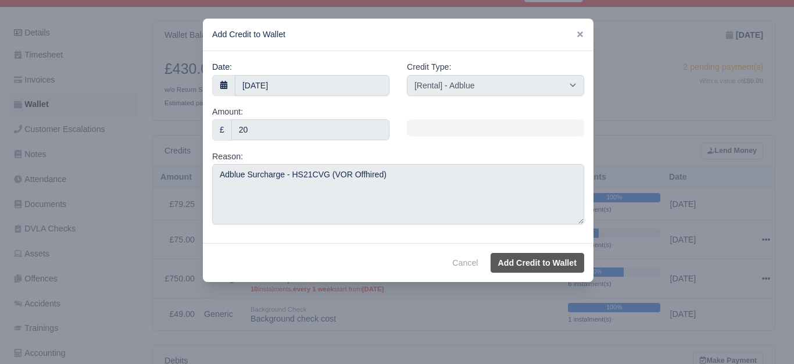
select select "other"
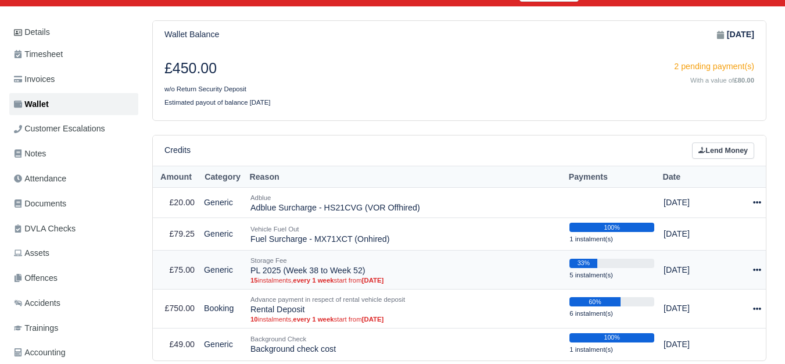
scroll to position [171, 0]
drag, startPoint x: 249, startPoint y: 198, endPoint x: 450, endPoint y: 192, distance: 201.2
click at [450, 192] on td "Adblue Adblue Surcharge - HS21CVG (VOR Offhired)" at bounding box center [405, 202] width 319 height 31
copy td "Adblue Surcharge - HS21CVG (VOR Offhired)"
click at [717, 142] on link "Lend Money" at bounding box center [723, 150] width 62 height 17
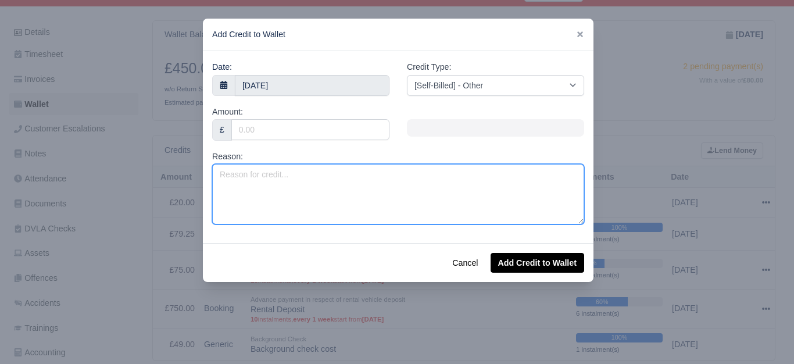
click at [313, 195] on textarea "Reason:" at bounding box center [398, 194] width 372 height 60
paste textarea "Adblue Surcharge - HS21CVG (VOR Offhired)"
drag, startPoint x: 213, startPoint y: 174, endPoint x: 258, endPoint y: 173, distance: 45.4
click at [258, 173] on textarea "Adblue Surcharge - HS21CVG (VOR Offhired)" at bounding box center [398, 194] width 372 height 60
type textarea "Valet Charge - HS21CVG (VOR Offhired)"
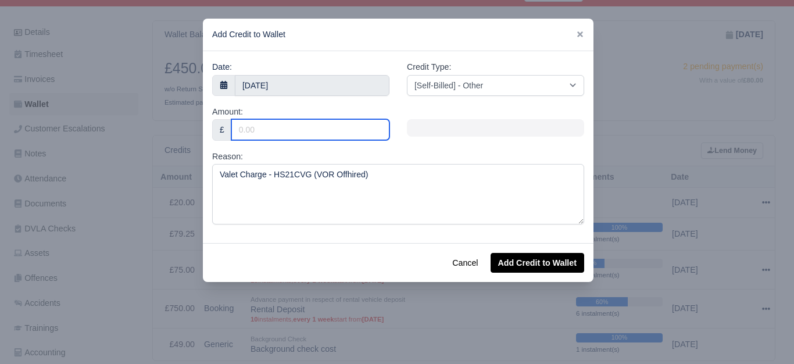
click at [291, 138] on input "Amount:" at bounding box center [310, 129] width 158 height 21
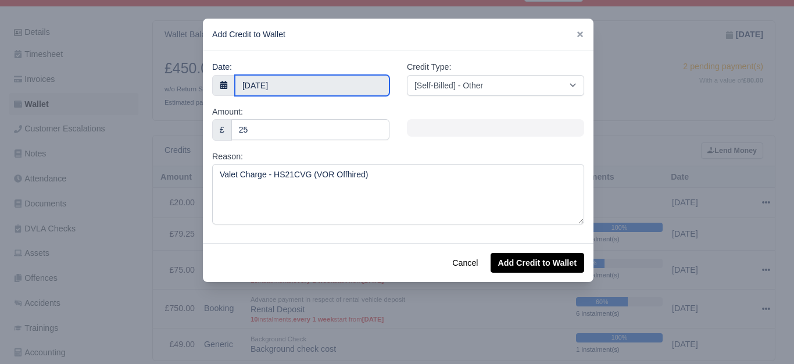
click at [289, 90] on body "WEB LOGISTIX LTD My Invoices Schedule Workforce Manpower Expiring Documents Lea…" at bounding box center [397, 11] width 794 height 364
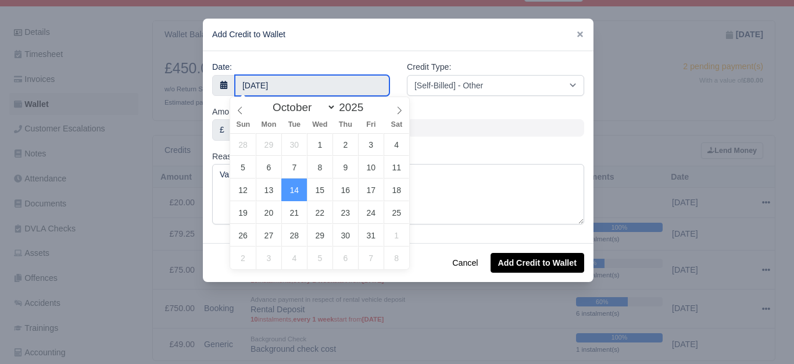
type input "25"
type input "13 October 2025"
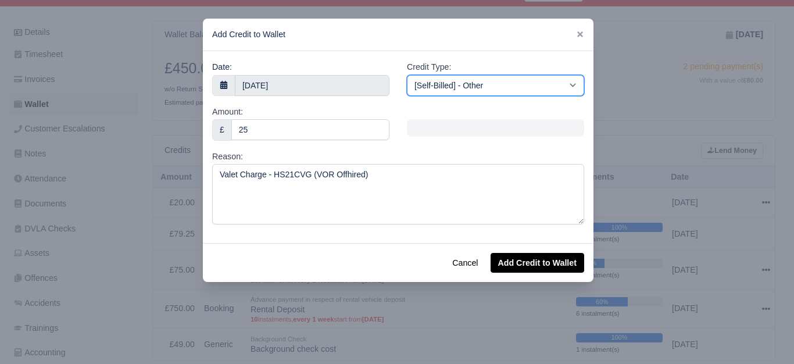
click at [478, 92] on select "[Self-Billed] - Other [Self-Billed] - Negative Invoice [Self-Billed] - Keychain…" at bounding box center [495, 85] width 177 height 21
click at [407, 75] on select "[Self-Billed] - Other [Self-Billed] - Negative Invoice [Self-Billed] - Keychain…" at bounding box center [495, 85] width 177 height 21
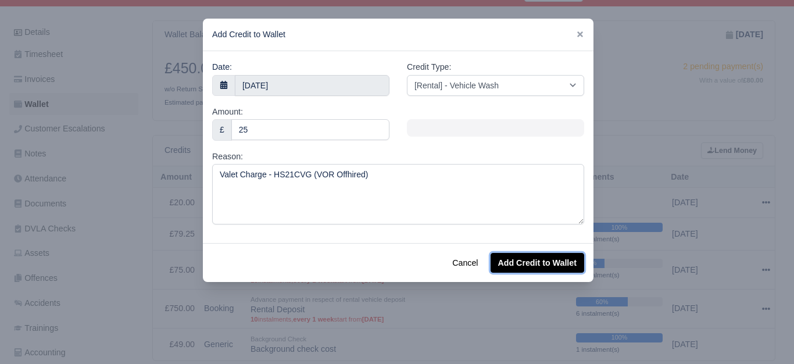
click at [525, 253] on button "Add Credit to Wallet" at bounding box center [538, 263] width 94 height 20
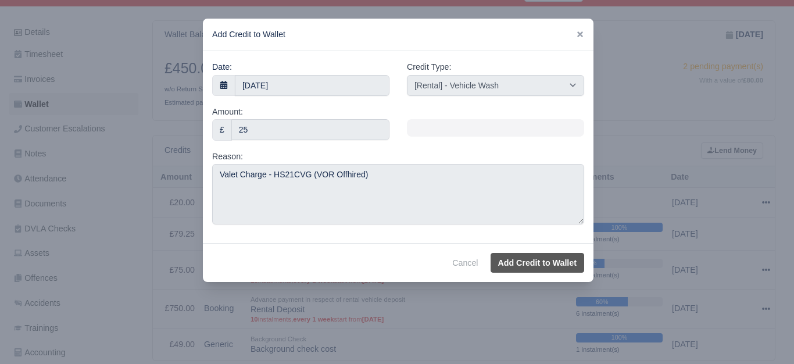
select select "other"
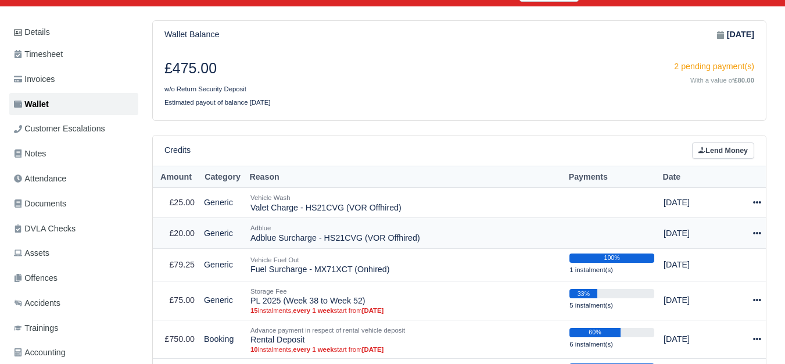
scroll to position [171, 0]
click at [759, 229] on icon at bounding box center [757, 233] width 8 height 8
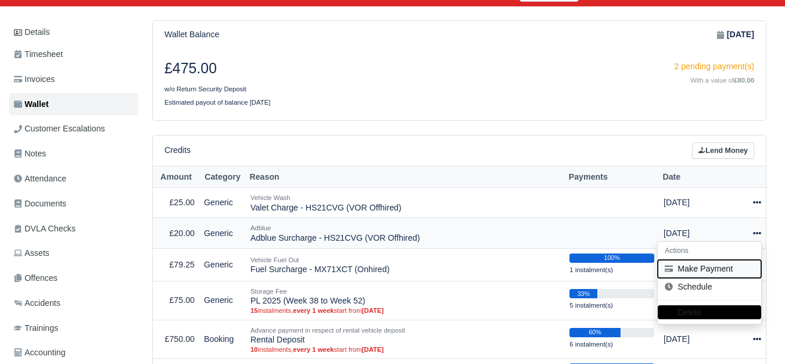
click at [732, 260] on button "Make Payment" at bounding box center [709, 269] width 103 height 18
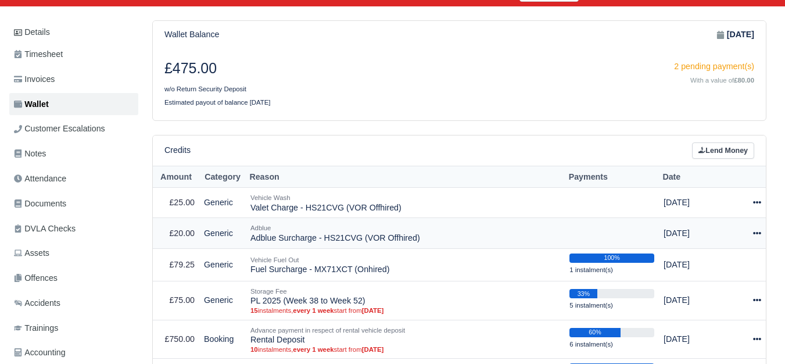
select select "7627"
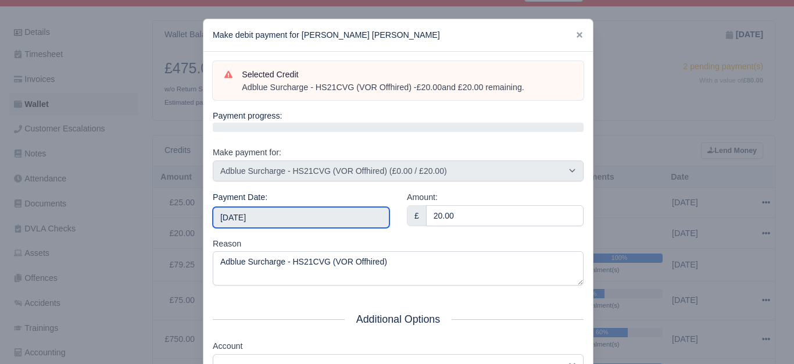
click at [307, 217] on input "[DATE]" at bounding box center [301, 217] width 177 height 21
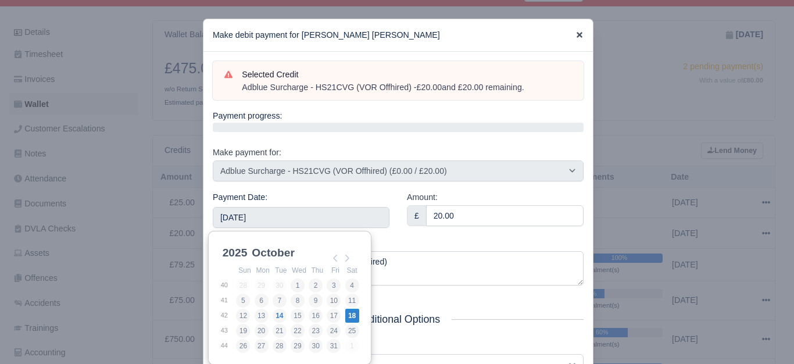
click at [575, 38] on icon at bounding box center [579, 35] width 8 height 8
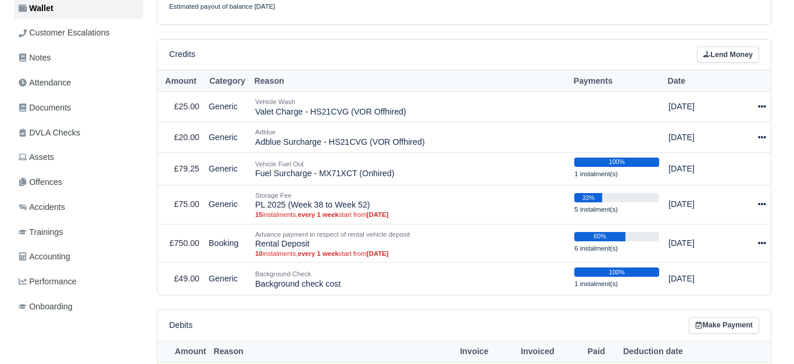
scroll to position [269, 0]
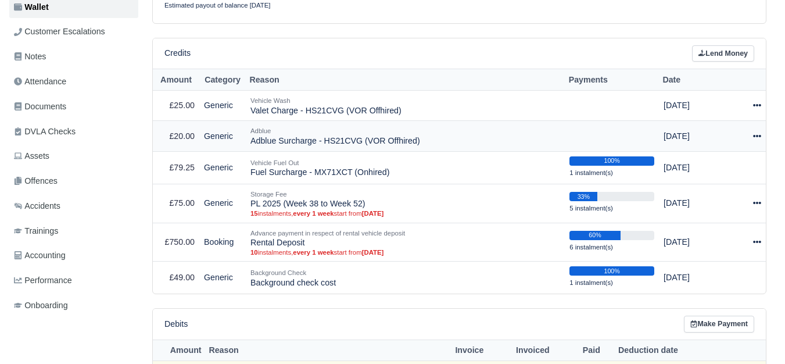
click at [762, 127] on td "Actions Make Payment Schedule [GEOGRAPHIC_DATA]" at bounding box center [750, 136] width 31 height 31
click at [746, 130] on div at bounding box center [750, 136] width 22 height 13
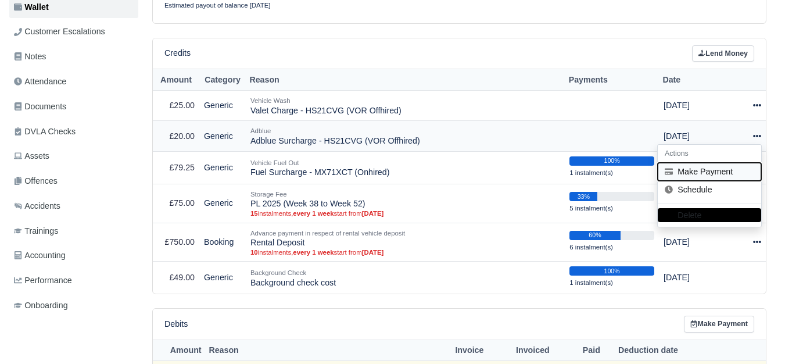
click at [705, 163] on button "Make Payment" at bounding box center [709, 172] width 103 height 18
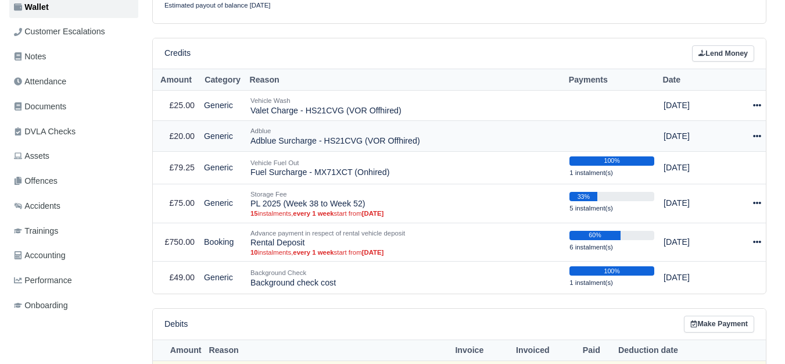
select select "7627"
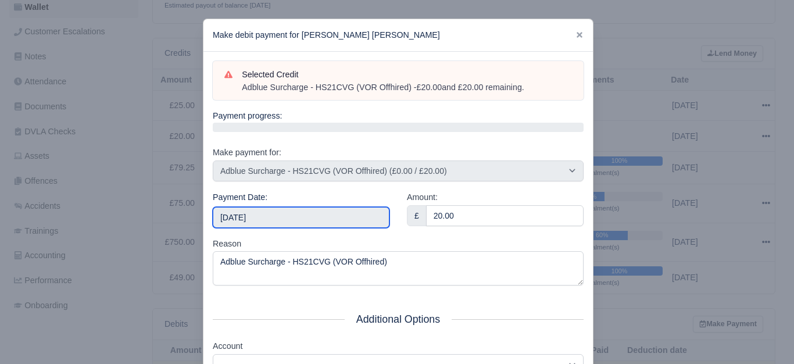
click at [282, 215] on input "2025-10-18" at bounding box center [301, 217] width 177 height 21
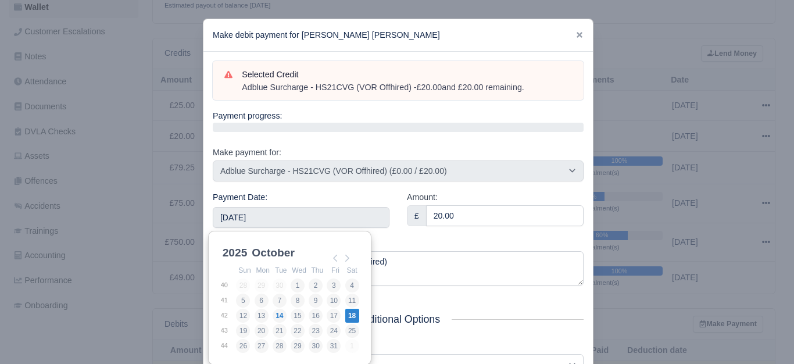
click at [481, 246] on div "Reason Adblue Surcharge - HS21CVG (VOR Offhired)" at bounding box center [398, 261] width 371 height 49
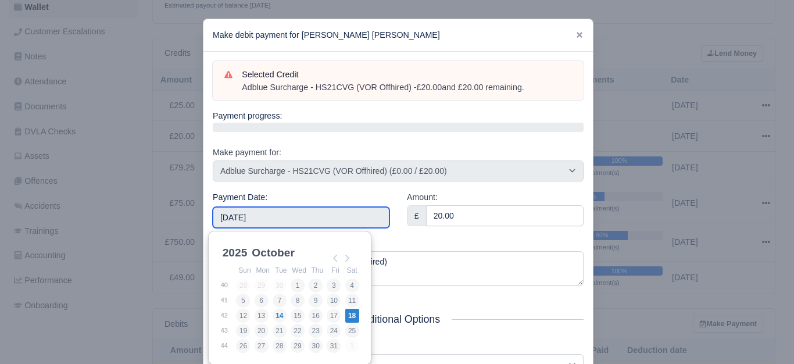
click at [301, 219] on input "[DATE]" at bounding box center [301, 217] width 177 height 21
type input "2025-10-11"
click at [357, 217] on input "2025-10-11" at bounding box center [301, 217] width 177 height 21
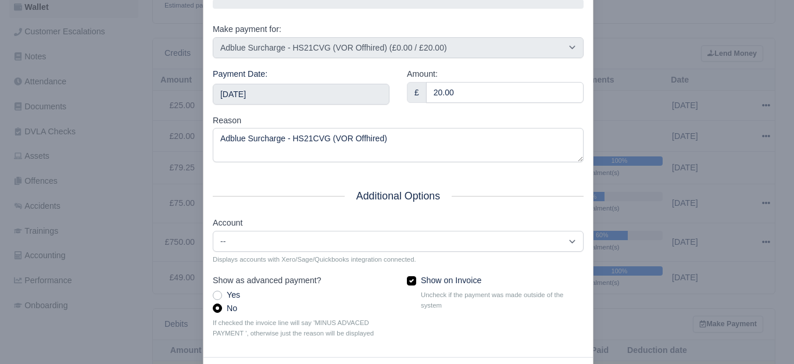
scroll to position [176, 0]
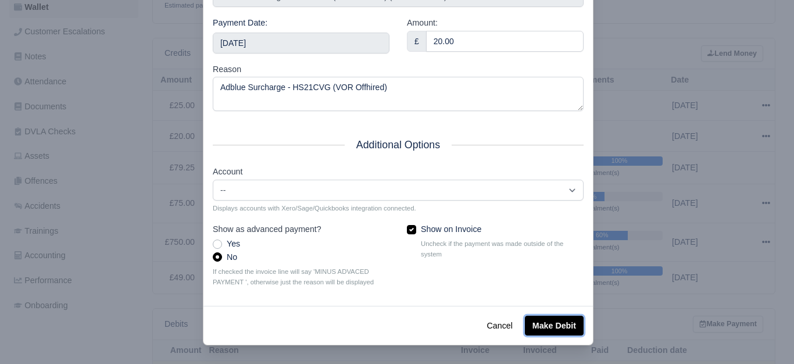
click at [564, 328] on button "Make Debit" at bounding box center [554, 326] width 59 height 20
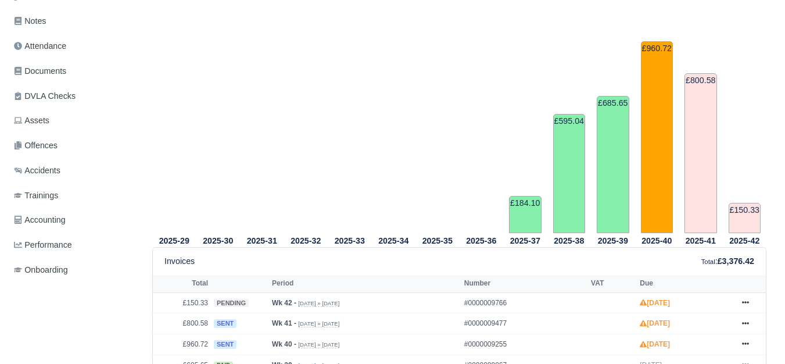
scroll to position [484, 0]
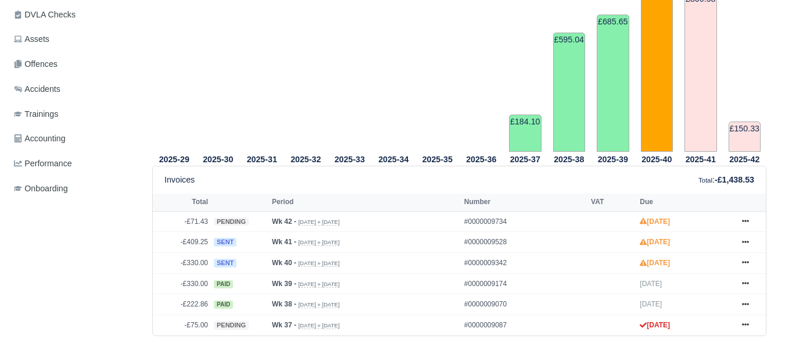
scroll to position [385, 0]
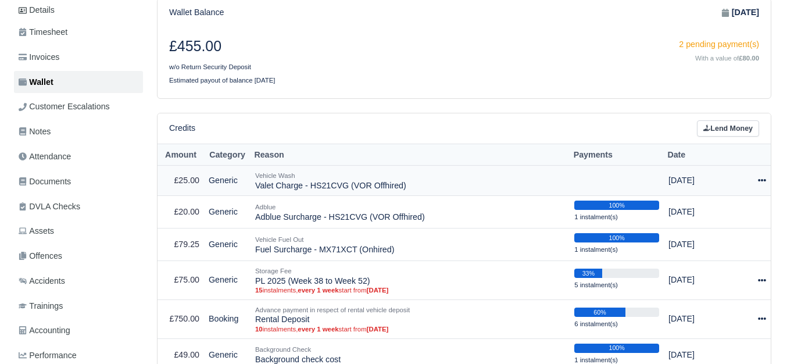
scroll to position [194, 0]
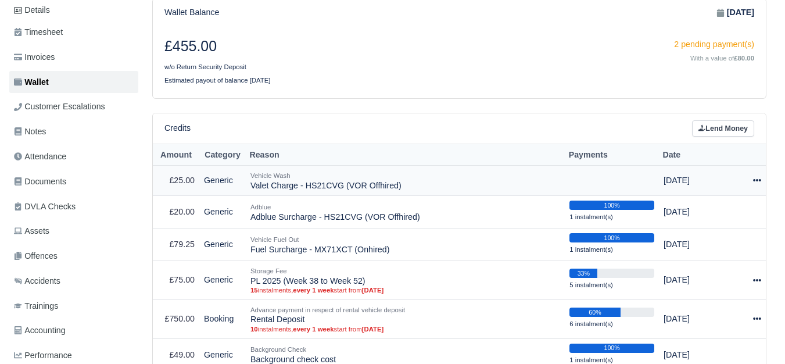
click at [754, 176] on icon at bounding box center [757, 180] width 8 height 8
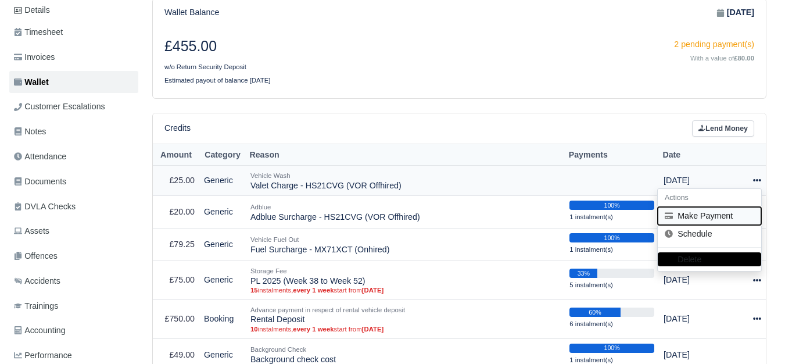
click at [696, 207] on button "Make Payment" at bounding box center [709, 216] width 103 height 18
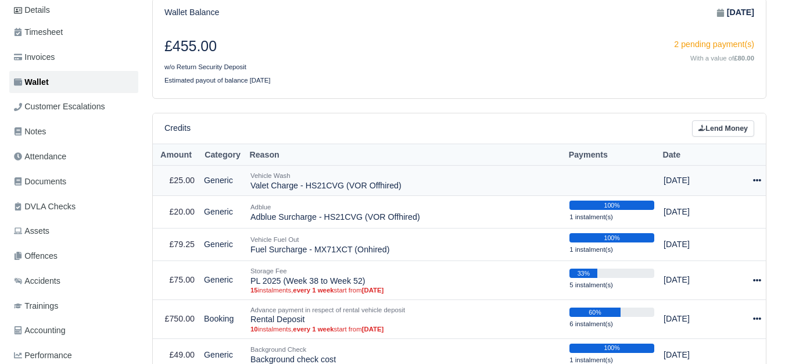
select select "7628"
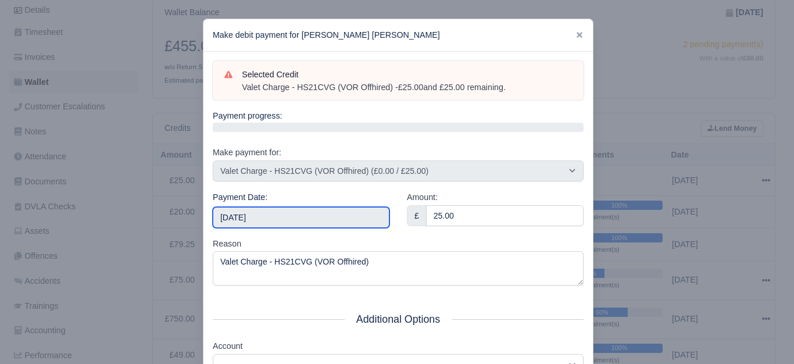
click at [316, 225] on input "[DATE]" at bounding box center [301, 217] width 177 height 21
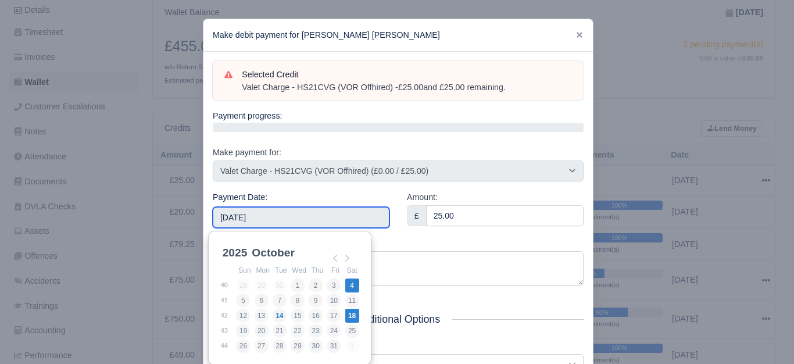
type input "[DATE]"
click at [330, 212] on input "[DATE]" at bounding box center [301, 217] width 177 height 21
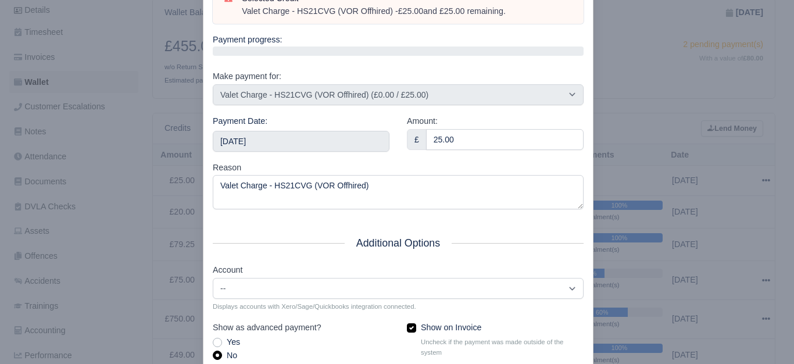
scroll to position [176, 0]
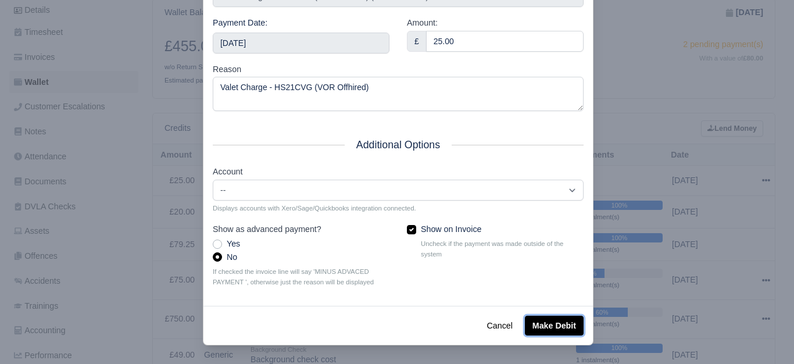
click at [577, 323] on button "Make Debit" at bounding box center [554, 326] width 59 height 20
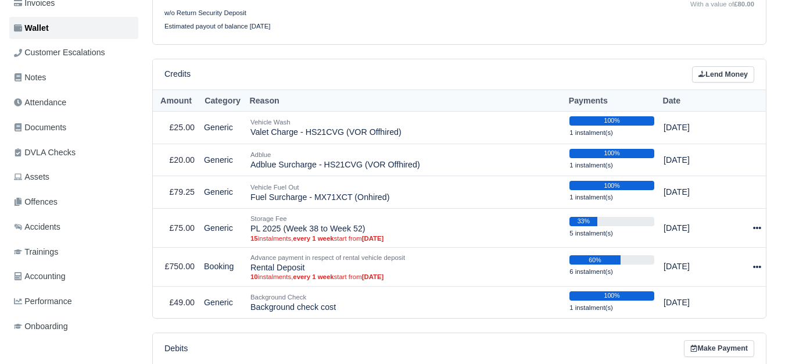
scroll to position [388, 0]
